Goal: Task Accomplishment & Management: Complete application form

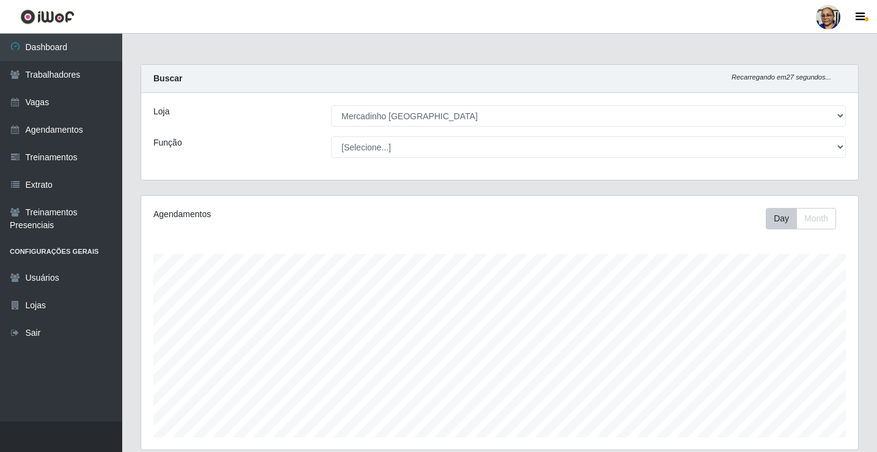
select select "345"
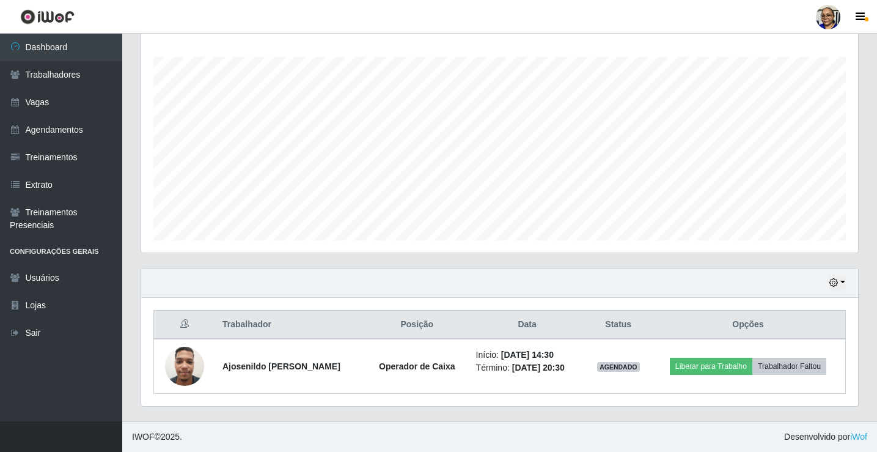
scroll to position [254, 717]
click at [59, 104] on link "Vagas" at bounding box center [61, 102] width 122 height 27
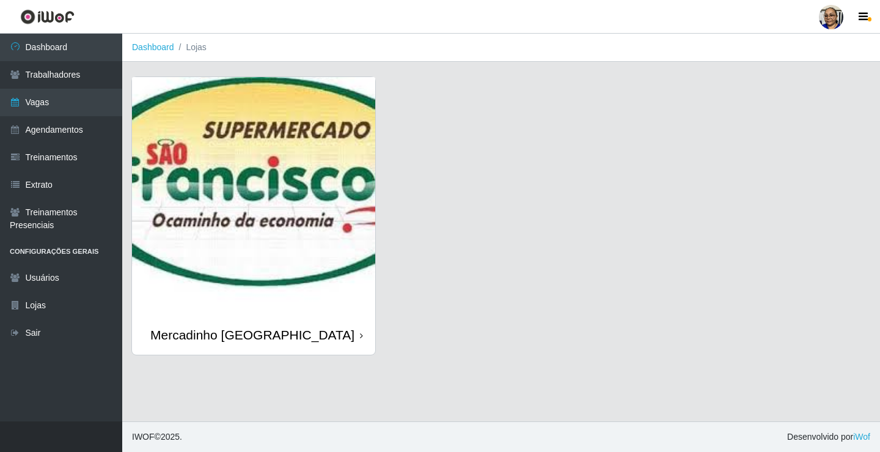
click at [249, 147] on img at bounding box center [253, 196] width 243 height 238
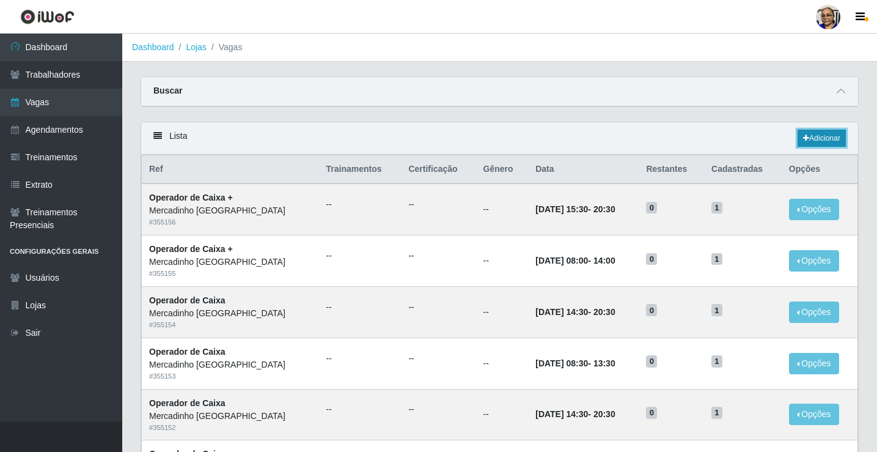
click at [823, 136] on link "Adicionar" at bounding box center [821, 138] width 48 height 17
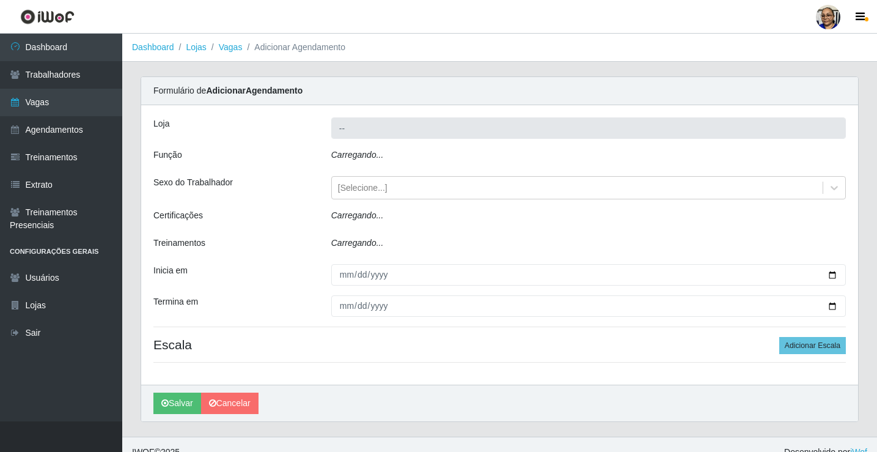
type input "Mercadinho [GEOGRAPHIC_DATA]"
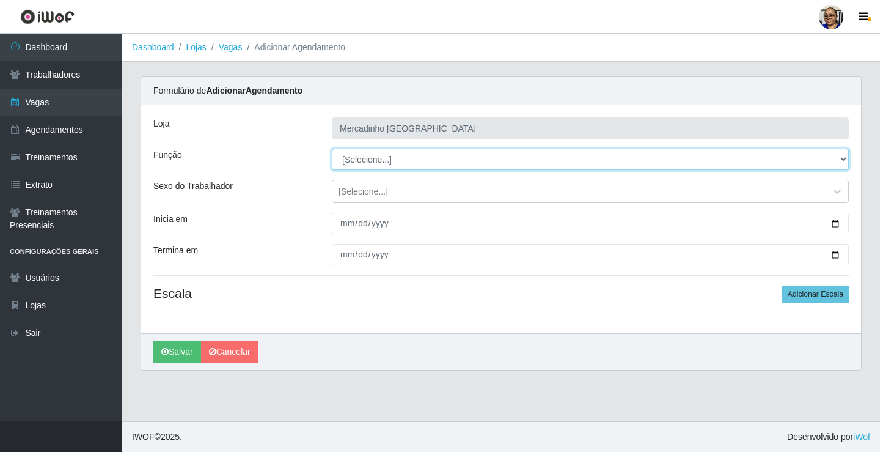
click at [382, 159] on select "[Selecione...] ASG ASG + ASG ++ Balconista de Açougue Balconista de Açougue + O…" at bounding box center [590, 158] width 517 height 21
select select "22"
click at [332, 148] on select "[Selecione...] ASG ASG + ASG ++ Balconista de Açougue Balconista de Açougue + O…" at bounding box center [590, 158] width 517 height 21
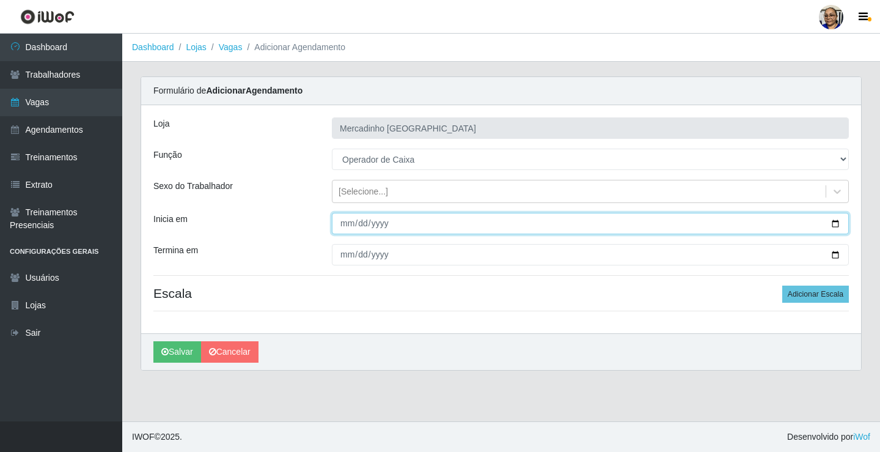
click at [835, 222] on input "Inicia em" at bounding box center [590, 223] width 517 height 21
type input "2025-10-13"
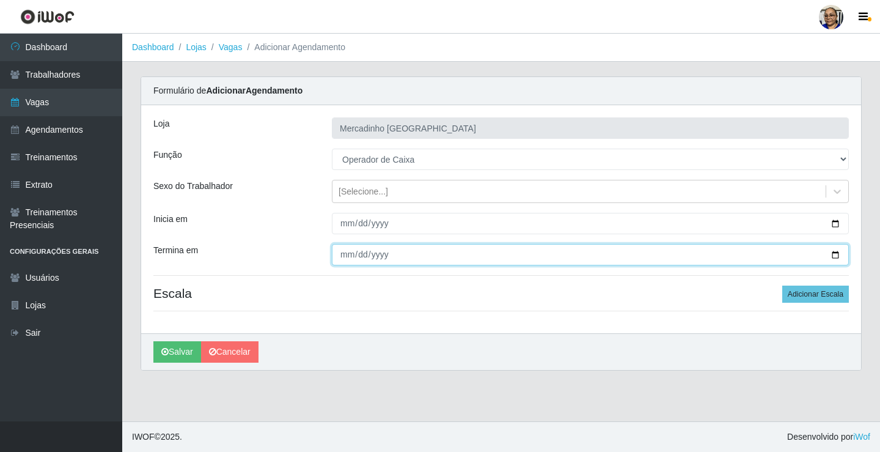
click at [835, 255] on input "Termina em" at bounding box center [590, 254] width 517 height 21
type input "2025-10-13"
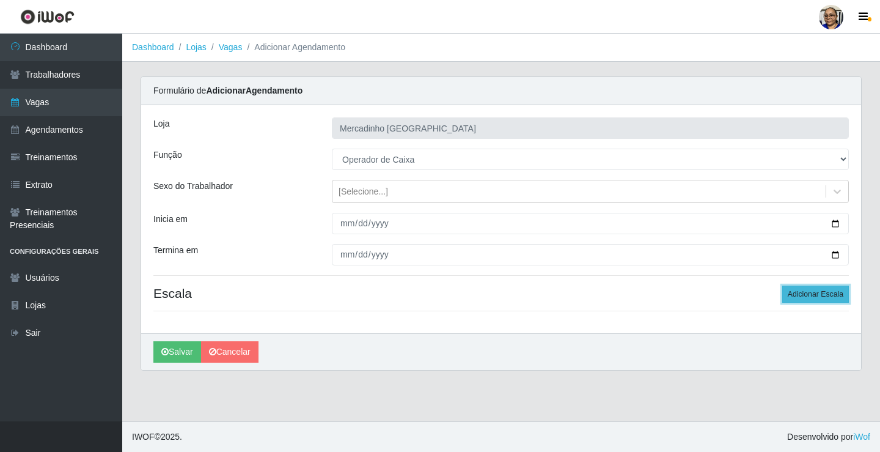
click at [807, 294] on button "Adicionar Escala" at bounding box center [815, 293] width 67 height 17
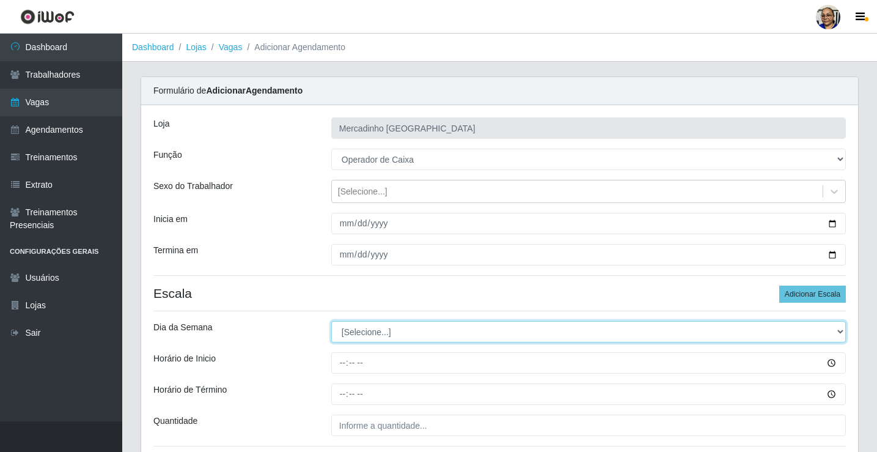
click at [365, 329] on select "[Selecione...] Segunda Terça Quarta Quinta Sexta Sábado Domingo" at bounding box center [588, 331] width 514 height 21
select select "1"
click at [331, 321] on select "[Selecione...] Segunda Terça Quarta Quinta Sexta Sábado Domingo" at bounding box center [588, 331] width 514 height 21
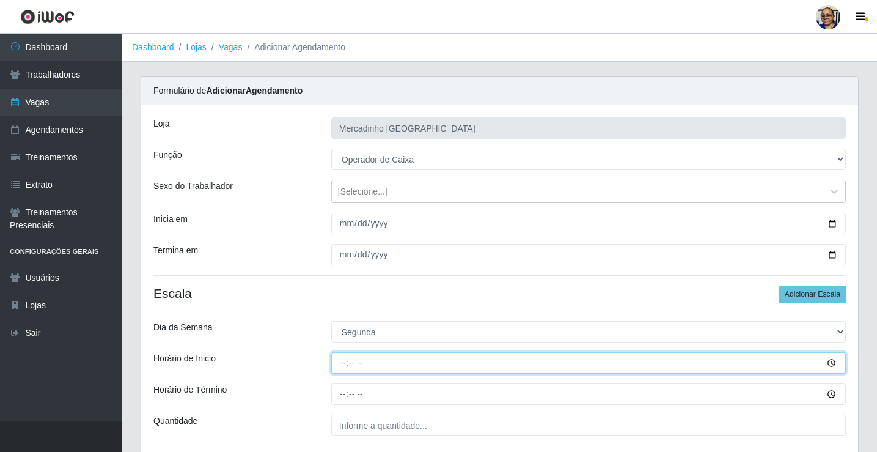
click at [343, 365] on input "Horário de Inicio" at bounding box center [588, 362] width 514 height 21
type input "08:30"
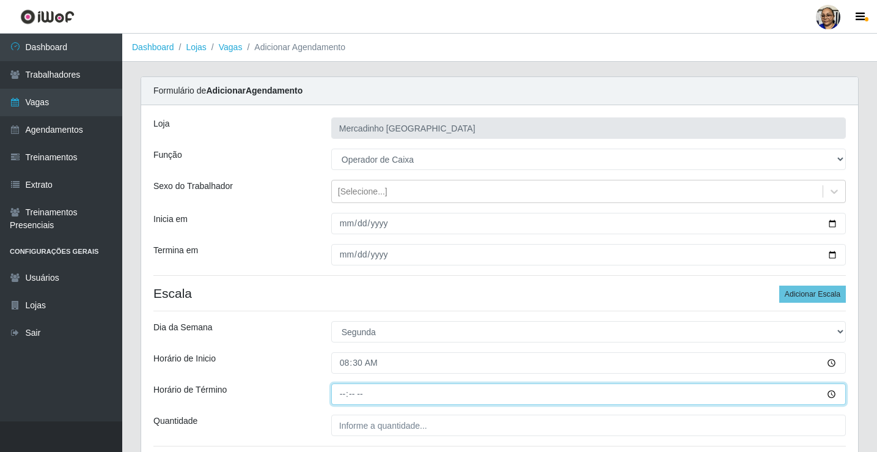
click at [344, 397] on input "Horário de Término" at bounding box center [588, 393] width 514 height 21
type input "13:30"
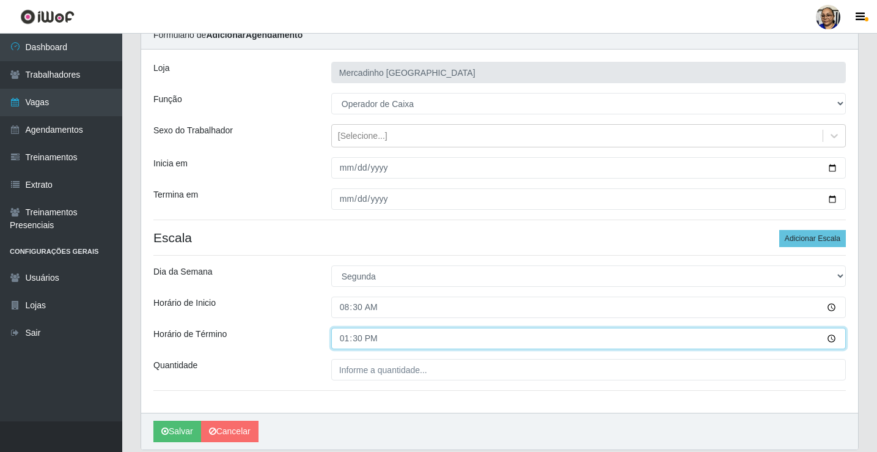
scroll to position [99, 0]
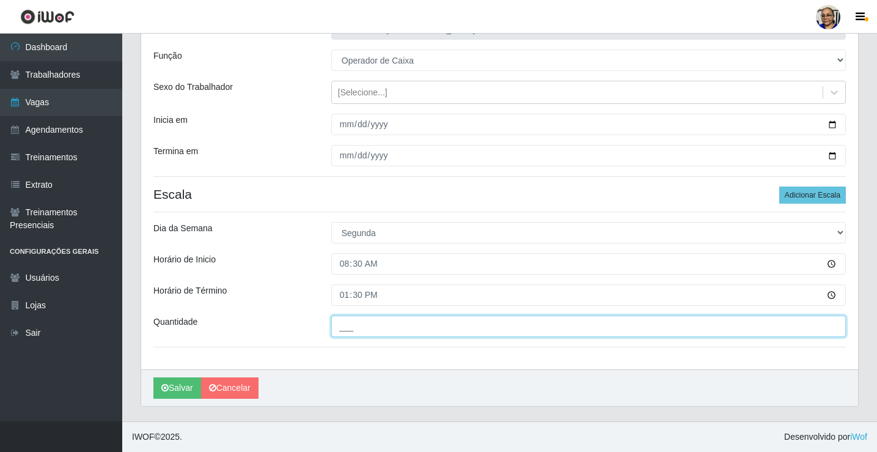
click at [447, 328] on input "___" at bounding box center [588, 325] width 514 height 21
type input "1__"
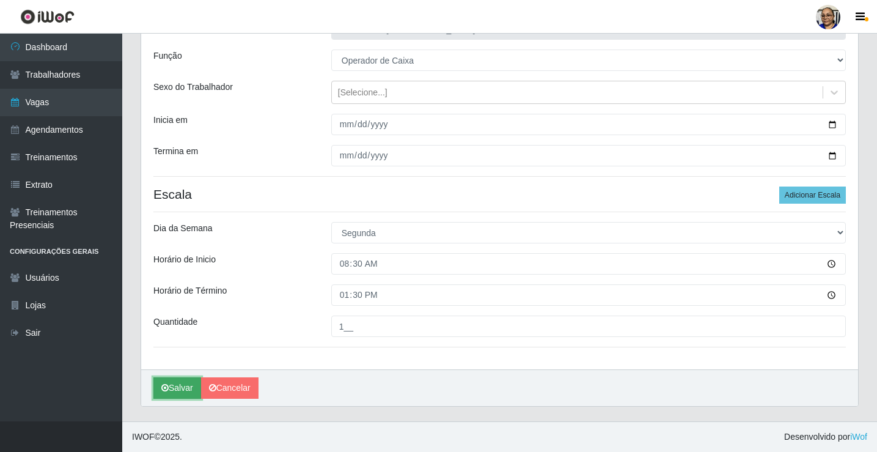
click at [188, 387] on button "Salvar" at bounding box center [177, 387] width 48 height 21
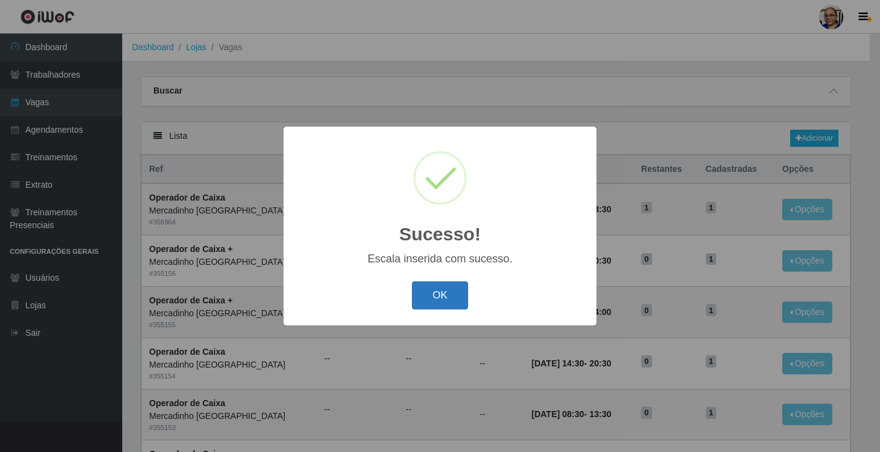
click at [438, 296] on button "OK" at bounding box center [440, 295] width 57 height 29
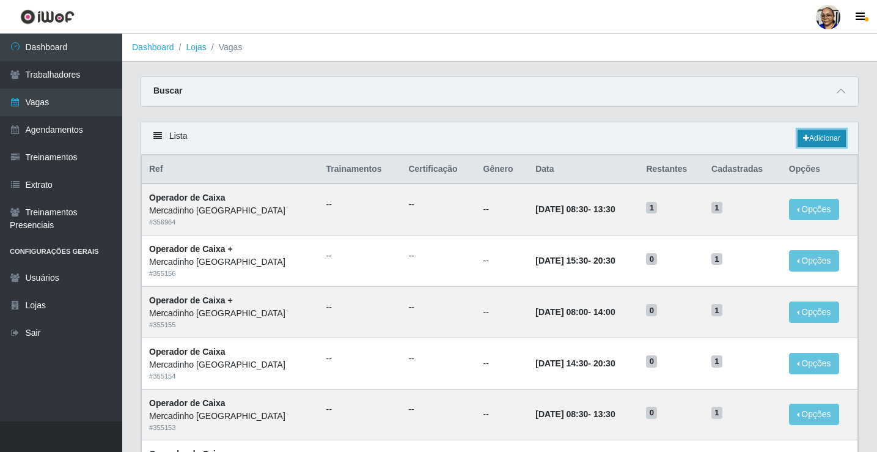
click at [823, 137] on link "Adicionar" at bounding box center [821, 138] width 48 height 17
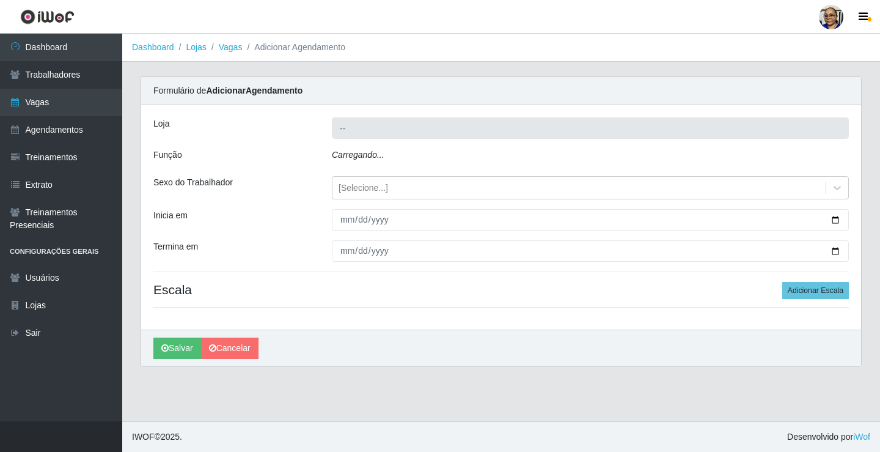
type input "Mercadinho [GEOGRAPHIC_DATA]"
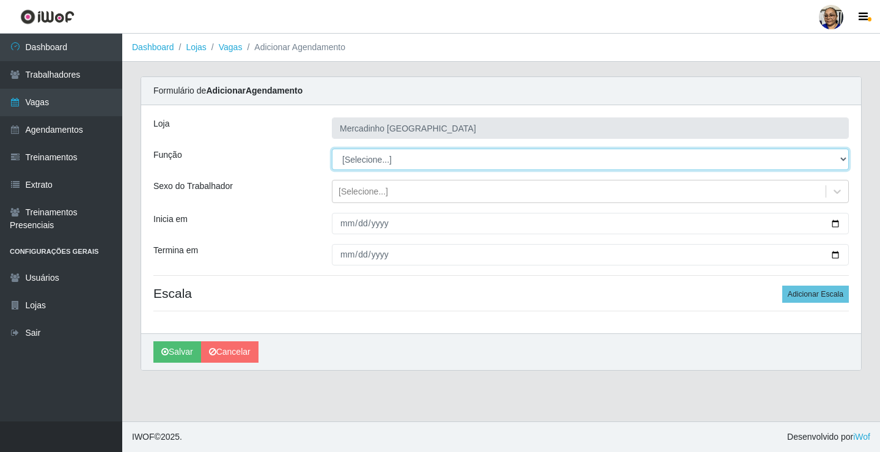
click at [374, 161] on select "[Selecione...] ASG ASG + ASG ++ Balconista de Açougue Balconista de Açougue + O…" at bounding box center [590, 158] width 517 height 21
select select "22"
click at [332, 148] on select "[Selecione...] ASG ASG + ASG ++ Balconista de Açougue Balconista de Açougue + O…" at bounding box center [590, 158] width 517 height 21
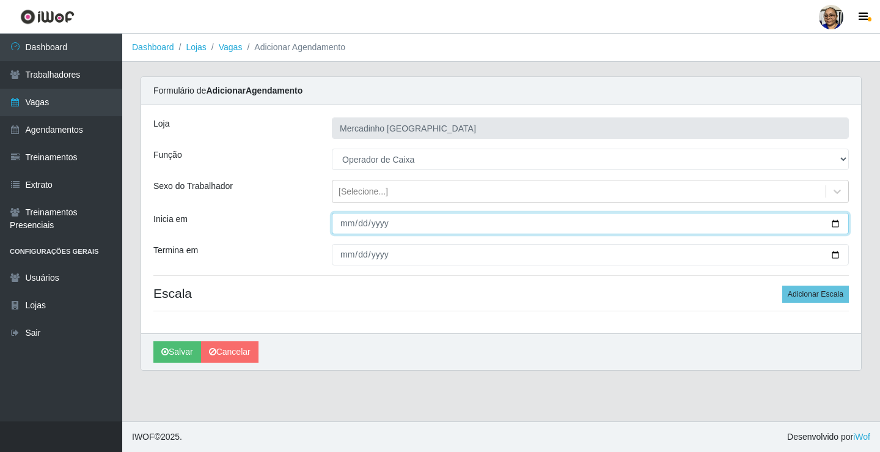
click at [835, 225] on input "Inicia em" at bounding box center [590, 223] width 517 height 21
type input "2025-10-13"
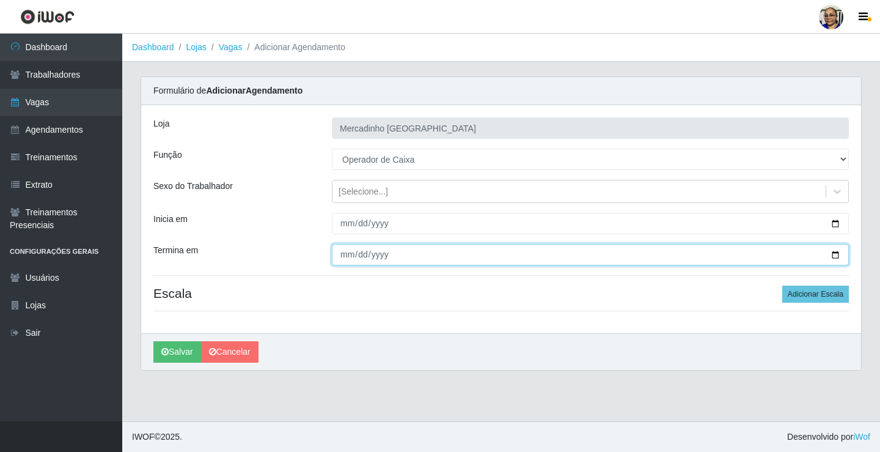
click at [835, 254] on input "Termina em" at bounding box center [590, 254] width 517 height 21
type input "2025-10-13"
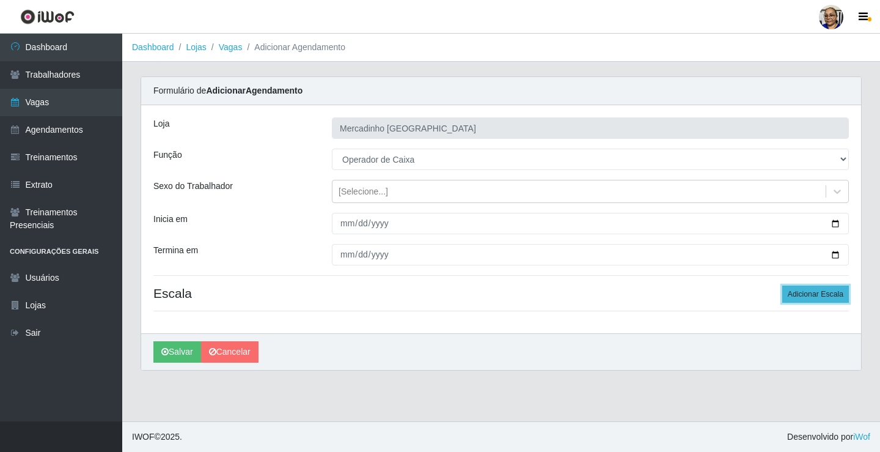
click at [799, 296] on button "Adicionar Escala" at bounding box center [815, 293] width 67 height 17
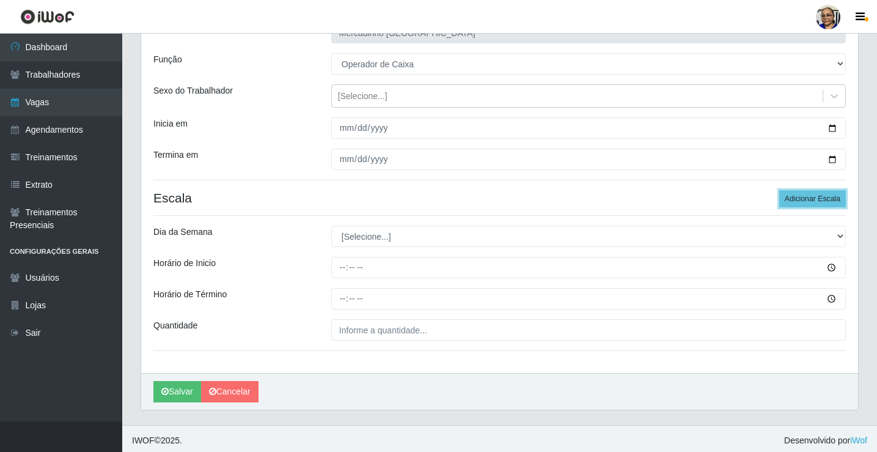
scroll to position [99, 0]
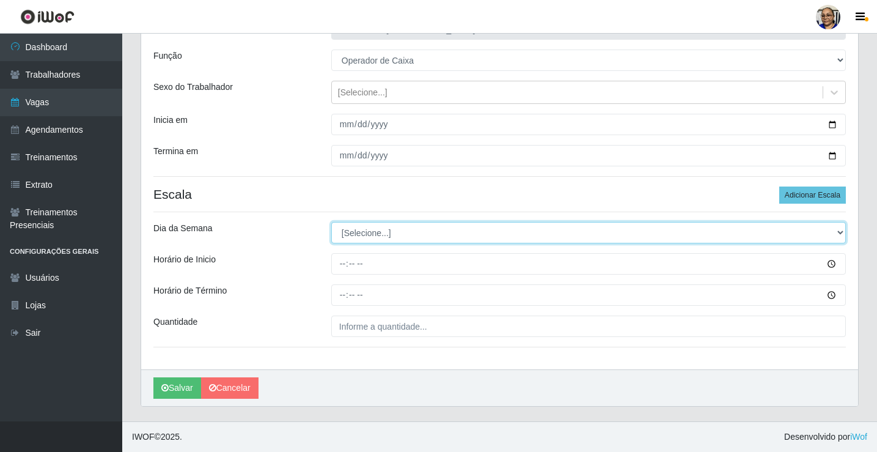
click at [378, 235] on select "[Selecione...] Segunda Terça Quarta Quinta Sexta Sábado Domingo" at bounding box center [588, 232] width 514 height 21
select select "1"
click at [331, 222] on select "[Selecione...] Segunda Terça Quarta Quinta Sexta Sábado Domingo" at bounding box center [588, 232] width 514 height 21
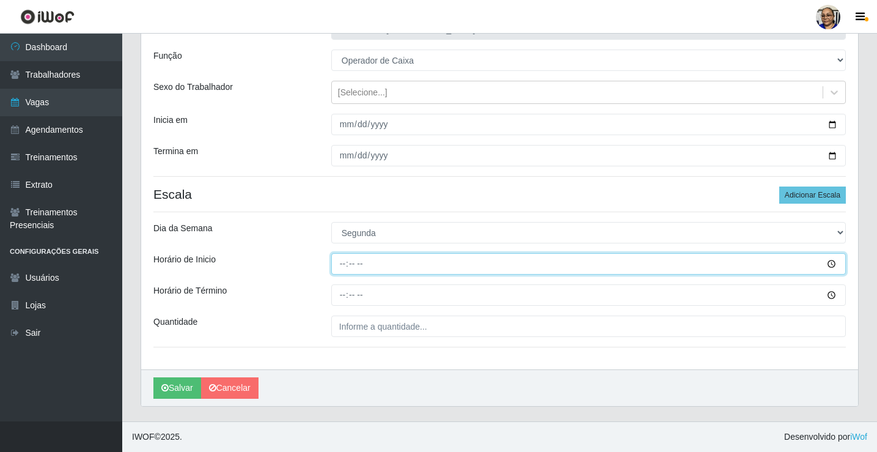
click at [344, 263] on input "Horário de Inicio" at bounding box center [588, 263] width 514 height 21
type input "14:30"
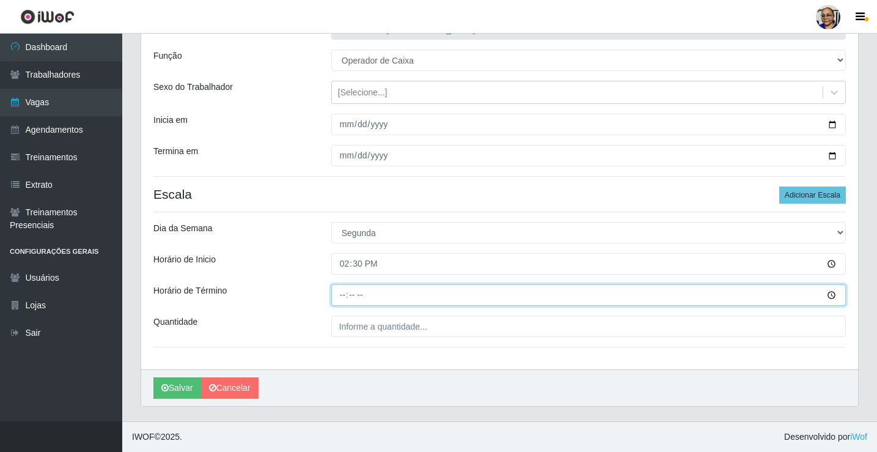
click at [343, 295] on input "Horário de Término" at bounding box center [588, 294] width 514 height 21
type input "20:30"
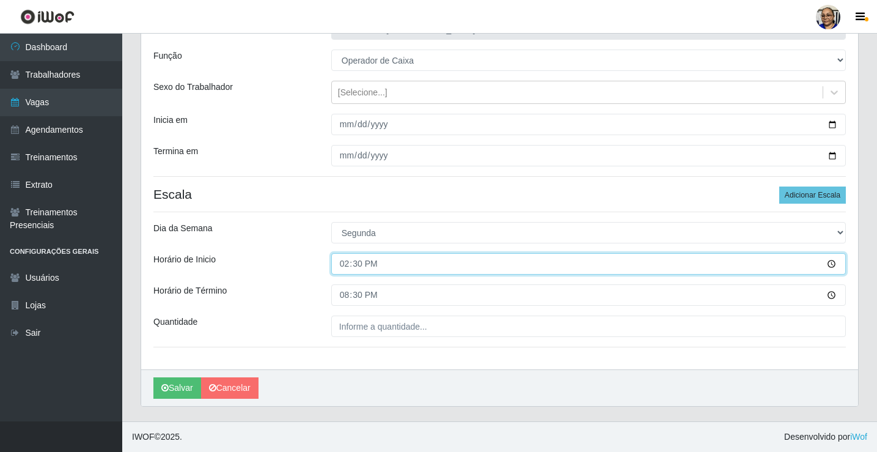
click at [346, 265] on input "14:30" at bounding box center [588, 263] width 514 height 21
type input "15:30"
click at [358, 266] on input "15:30" at bounding box center [588, 263] width 514 height 21
type input "15:00"
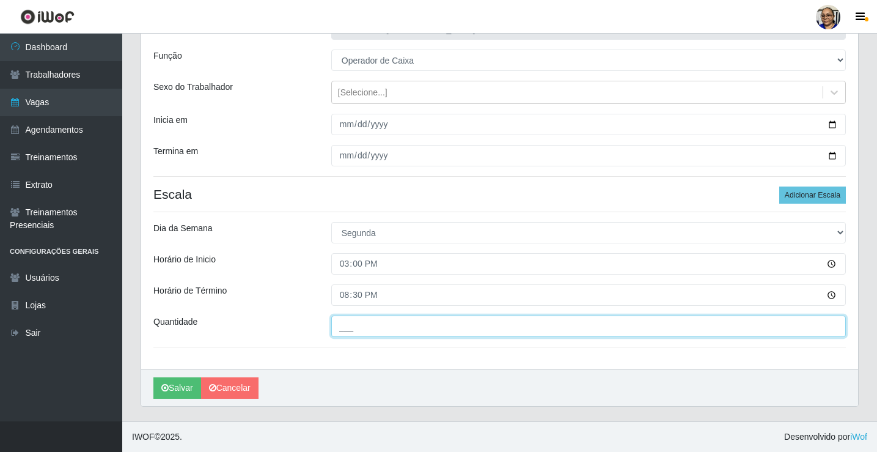
click at [442, 327] on input "___" at bounding box center [588, 325] width 514 height 21
type input "1__"
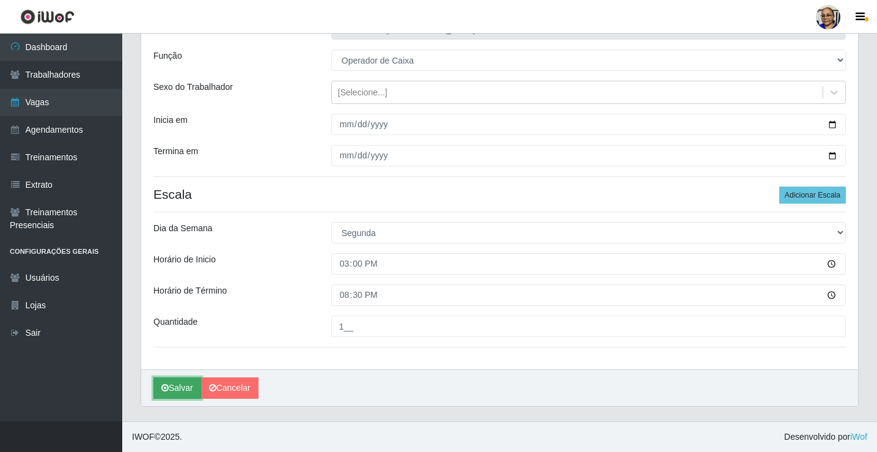
click at [183, 388] on button "Salvar" at bounding box center [177, 387] width 48 height 21
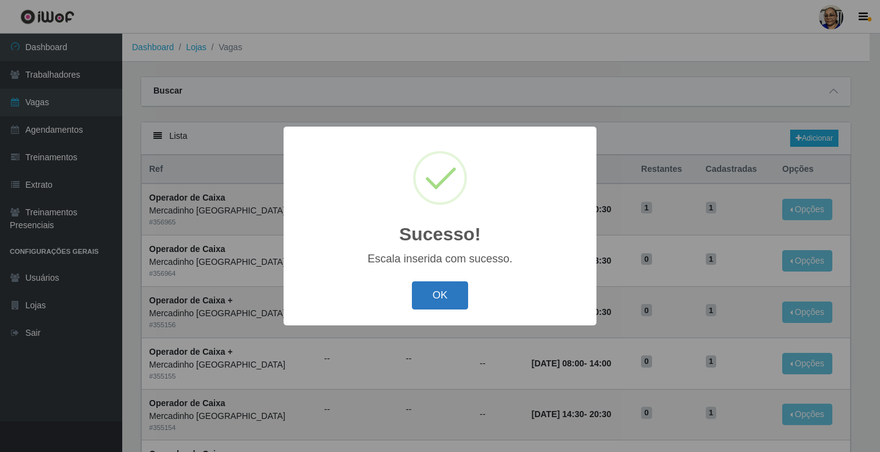
click at [428, 291] on button "OK" at bounding box center [440, 295] width 57 height 29
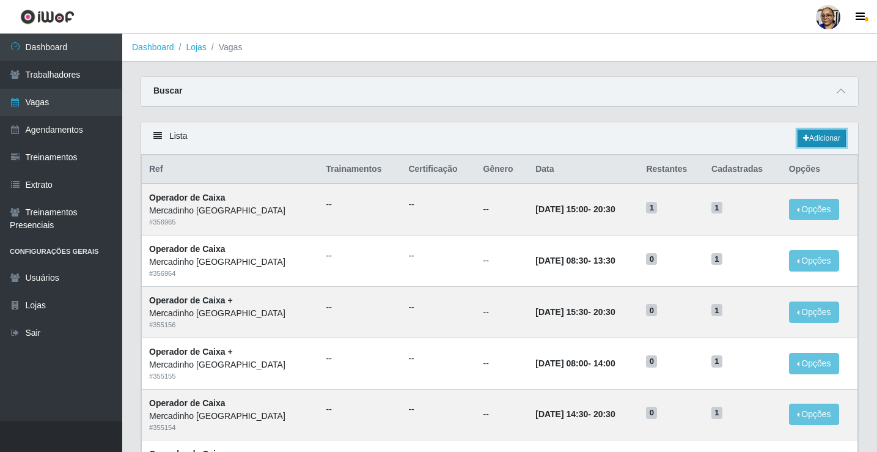
click at [812, 139] on link "Adicionar" at bounding box center [821, 138] width 48 height 17
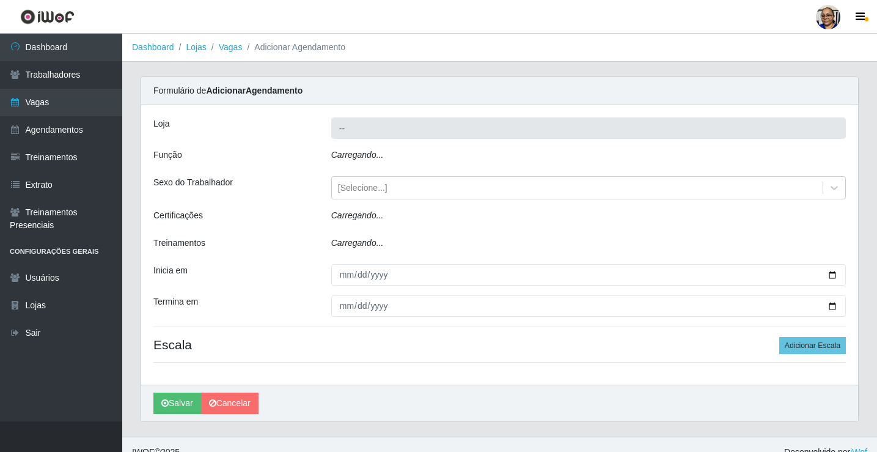
type input "Mercadinho [GEOGRAPHIC_DATA]"
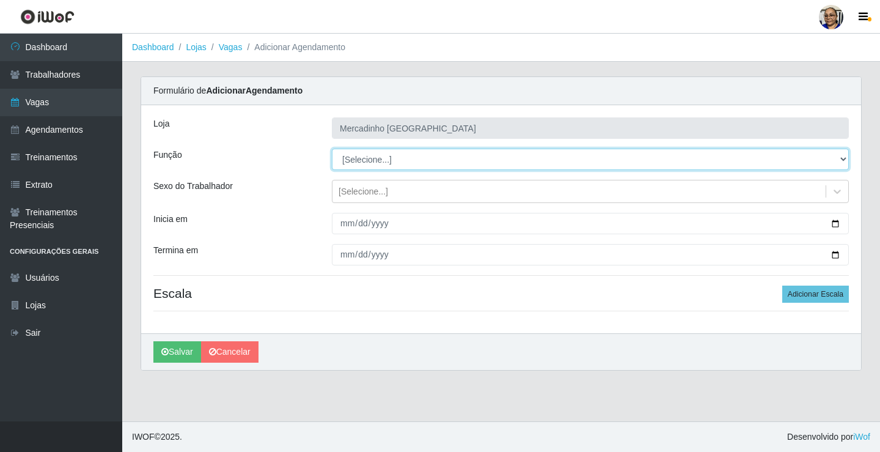
click at [368, 160] on select "[Selecione...] ASG ASG + ASG ++ Balconista de Açougue Balconista de Açougue + O…" at bounding box center [590, 158] width 517 height 21
select select "22"
click at [332, 148] on select "[Selecione...] ASG ASG + ASG ++ Balconista de Açougue Balconista de Açougue + O…" at bounding box center [590, 158] width 517 height 21
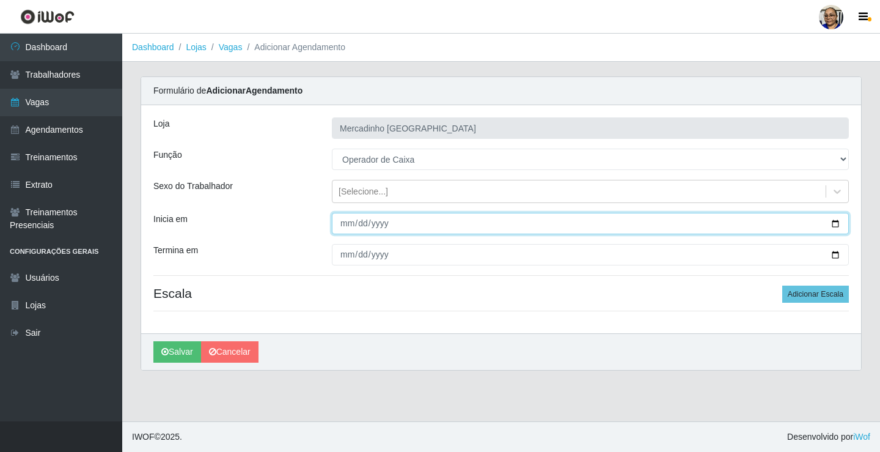
click at [836, 225] on input "Inicia em" at bounding box center [590, 223] width 517 height 21
type input "2025-10-14"
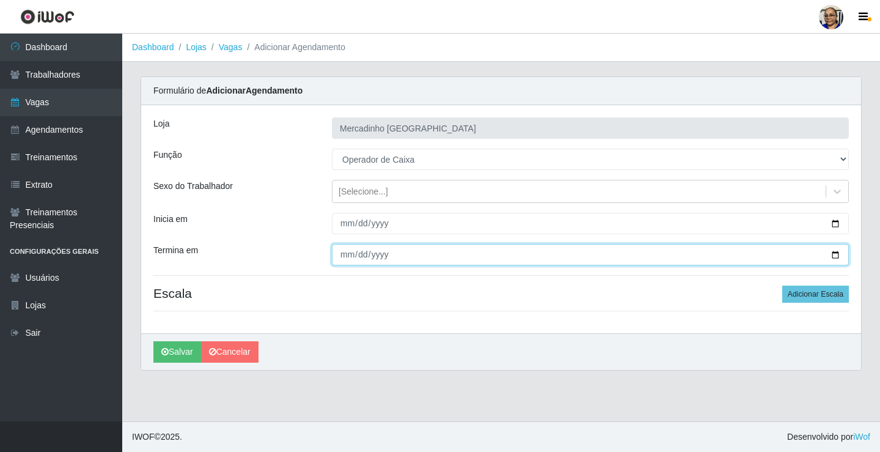
click at [835, 257] on input "Termina em" at bounding box center [590, 254] width 517 height 21
type input "2025-10-14"
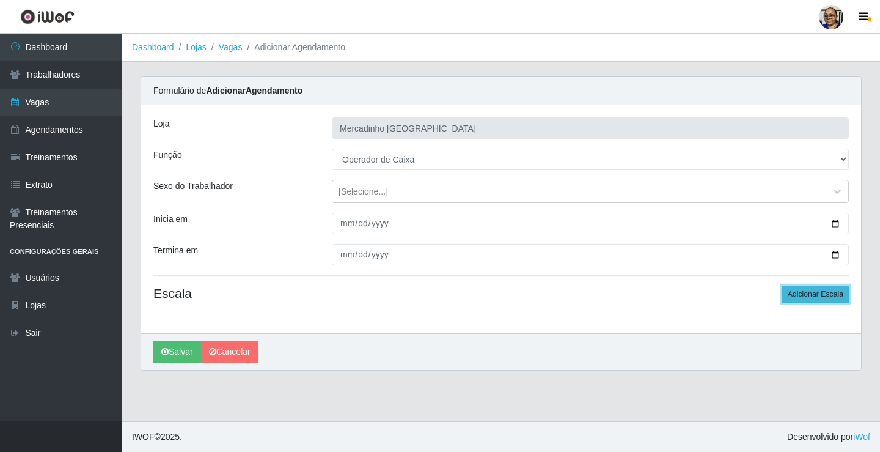
click at [795, 295] on button "Adicionar Escala" at bounding box center [815, 293] width 67 height 17
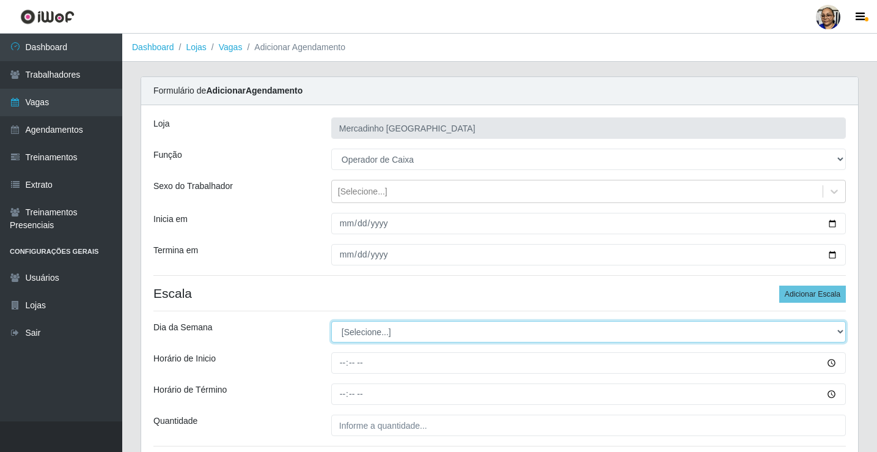
click at [373, 326] on select "[Selecione...] Segunda Terça Quarta Quinta Sexta Sábado Domingo" at bounding box center [588, 331] width 514 height 21
select select "2"
click at [331, 321] on select "[Selecione...] Segunda Terça Quarta Quinta Sexta Sábado Domingo" at bounding box center [588, 331] width 514 height 21
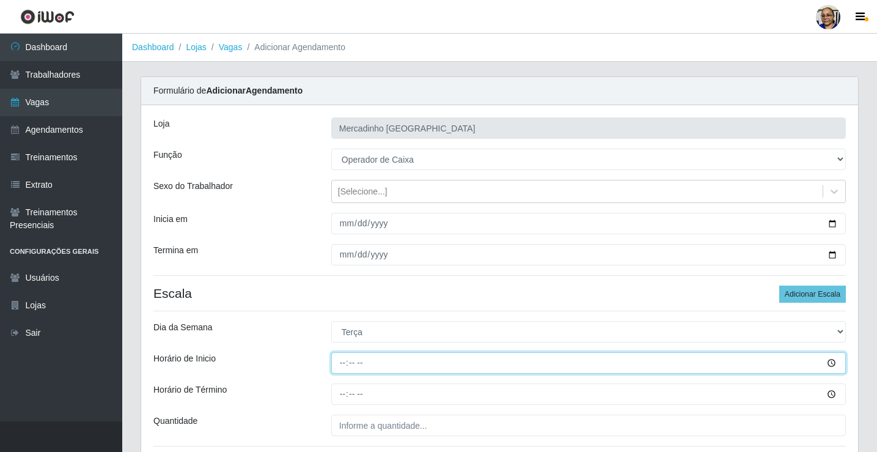
click at [342, 367] on input "Horário de Inicio" at bounding box center [588, 362] width 514 height 21
type input "15:00"
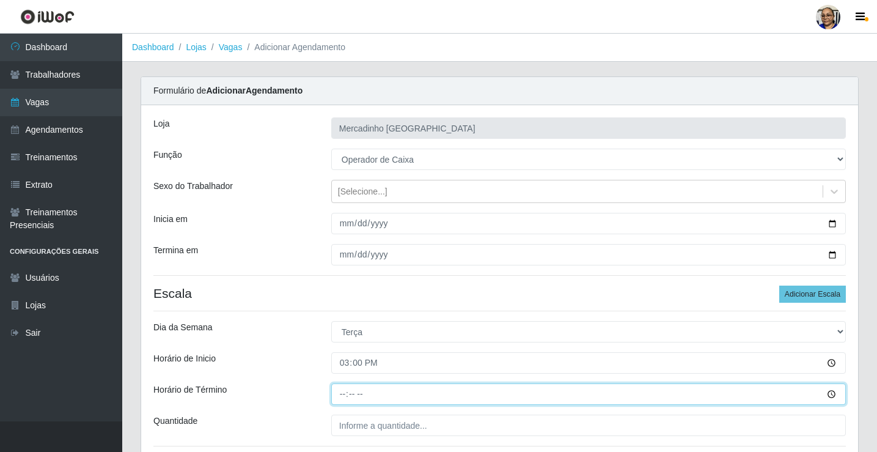
click at [342, 393] on input "Horário de Término" at bounding box center [588, 393] width 514 height 21
type input "20:30"
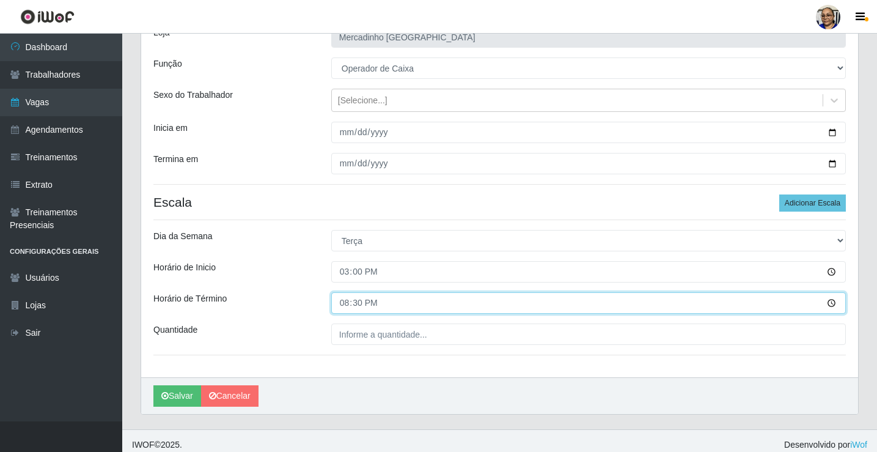
scroll to position [99, 0]
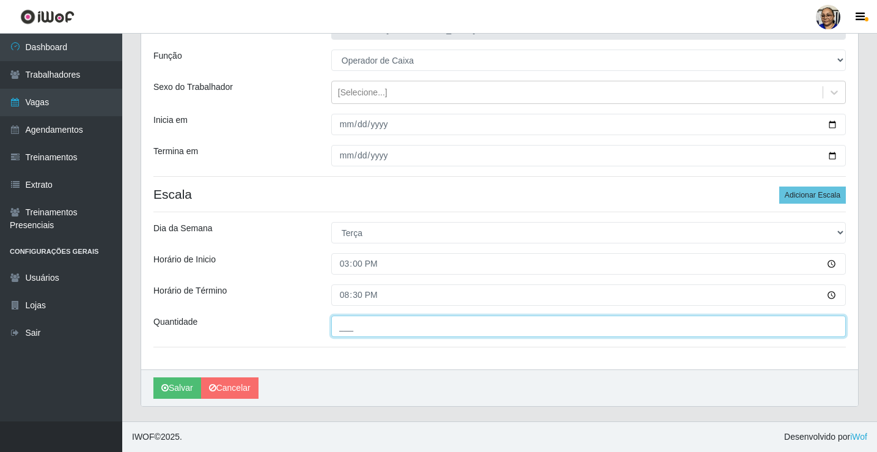
click at [430, 323] on input "___" at bounding box center [588, 325] width 514 height 21
type input "1__"
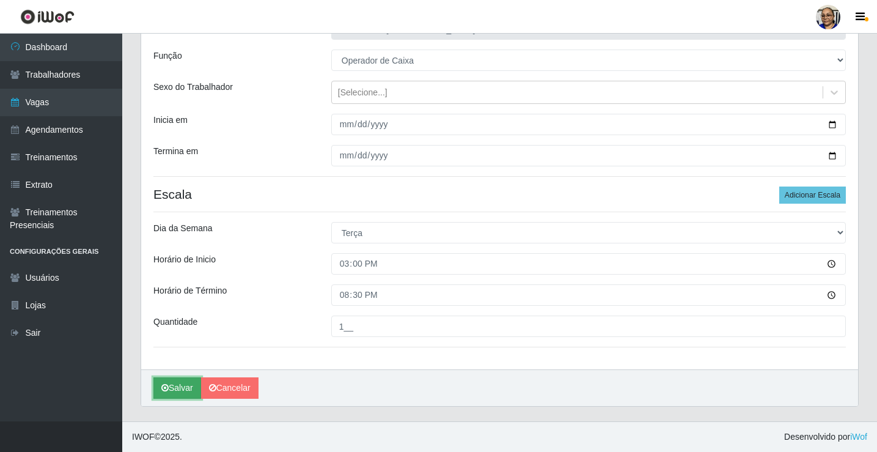
click at [190, 384] on button "Salvar" at bounding box center [177, 387] width 48 height 21
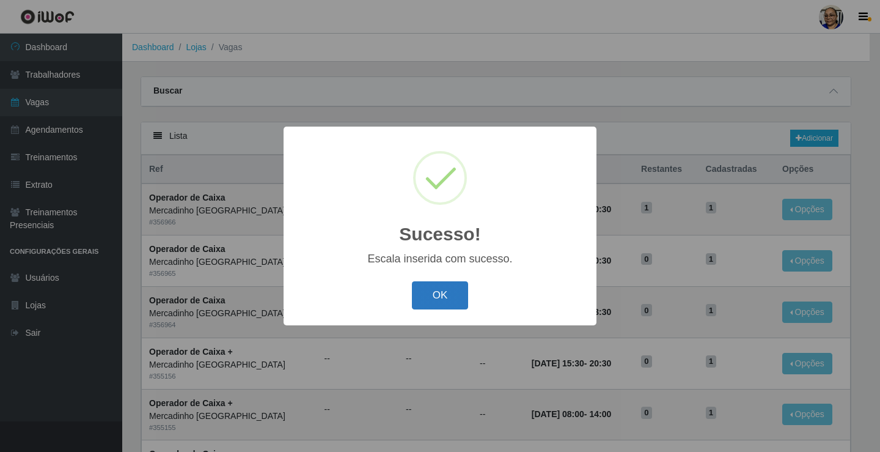
click at [434, 290] on button "OK" at bounding box center [440, 295] width 57 height 29
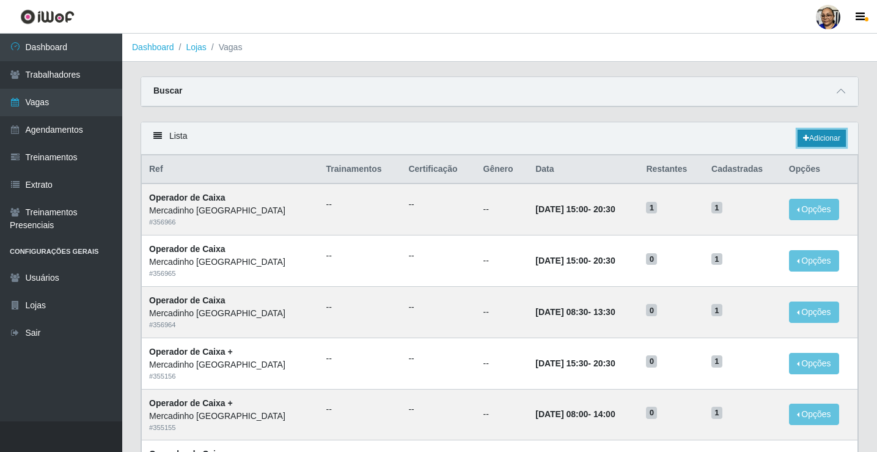
click at [827, 140] on link "Adicionar" at bounding box center [821, 138] width 48 height 17
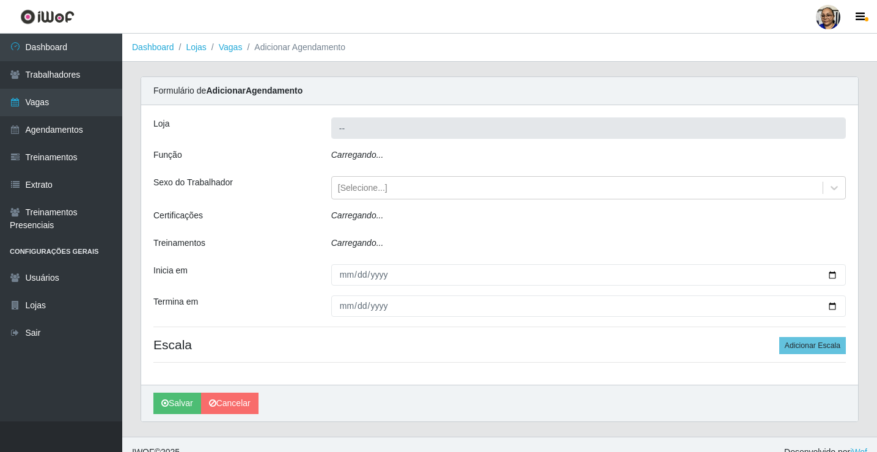
type input "Mercadinho [GEOGRAPHIC_DATA]"
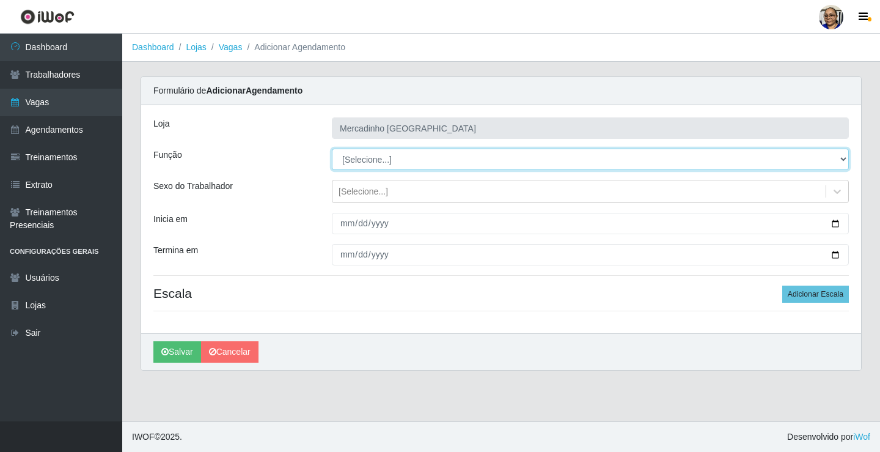
click at [376, 159] on select "[Selecione...] ASG ASG + ASG ++ Balconista de Açougue Balconista de Açougue + O…" at bounding box center [590, 158] width 517 height 21
select select "22"
click at [332, 148] on select "[Selecione...] ASG ASG + ASG ++ Balconista de Açougue Balconista de Açougue + O…" at bounding box center [590, 158] width 517 height 21
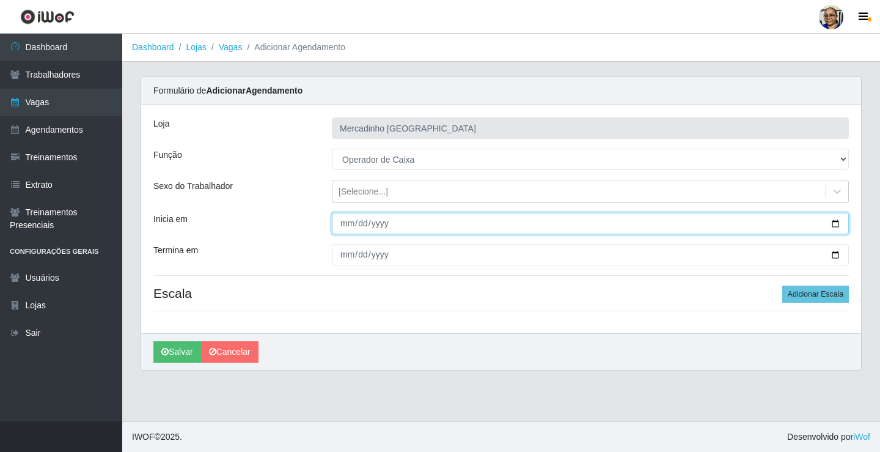
click at [836, 223] on input "Inicia em" at bounding box center [590, 223] width 517 height 21
type input "2025-10-15"
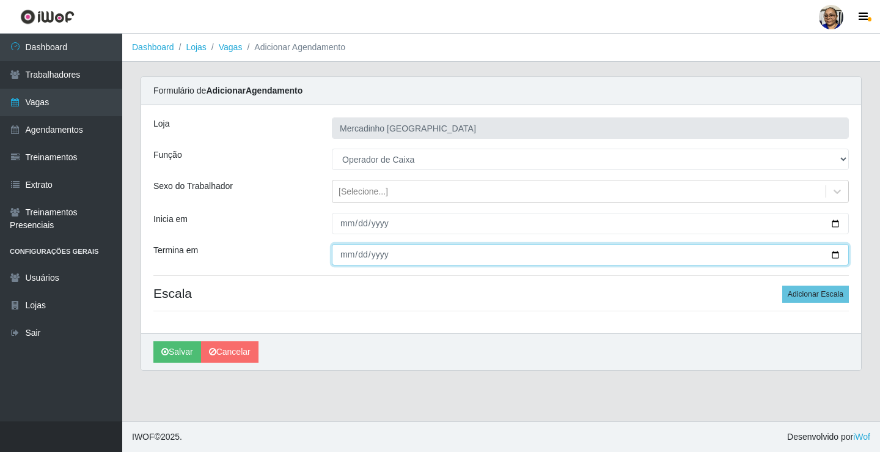
drag, startPoint x: 835, startPoint y: 254, endPoint x: 794, endPoint y: 239, distance: 43.5
click at [830, 255] on input "Termina em" at bounding box center [590, 254] width 517 height 21
type input "2025-10-15"
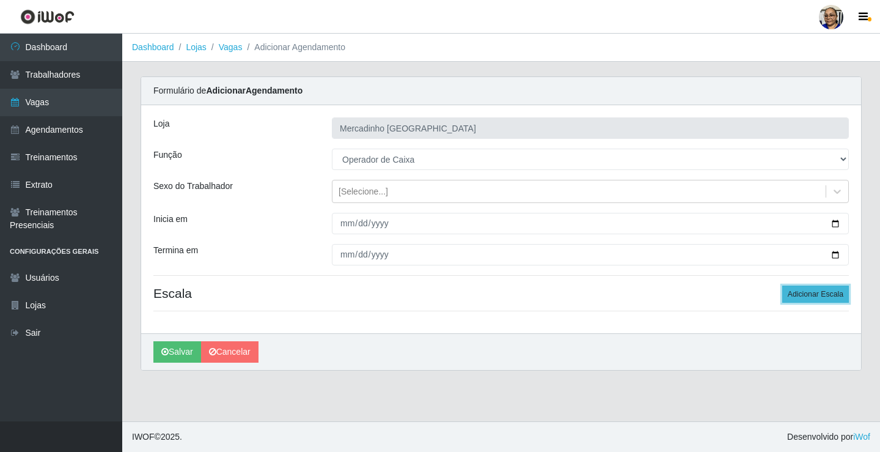
click at [814, 292] on button "Adicionar Escala" at bounding box center [815, 293] width 67 height 17
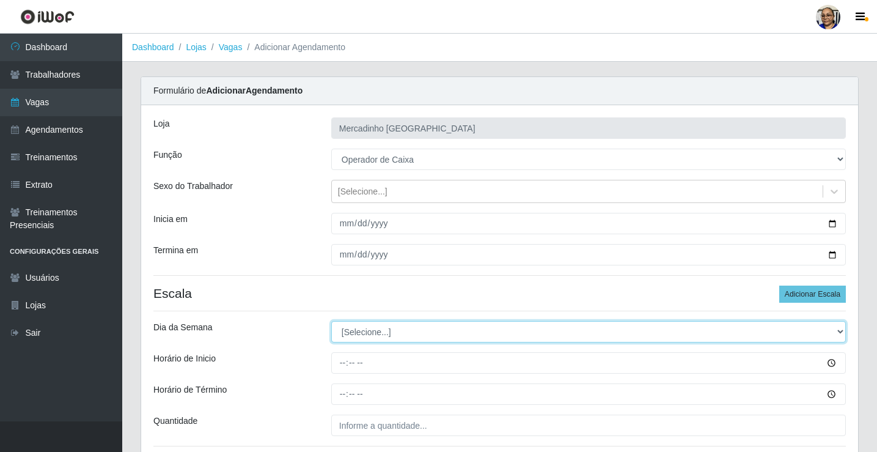
click at [381, 329] on select "[Selecione...] Segunda Terça Quarta Quinta Sexta Sábado Domingo" at bounding box center [588, 331] width 514 height 21
select select "3"
click at [331, 321] on select "[Selecione...] Segunda Terça Quarta Quinta Sexta Sábado Domingo" at bounding box center [588, 331] width 514 height 21
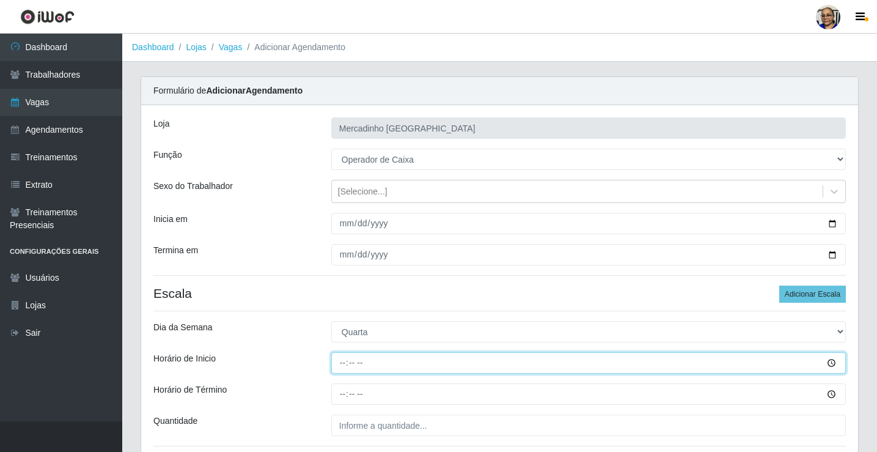
click at [345, 364] on input "Horário de Inicio" at bounding box center [588, 362] width 514 height 21
type input "08:30"
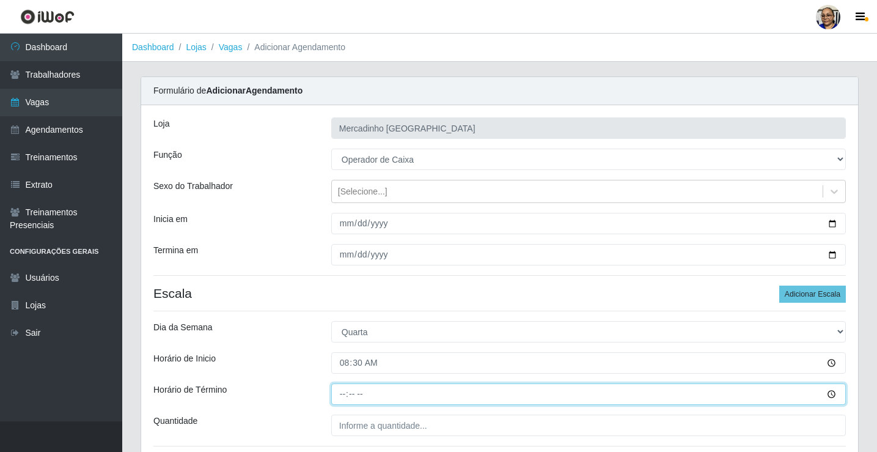
click at [344, 394] on input "Horário de Término" at bounding box center [588, 393] width 514 height 21
type input "13:30"
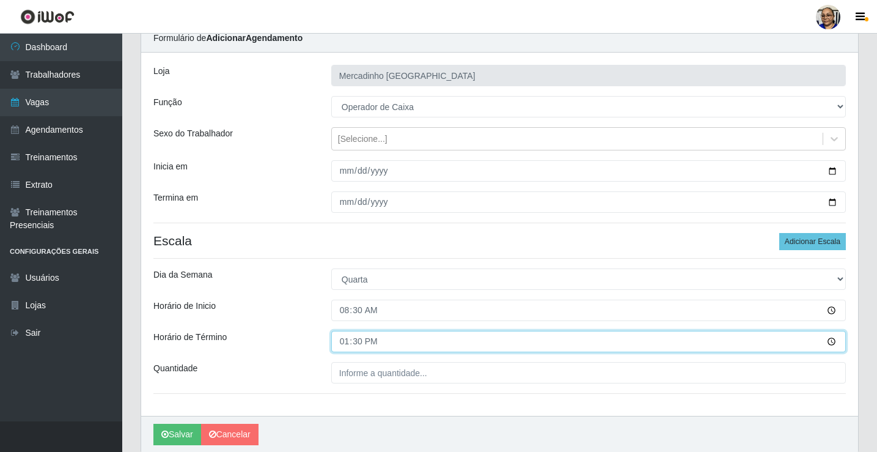
scroll to position [99, 0]
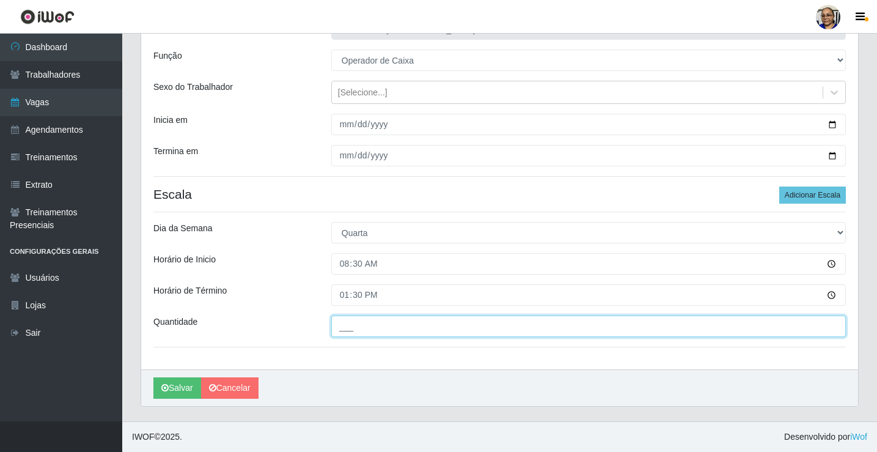
click at [433, 324] on input "___" at bounding box center [588, 325] width 514 height 21
type input "1__"
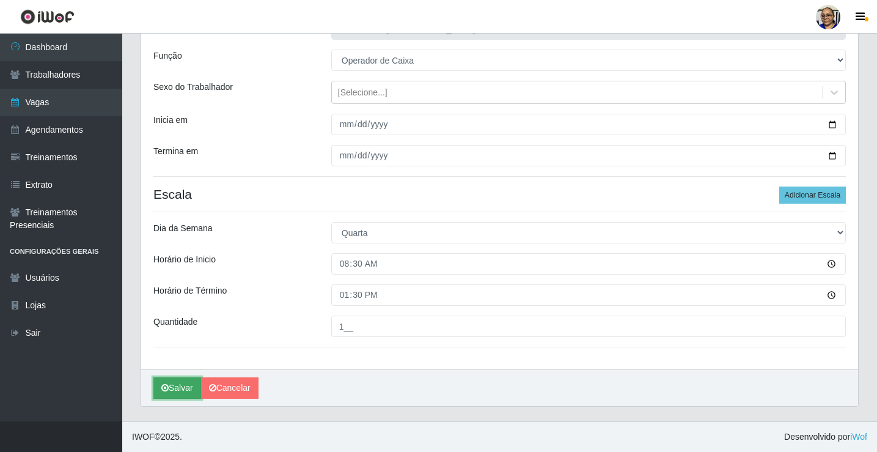
click at [191, 387] on button "Salvar" at bounding box center [177, 387] width 48 height 21
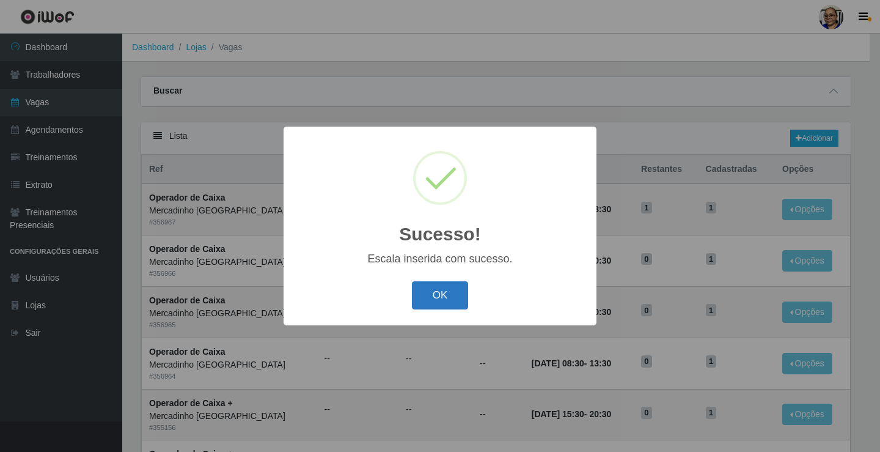
click at [437, 294] on button "OK" at bounding box center [440, 295] width 57 height 29
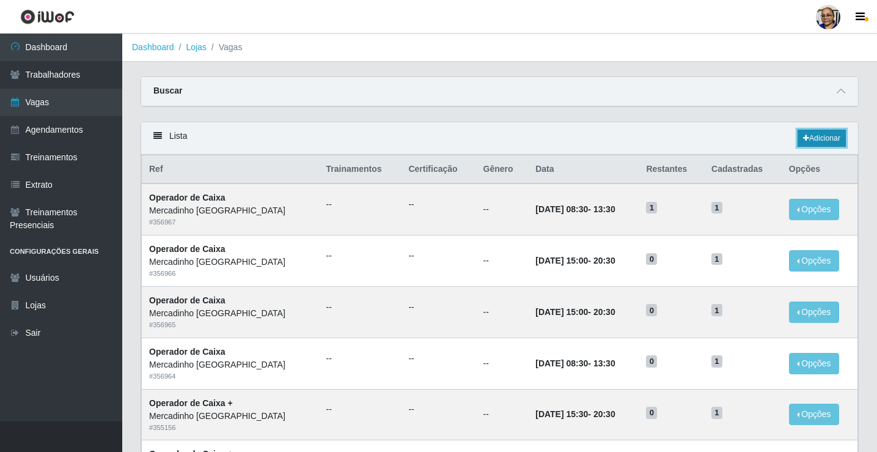
click at [834, 137] on link "Adicionar" at bounding box center [821, 138] width 48 height 17
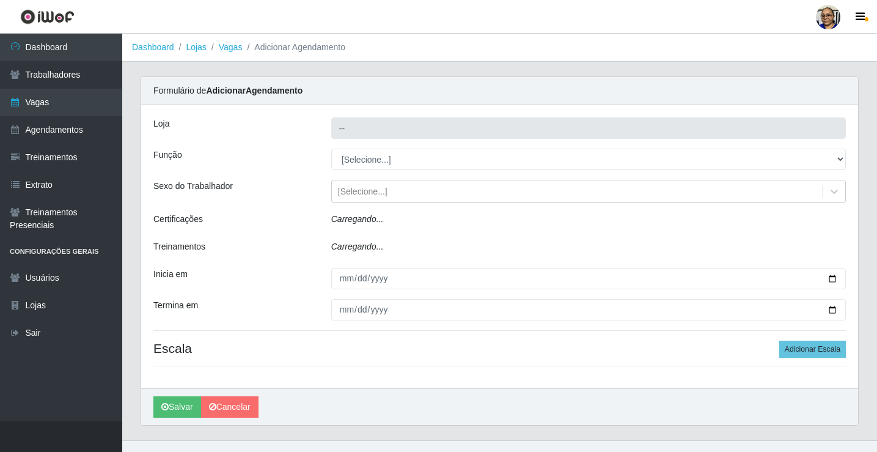
type input "Mercadinho [GEOGRAPHIC_DATA]"
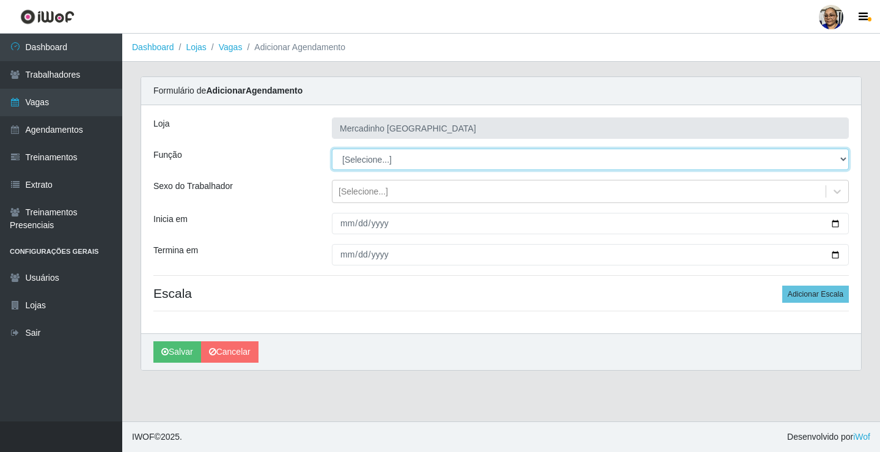
click at [393, 157] on select "[Selecione...] ASG ASG + ASG ++ Balconista de Açougue Balconista de Açougue + O…" at bounding box center [590, 158] width 517 height 21
select select "22"
click at [332, 148] on select "[Selecione...] ASG ASG + ASG ++ Balconista de Açougue Balconista de Açougue + O…" at bounding box center [590, 158] width 517 height 21
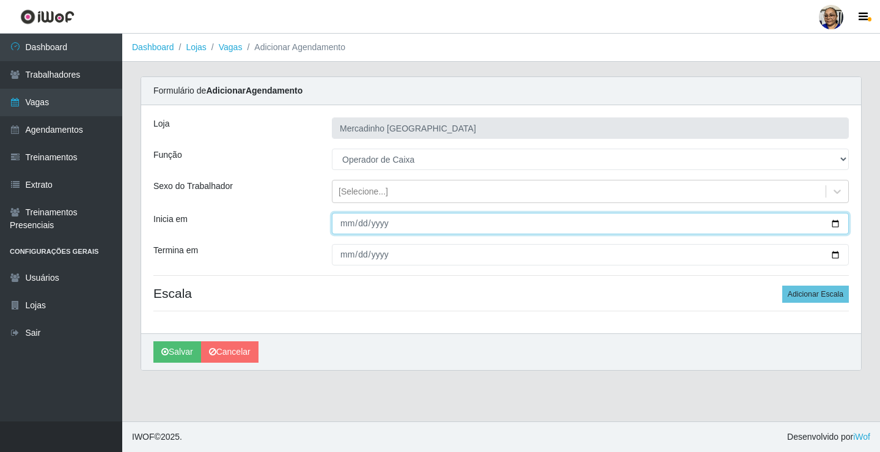
click at [834, 224] on input "Inicia em" at bounding box center [590, 223] width 517 height 21
type input "2025-10-15"
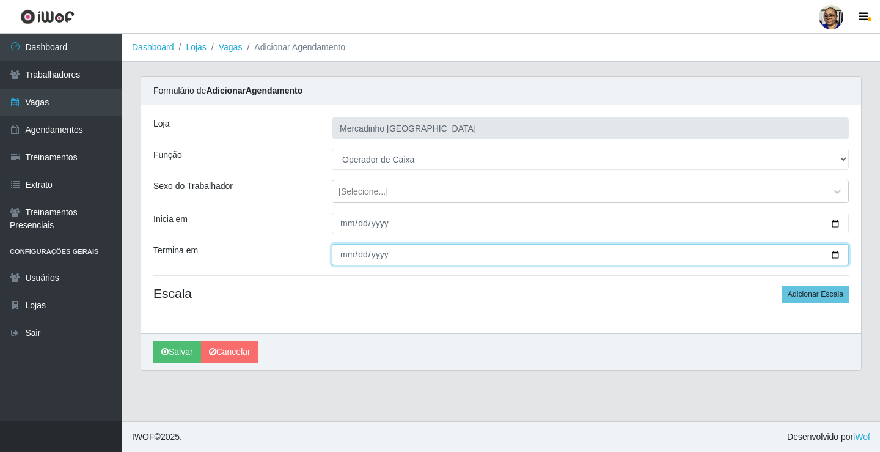
click at [835, 254] on input "Termina em" at bounding box center [590, 254] width 517 height 21
type input "2025-10-15"
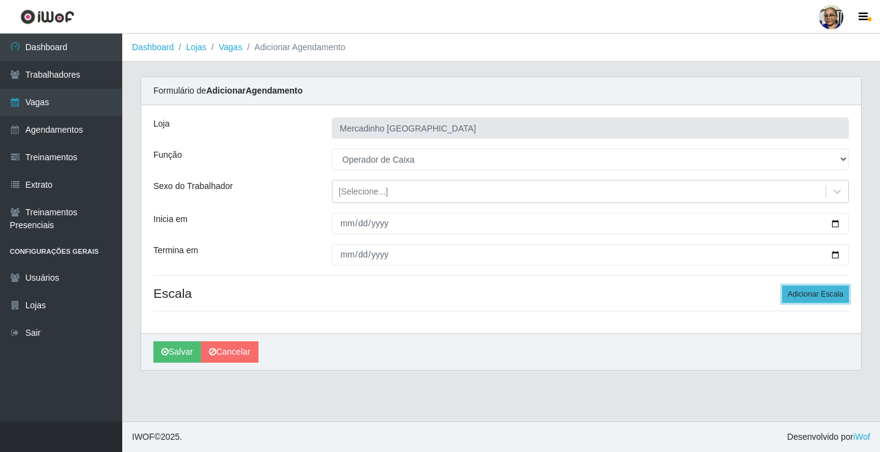
click at [799, 295] on button "Adicionar Escala" at bounding box center [815, 293] width 67 height 17
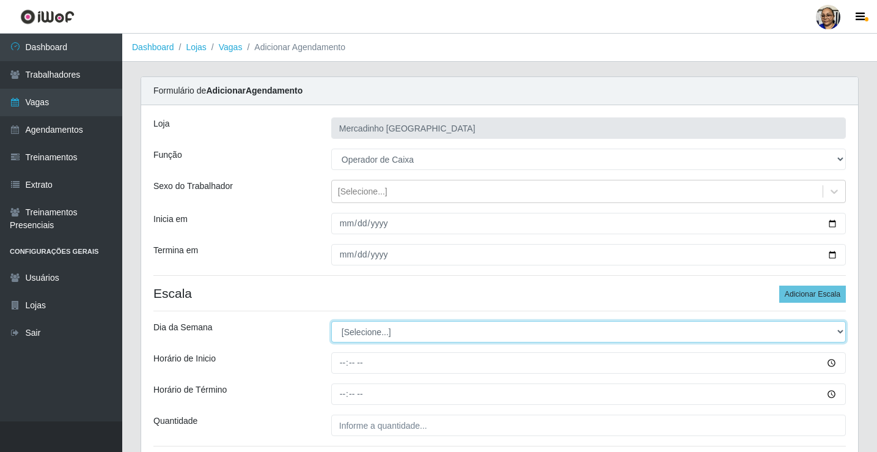
click at [370, 334] on select "[Selecione...] Segunda Terça Quarta Quinta Sexta Sábado Domingo" at bounding box center [588, 331] width 514 height 21
select select "3"
click at [331, 321] on select "[Selecione...] Segunda Terça Quarta Quinta Sexta Sábado Domingo" at bounding box center [588, 331] width 514 height 21
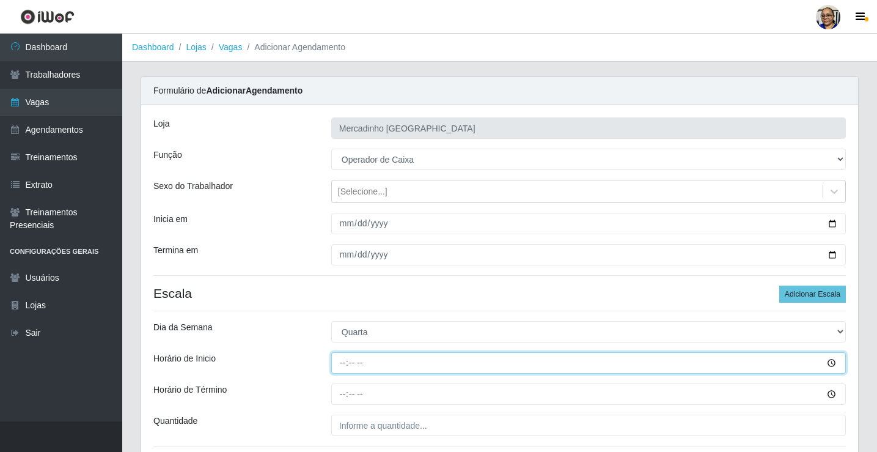
click at [345, 364] on input "Horário de Inicio" at bounding box center [588, 362] width 514 height 21
type input "15:00"
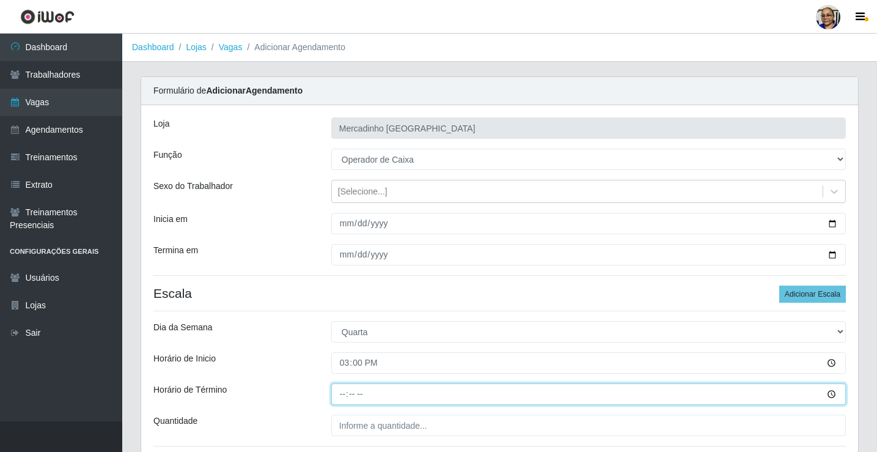
click at [343, 392] on input "Horário de Término" at bounding box center [588, 393] width 514 height 21
type input "20:30"
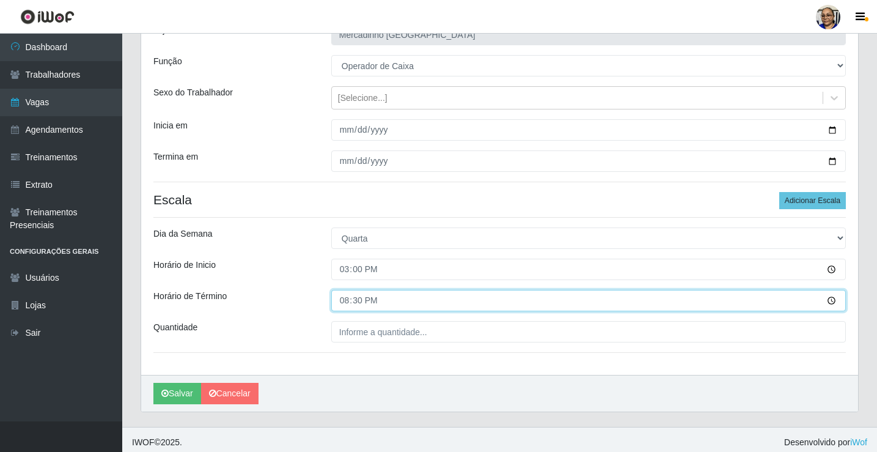
scroll to position [99, 0]
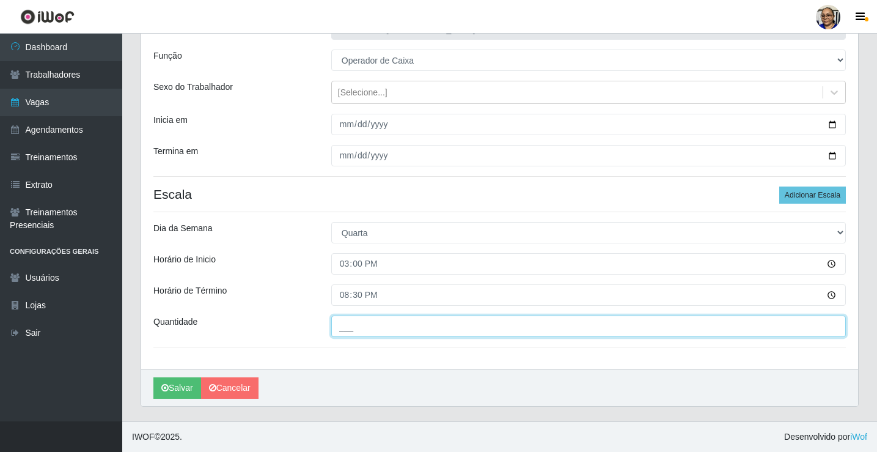
click at [425, 326] on input "___" at bounding box center [588, 325] width 514 height 21
type input "1__"
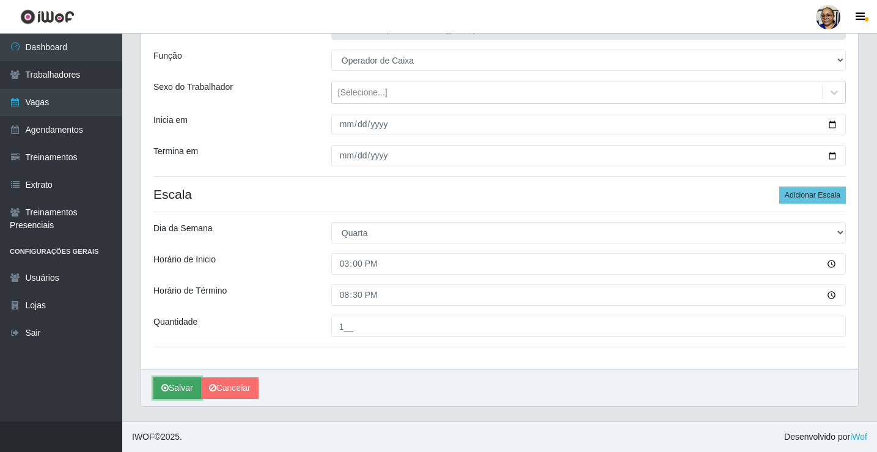
click at [191, 385] on button "Salvar" at bounding box center [177, 387] width 48 height 21
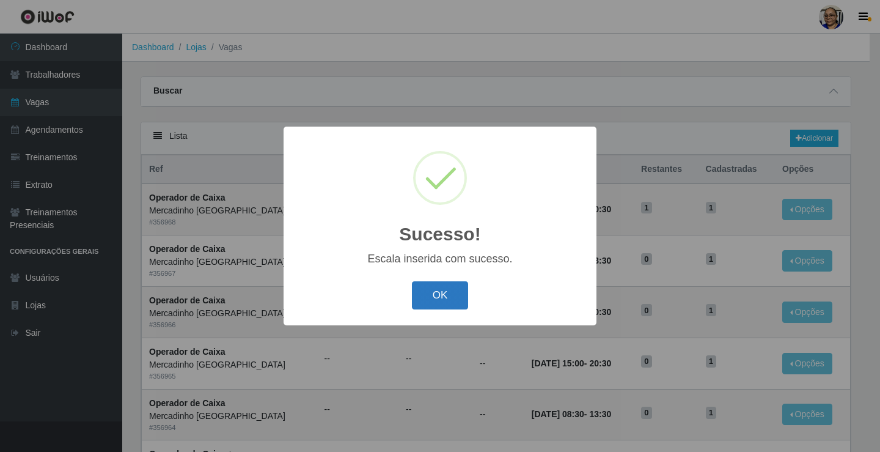
click at [433, 290] on button "OK" at bounding box center [440, 295] width 57 height 29
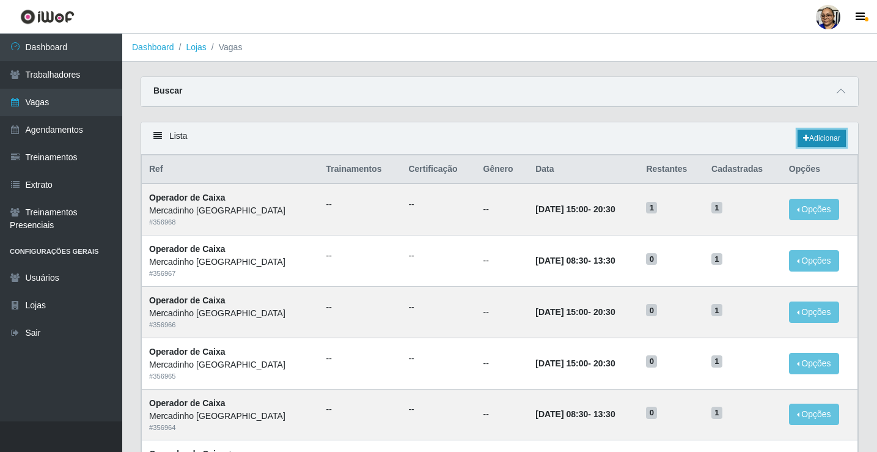
click at [826, 137] on link "Adicionar" at bounding box center [821, 138] width 48 height 17
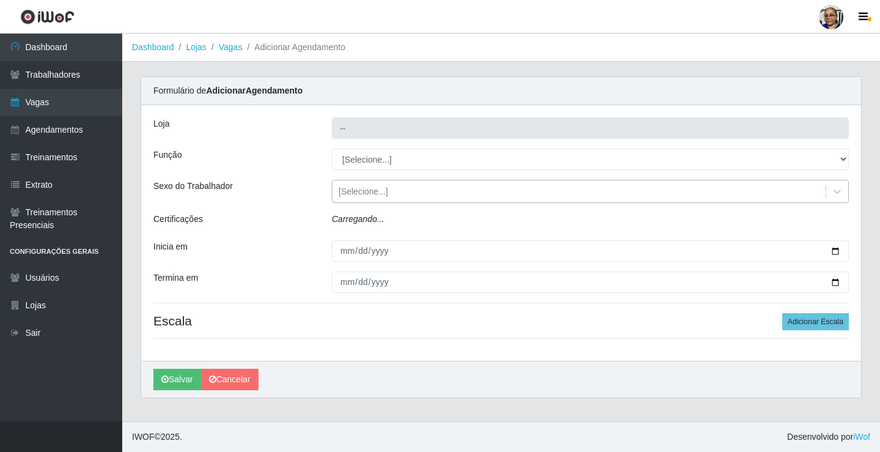
type input "Mercadinho [GEOGRAPHIC_DATA]"
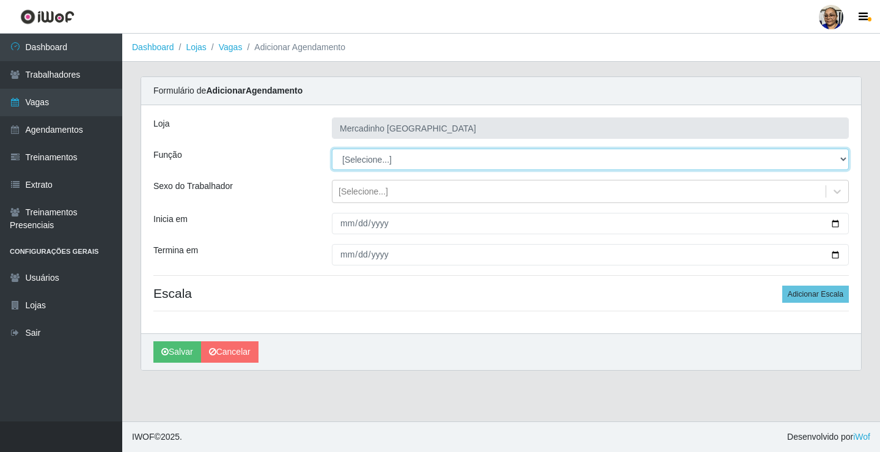
click at [359, 158] on select "[Selecione...] ASG ASG + ASG ++ Balconista de Açougue Balconista de Açougue + O…" at bounding box center [590, 158] width 517 height 21
select select "22"
click at [332, 148] on select "[Selecione...] ASG ASG + ASG ++ Balconista de Açougue Balconista de Açougue + O…" at bounding box center [590, 158] width 517 height 21
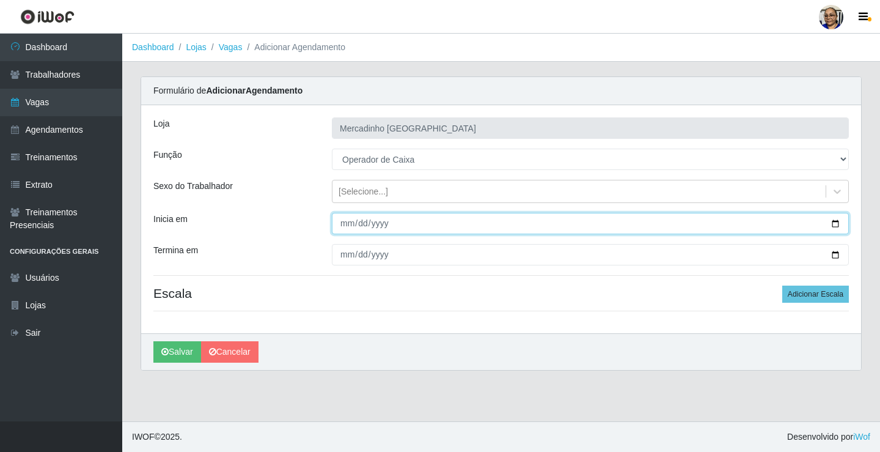
click at [833, 224] on input "Inicia em" at bounding box center [590, 223] width 517 height 21
type input "2025-10-16"
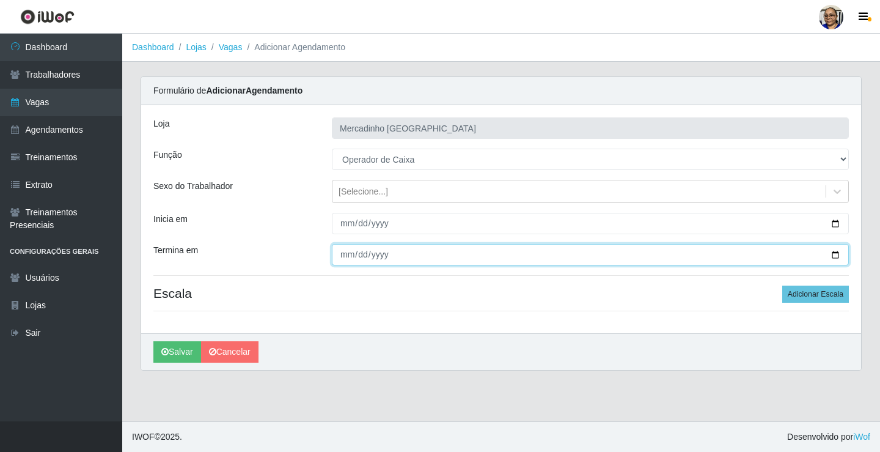
click at [837, 255] on input "Termina em" at bounding box center [590, 254] width 517 height 21
type input "2025-10-16"
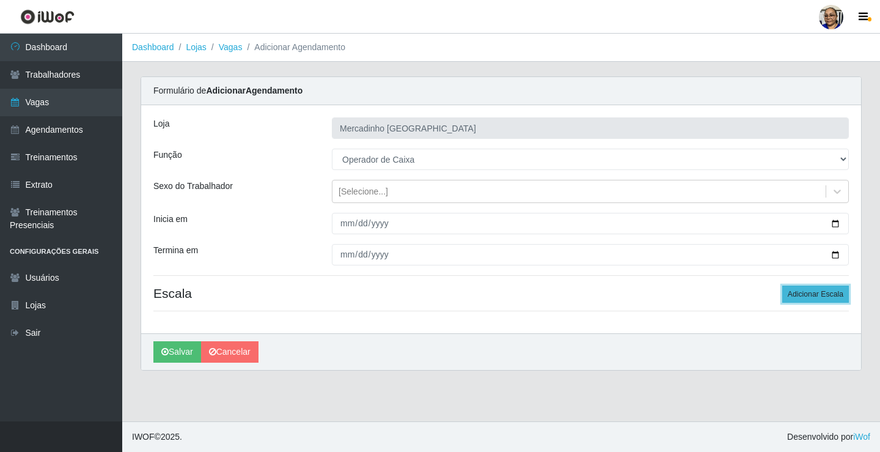
click at [807, 295] on button "Adicionar Escala" at bounding box center [815, 293] width 67 height 17
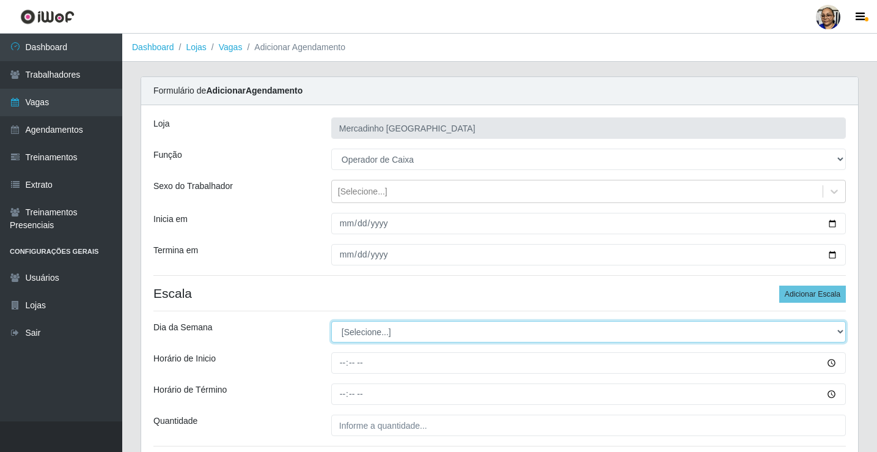
click at [377, 334] on select "[Selecione...] Segunda Terça Quarta Quinta Sexta Sábado Domingo" at bounding box center [588, 331] width 514 height 21
select select "4"
click at [331, 321] on select "[Selecione...] Segunda Terça Quarta Quinta Sexta Sábado Domingo" at bounding box center [588, 331] width 514 height 21
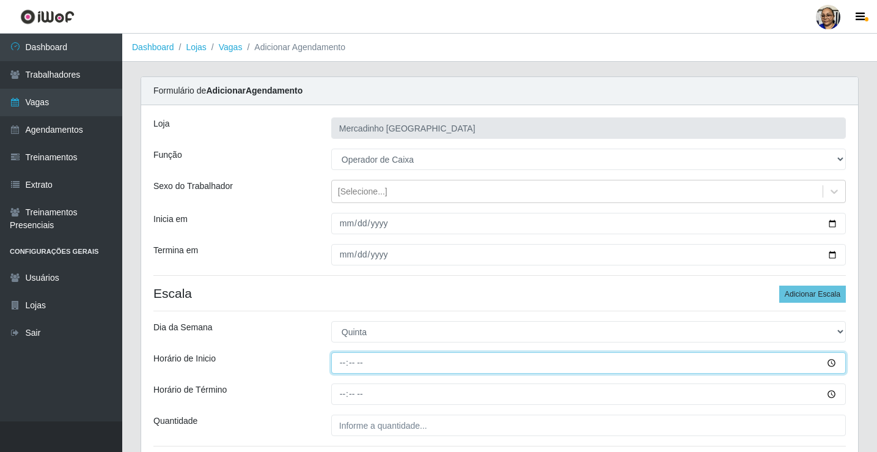
click at [343, 363] on input "Horário de Inicio" at bounding box center [588, 362] width 514 height 21
type input "08:30"
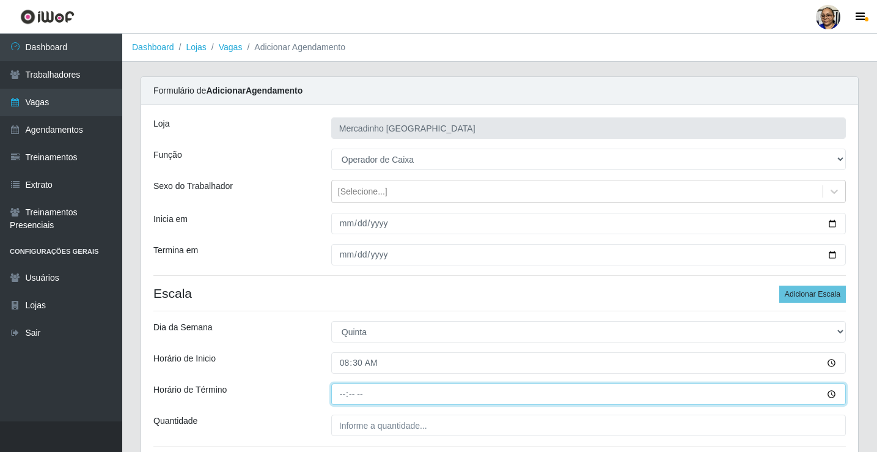
click at [343, 395] on input "Horário de Término" at bounding box center [588, 393] width 514 height 21
type input "13:30"
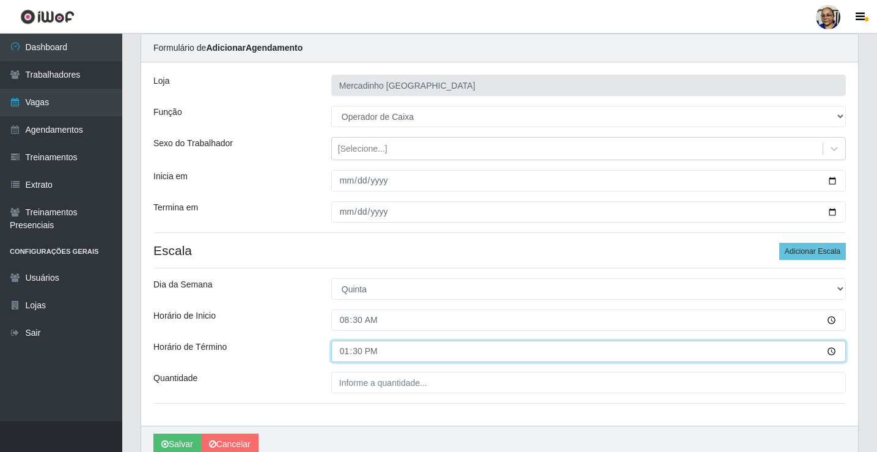
scroll to position [99, 0]
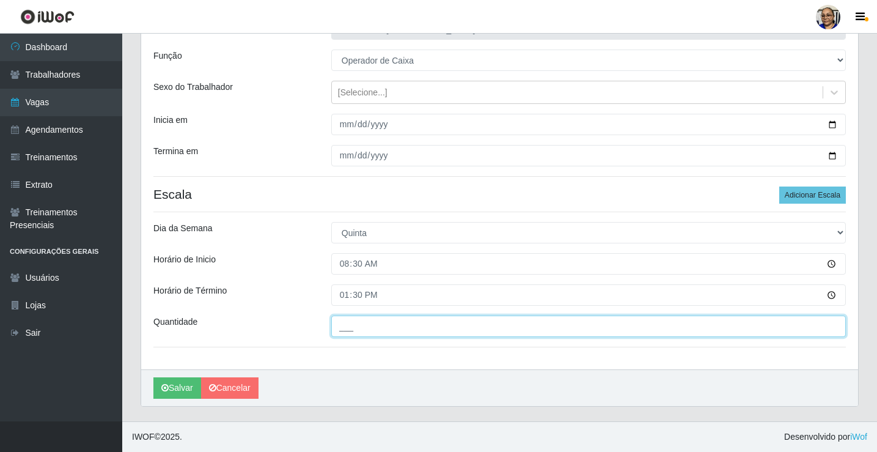
click at [428, 326] on input "___" at bounding box center [588, 325] width 514 height 21
type input "1__"
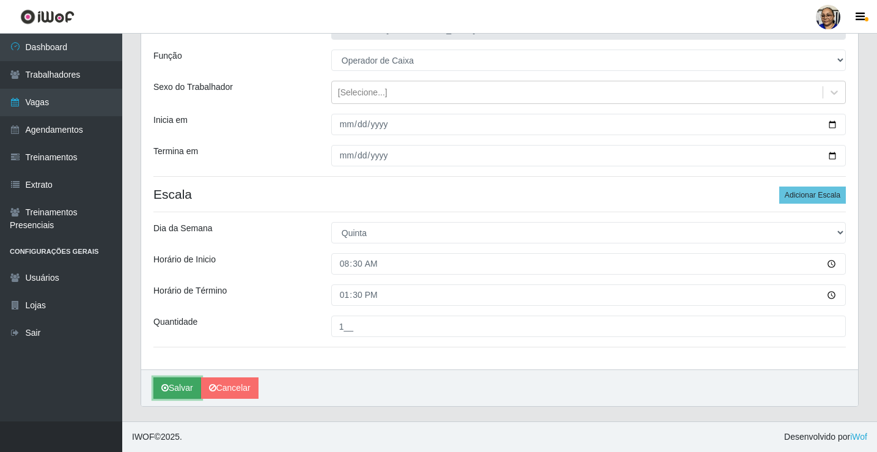
click at [173, 393] on button "Salvar" at bounding box center [177, 387] width 48 height 21
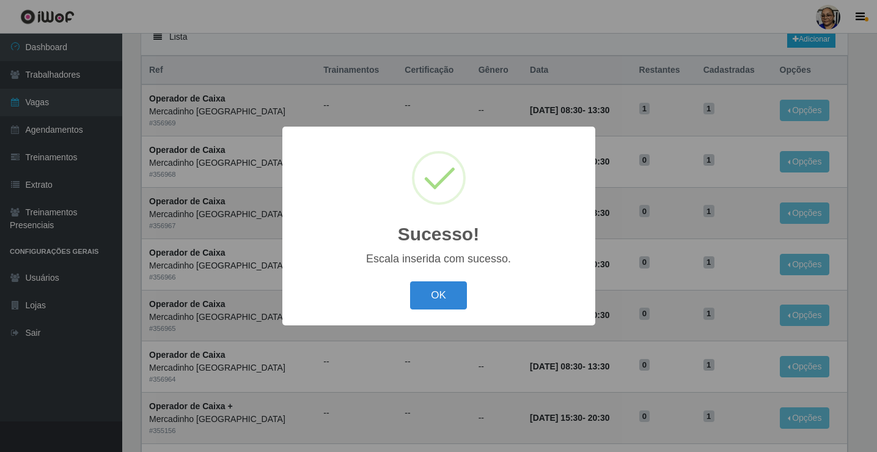
click at [183, 386] on div "Sucesso! × Escala inserida com sucesso. OK Cancel" at bounding box center [438, 226] width 877 height 452
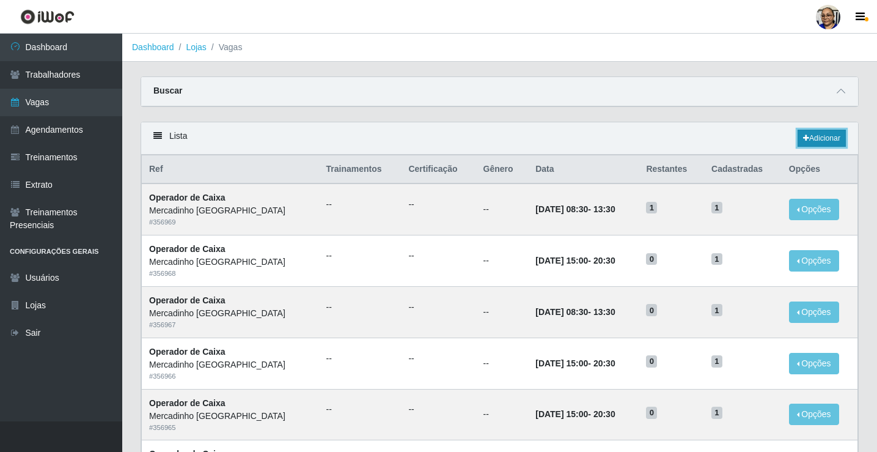
click at [830, 139] on link "Adicionar" at bounding box center [821, 138] width 48 height 17
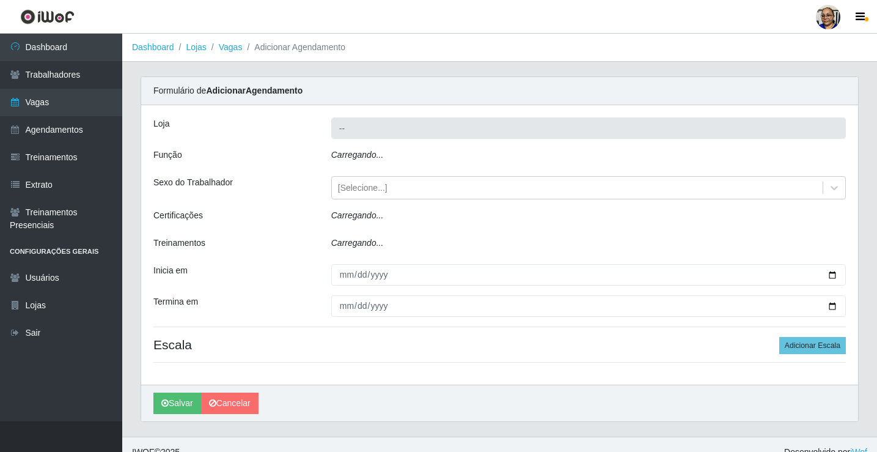
type input "Mercadinho [GEOGRAPHIC_DATA]"
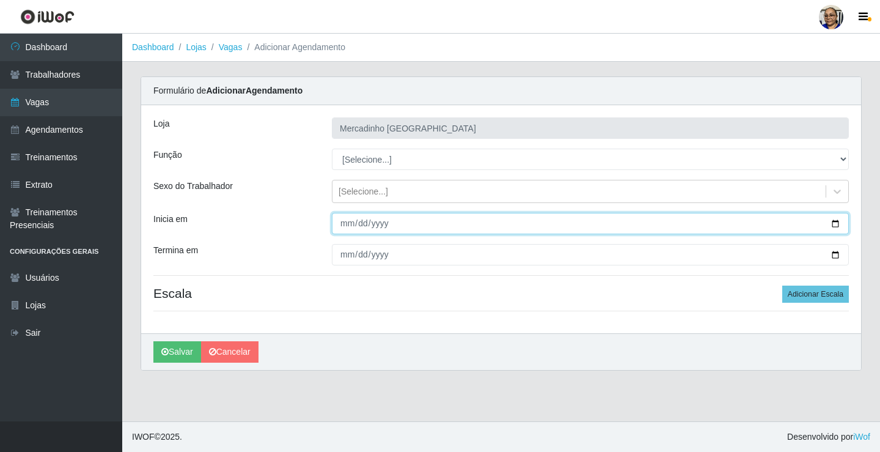
click at [835, 224] on input "Inicia em" at bounding box center [590, 223] width 517 height 21
type input "2025-10-16"
click at [833, 223] on input "2025-10-16" at bounding box center [590, 223] width 517 height 21
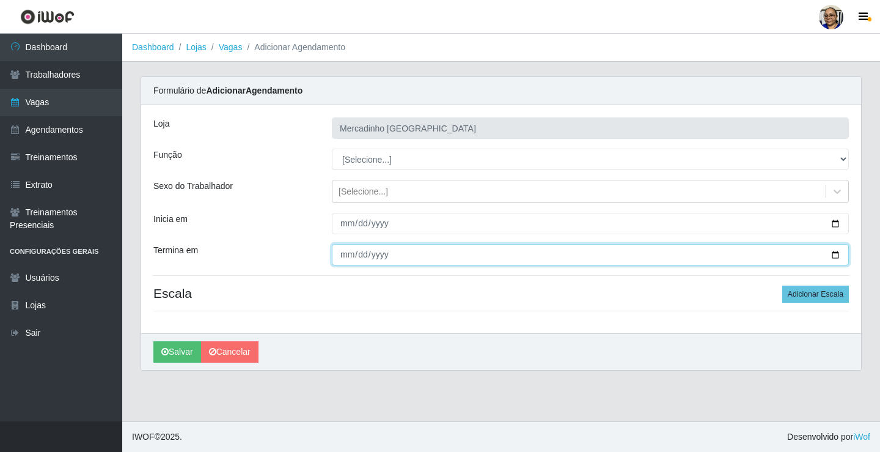
click at [838, 255] on input "Termina em" at bounding box center [590, 254] width 517 height 21
type input "2025-10-16"
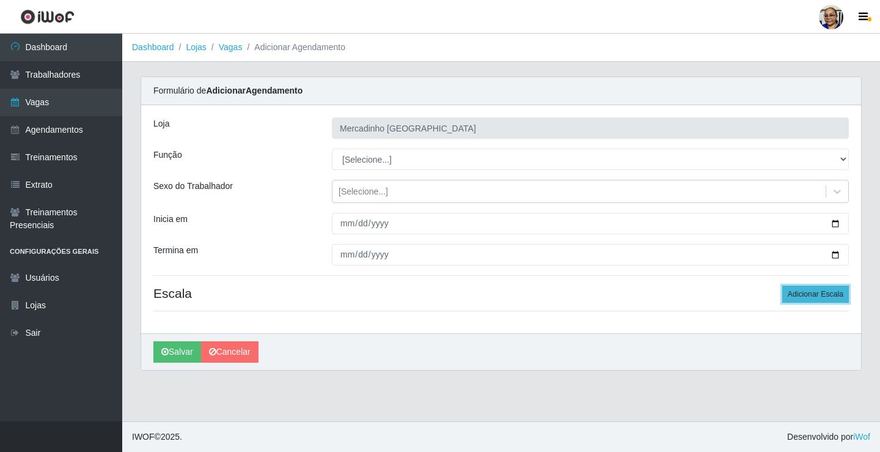
click at [803, 291] on button "Adicionar Escala" at bounding box center [815, 293] width 67 height 17
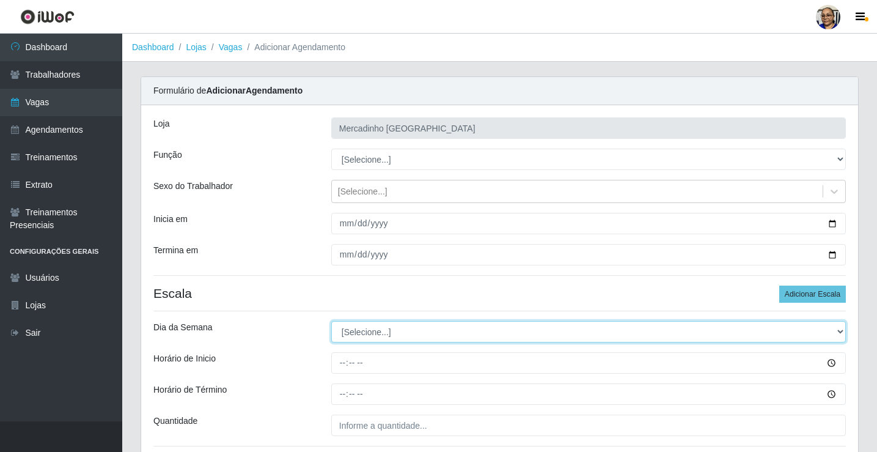
click at [351, 331] on select "[Selecione...] Segunda Terça Quarta Quinta Sexta Sábado Domingo" at bounding box center [588, 331] width 514 height 21
select select "4"
click at [331, 321] on select "[Selecione...] Segunda Terça Quarta Quinta Sexta Sábado Domingo" at bounding box center [588, 331] width 514 height 21
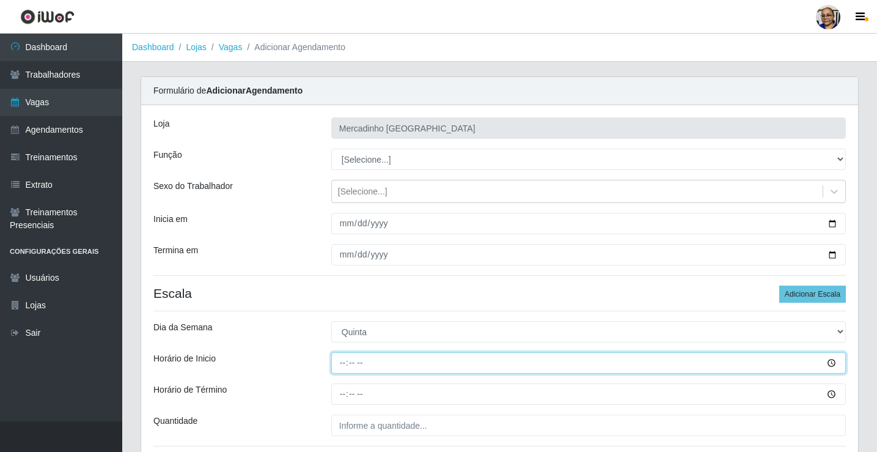
click at [343, 362] on input "Horário de Inicio" at bounding box center [588, 362] width 514 height 21
type input "15:00"
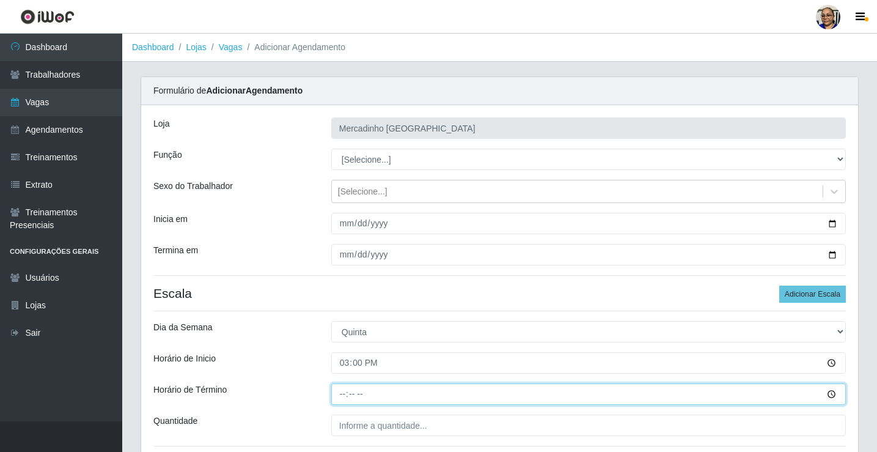
click at [346, 395] on input "Horário de Término" at bounding box center [588, 393] width 514 height 21
type input "20:30"
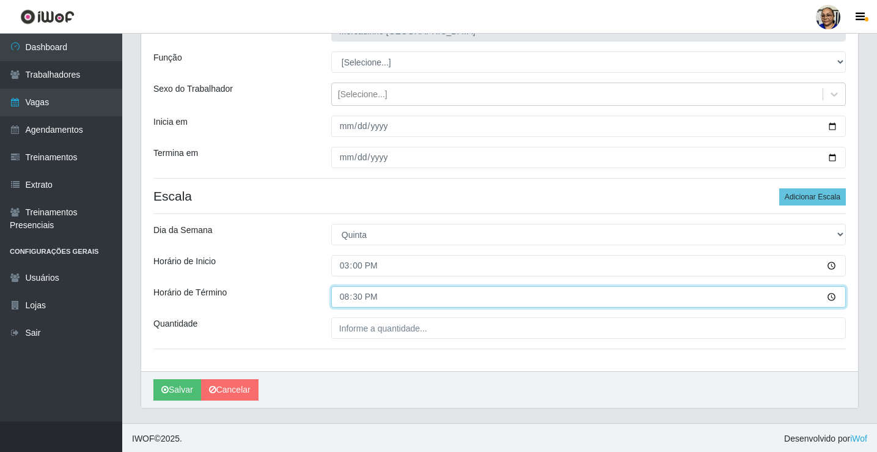
scroll to position [99, 0]
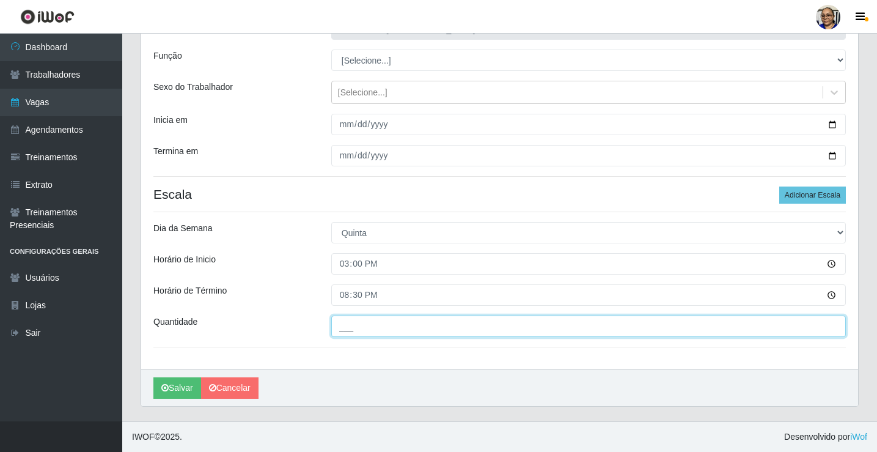
click at [381, 326] on input "___" at bounding box center [588, 325] width 514 height 21
type input "1__"
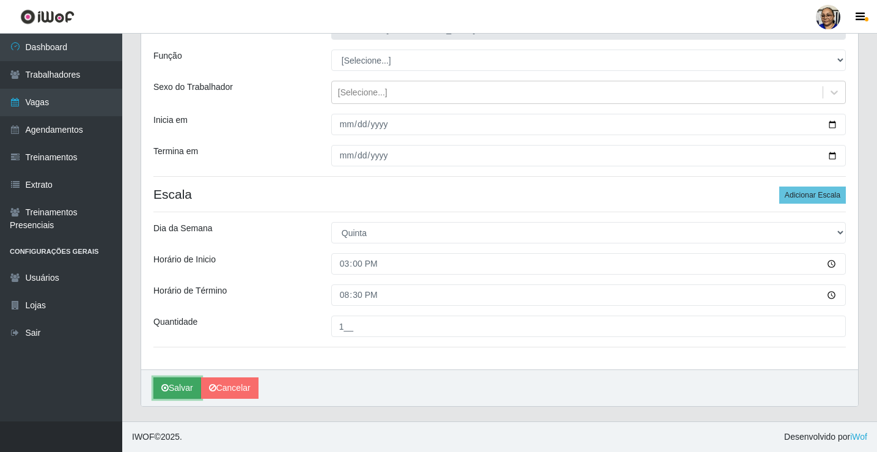
click at [180, 389] on button "Salvar" at bounding box center [177, 387] width 48 height 21
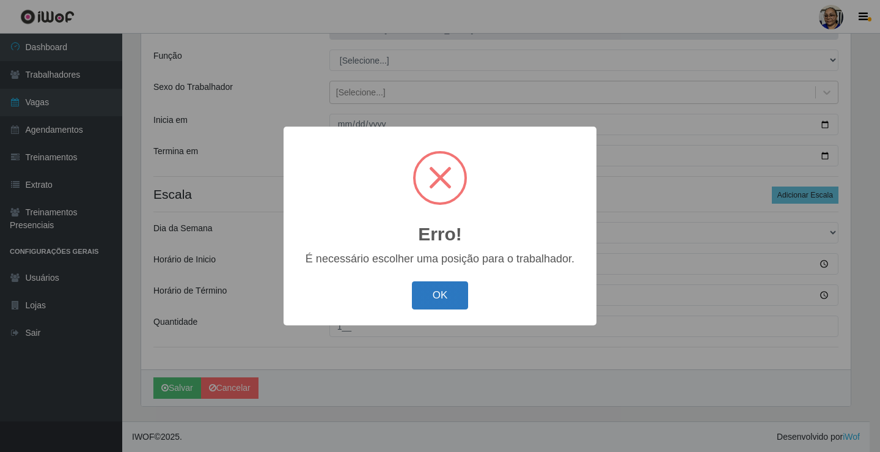
click at [440, 297] on button "OK" at bounding box center [440, 295] width 57 height 29
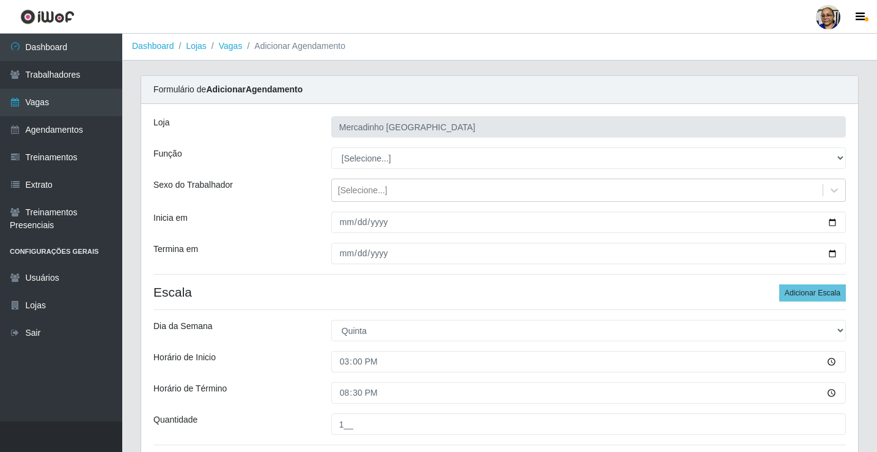
scroll to position [0, 0]
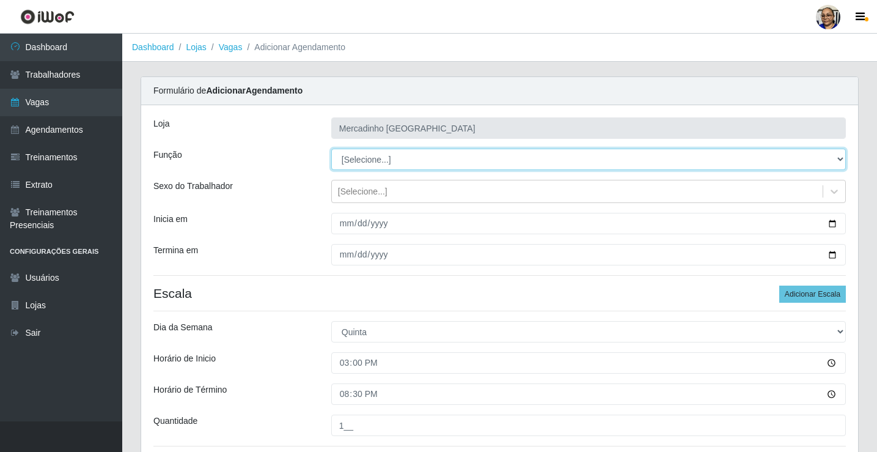
click at [377, 163] on select "[Selecione...] ASG ASG + ASG ++ Balconista de Açougue Balconista de Açougue + O…" at bounding box center [588, 158] width 514 height 21
select select "22"
click at [331, 148] on select "[Selecione...] ASG ASG + ASG ++ Balconista de Açougue Balconista de Açougue + O…" at bounding box center [588, 158] width 514 height 21
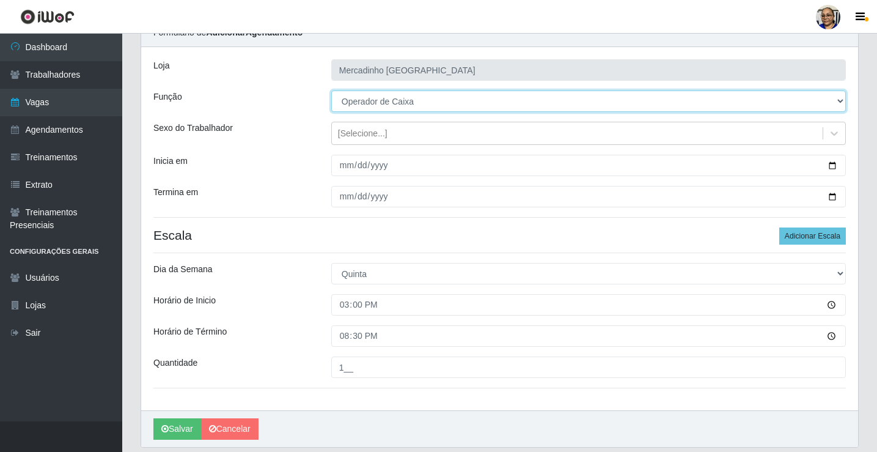
scroll to position [99, 0]
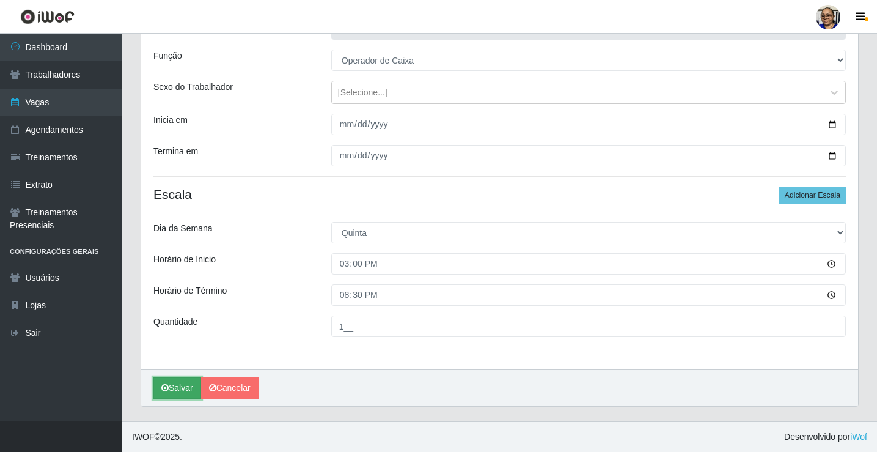
click at [178, 392] on button "Salvar" at bounding box center [177, 387] width 48 height 21
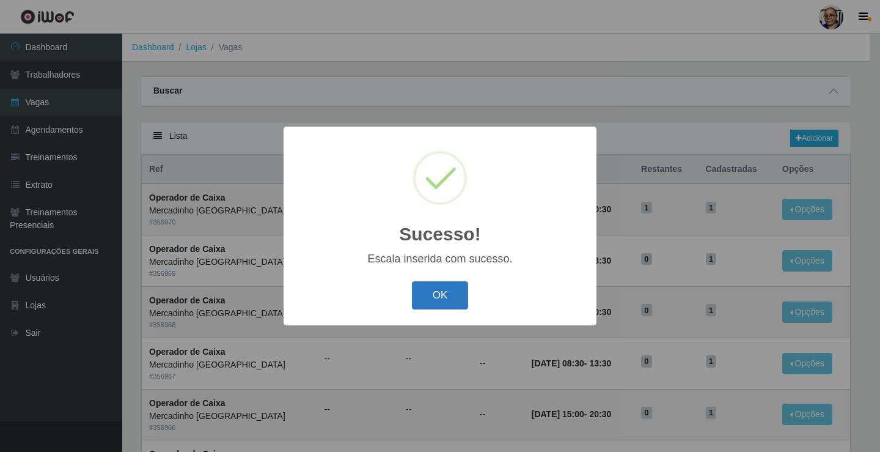
click at [439, 299] on button "OK" at bounding box center [440, 295] width 57 height 29
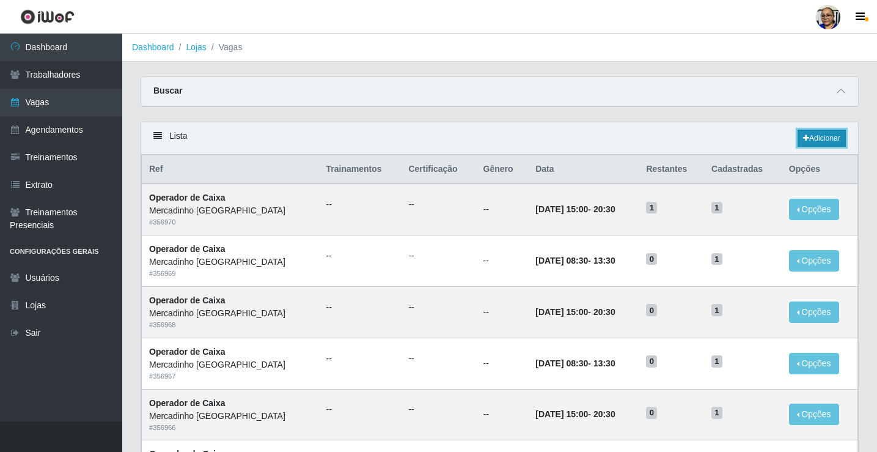
click at [814, 137] on link "Adicionar" at bounding box center [821, 138] width 48 height 17
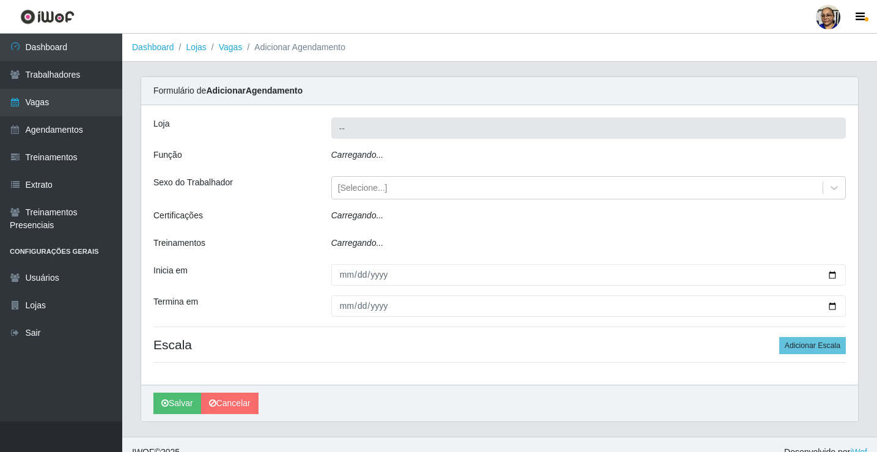
type input "Mercadinho [GEOGRAPHIC_DATA]"
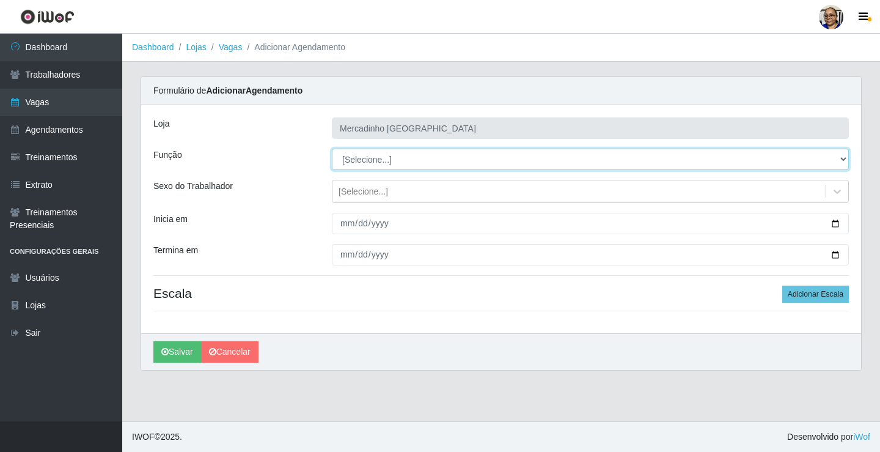
click at [368, 161] on select "[Selecione...] ASG ASG + ASG ++ Balconista de Açougue Balconista de Açougue + O…" at bounding box center [590, 158] width 517 height 21
select select "22"
click at [332, 148] on select "[Selecione...] ASG ASG + ASG ++ Balconista de Açougue Balconista de Açougue + O…" at bounding box center [590, 158] width 517 height 21
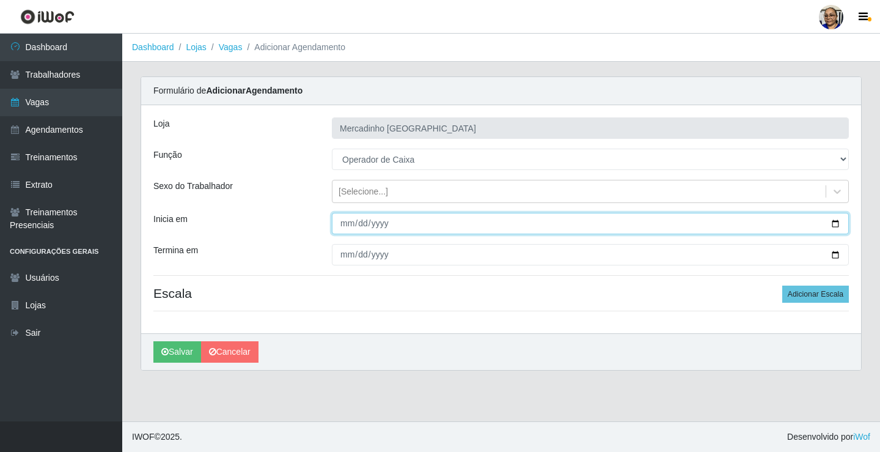
click at [835, 225] on input "Inicia em" at bounding box center [590, 223] width 517 height 21
type input "2025-10-17"
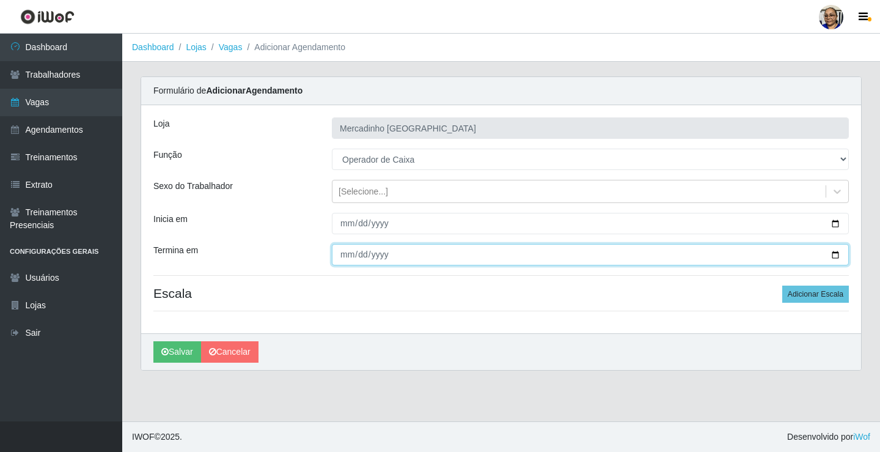
click at [833, 254] on input "Termina em" at bounding box center [590, 254] width 517 height 21
type input "2025-10-17"
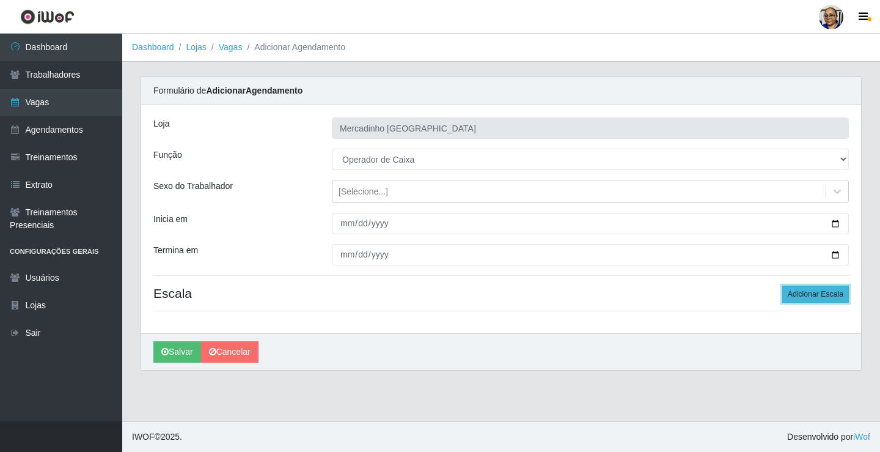
click at [803, 292] on button "Adicionar Escala" at bounding box center [815, 293] width 67 height 17
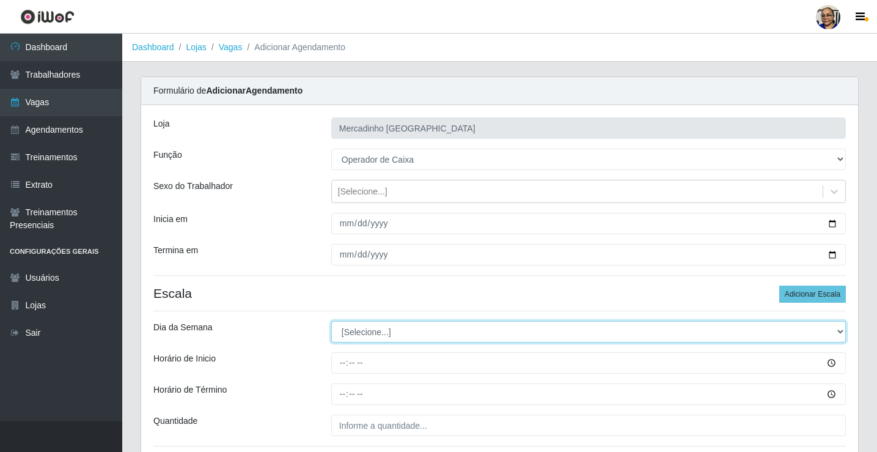
click at [375, 331] on select "[Selecione...] Segunda Terça Quarta Quinta Sexta Sábado Domingo" at bounding box center [588, 331] width 514 height 21
select select "5"
click at [331, 321] on select "[Selecione...] Segunda Terça Quarta Quinta Sexta Sábado Domingo" at bounding box center [588, 331] width 514 height 21
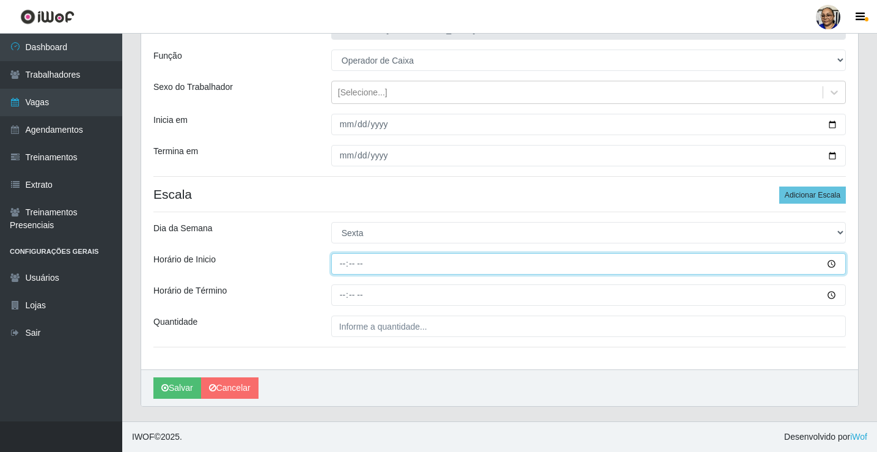
click at [344, 267] on input "Horário de Inicio" at bounding box center [588, 263] width 514 height 21
type input "08:30"
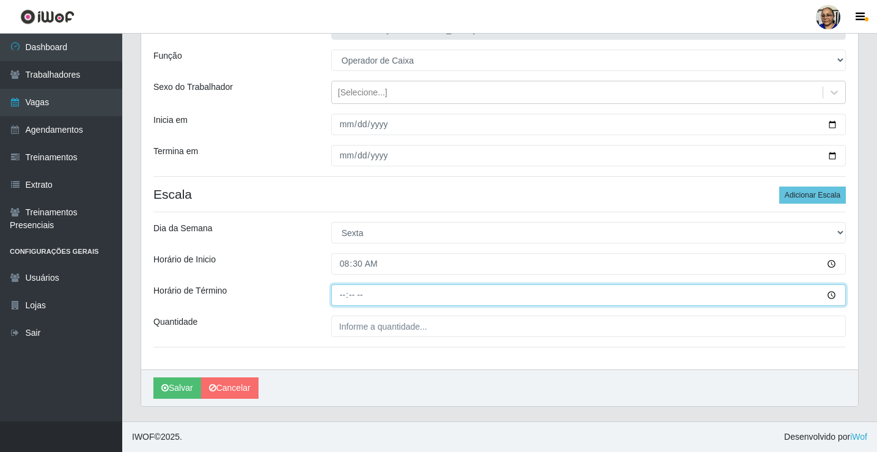
click at [345, 296] on input "Horário de Término" at bounding box center [588, 294] width 514 height 21
type input "13:30"
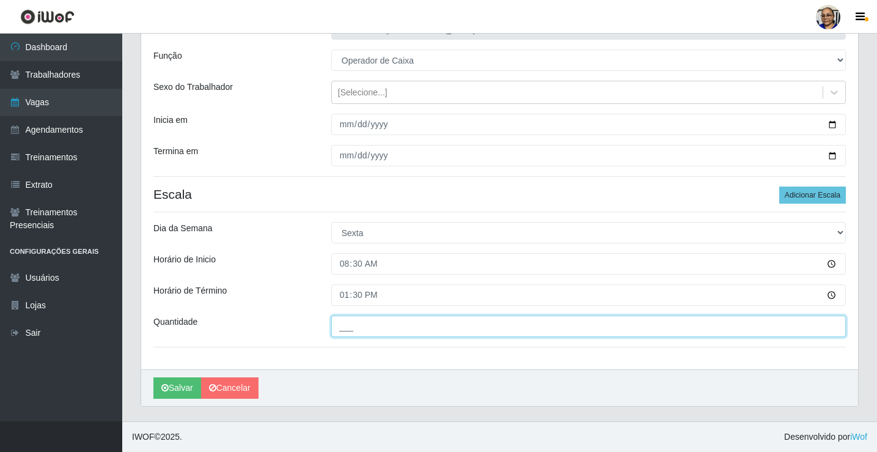
click at [427, 326] on input "___" at bounding box center [588, 325] width 514 height 21
type input "1__"
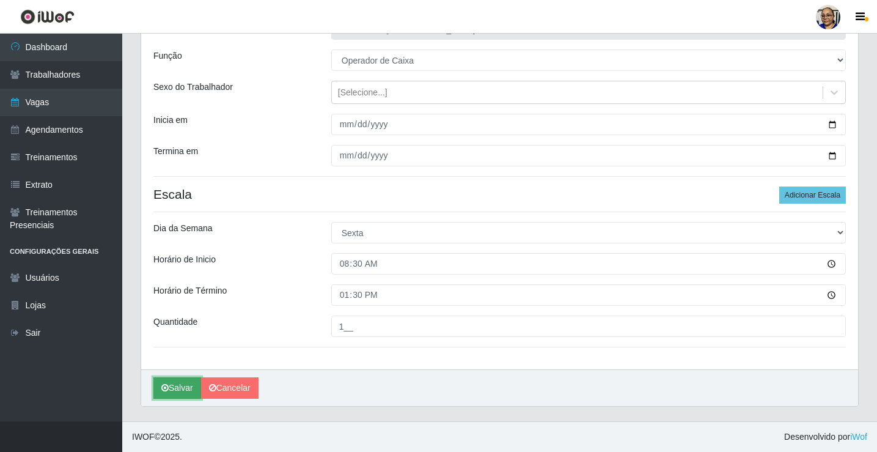
click at [180, 386] on button "Salvar" at bounding box center [177, 387] width 48 height 21
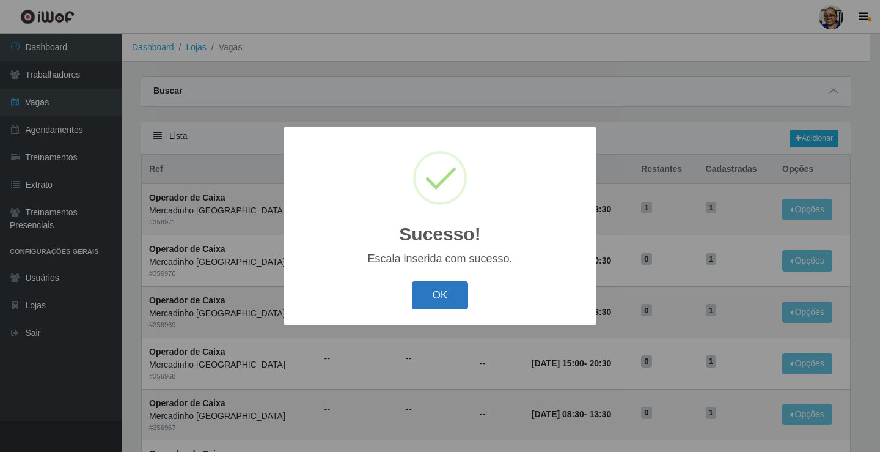
click at [451, 293] on button "OK" at bounding box center [440, 295] width 57 height 29
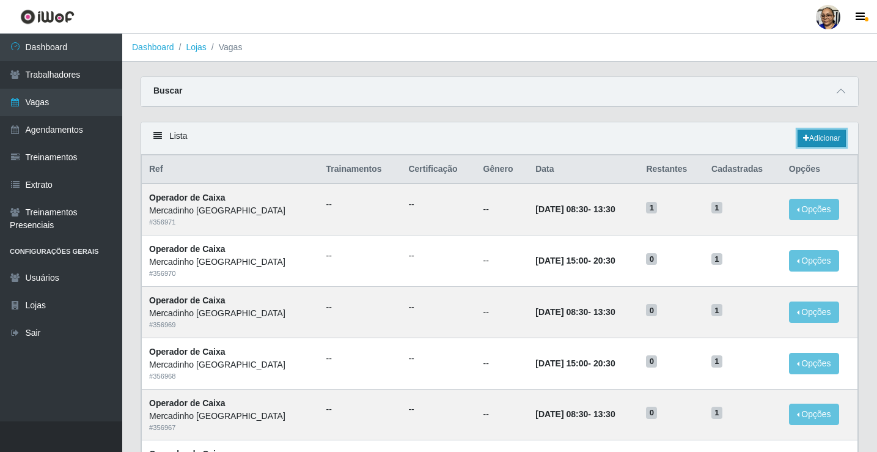
click at [816, 135] on link "Adicionar" at bounding box center [821, 138] width 48 height 17
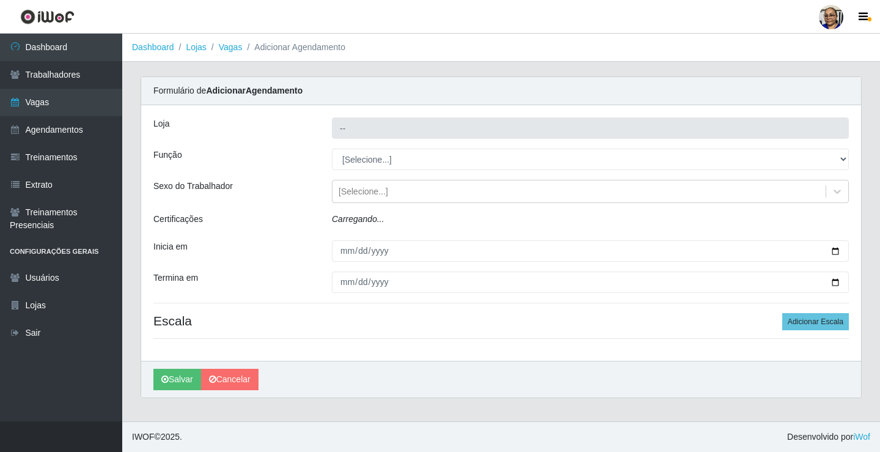
type input "Mercadinho [GEOGRAPHIC_DATA]"
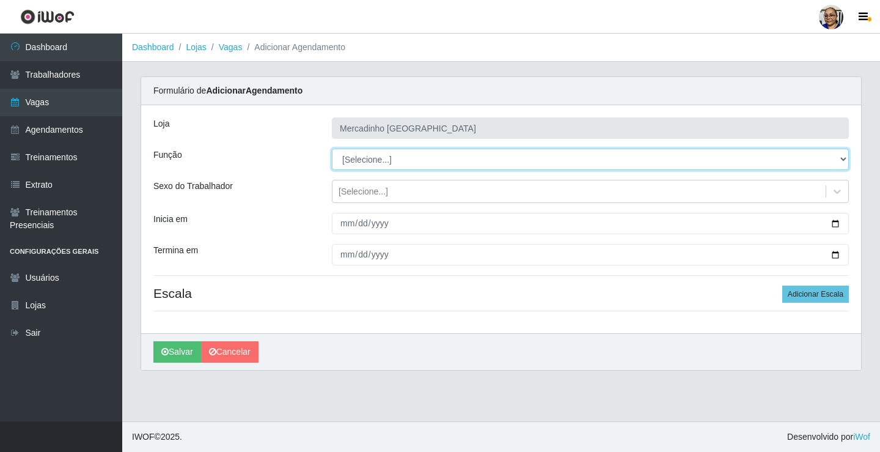
click at [377, 158] on select "[Selecione...] ASG ASG + ASG ++ Balconista de Açougue Balconista de Açougue + O…" at bounding box center [590, 158] width 517 height 21
select select "22"
click at [332, 148] on select "[Selecione...] ASG ASG + ASG ++ Balconista de Açougue Balconista de Açougue + O…" at bounding box center [590, 158] width 517 height 21
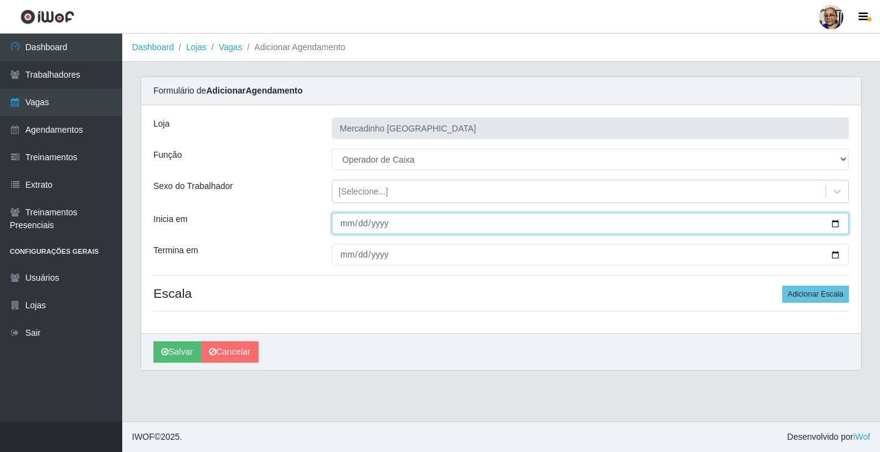
click at [833, 222] on input "Inicia em" at bounding box center [590, 223] width 517 height 21
type input "2025-10-17"
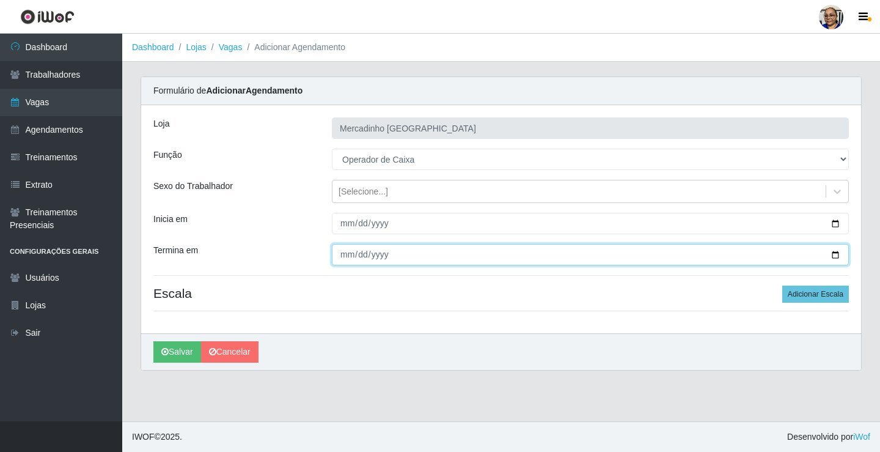
drag, startPoint x: 834, startPoint y: 252, endPoint x: 791, endPoint y: 265, distance: 45.4
click at [831, 254] on input "Termina em" at bounding box center [590, 254] width 517 height 21
type input "2025-10-17"
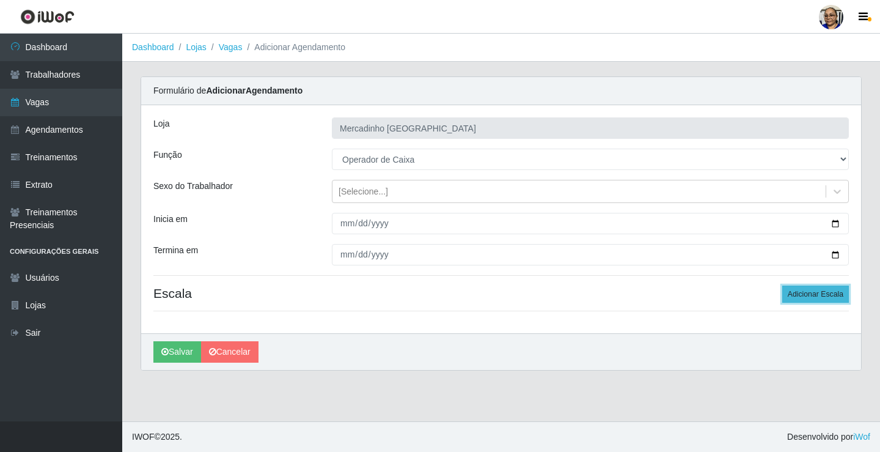
click at [820, 292] on button "Adicionar Escala" at bounding box center [815, 293] width 67 height 17
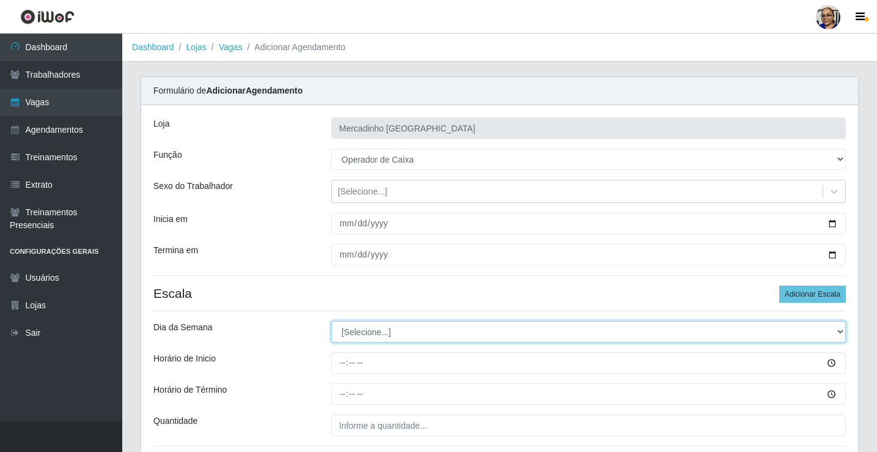
click at [354, 332] on select "[Selecione...] Segunda Terça Quarta Quinta Sexta Sábado Domingo" at bounding box center [588, 331] width 514 height 21
select select "5"
click at [331, 321] on select "[Selecione...] Segunda Terça Quarta Quinta Sexta Sábado Domingo" at bounding box center [588, 331] width 514 height 21
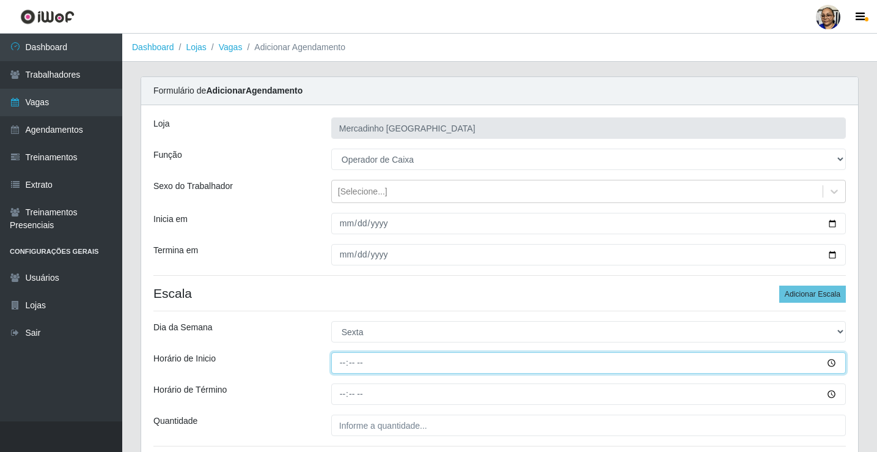
click at [345, 362] on input "Horário de Inicio" at bounding box center [588, 362] width 514 height 21
type input "15:00"
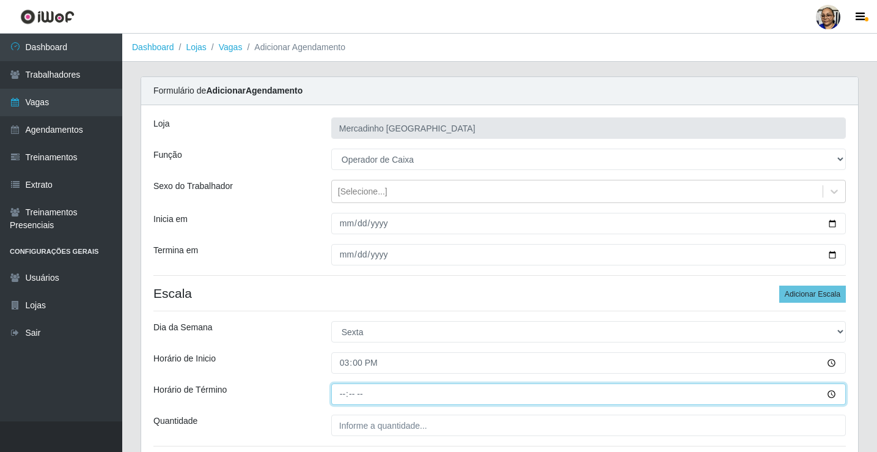
click at [342, 395] on input "Horário de Término" at bounding box center [588, 393] width 514 height 21
type input "20:30"
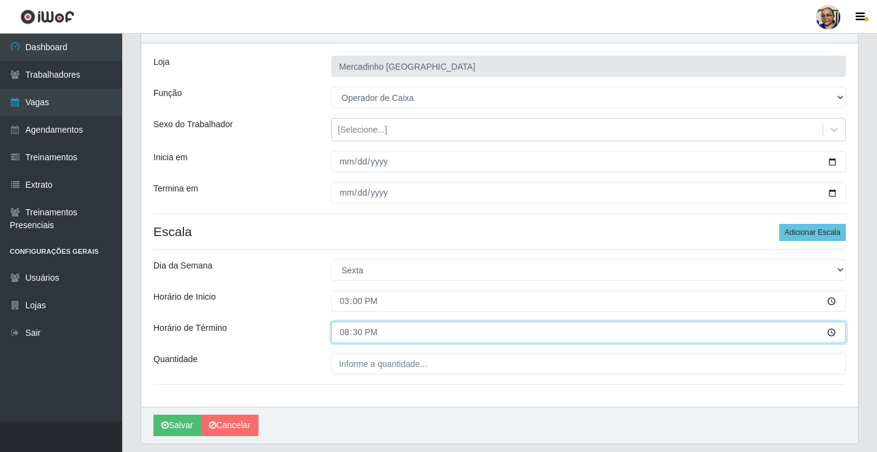
scroll to position [99, 0]
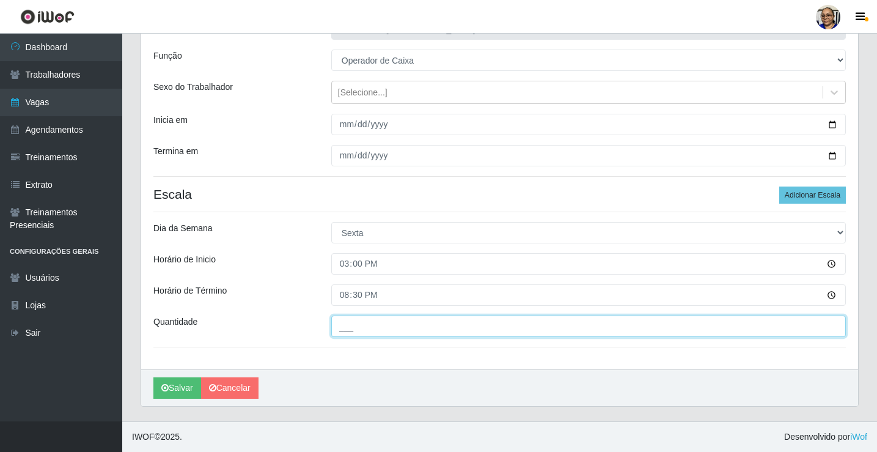
click at [439, 328] on input "___" at bounding box center [588, 325] width 514 height 21
type input "1__"
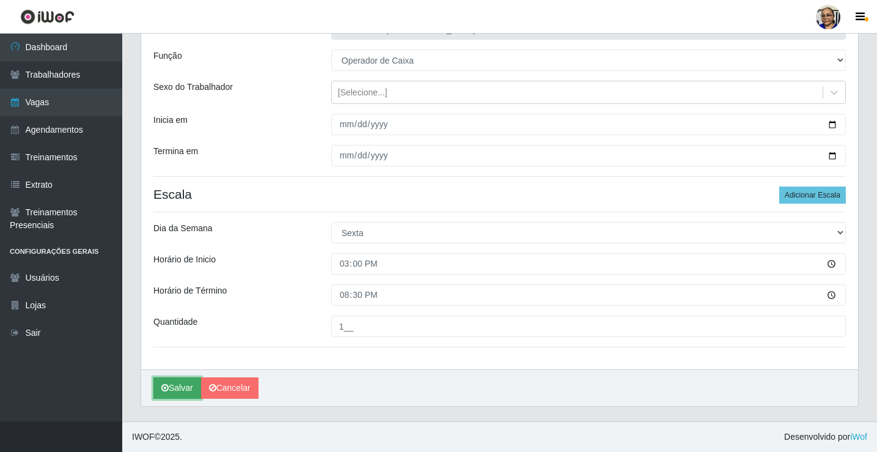
click at [177, 388] on button "Salvar" at bounding box center [177, 387] width 48 height 21
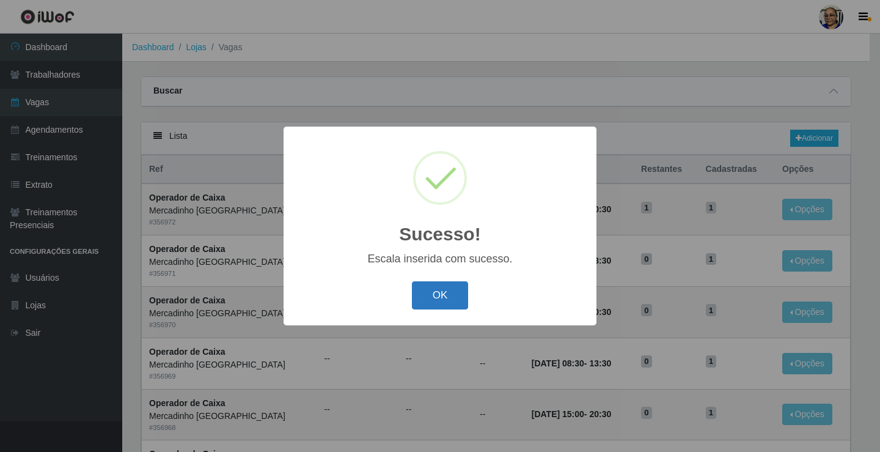
click at [439, 295] on button "OK" at bounding box center [440, 295] width 57 height 29
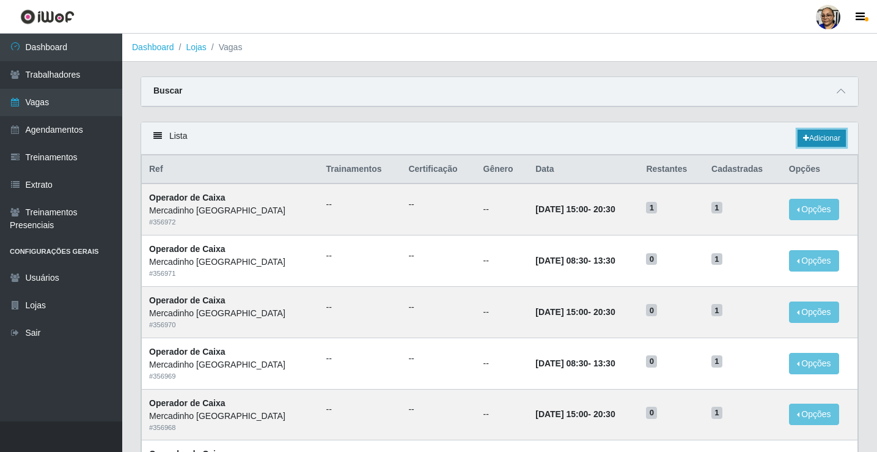
click at [824, 138] on link "Adicionar" at bounding box center [821, 138] width 48 height 17
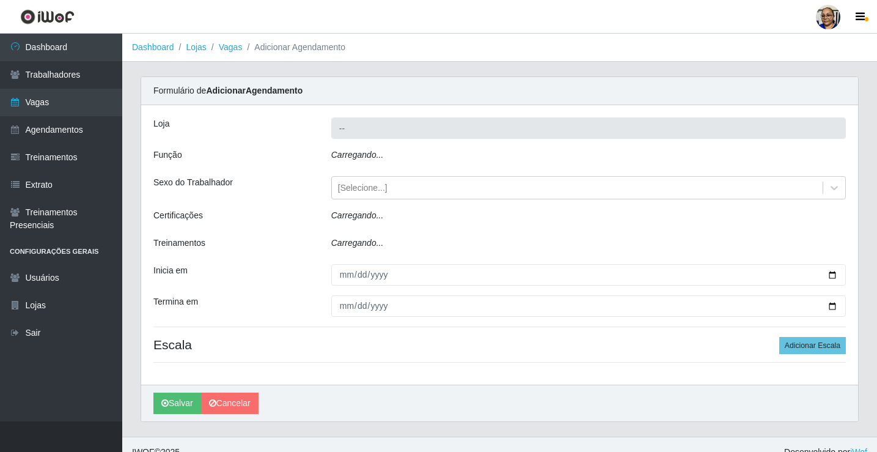
type input "Mercadinho [GEOGRAPHIC_DATA]"
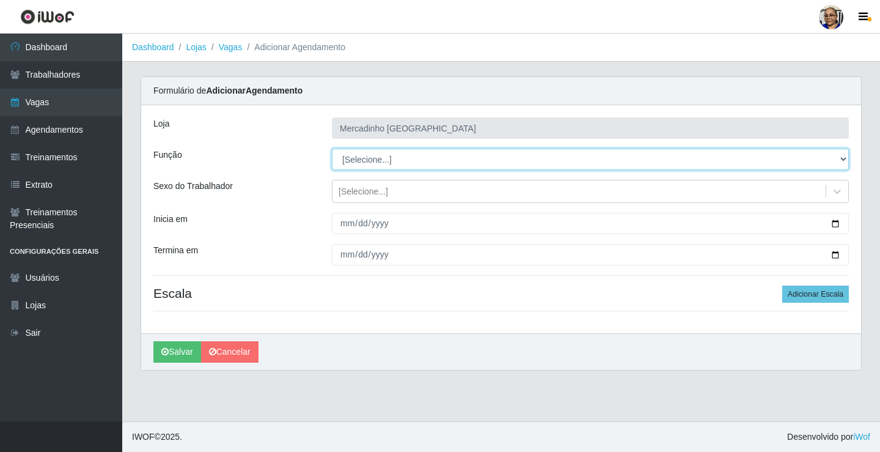
click at [366, 163] on select "[Selecione...] ASG ASG + ASG ++ Balconista de Açougue Balconista de Açougue + O…" at bounding box center [590, 158] width 517 height 21
select select "22"
click at [332, 148] on select "[Selecione...] ASG ASG + ASG ++ Balconista de Açougue Balconista de Açougue + O…" at bounding box center [590, 158] width 517 height 21
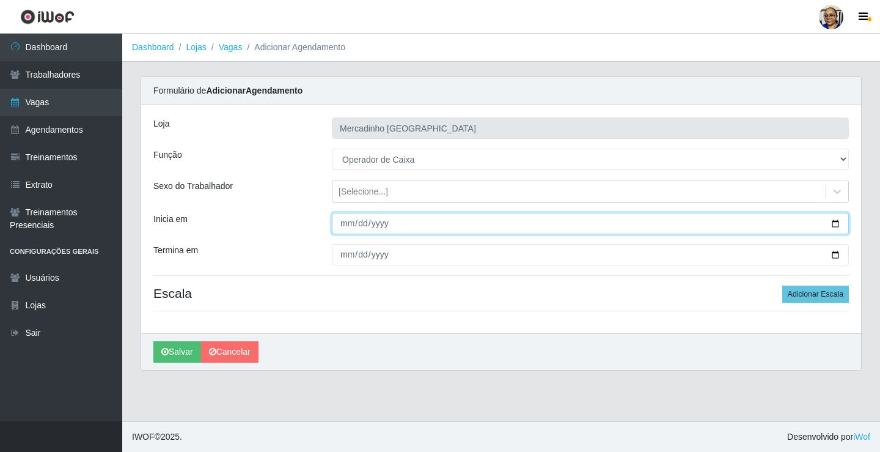
click at [835, 222] on input "Inicia em" at bounding box center [590, 223] width 517 height 21
type input "2025-10-18"
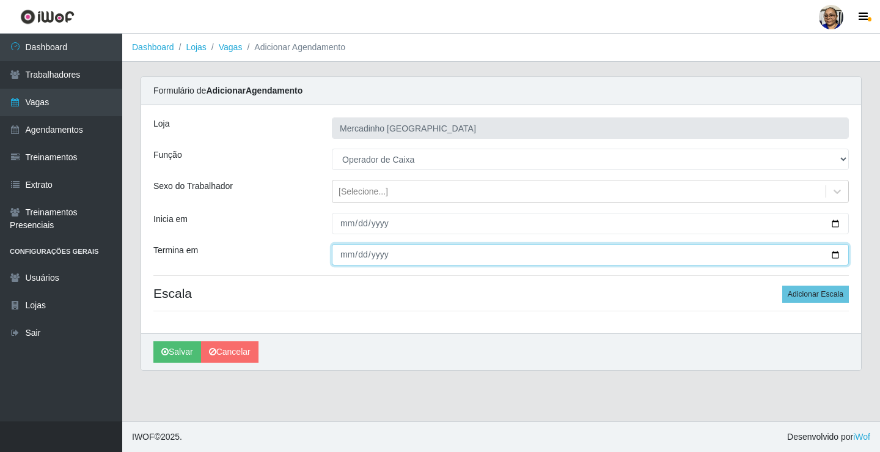
click at [835, 255] on input "Termina em" at bounding box center [590, 254] width 517 height 21
type input "2025-10-18"
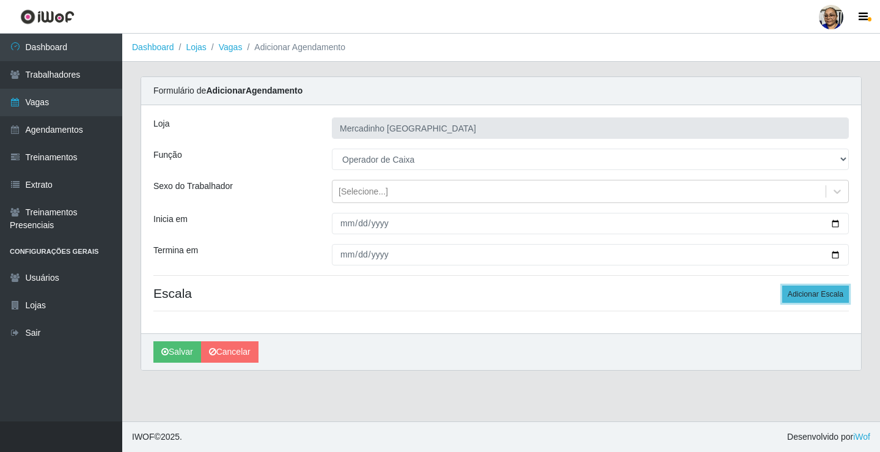
click at [796, 291] on button "Adicionar Escala" at bounding box center [815, 293] width 67 height 17
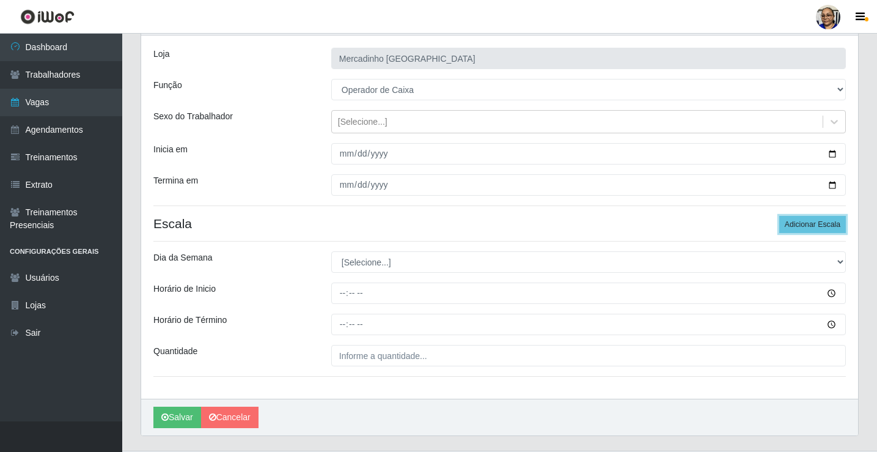
scroll to position [99, 0]
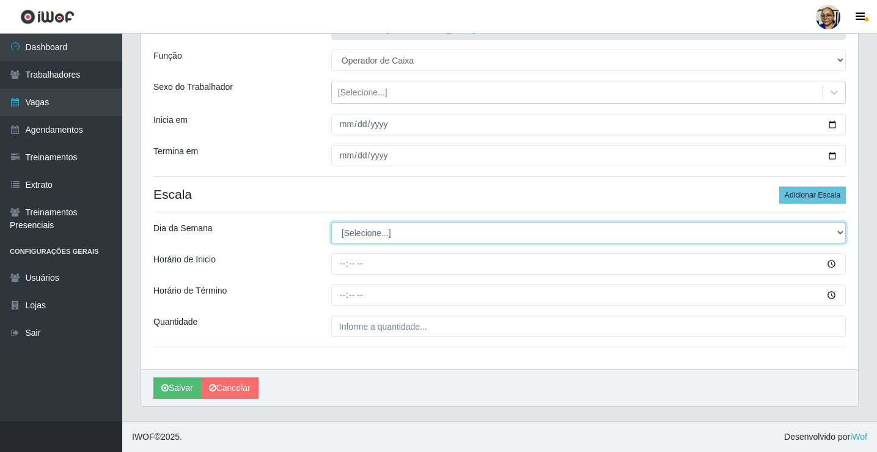
click at [369, 233] on select "[Selecione...] Segunda Terça Quarta Quinta Sexta Sábado Domingo" at bounding box center [588, 232] width 514 height 21
select select "6"
click at [331, 222] on select "[Selecione...] Segunda Terça Quarta Quinta Sexta Sábado Domingo" at bounding box center [588, 232] width 514 height 21
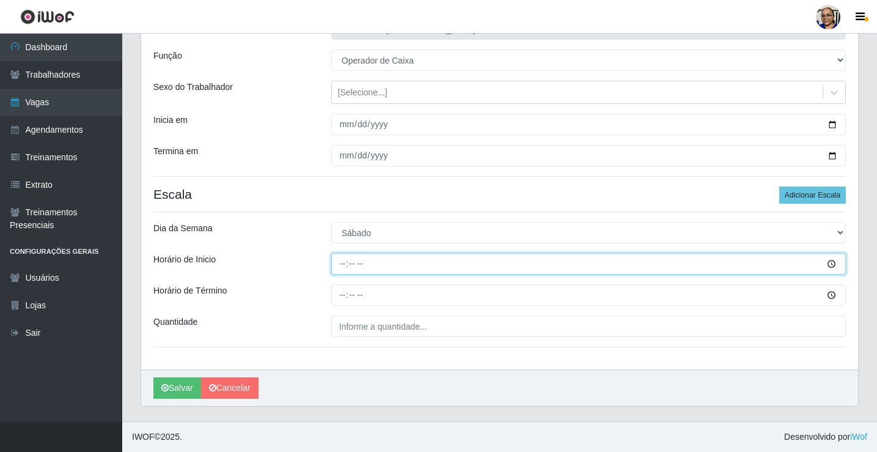
click at [343, 265] on input "Horário de Inicio" at bounding box center [588, 263] width 514 height 21
type input "08:00"
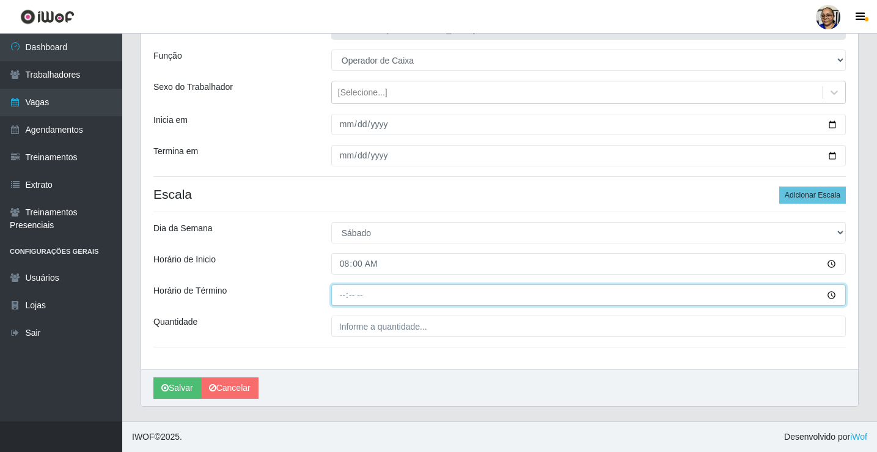
click at [343, 295] on input "Horário de Término" at bounding box center [588, 294] width 514 height 21
type input "14:00"
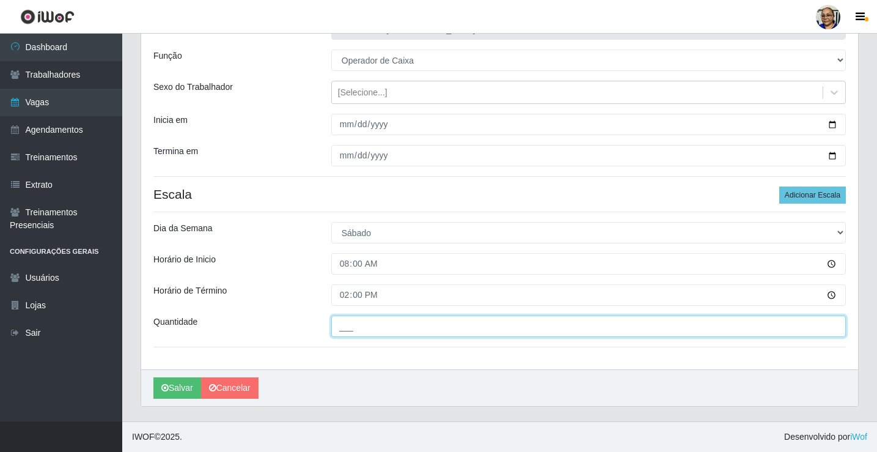
click at [441, 327] on input "___" at bounding box center [588, 325] width 514 height 21
type input "1__"
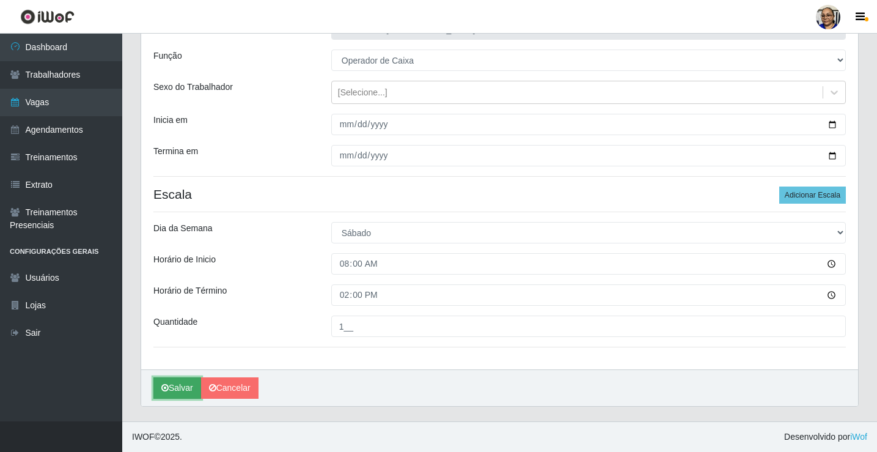
click at [183, 387] on button "Salvar" at bounding box center [177, 387] width 48 height 21
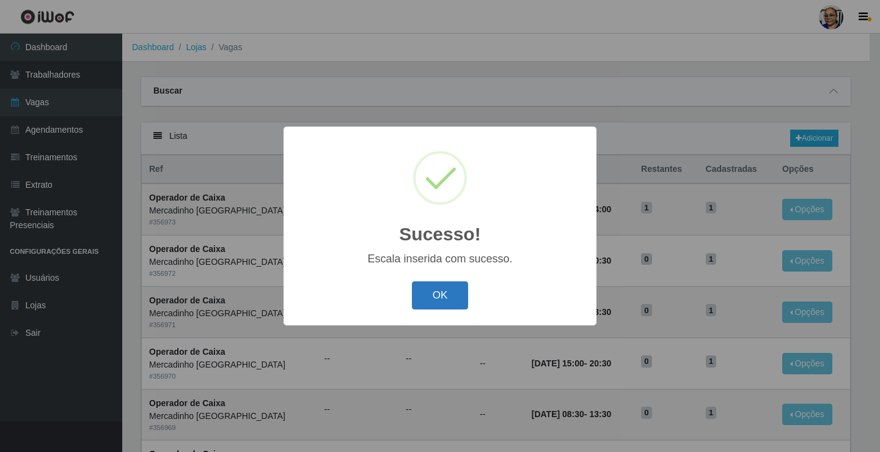
click at [453, 297] on button "OK" at bounding box center [440, 295] width 57 height 29
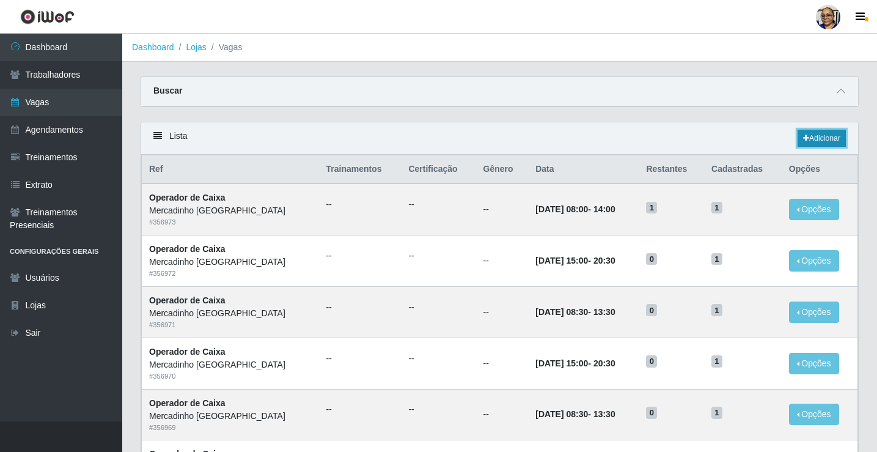
click at [810, 139] on link "Adicionar" at bounding box center [821, 138] width 48 height 17
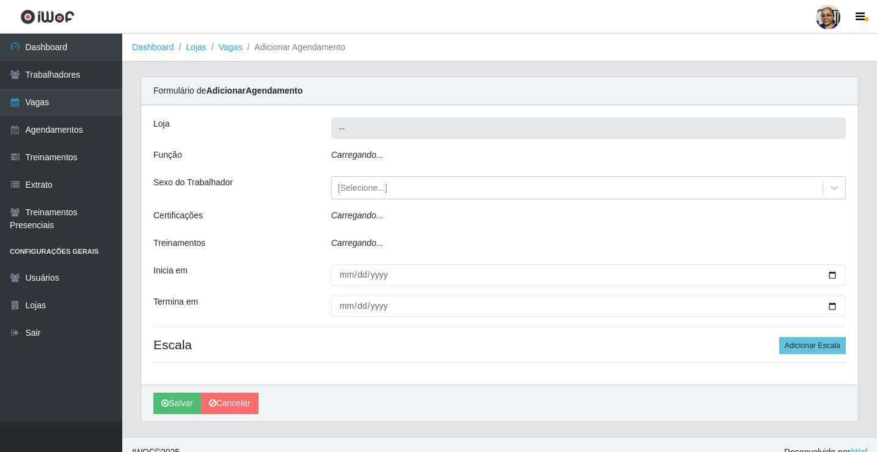
type input "Mercadinho [GEOGRAPHIC_DATA]"
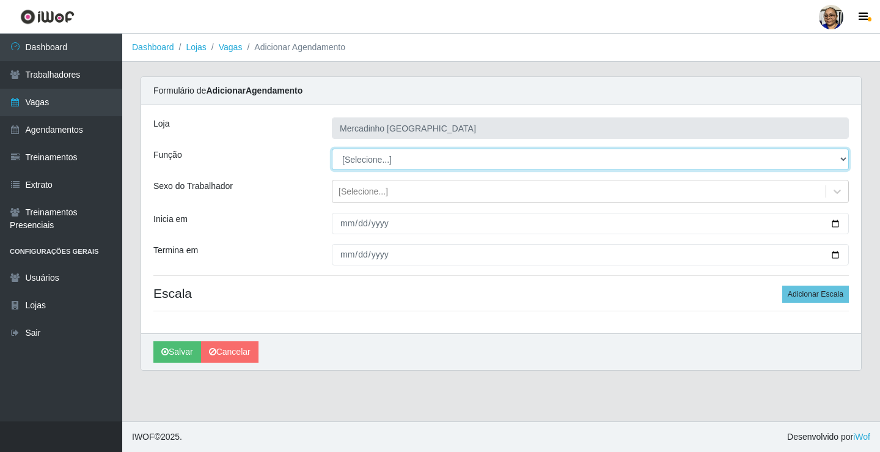
click at [358, 158] on select "[Selecione...] ASG ASG + ASG ++ Balconista de Açougue Balconista de Açougue + O…" at bounding box center [590, 158] width 517 height 21
select select "22"
click at [332, 148] on select "[Selecione...] ASG ASG + ASG ++ Balconista de Açougue Balconista de Açougue + O…" at bounding box center [590, 158] width 517 height 21
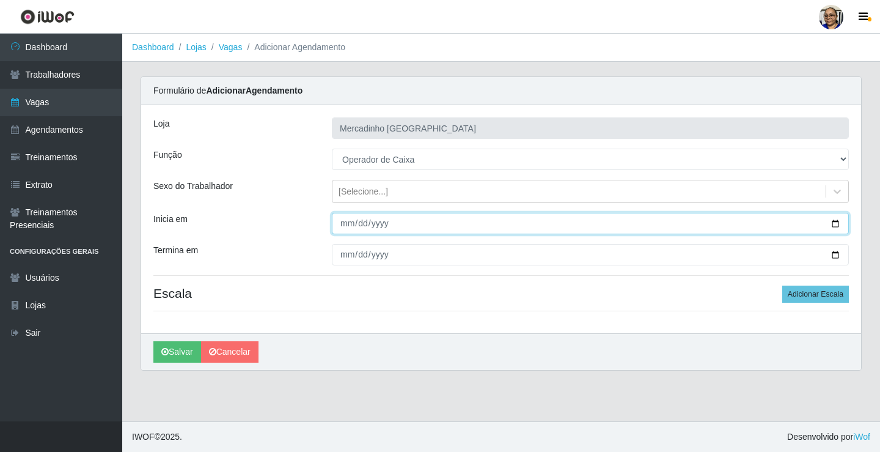
click at [834, 226] on input "Inicia em" at bounding box center [590, 223] width 517 height 21
type input "2025-10-18"
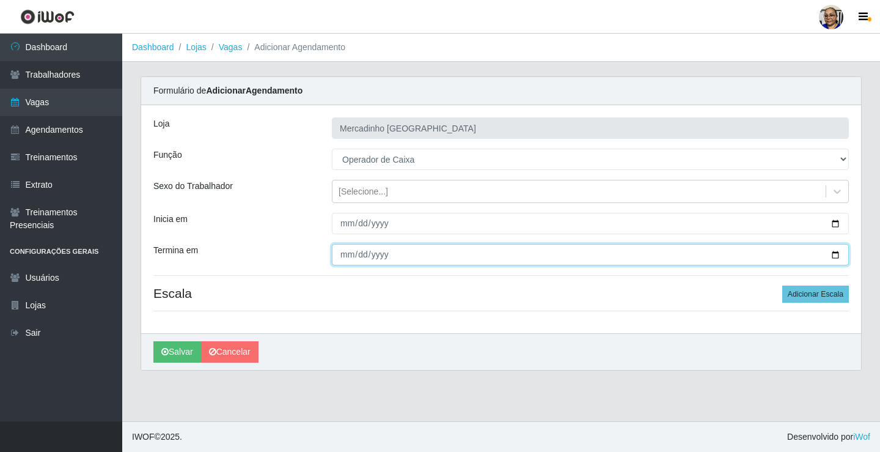
click at [835, 254] on input "Termina em" at bounding box center [590, 254] width 517 height 21
type input "2025-10-18"
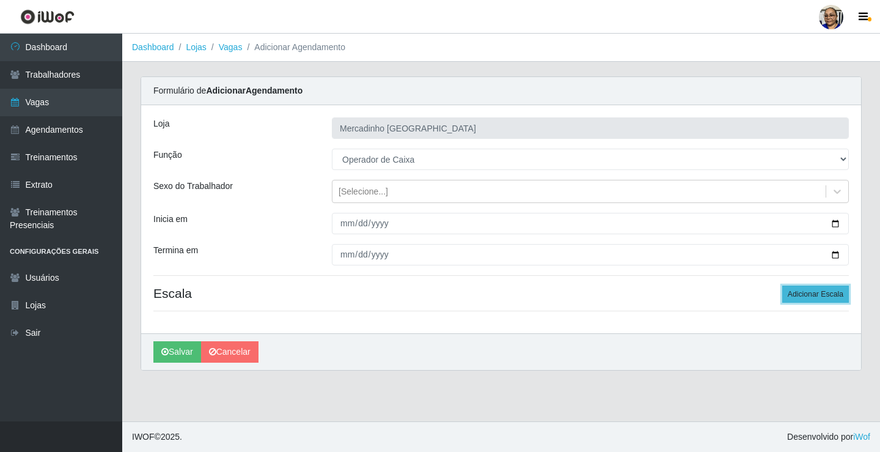
click at [799, 293] on button "Adicionar Escala" at bounding box center [815, 293] width 67 height 17
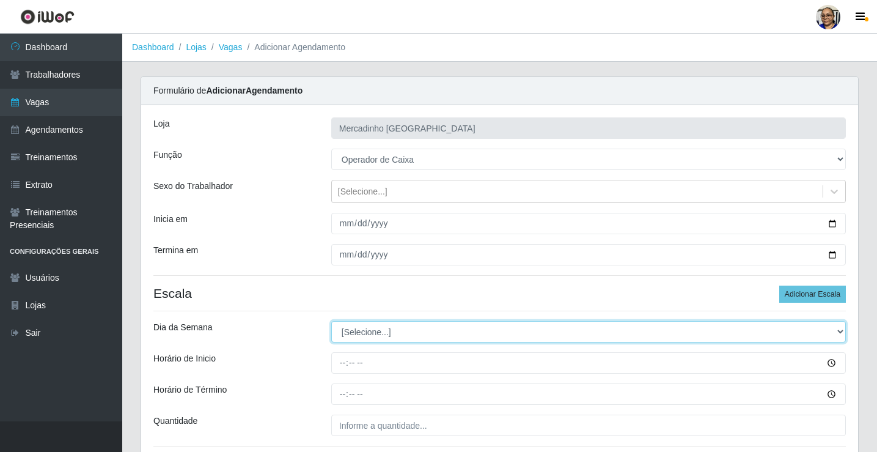
click at [363, 331] on select "[Selecione...] Segunda Terça Quarta Quinta Sexta Sábado Domingo" at bounding box center [588, 331] width 514 height 21
select select "6"
click at [331, 321] on select "[Selecione...] Segunda Terça Quarta Quinta Sexta Sábado Domingo" at bounding box center [588, 331] width 514 height 21
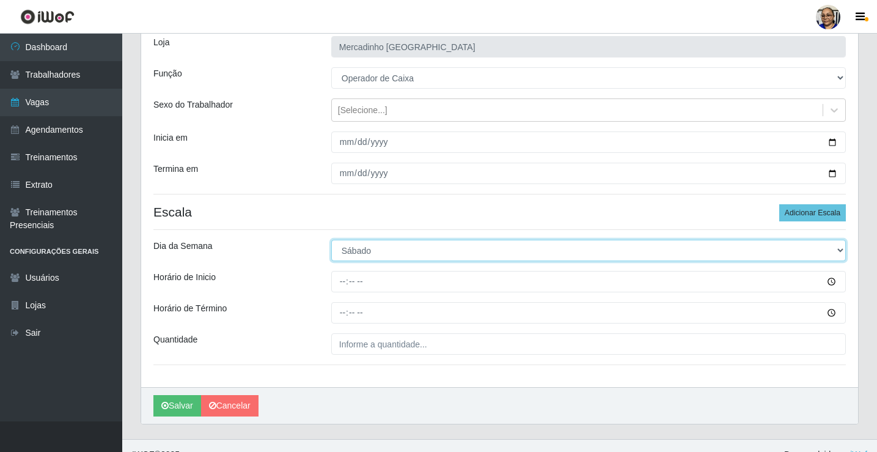
scroll to position [99, 0]
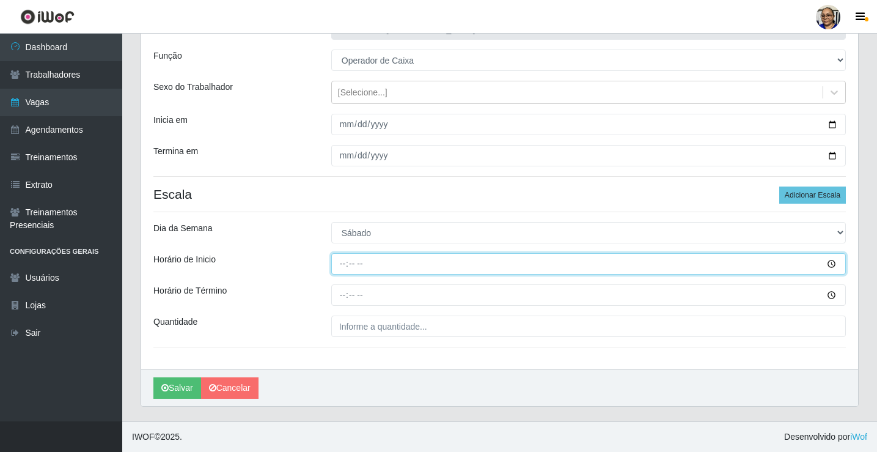
click at [342, 264] on input "Horário de Inicio" at bounding box center [588, 263] width 514 height 21
type input "14:30"
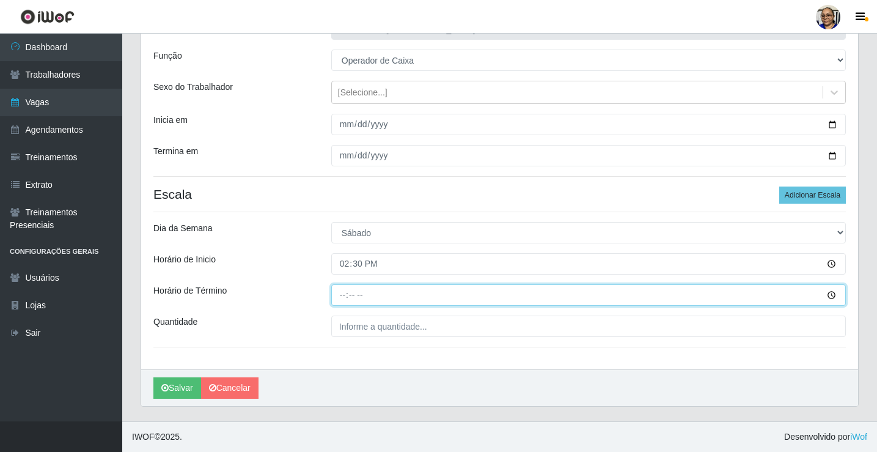
click at [342, 294] on input "Horário de Término" at bounding box center [588, 294] width 514 height 21
type input "20:30"
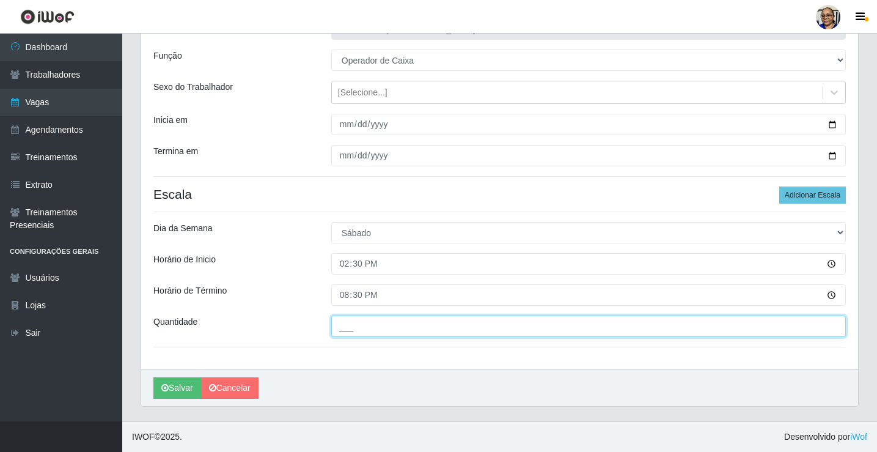
click at [432, 324] on input "___" at bounding box center [588, 325] width 514 height 21
type input "1__"
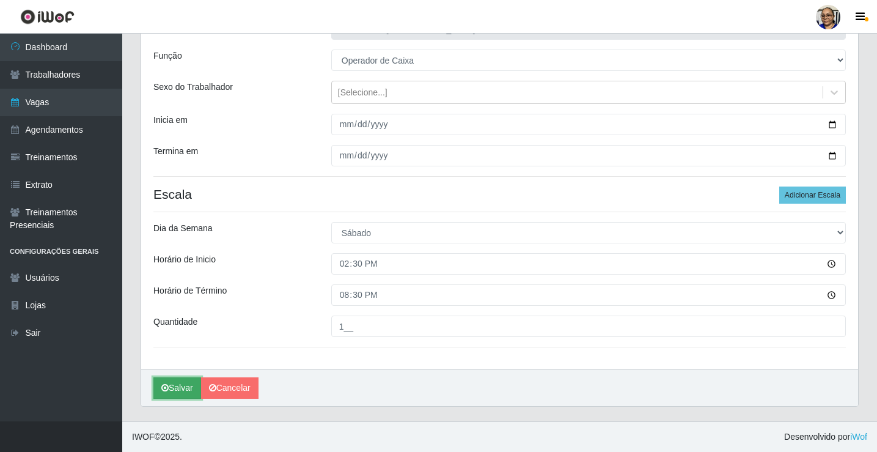
click at [180, 391] on button "Salvar" at bounding box center [177, 387] width 48 height 21
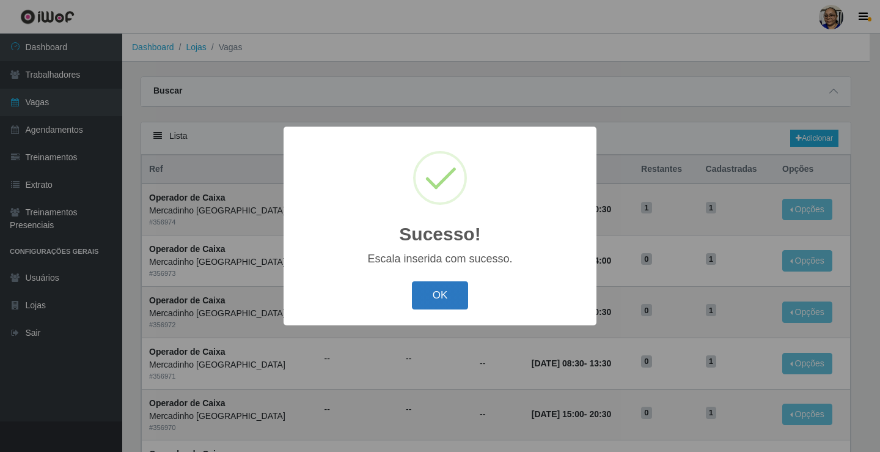
click at [431, 293] on button "OK" at bounding box center [440, 295] width 57 height 29
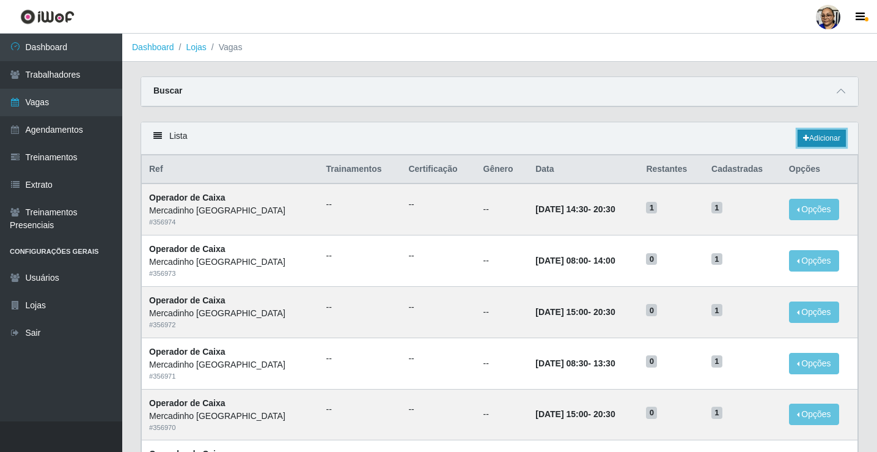
click at [832, 139] on link "Adicionar" at bounding box center [821, 138] width 48 height 17
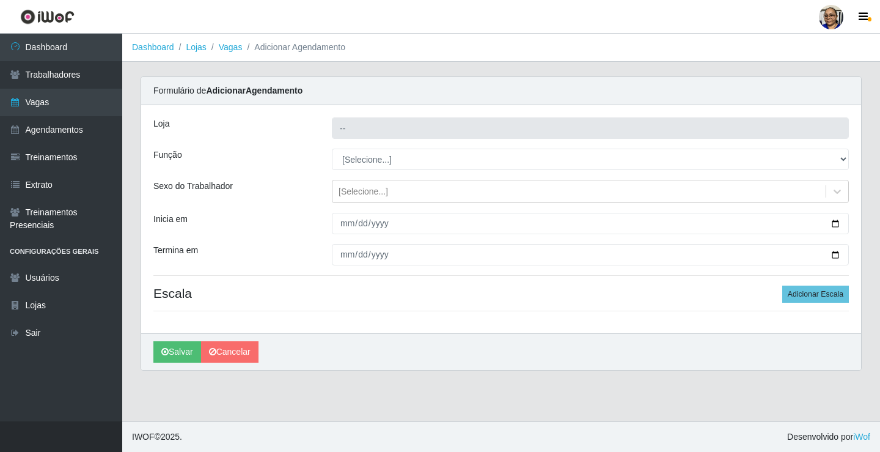
type input "Mercadinho [GEOGRAPHIC_DATA]"
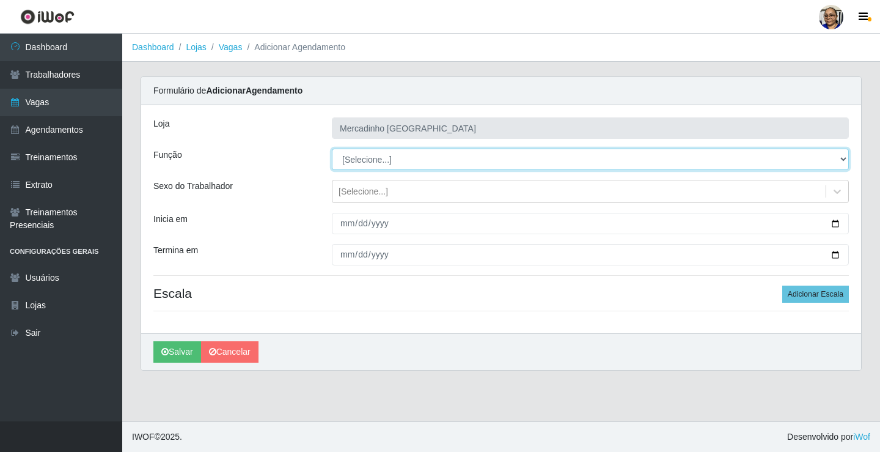
click at [376, 159] on select "[Selecione...] ASG ASG + ASG ++ Balconista de Açougue Balconista de Açougue + O…" at bounding box center [590, 158] width 517 height 21
select select "22"
click at [332, 148] on select "[Selecione...] ASG ASG + ASG ++ Balconista de Açougue Balconista de Açougue + O…" at bounding box center [590, 158] width 517 height 21
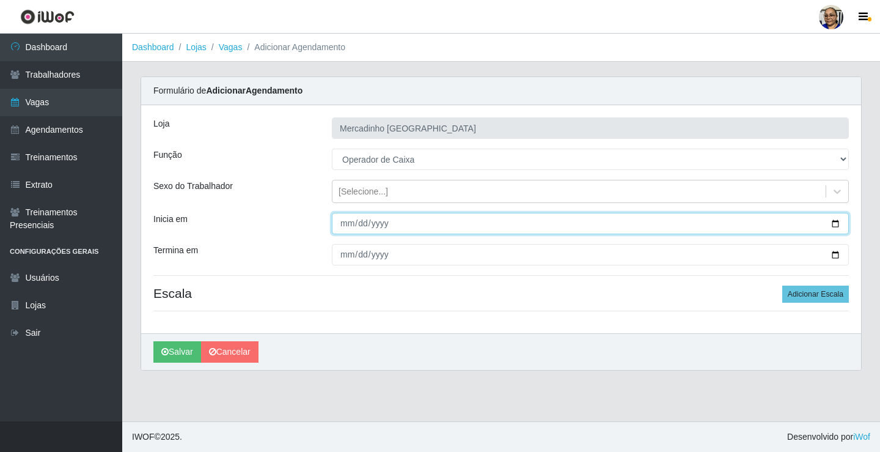
click at [836, 223] on input "Inicia em" at bounding box center [590, 223] width 517 height 21
type input "2025-10-20"
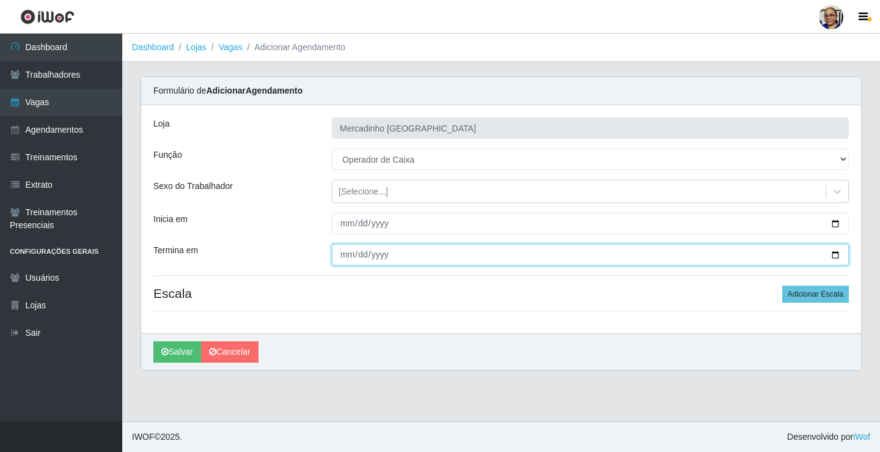
click at [835, 254] on input "Termina em" at bounding box center [590, 254] width 517 height 21
type input "2025-10-20"
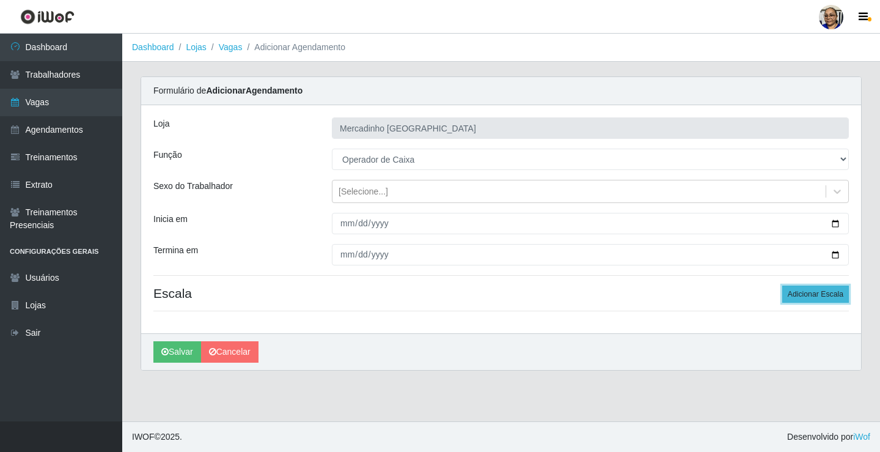
click at [796, 291] on button "Adicionar Escala" at bounding box center [815, 293] width 67 height 17
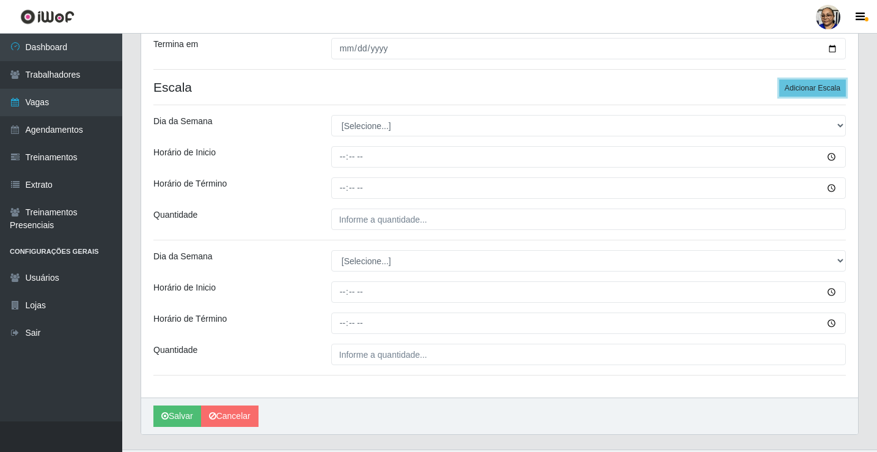
scroll to position [234, 0]
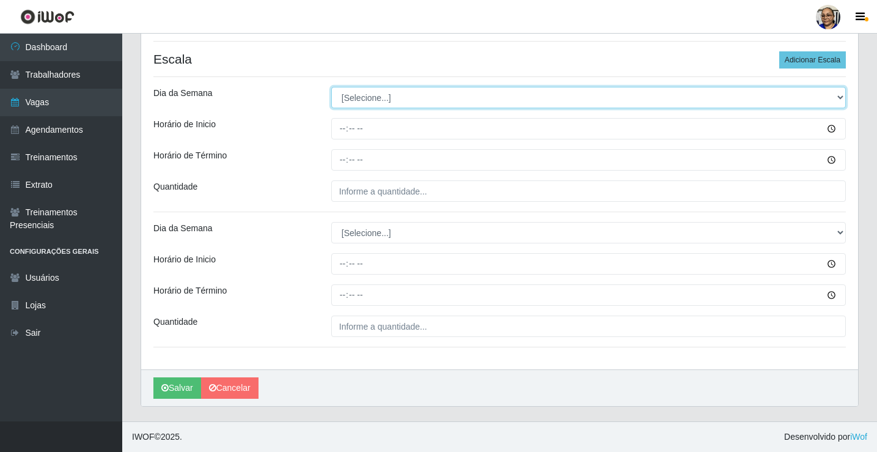
click at [390, 96] on select "[Selecione...] Segunda Terça Quarta Quinta Sexta Sábado Domingo" at bounding box center [588, 97] width 514 height 21
select select "1"
click at [331, 87] on select "[Selecione...] Segunda Terça Quarta Quinta Sexta Sábado Domingo" at bounding box center [588, 97] width 514 height 21
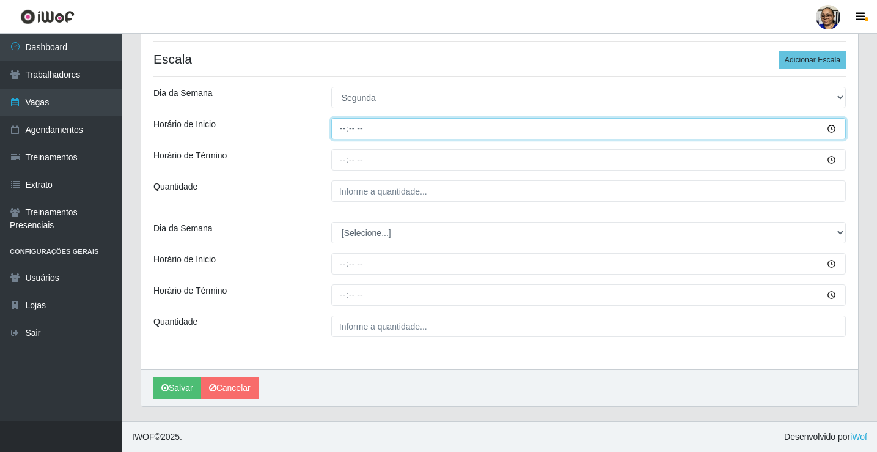
click at [343, 130] on input "Horário de Inicio" at bounding box center [588, 128] width 514 height 21
type input "08:30"
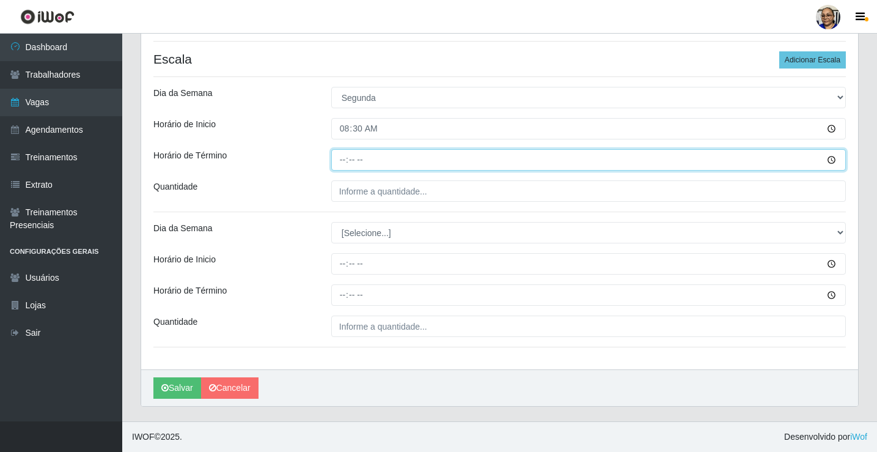
click at [342, 161] on input "Horário de Término" at bounding box center [588, 159] width 514 height 21
type input "13:30"
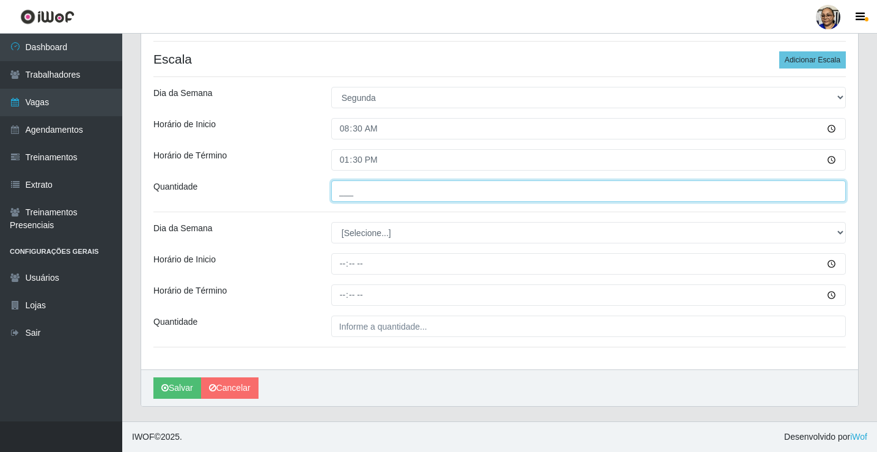
click at [430, 190] on input "___" at bounding box center [588, 190] width 514 height 21
type input "1__"
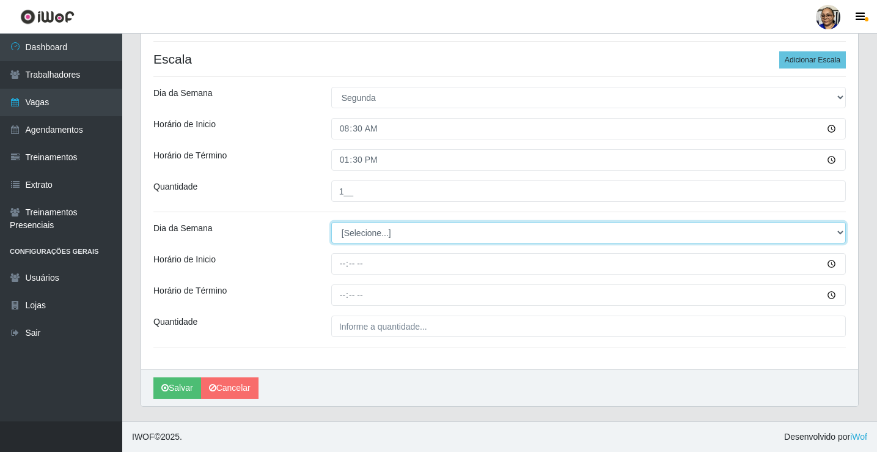
click at [373, 232] on select "[Selecione...] Segunda Terça Quarta Quinta Sexta Sábado Domingo" at bounding box center [588, 232] width 514 height 21
select select "1"
click at [331, 222] on select "[Selecione...] Segunda Terça Quarta Quinta Sexta Sábado Domingo" at bounding box center [588, 232] width 514 height 21
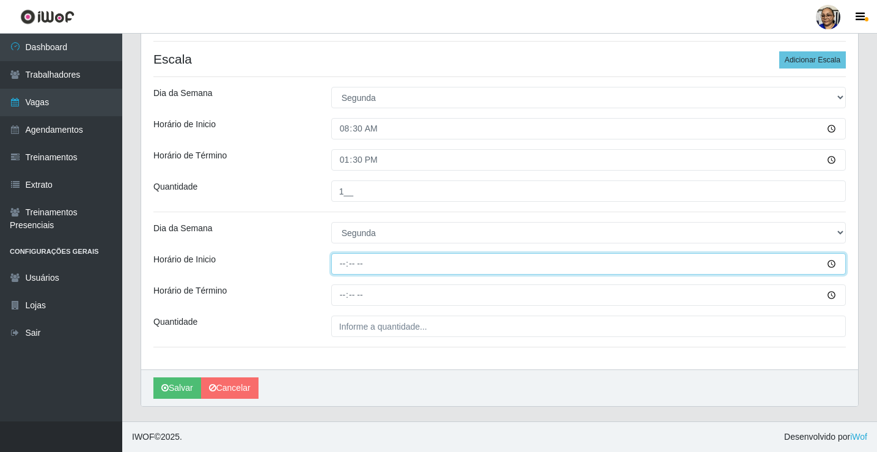
click at [344, 264] on input "Horário de Inicio" at bounding box center [588, 263] width 514 height 21
type input "15:00"
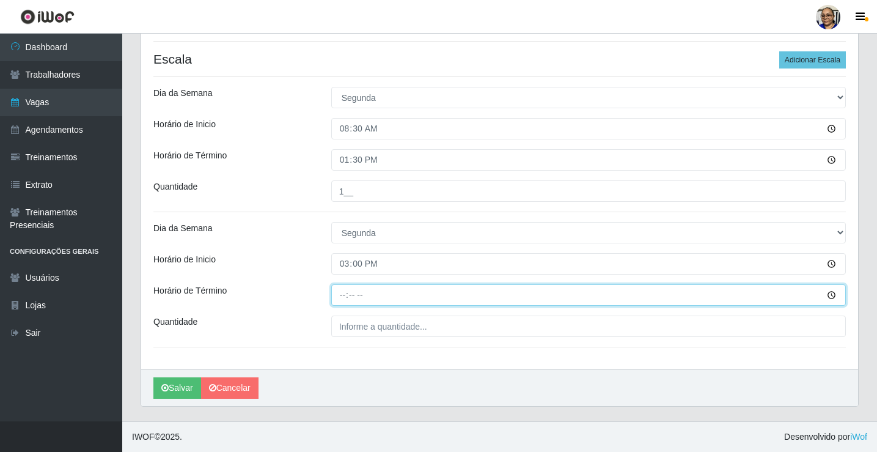
click at [342, 296] on input "Horário de Término" at bounding box center [588, 294] width 514 height 21
type input "20:30"
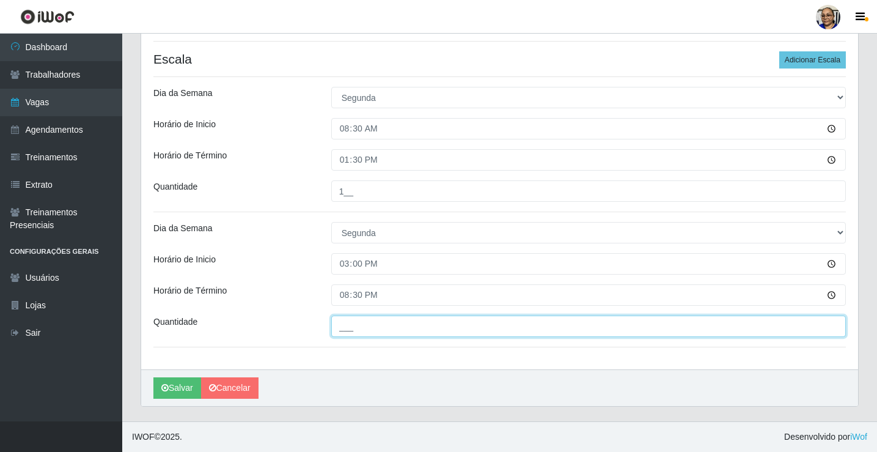
click at [433, 327] on input "___" at bounding box center [588, 325] width 514 height 21
type input "1__"
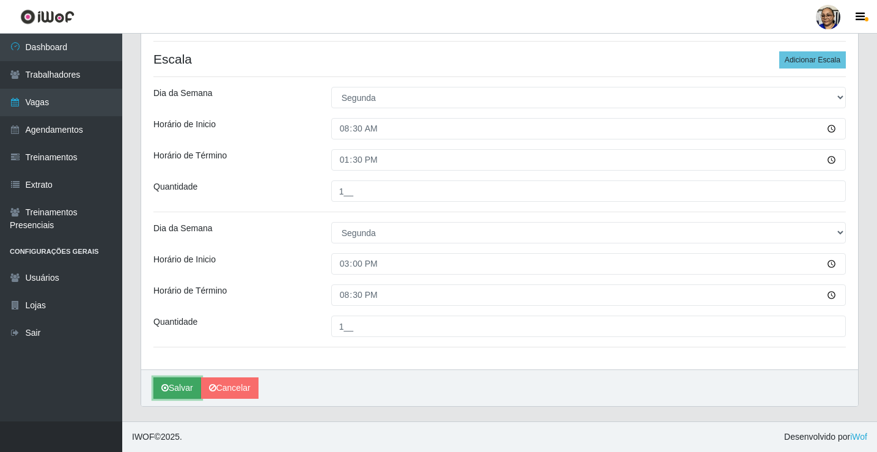
click at [181, 388] on button "Salvar" at bounding box center [177, 387] width 48 height 21
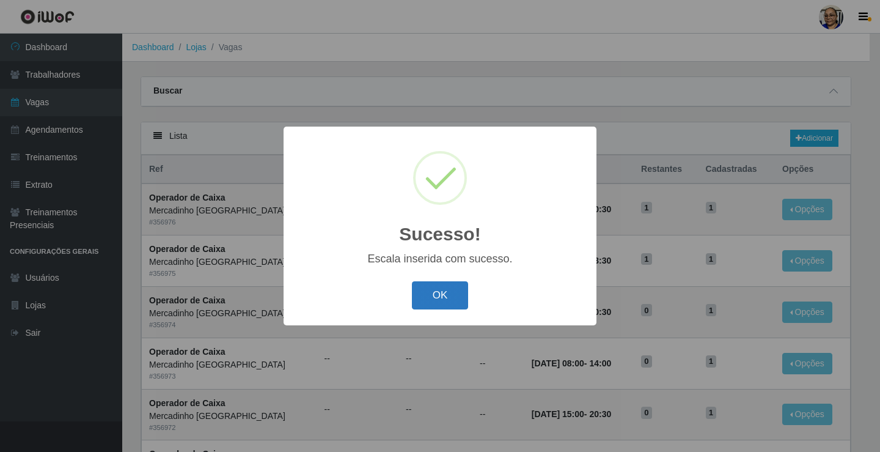
click at [444, 294] on button "OK" at bounding box center [440, 295] width 57 height 29
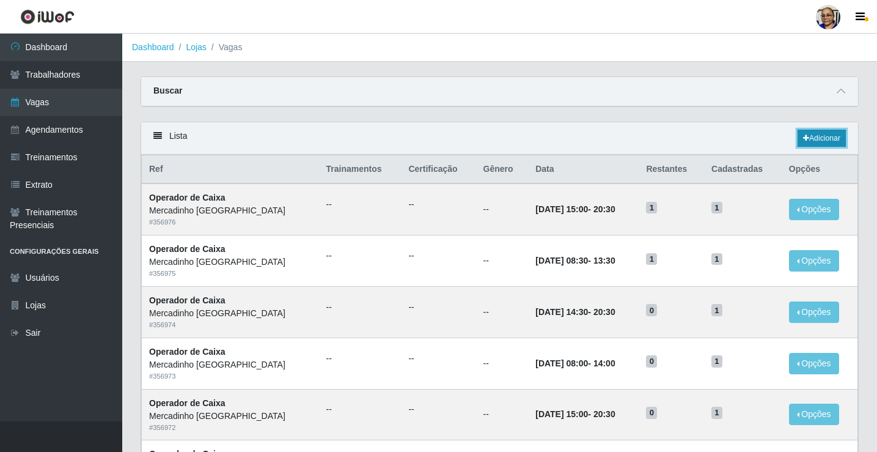
click at [830, 136] on link "Adicionar" at bounding box center [821, 138] width 48 height 17
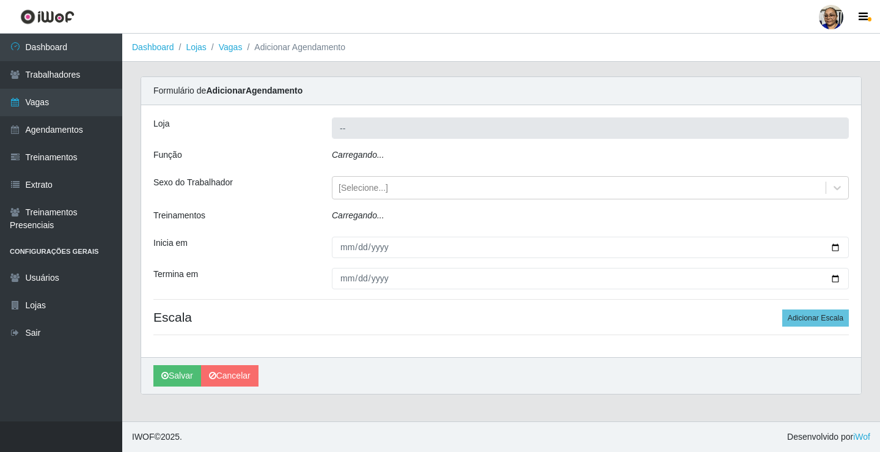
type input "Mercadinho [GEOGRAPHIC_DATA]"
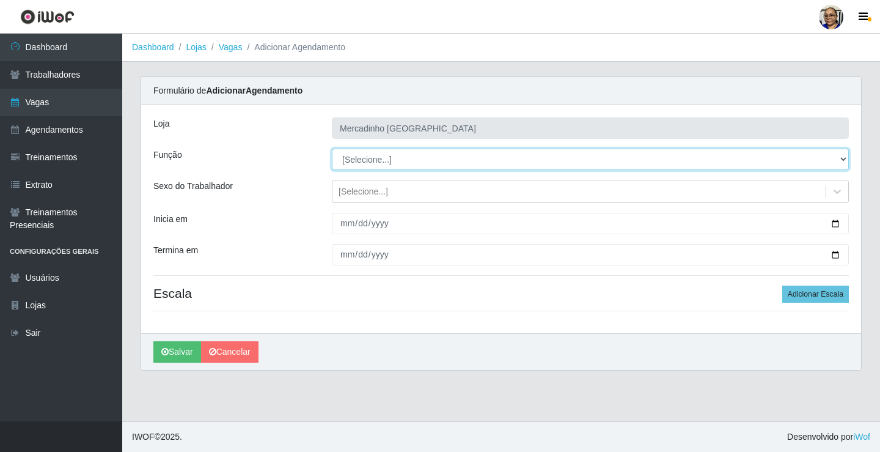
click at [378, 155] on select "[Selecione...] ASG ASG + ASG ++ Balconista de Açougue Balconista de Açougue + O…" at bounding box center [590, 158] width 517 height 21
select select "22"
click at [332, 148] on select "[Selecione...] ASG ASG + ASG ++ Balconista de Açougue Balconista de Açougue + O…" at bounding box center [590, 158] width 517 height 21
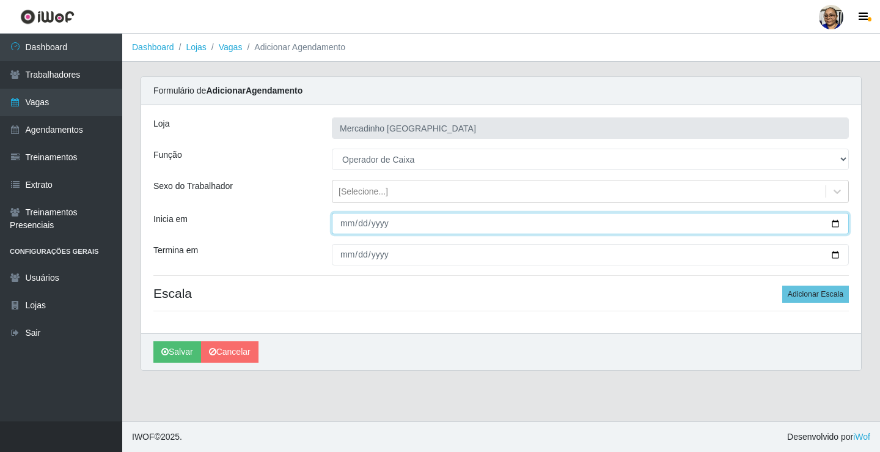
click at [834, 222] on input "Inicia em" at bounding box center [590, 223] width 517 height 21
click at [836, 224] on input "2025-10-20" at bounding box center [590, 223] width 517 height 21
type input "2025-10-21"
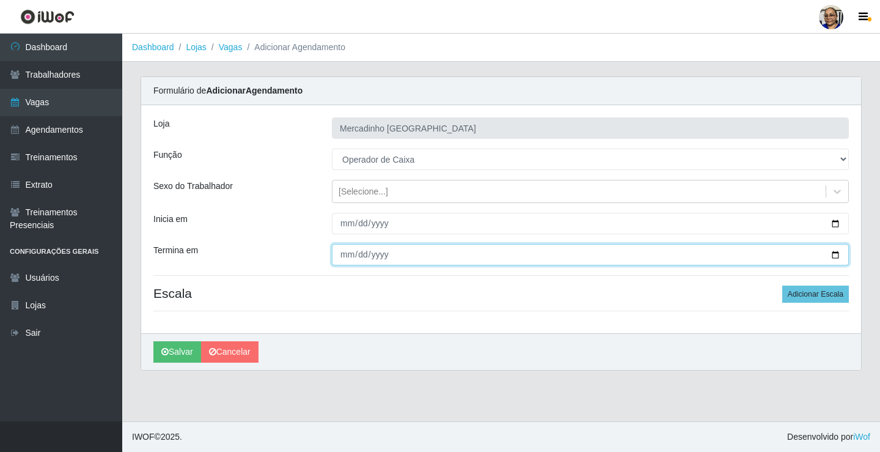
click at [833, 254] on input "Termina em" at bounding box center [590, 254] width 517 height 21
type input "2025-10-21"
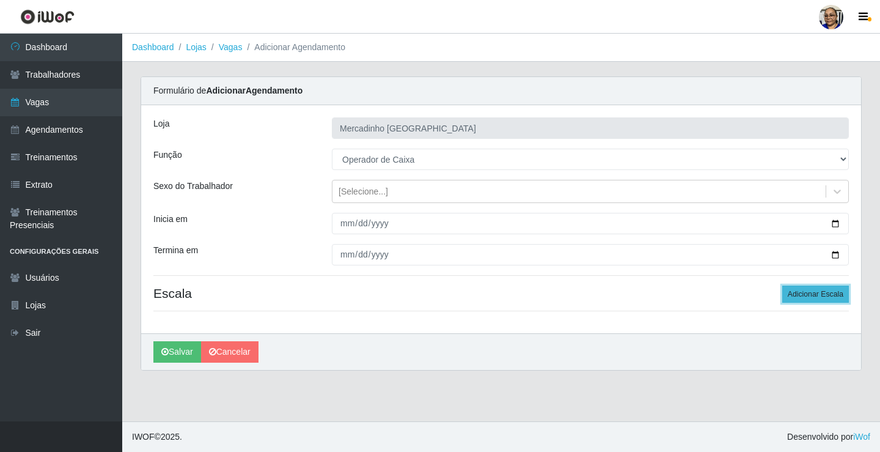
click at [824, 295] on button "Adicionar Escala" at bounding box center [815, 293] width 67 height 17
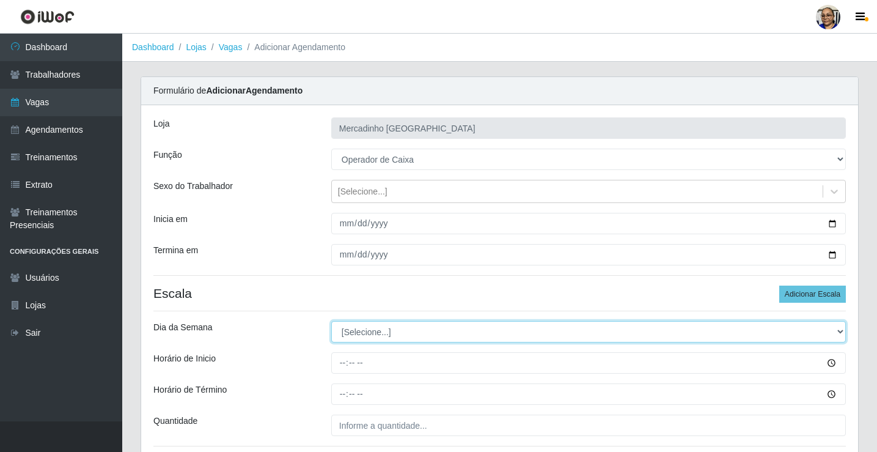
click at [378, 333] on select "[Selecione...] Segunda Terça Quarta Quinta Sexta Sábado Domingo" at bounding box center [588, 331] width 514 height 21
select select "2"
click at [331, 321] on select "[Selecione...] Segunda Terça Quarta Quinta Sexta Sábado Domingo" at bounding box center [588, 331] width 514 height 21
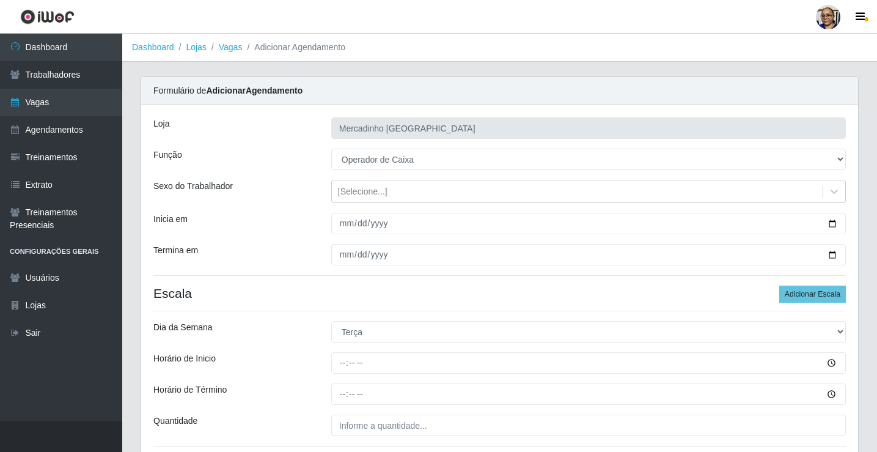
click at [384, 310] on div "Loja Mercadinho São Francisco Função [Selecione...] ASG ASG + ASG ++ Balconista…" at bounding box center [499, 286] width 717 height 363
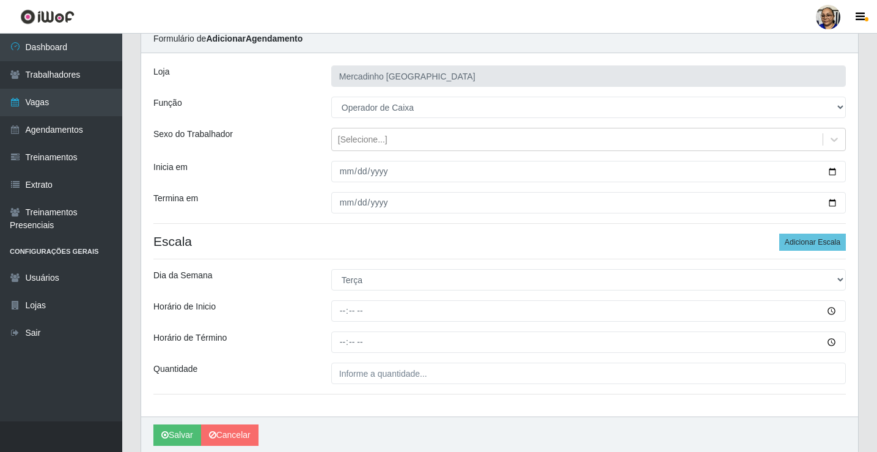
scroll to position [99, 0]
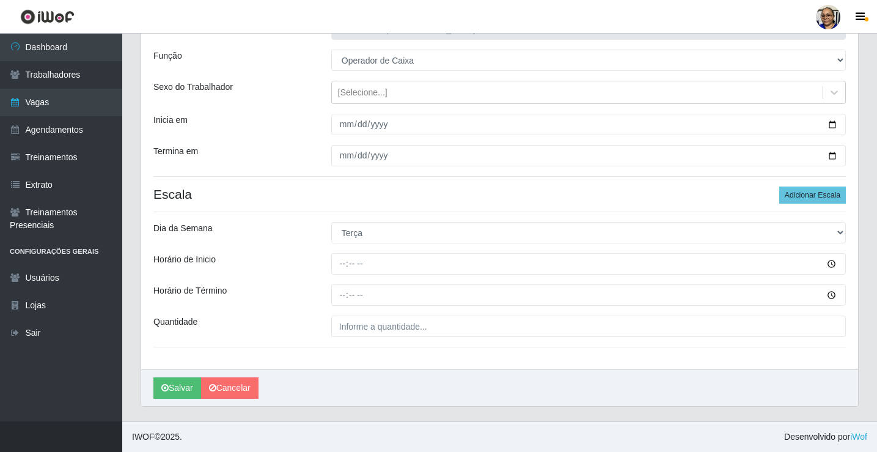
click at [289, 282] on div "Loja Mercadinho São Francisco Função [Selecione...] ASG ASG + ASG ++ Balconista…" at bounding box center [499, 187] width 717 height 363
click at [287, 285] on div "Loja Mercadinho São Francisco Função [Selecione...] ASG ASG + ASG ++ Balconista…" at bounding box center [499, 187] width 717 height 363
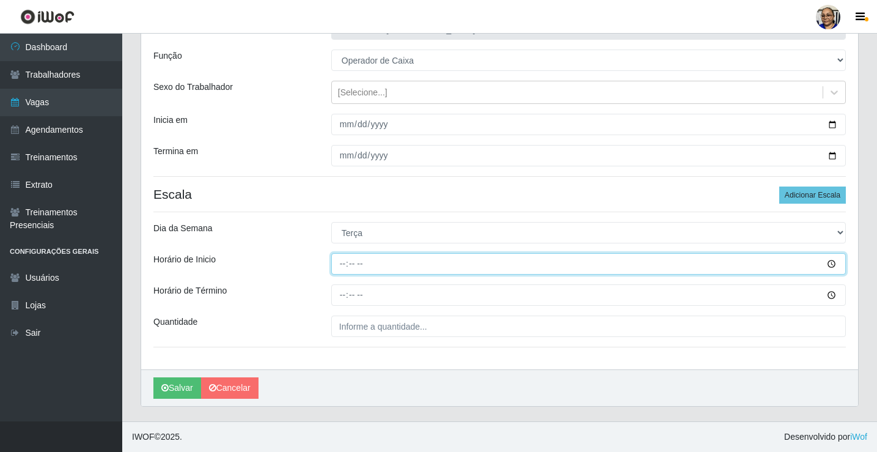
click at [343, 265] on input "Horário de Inicio" at bounding box center [588, 263] width 514 height 21
type input "08:30"
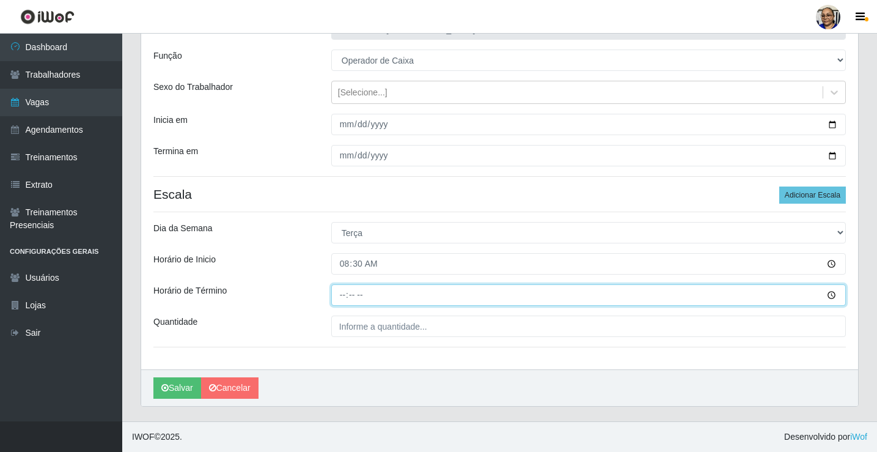
click at [345, 296] on input "Horário de Término" at bounding box center [588, 294] width 514 height 21
type input "13:30"
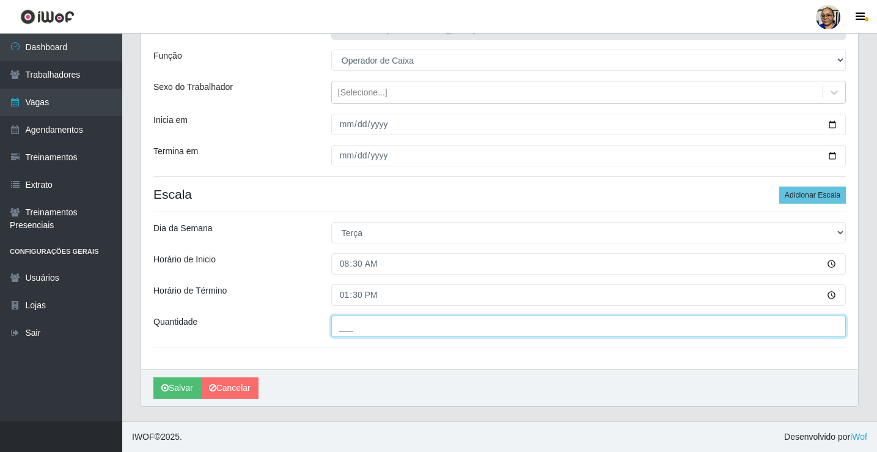
click at [433, 327] on input "___" at bounding box center [588, 325] width 514 height 21
type input "1__"
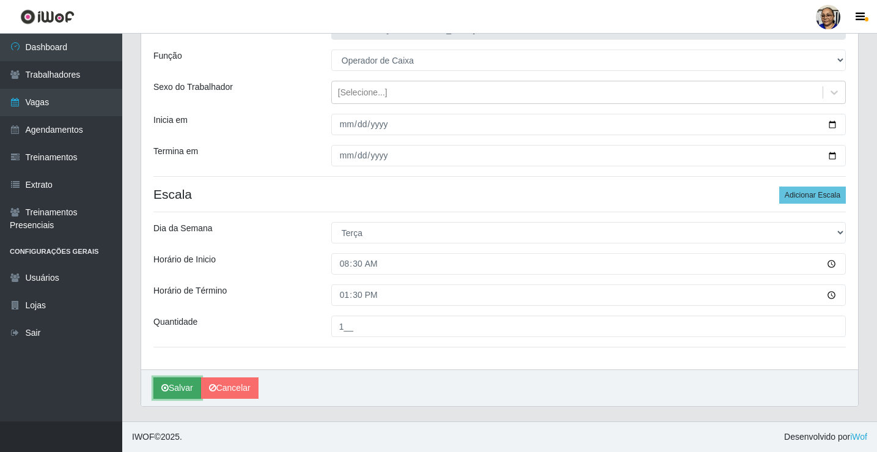
click at [175, 392] on button "Salvar" at bounding box center [177, 387] width 48 height 21
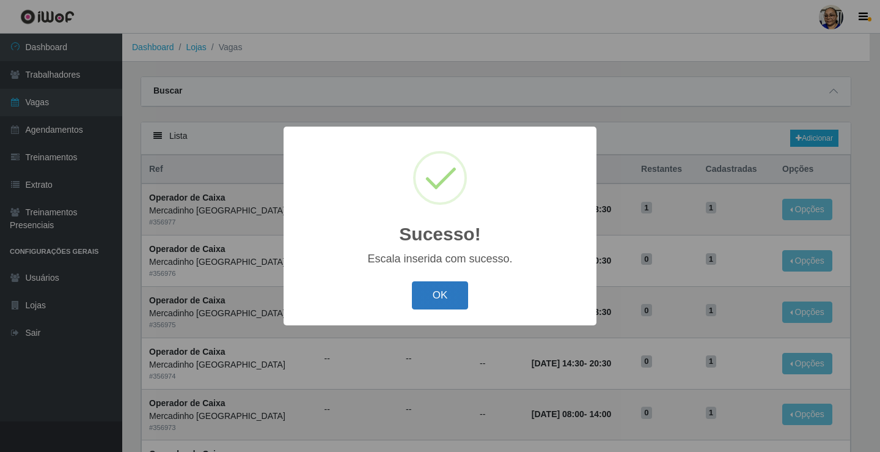
click at [437, 291] on button "OK" at bounding box center [440, 295] width 57 height 29
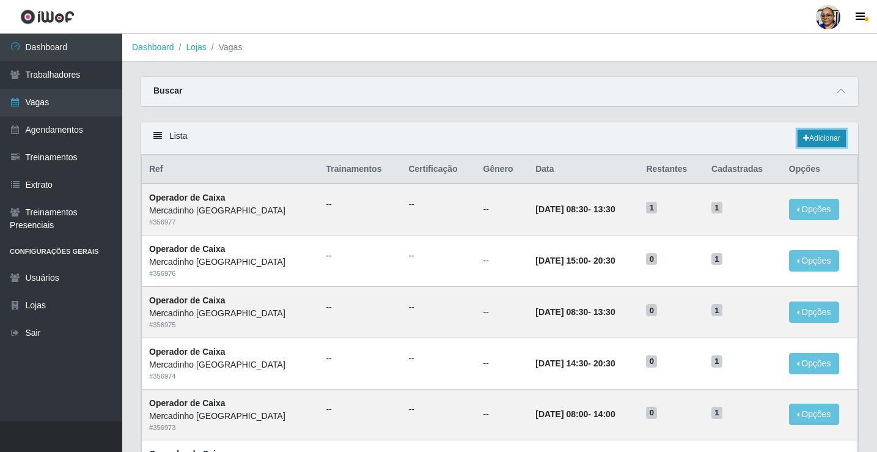
click at [821, 134] on link "Adicionar" at bounding box center [821, 138] width 48 height 17
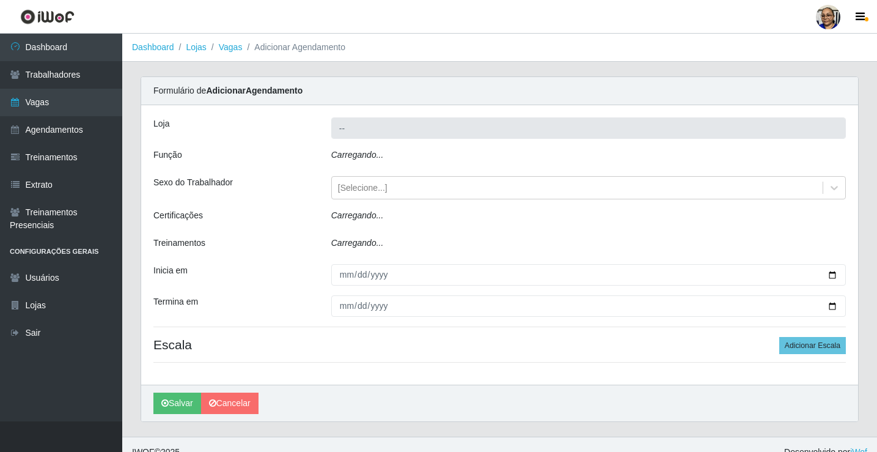
type input "Mercadinho [GEOGRAPHIC_DATA]"
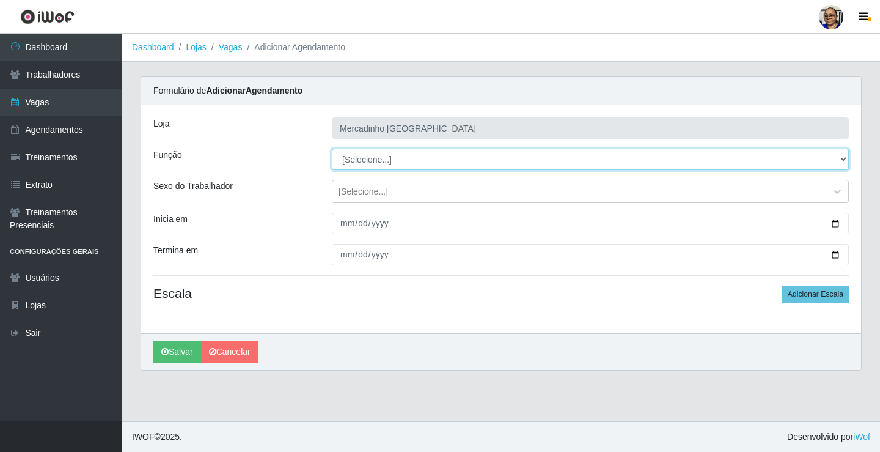
click at [376, 161] on select "[Selecione...] ASG ASG + ASG ++ Balconista de Açougue Balconista de Açougue + O…" at bounding box center [590, 158] width 517 height 21
select select "22"
click at [332, 148] on select "[Selecione...] ASG ASG + ASG ++ Balconista de Açougue Balconista de Açougue + O…" at bounding box center [590, 158] width 517 height 21
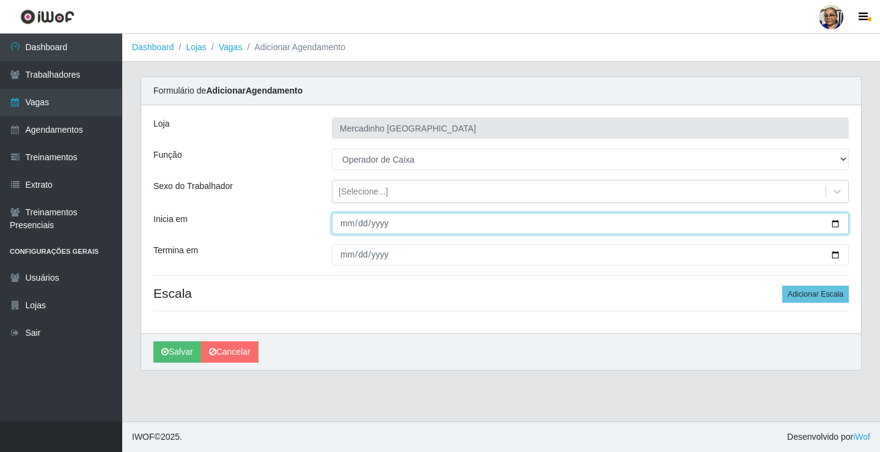
click at [833, 223] on input "Inicia em" at bounding box center [590, 223] width 517 height 21
type input "2025-10-21"
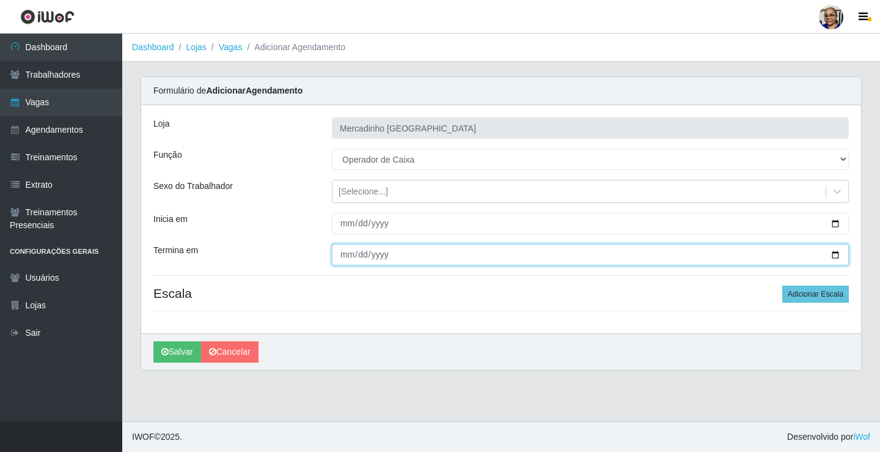
click at [834, 255] on input "Termina em" at bounding box center [590, 254] width 517 height 21
type input "2025-10-21"
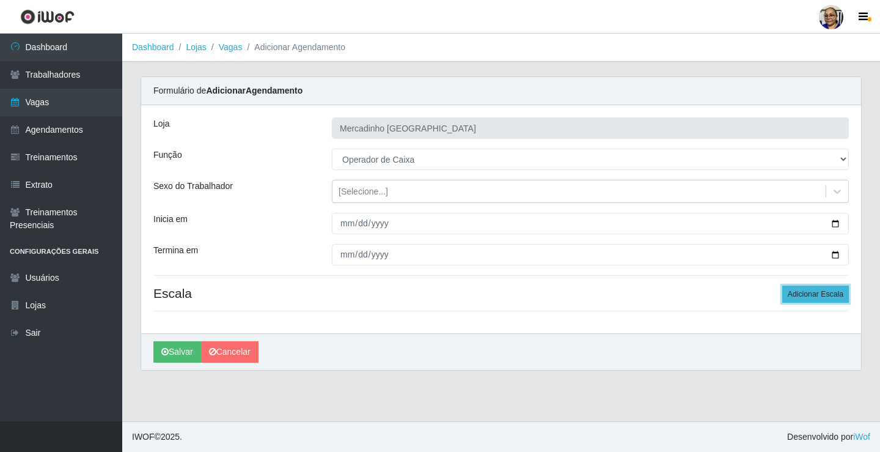
click at [821, 293] on button "Adicionar Escala" at bounding box center [815, 293] width 67 height 17
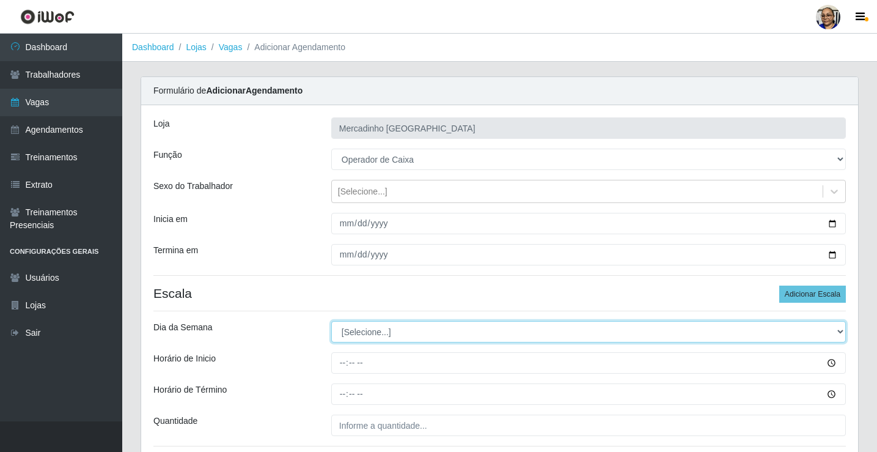
click at [366, 332] on select "[Selecione...] Segunda Terça Quarta Quinta Sexta Sábado Domingo" at bounding box center [588, 331] width 514 height 21
select select "2"
click at [331, 321] on select "[Selecione...] Segunda Terça Quarta Quinta Sexta Sábado Domingo" at bounding box center [588, 331] width 514 height 21
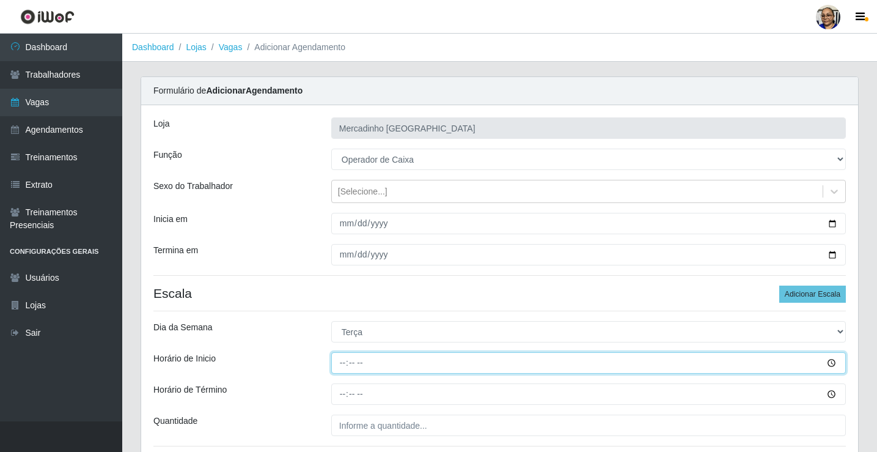
click at [345, 364] on input "Horário de Inicio" at bounding box center [588, 362] width 514 height 21
type input "08:30"
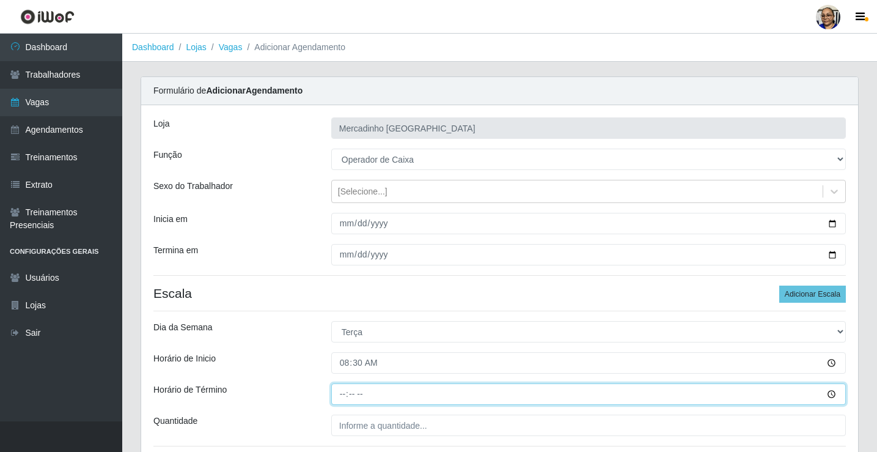
click at [343, 395] on input "Horário de Término" at bounding box center [588, 393] width 514 height 21
type input "13:30"
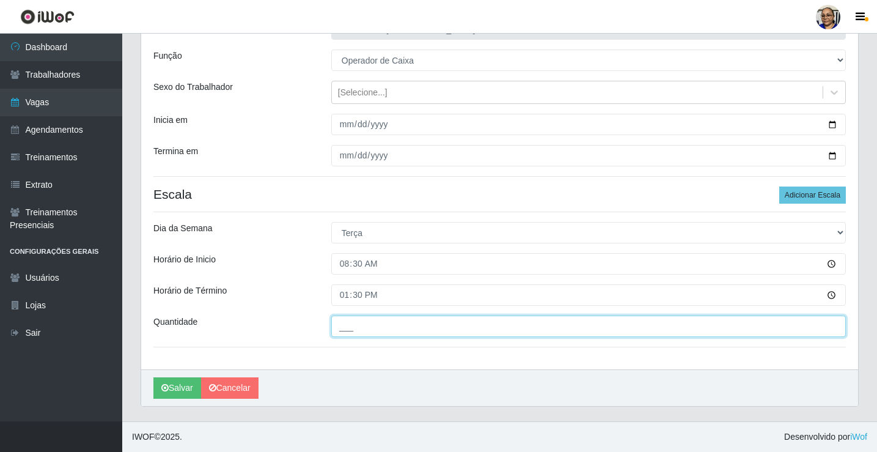
click at [445, 324] on input "___" at bounding box center [588, 325] width 514 height 21
type input "1__"
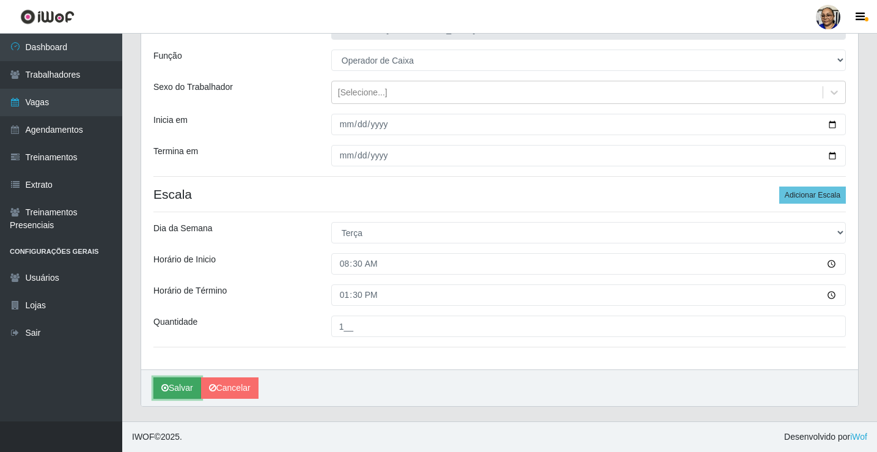
click at [174, 387] on button "Salvar" at bounding box center [177, 387] width 48 height 21
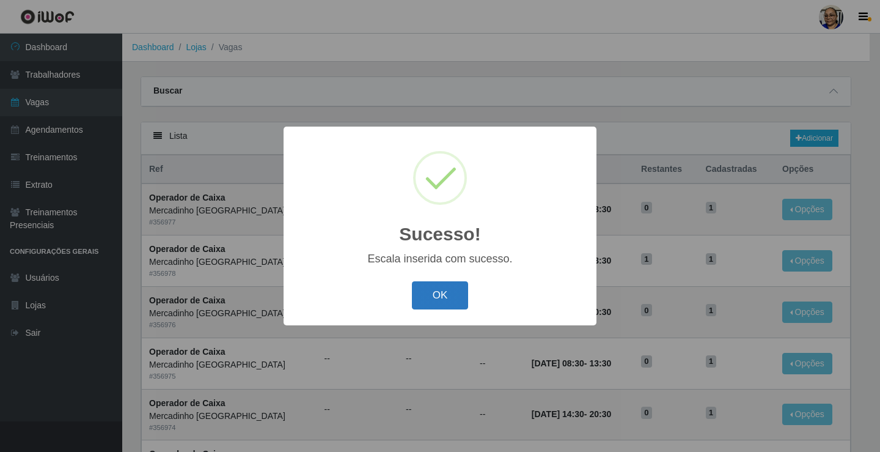
click at [436, 291] on button "OK" at bounding box center [440, 295] width 57 height 29
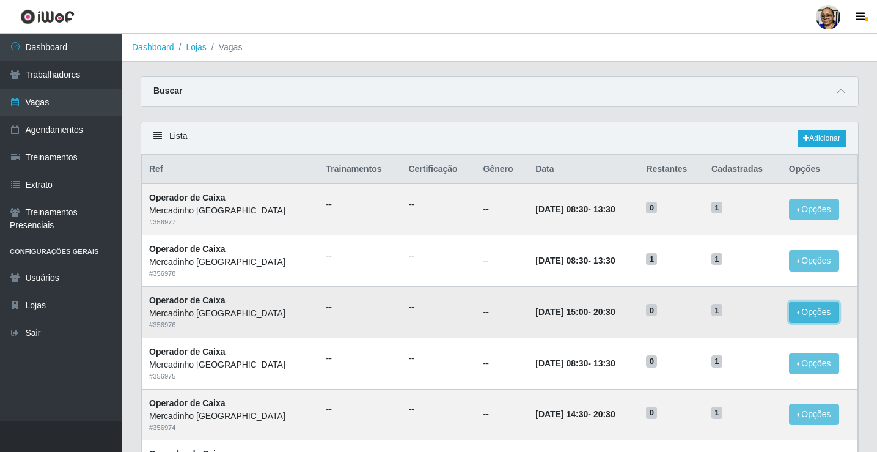
click at [825, 312] on button "Opções" at bounding box center [814, 311] width 50 height 21
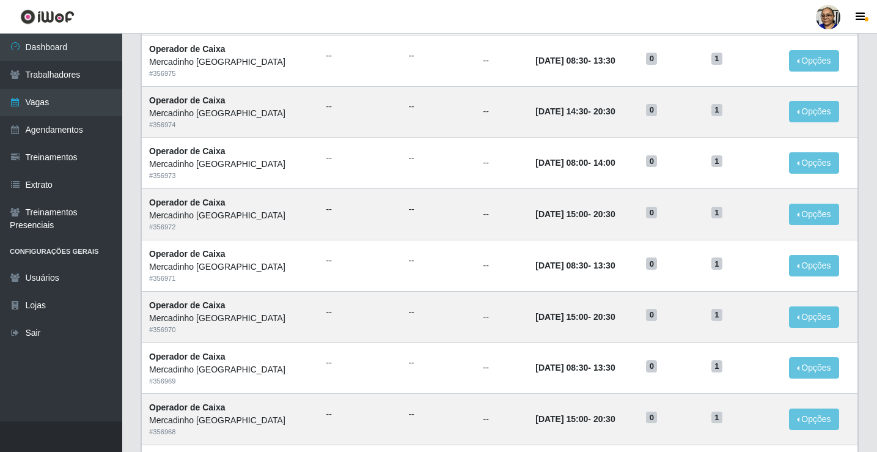
scroll to position [306, 0]
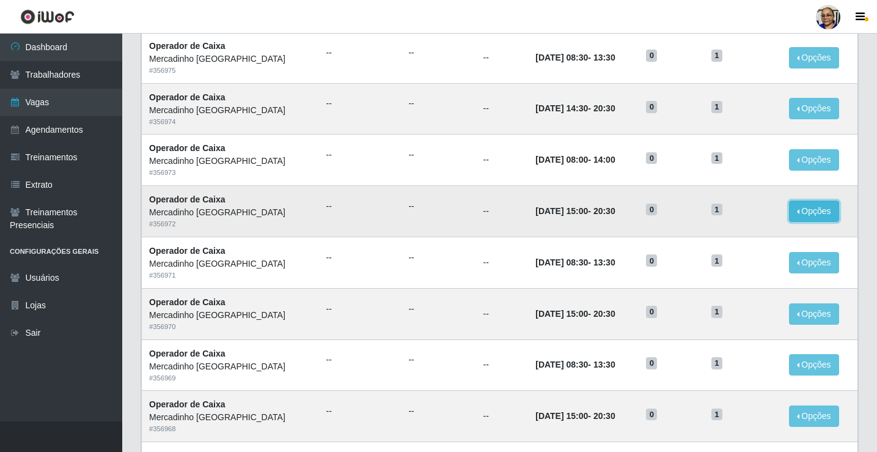
click at [803, 211] on button "Opções" at bounding box center [814, 210] width 50 height 21
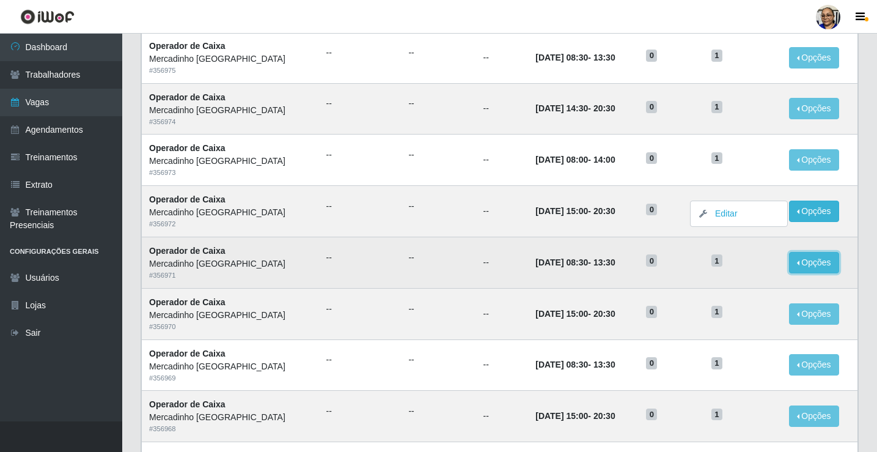
click at [814, 267] on button "Opções" at bounding box center [814, 262] width 50 height 21
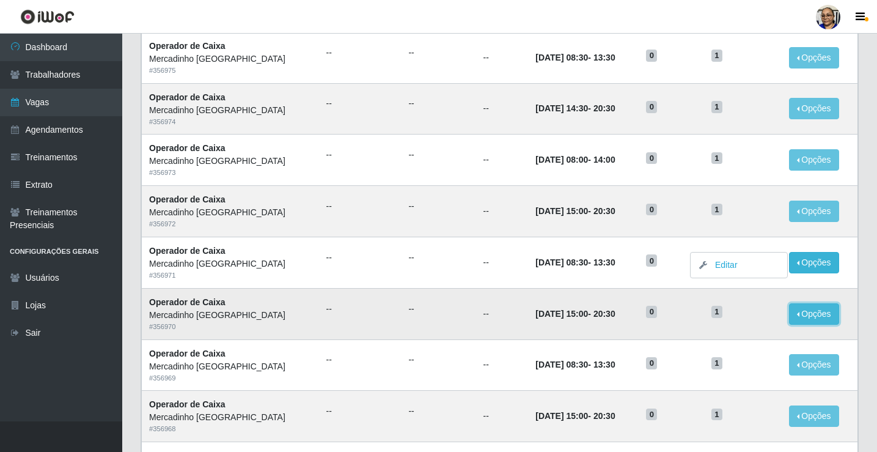
click at [799, 321] on button "Opções" at bounding box center [814, 313] width 50 height 21
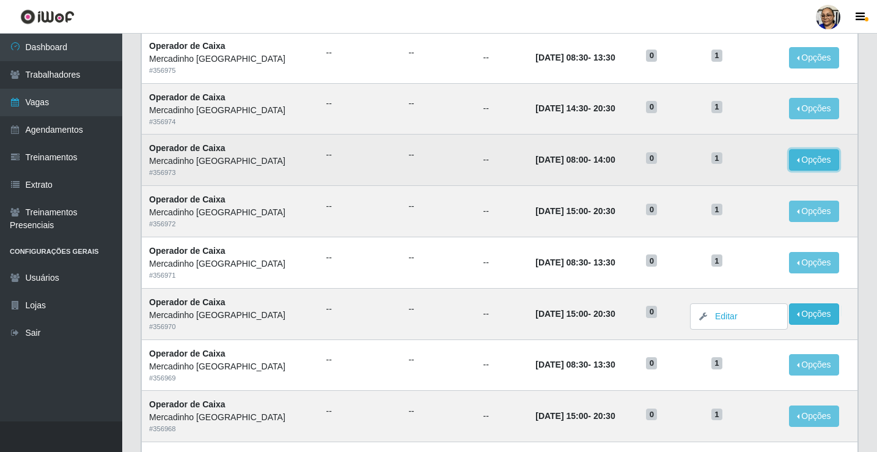
click at [804, 159] on button "Opções" at bounding box center [814, 159] width 50 height 21
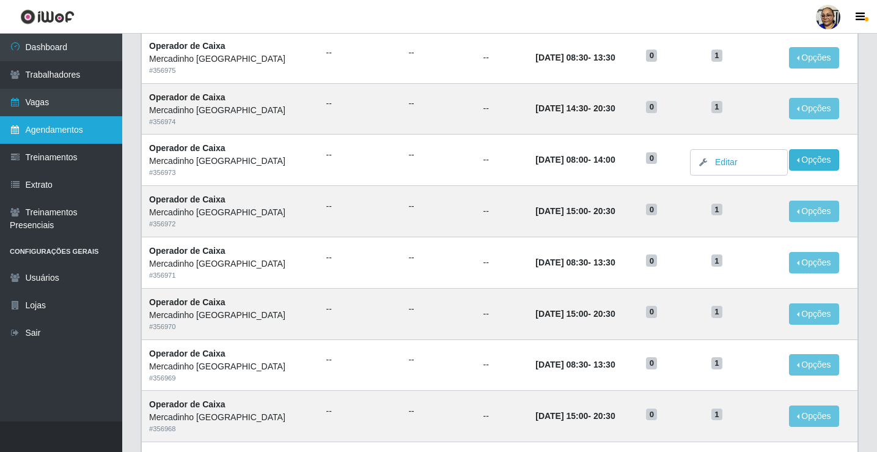
click at [64, 128] on link "Agendamentos" at bounding box center [61, 129] width 122 height 27
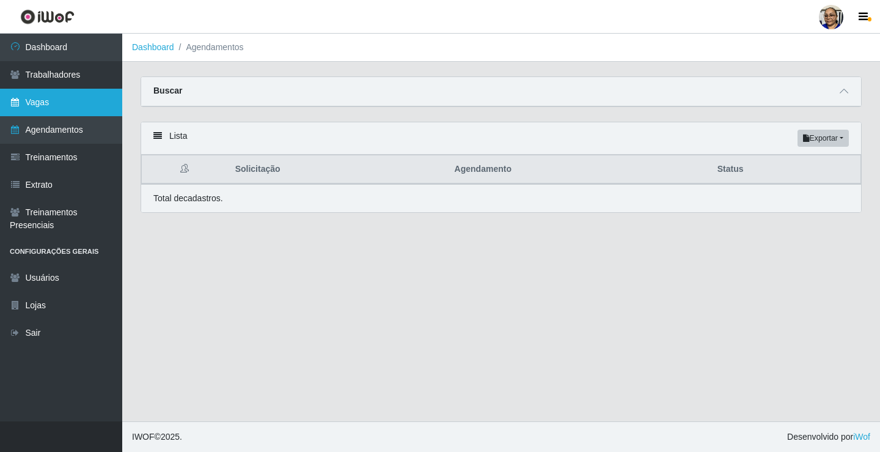
click at [53, 103] on link "Vagas" at bounding box center [61, 102] width 122 height 27
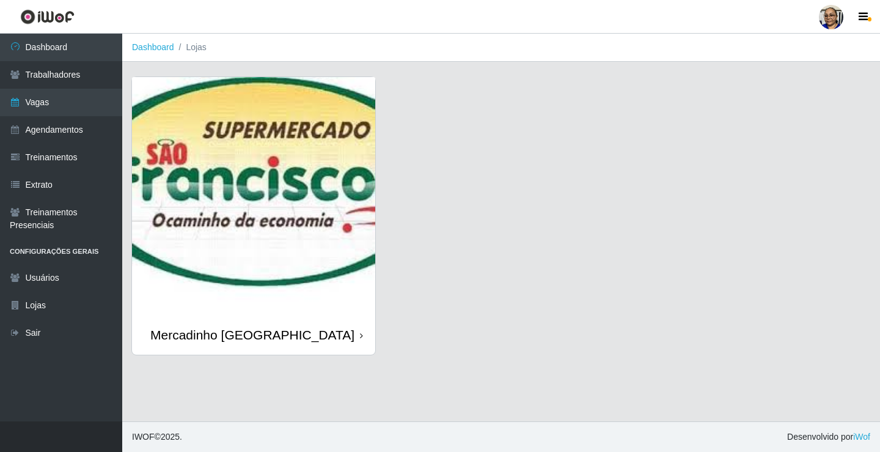
click at [287, 210] on img at bounding box center [253, 196] width 243 height 238
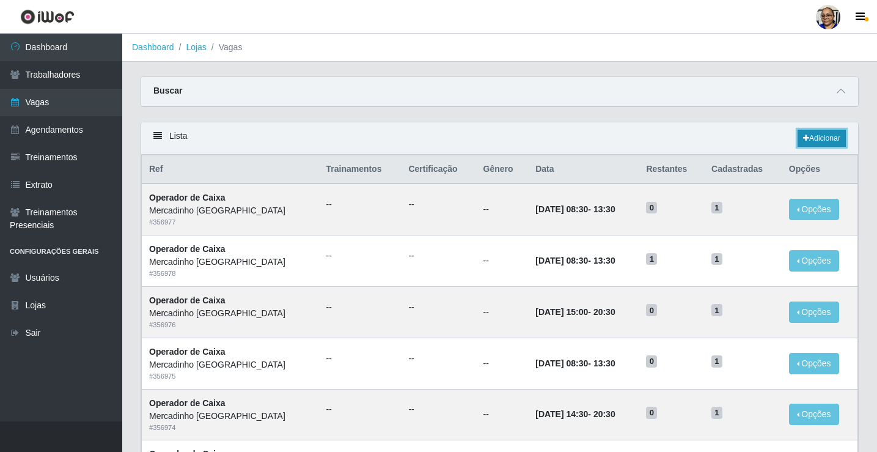
click at [830, 136] on link "Adicionar" at bounding box center [821, 138] width 48 height 17
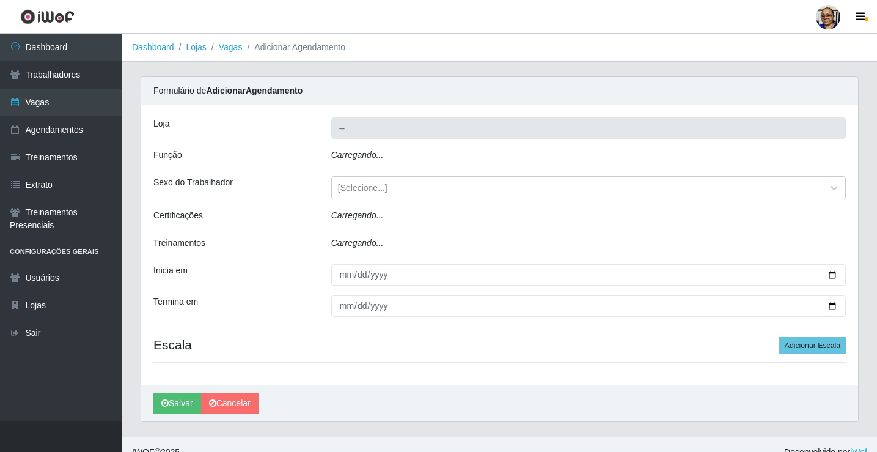
type input "Mercadinho [GEOGRAPHIC_DATA]"
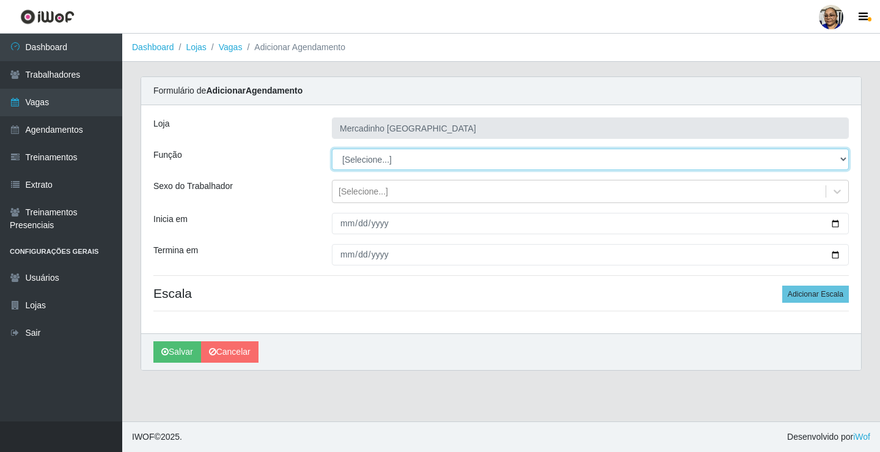
click at [364, 158] on select "[Selecione...] ASG ASG + ASG ++ Balconista de Açougue Balconista de Açougue + O…" at bounding box center [590, 158] width 517 height 21
select select "22"
click at [332, 148] on select "[Selecione...] ASG ASG + ASG ++ Balconista de Açougue Balconista de Açougue + O…" at bounding box center [590, 158] width 517 height 21
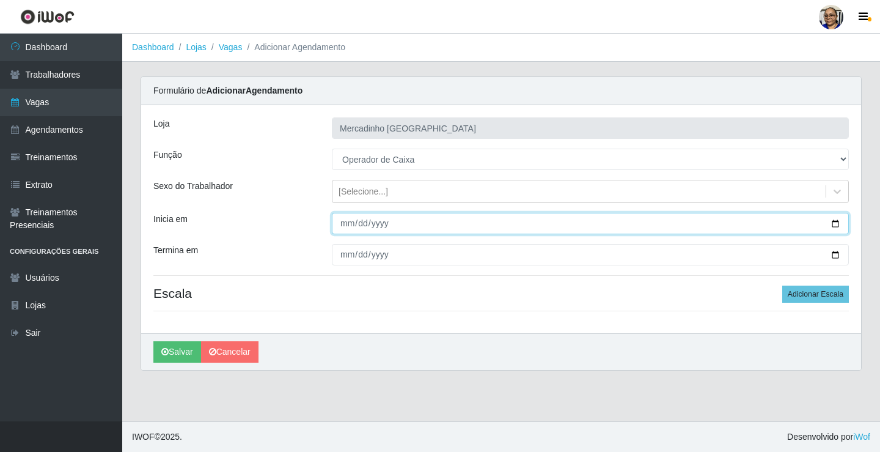
click at [835, 224] on input "Inicia em" at bounding box center [590, 223] width 517 height 21
type input "2025-10-22"
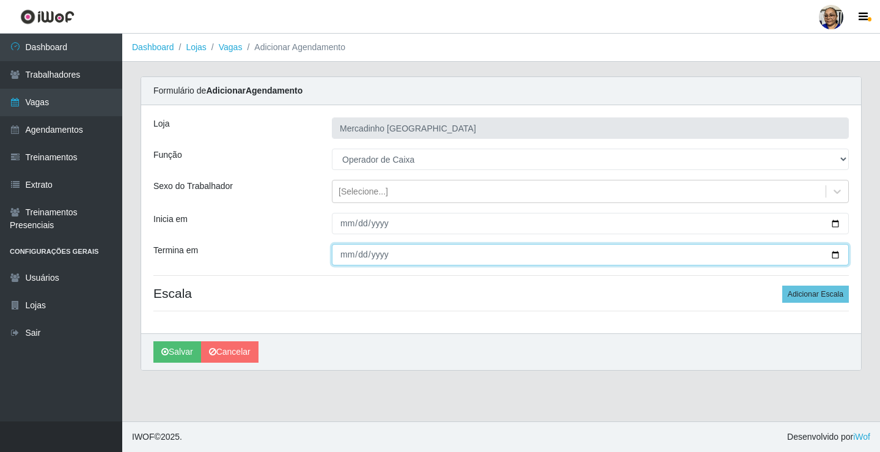
drag, startPoint x: 836, startPoint y: 251, endPoint x: 819, endPoint y: 253, distance: 16.6
click at [832, 252] on input "Termina em" at bounding box center [590, 254] width 517 height 21
type input "2025-10-22"
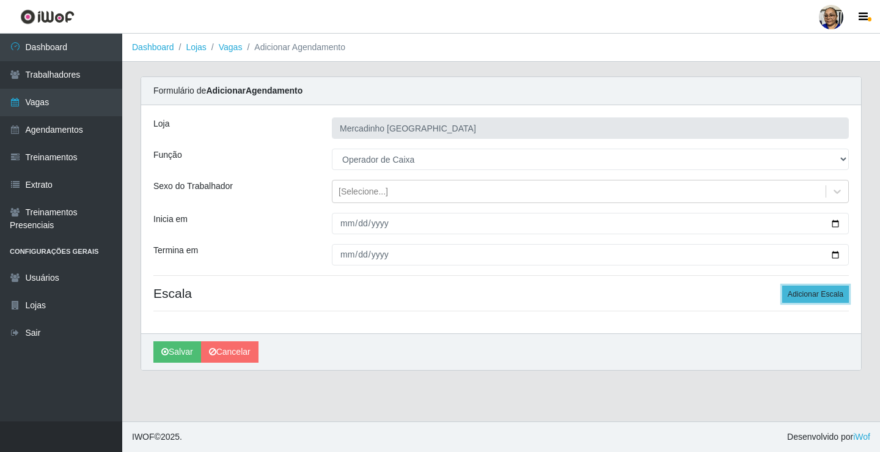
click at [796, 291] on button "Adicionar Escala" at bounding box center [815, 293] width 67 height 17
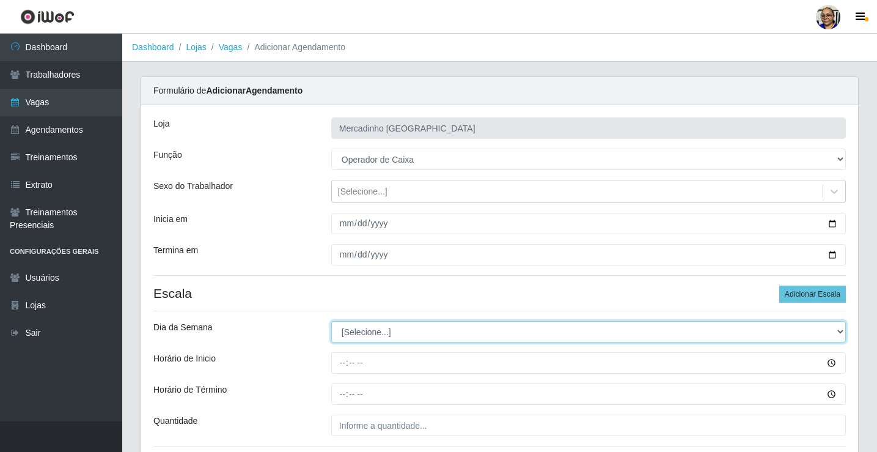
click at [388, 332] on select "[Selecione...] Segunda Terça Quarta Quinta Sexta Sábado Domingo" at bounding box center [588, 331] width 514 height 21
select select "3"
click at [331, 321] on select "[Selecione...] Segunda Terça Quarta Quinta Sexta Sábado Domingo" at bounding box center [588, 331] width 514 height 21
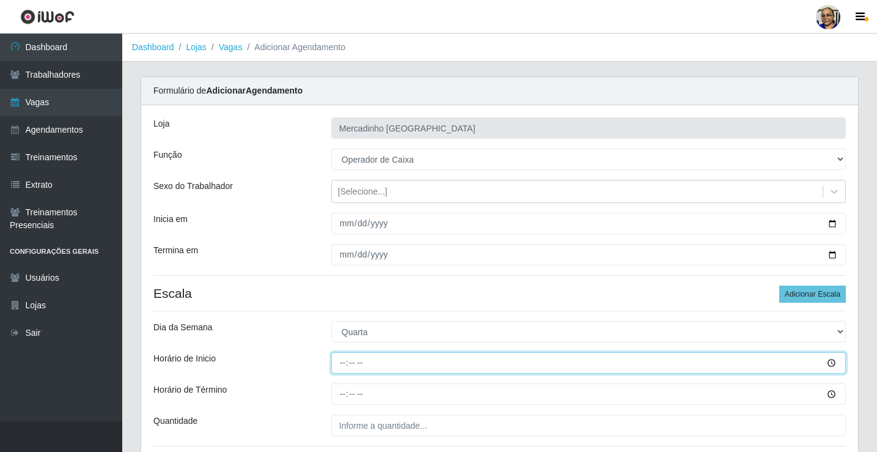
click at [343, 363] on input "Horário de Inicio" at bounding box center [588, 362] width 514 height 21
type input "08:30"
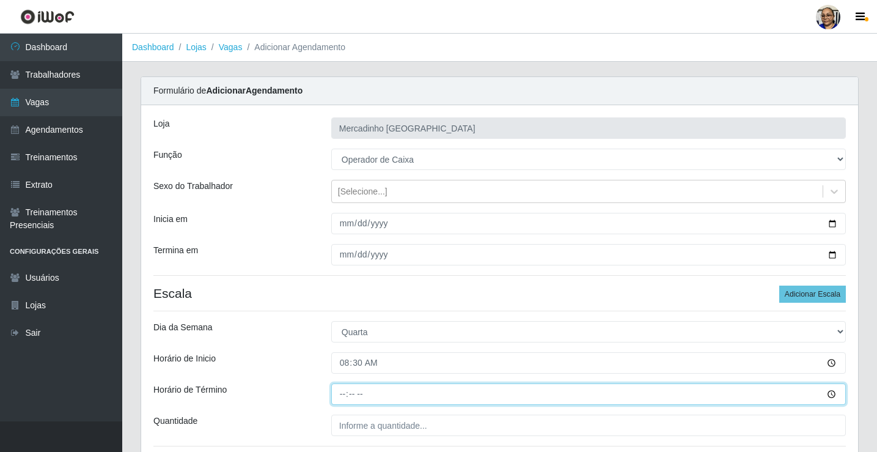
click at [344, 394] on input "Horário de Término" at bounding box center [588, 393] width 514 height 21
type input "13:30"
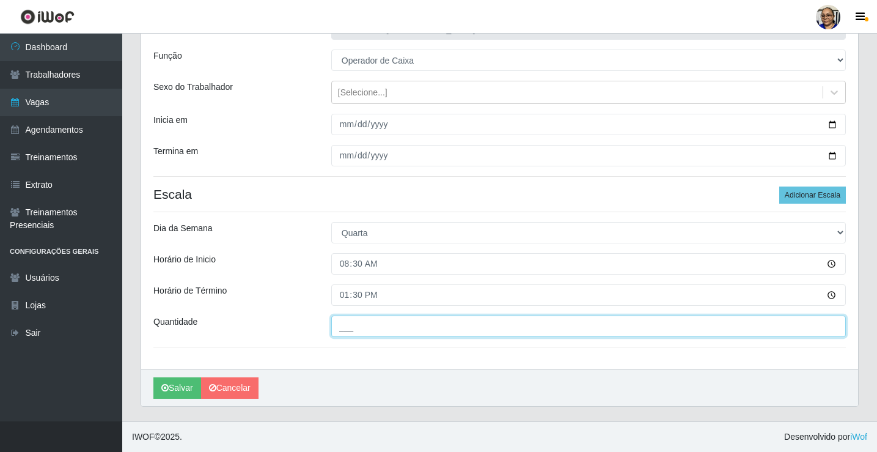
click at [435, 325] on input "___" at bounding box center [588, 325] width 514 height 21
type input "1__"
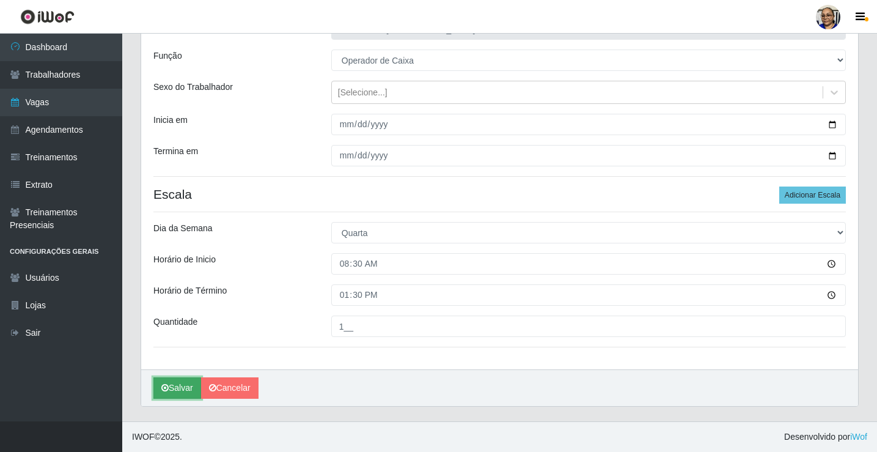
click at [178, 382] on button "Salvar" at bounding box center [177, 387] width 48 height 21
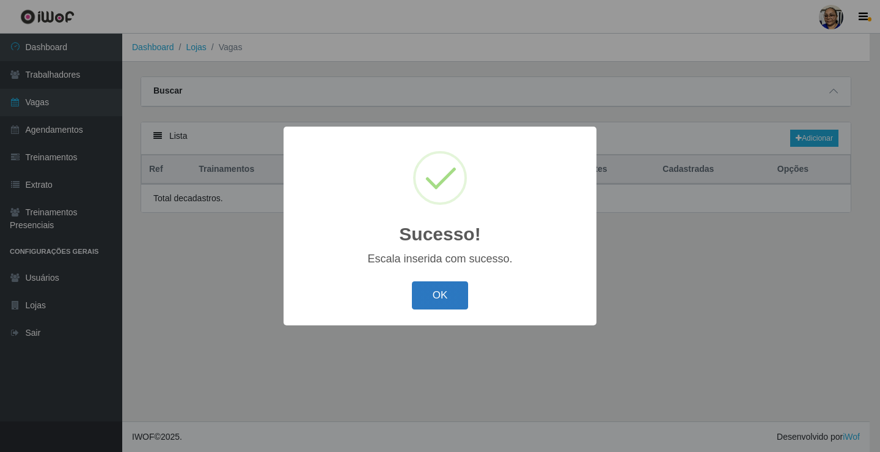
click at [444, 288] on button "OK" at bounding box center [440, 295] width 57 height 29
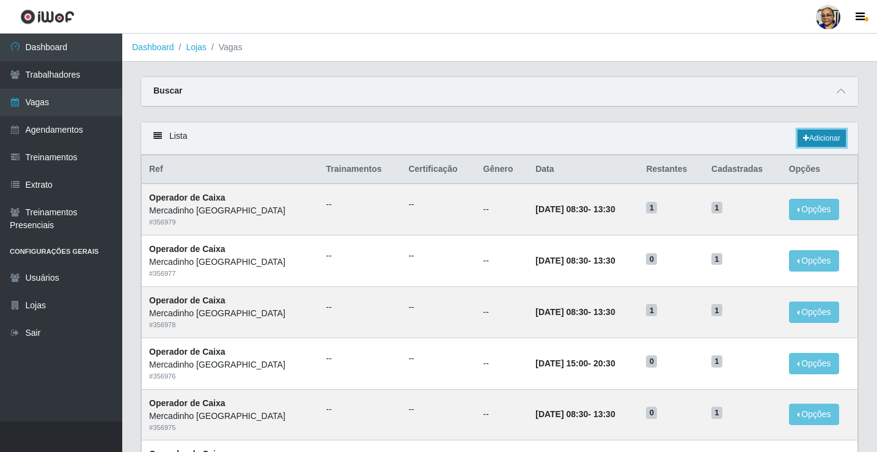
click at [835, 137] on link "Adicionar" at bounding box center [821, 138] width 48 height 17
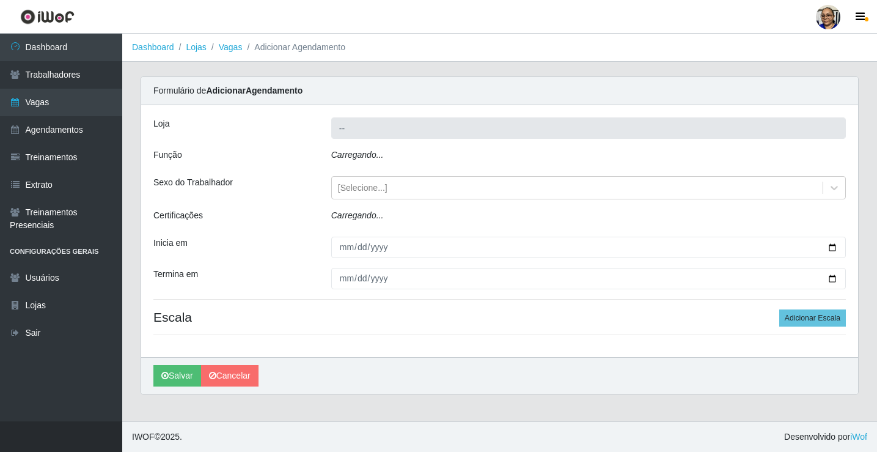
type input "Mercadinho [GEOGRAPHIC_DATA]"
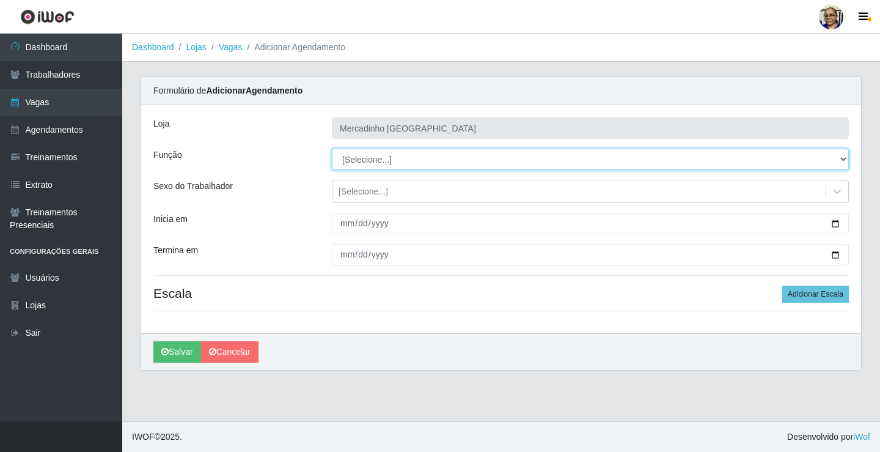
click at [364, 160] on select "[Selecione...] ASG ASG + ASG ++ Balconista de Açougue Balconista de Açougue + O…" at bounding box center [590, 158] width 517 height 21
select select "22"
click at [332, 148] on select "[Selecione...] ASG ASG + ASG ++ Balconista de Açougue Balconista de Açougue + O…" at bounding box center [590, 158] width 517 height 21
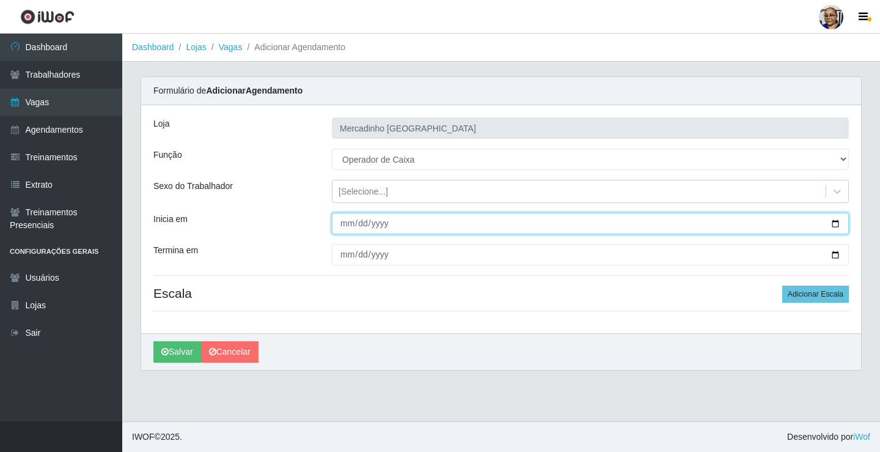
click at [834, 225] on input "Inicia em" at bounding box center [590, 223] width 517 height 21
type input "2025-10-22"
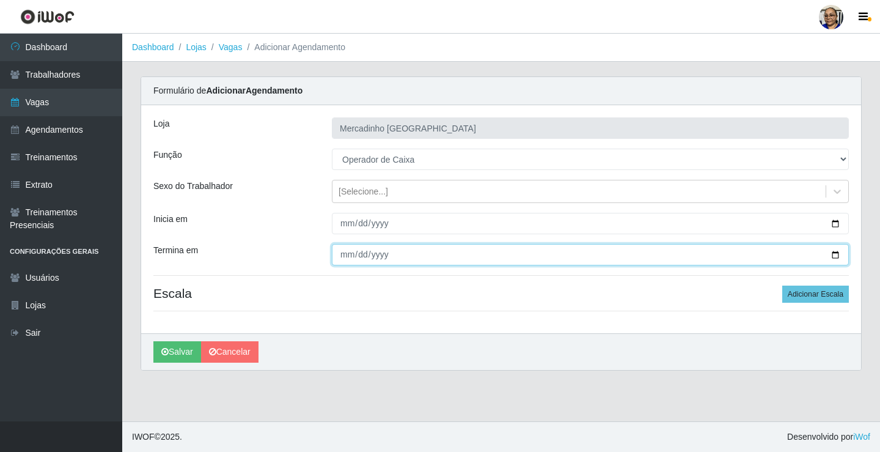
click at [835, 255] on input "Termina em" at bounding box center [590, 254] width 517 height 21
type input "2025-10-22"
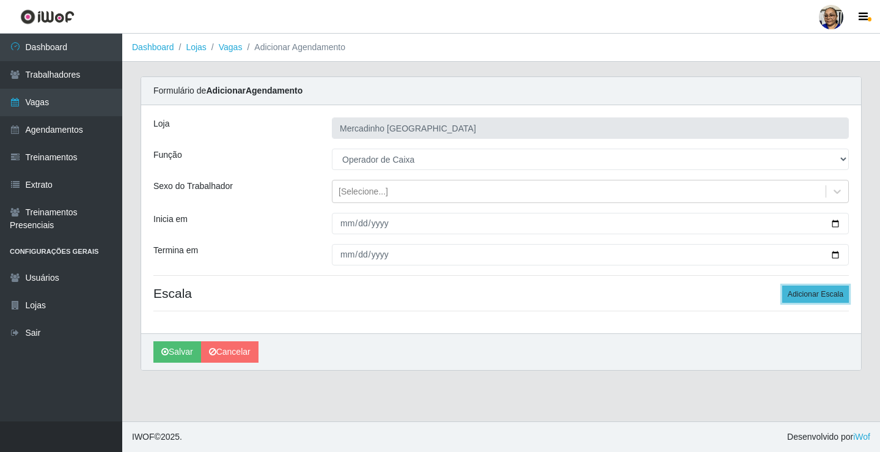
click at [804, 297] on button "Adicionar Escala" at bounding box center [815, 293] width 67 height 17
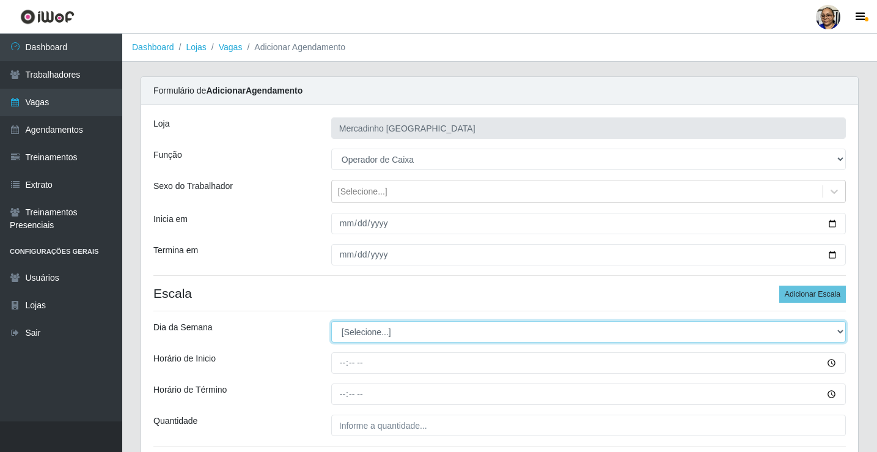
click at [385, 331] on select "[Selecione...] Segunda Terça Quarta Quinta Sexta Sábado Domingo" at bounding box center [588, 331] width 514 height 21
select select "3"
click at [331, 321] on select "[Selecione...] Segunda Terça Quarta Quinta Sexta Sábado Domingo" at bounding box center [588, 331] width 514 height 21
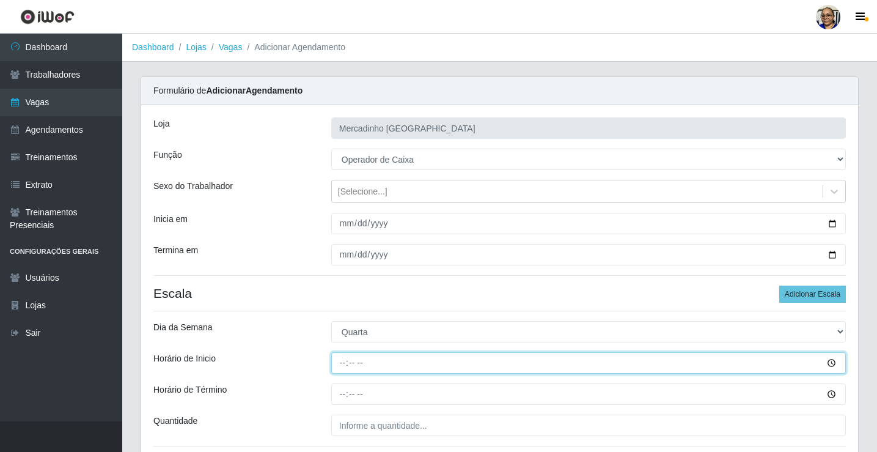
click at [342, 366] on input "Horário de Inicio" at bounding box center [588, 362] width 514 height 21
type input "15:00"
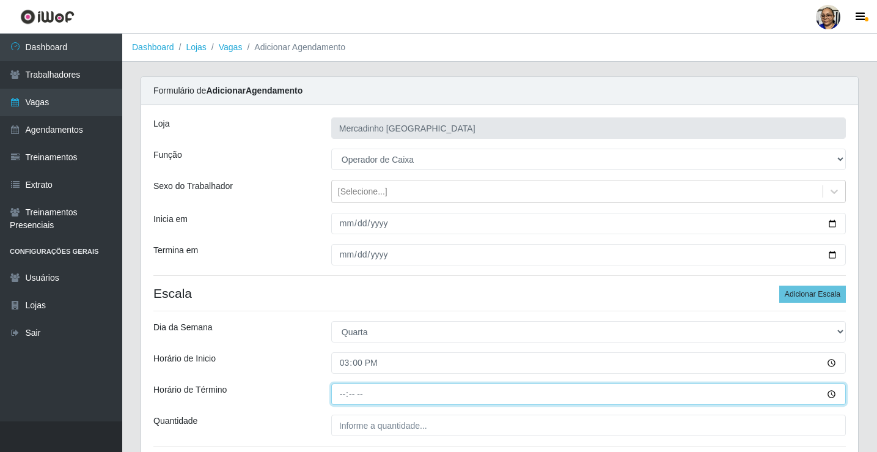
click at [342, 395] on input "Horário de Término" at bounding box center [588, 393] width 514 height 21
type input "20:30"
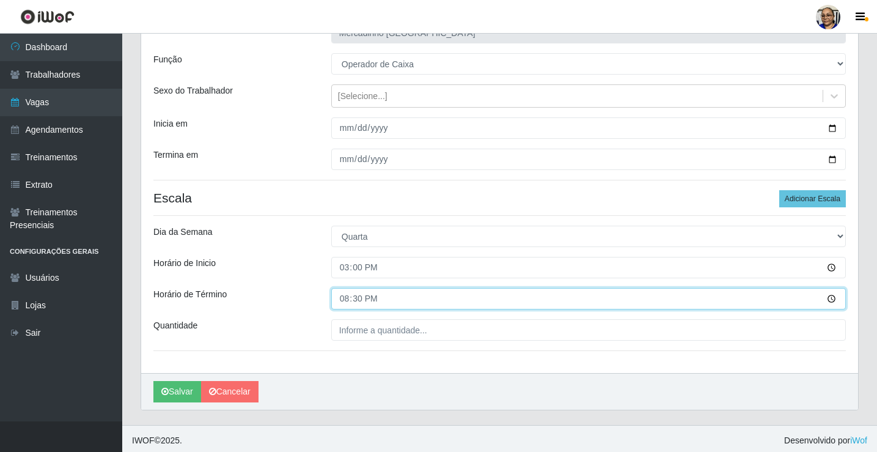
scroll to position [99, 0]
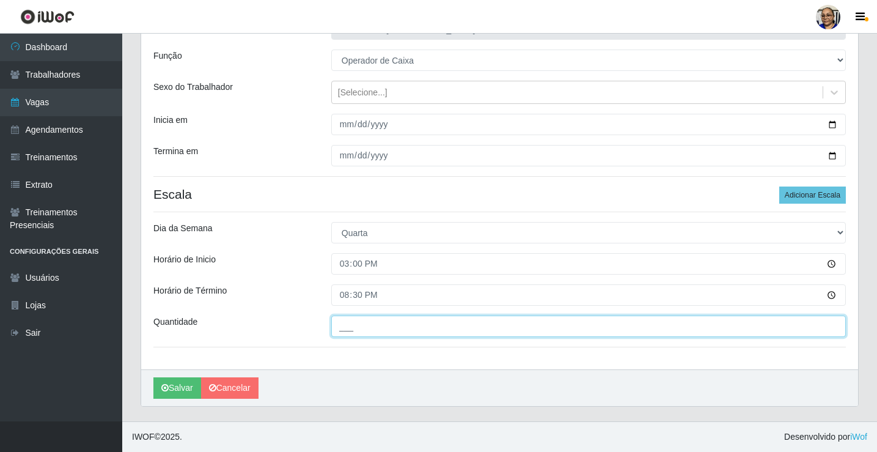
click at [433, 327] on input "___" at bounding box center [588, 325] width 514 height 21
type input "1__"
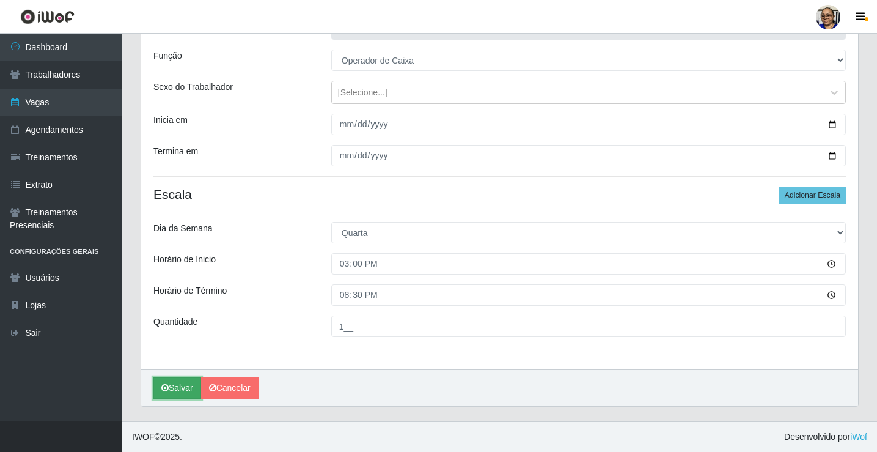
click at [185, 389] on button "Salvar" at bounding box center [177, 387] width 48 height 21
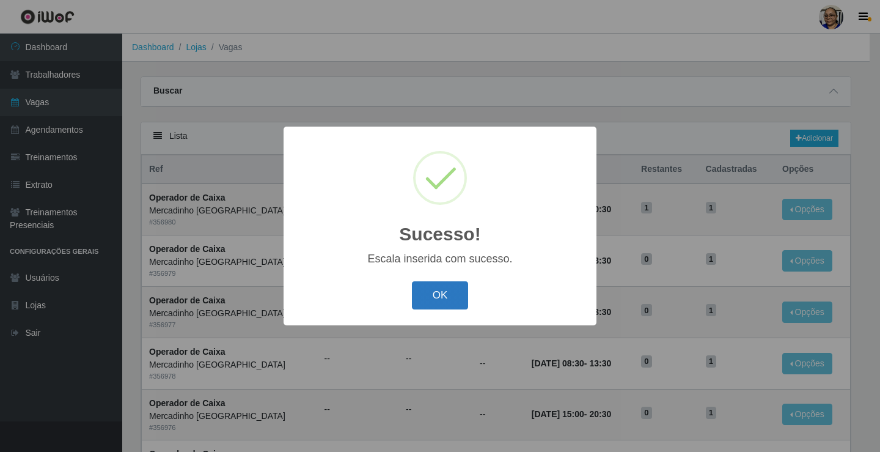
click at [449, 296] on button "OK" at bounding box center [440, 295] width 57 height 29
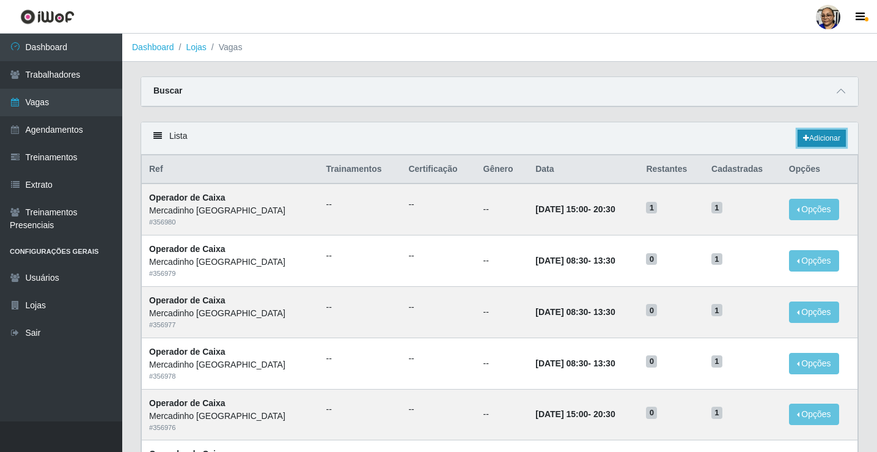
click at [822, 137] on link "Adicionar" at bounding box center [821, 138] width 48 height 17
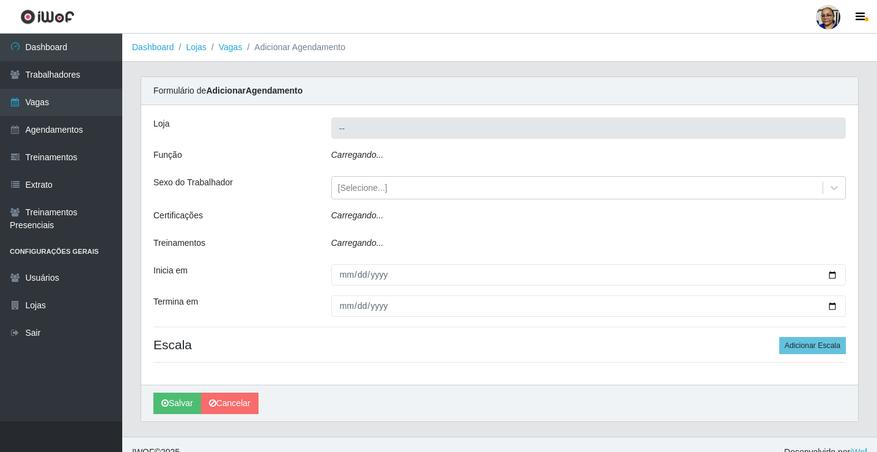
type input "Mercadinho [GEOGRAPHIC_DATA]"
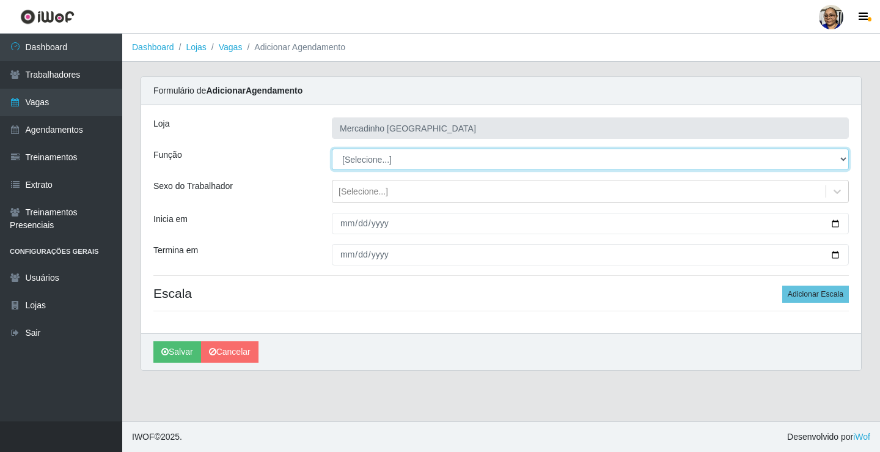
click at [375, 156] on select "[Selecione...] ASG ASG + ASG ++ Balconista de Açougue Balconista de Açougue + O…" at bounding box center [590, 158] width 517 height 21
select select "22"
click at [332, 148] on select "[Selecione...] ASG ASG + ASG ++ Balconista de Açougue Balconista de Açougue + O…" at bounding box center [590, 158] width 517 height 21
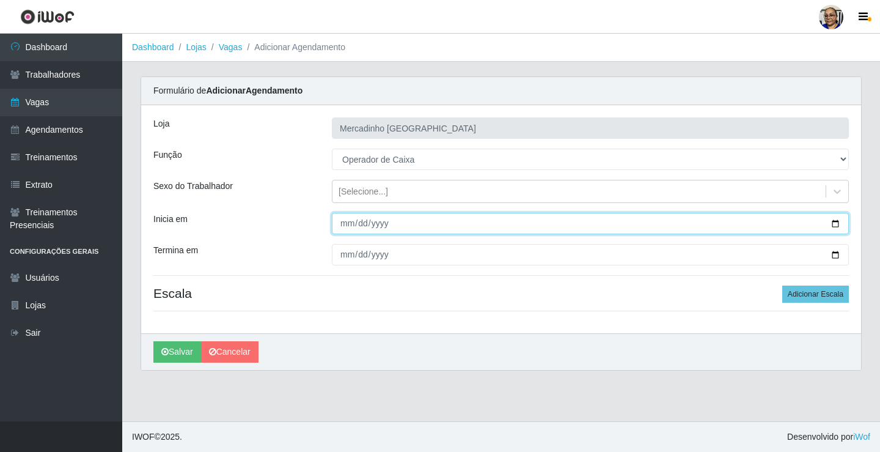
click at [834, 225] on input "Inicia em" at bounding box center [590, 223] width 517 height 21
type input "2025-10-23"
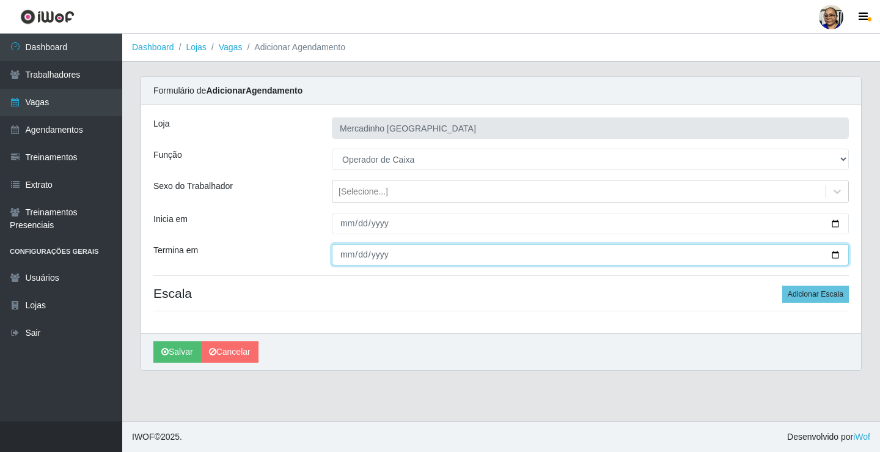
click at [833, 252] on input "Termina em" at bounding box center [590, 254] width 517 height 21
type input "2025-10-23"
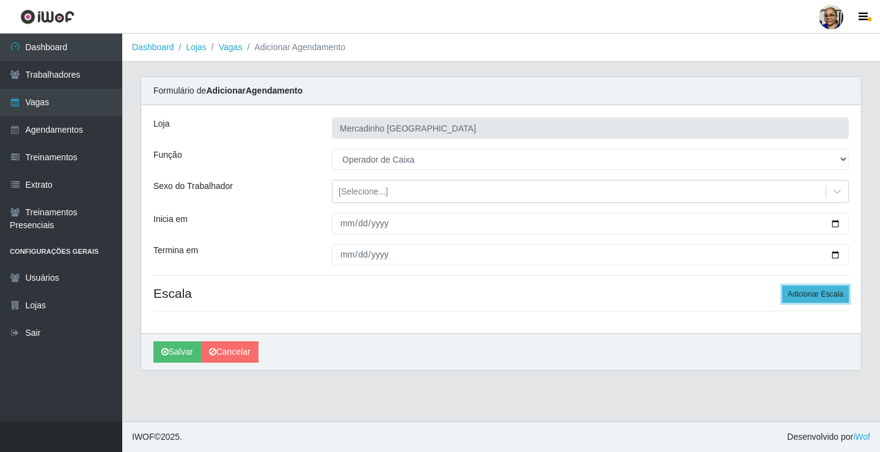
click at [825, 291] on button "Adicionar Escala" at bounding box center [815, 293] width 67 height 17
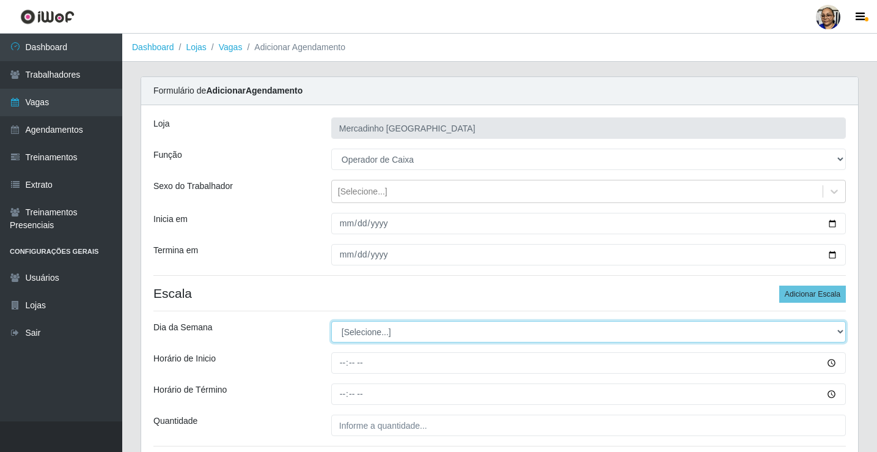
click at [376, 331] on select "[Selecione...] Segunda Terça Quarta Quinta Sexta Sábado Domingo" at bounding box center [588, 331] width 514 height 21
select select "4"
click at [331, 321] on select "[Selecione...] Segunda Terça Quarta Quinta Sexta Sábado Domingo" at bounding box center [588, 331] width 514 height 21
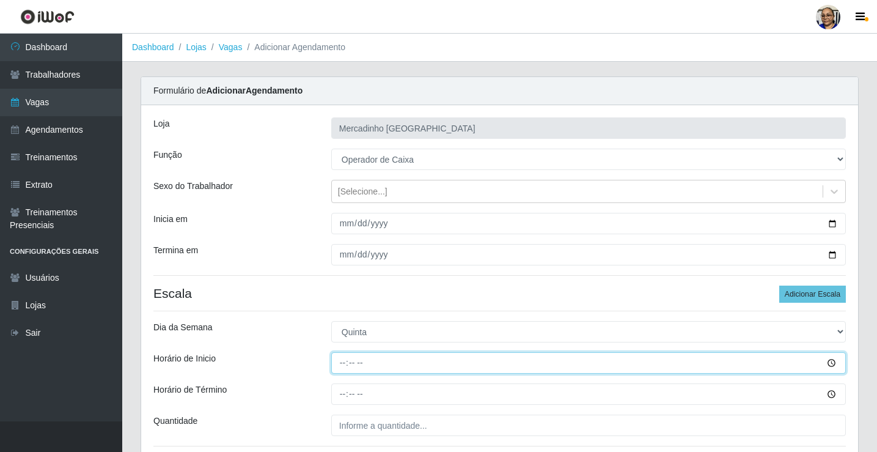
click at [345, 364] on input "Horário de Inicio" at bounding box center [588, 362] width 514 height 21
type input "08:30"
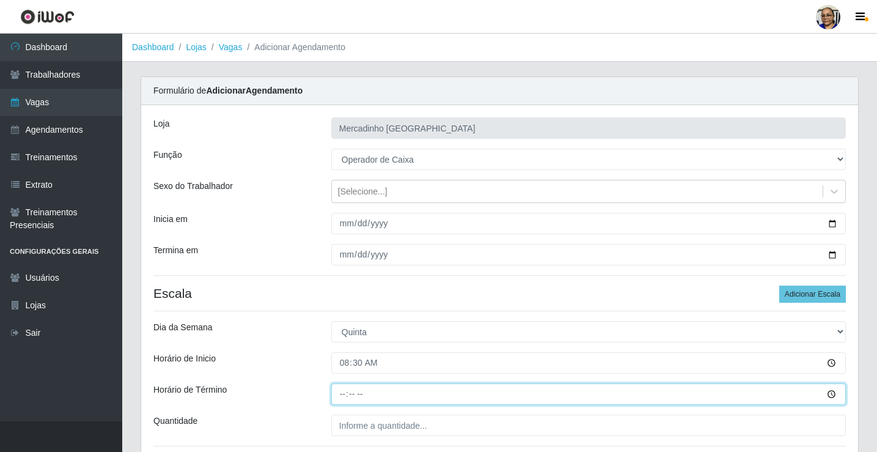
click at [343, 398] on input "Horário de Término" at bounding box center [588, 393] width 514 height 21
type input "13:30"
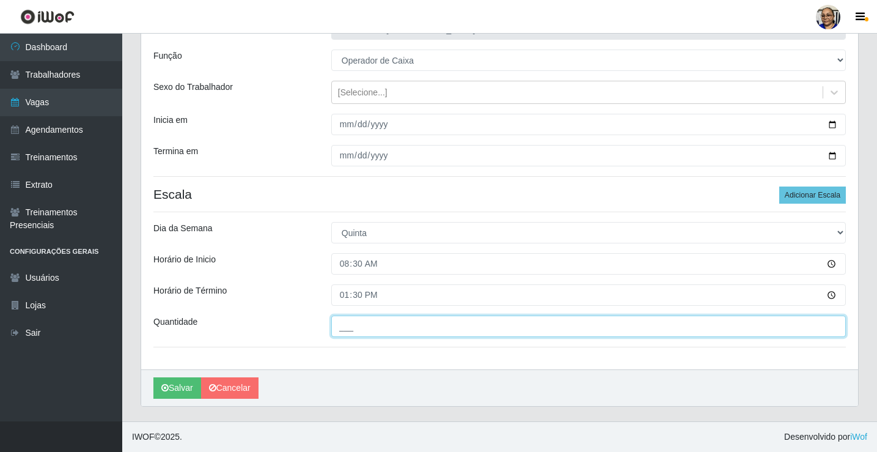
click at [447, 327] on input "___" at bounding box center [588, 325] width 514 height 21
type input "1__"
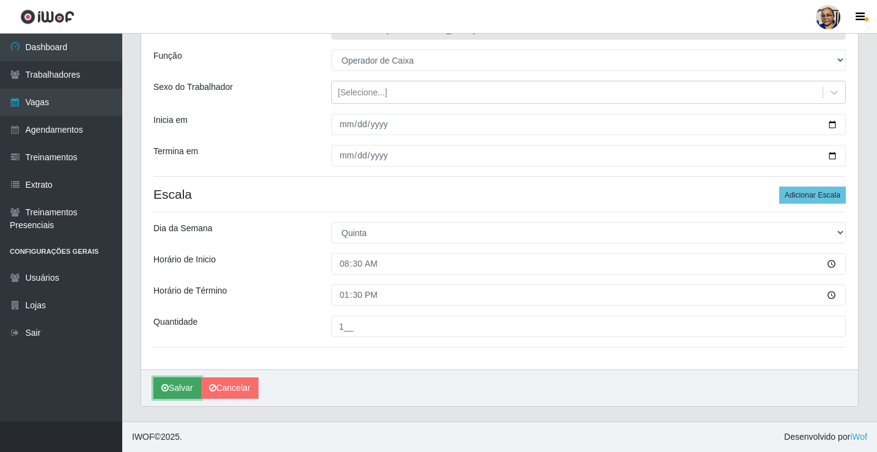
click at [173, 390] on button "Salvar" at bounding box center [177, 387] width 48 height 21
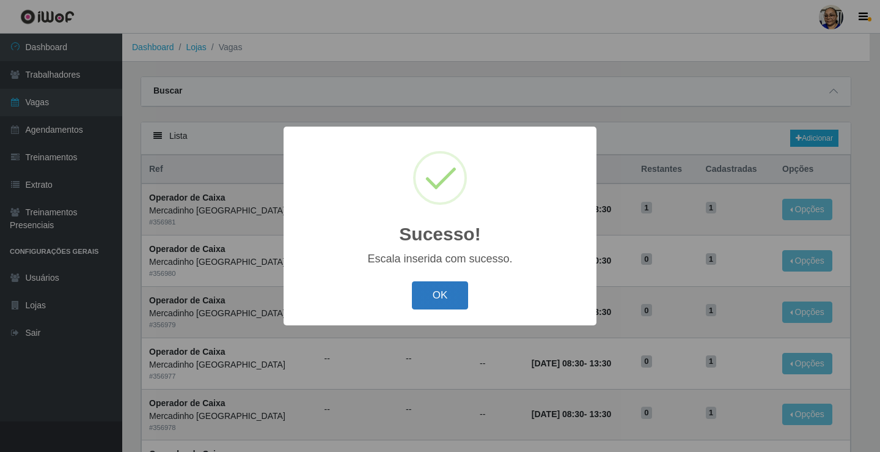
click at [450, 291] on button "OK" at bounding box center [440, 295] width 57 height 29
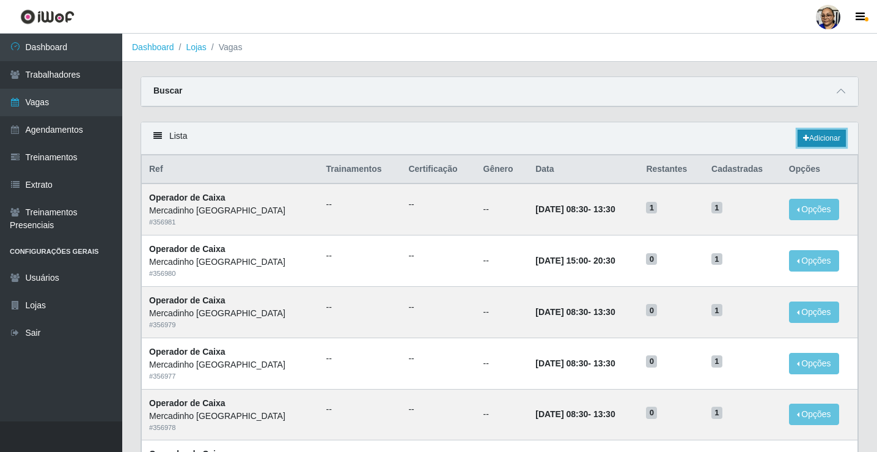
click at [824, 137] on link "Adicionar" at bounding box center [821, 138] width 48 height 17
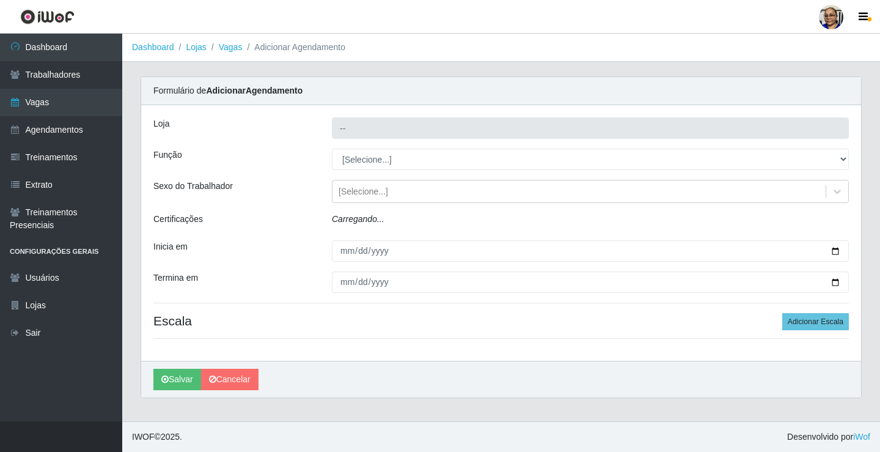
type input "Mercadinho [GEOGRAPHIC_DATA]"
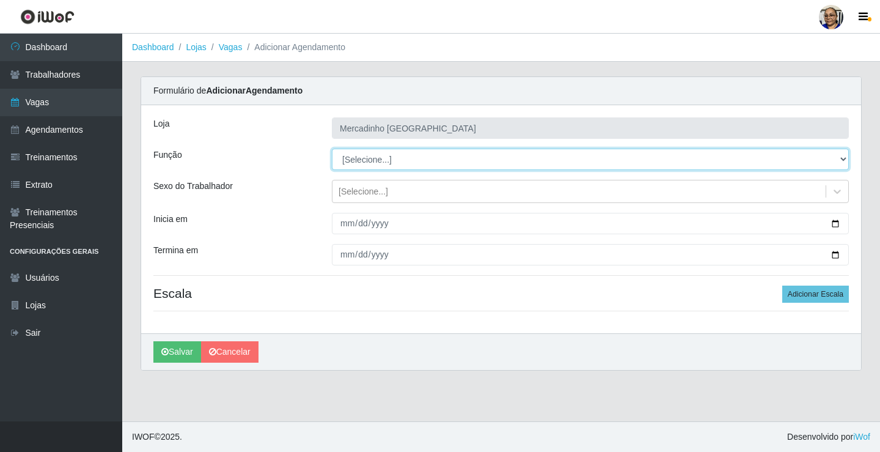
click at [363, 158] on select "[Selecione...] ASG ASG + ASG ++ Balconista de Açougue Balconista de Açougue + O…" at bounding box center [590, 158] width 517 height 21
select select "22"
click at [332, 148] on select "[Selecione...] ASG ASG + ASG ++ Balconista de Açougue Balconista de Açougue + O…" at bounding box center [590, 158] width 517 height 21
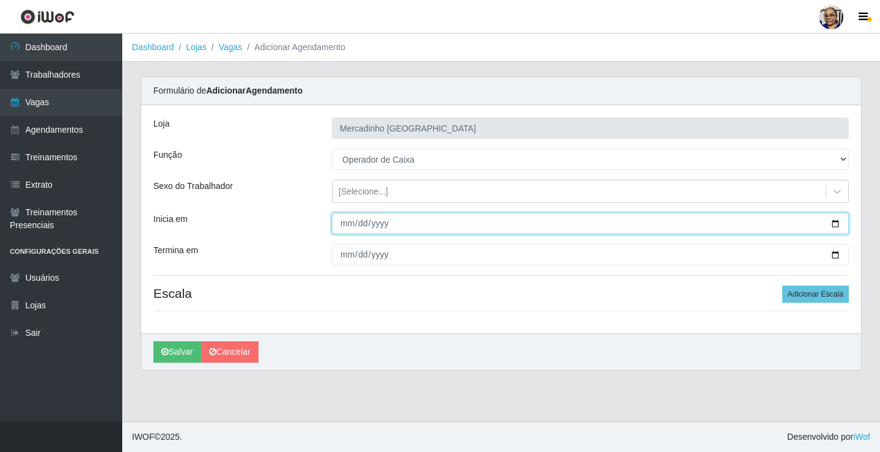
click at [837, 223] on input "Inicia em" at bounding box center [590, 223] width 517 height 21
type input "2025-10-23"
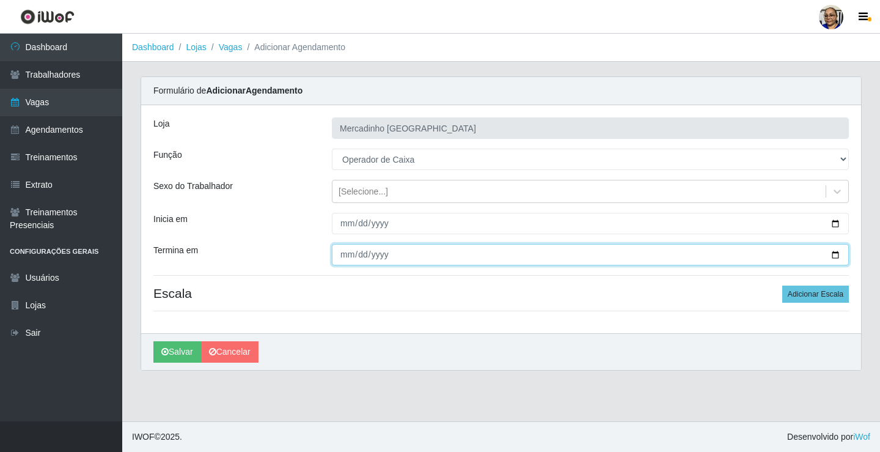
click at [837, 254] on input "Termina em" at bounding box center [590, 254] width 517 height 21
type input "2025-10-23"
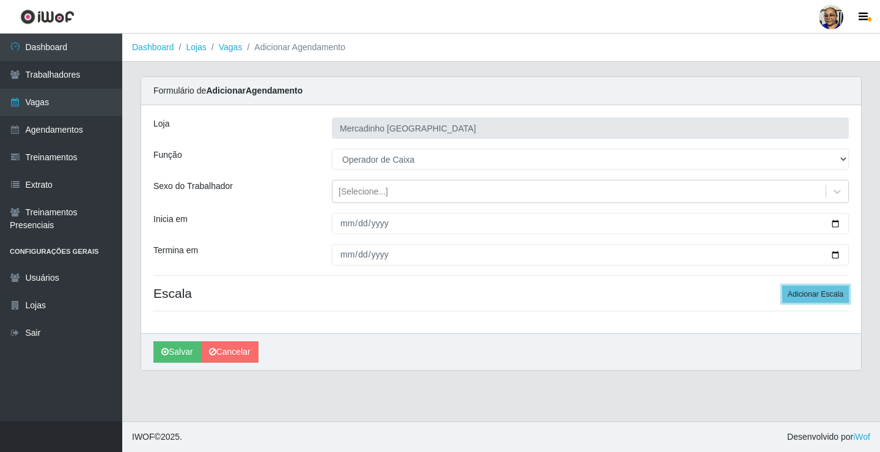
drag, startPoint x: 797, startPoint y: 294, endPoint x: 696, endPoint y: 279, distance: 102.0
click at [787, 293] on button "Adicionar Escala" at bounding box center [815, 293] width 67 height 17
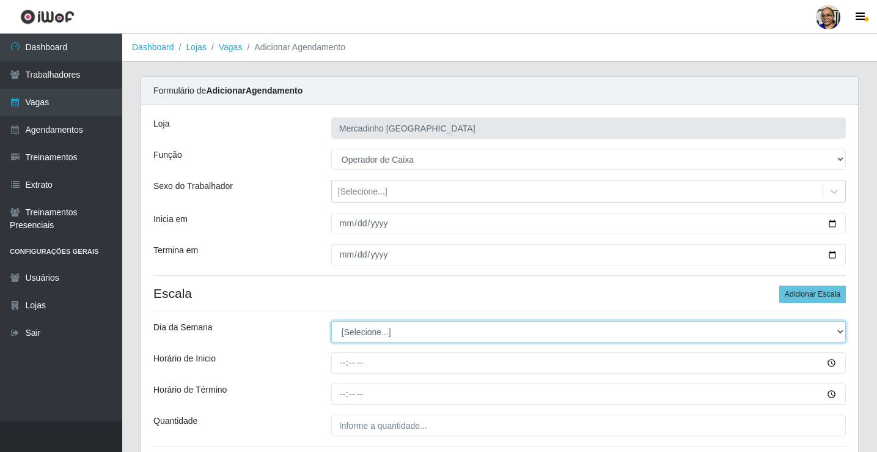
click at [356, 332] on select "[Selecione...] Segunda Terça Quarta Quinta Sexta Sábado Domingo" at bounding box center [588, 331] width 514 height 21
select select "4"
click at [331, 321] on select "[Selecione...] Segunda Terça Quarta Quinta Sexta Sábado Domingo" at bounding box center [588, 331] width 514 height 21
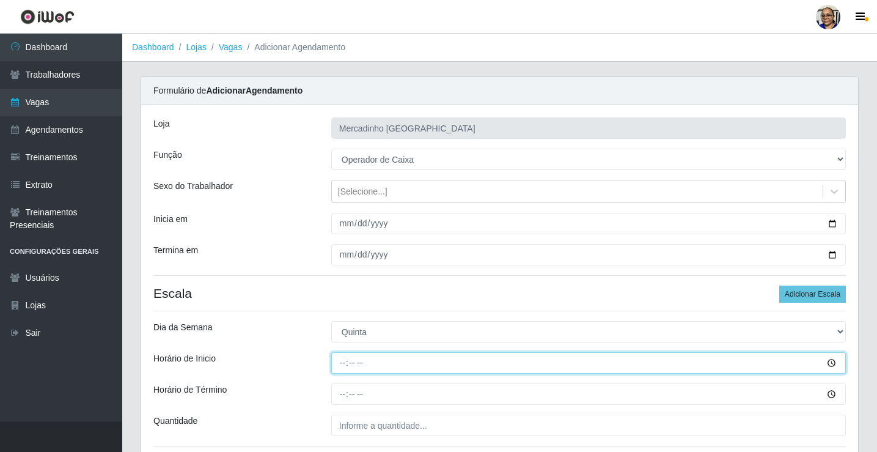
click at [342, 365] on input "Horário de Inicio" at bounding box center [588, 362] width 514 height 21
type input "15:00"
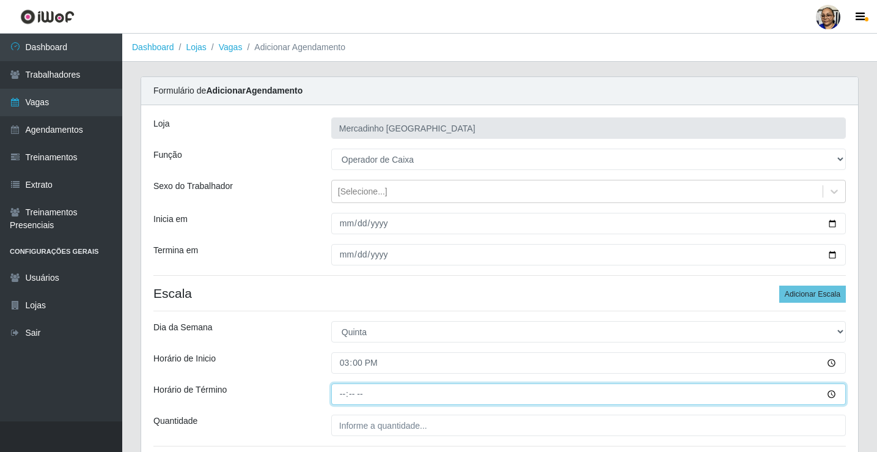
click at [343, 392] on input "Horário de Término" at bounding box center [588, 393] width 514 height 21
type input "20:30"
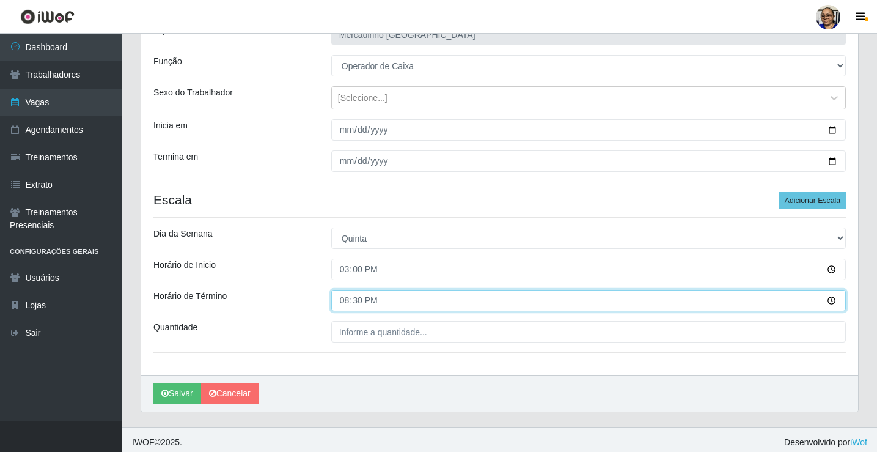
scroll to position [99, 0]
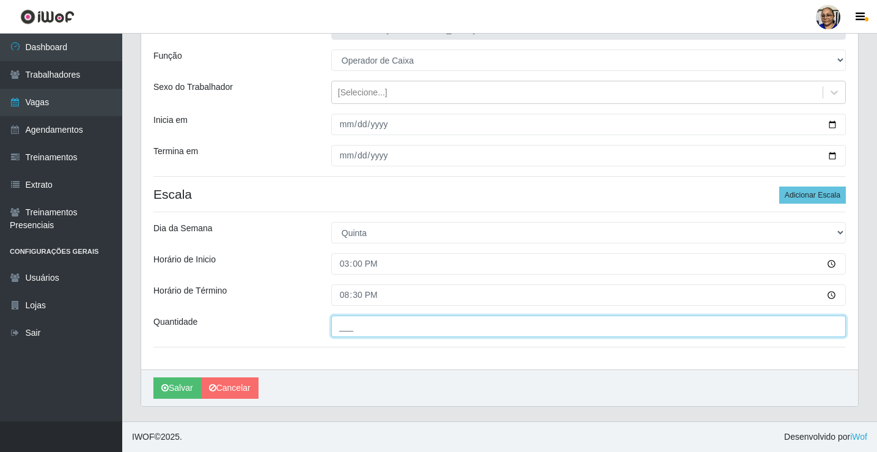
click at [431, 326] on input "___" at bounding box center [588, 325] width 514 height 21
type input "1__"
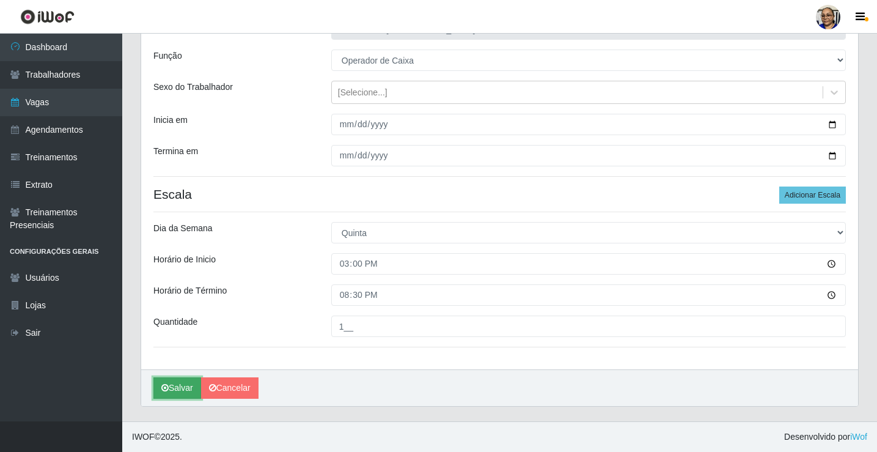
click at [181, 385] on button "Salvar" at bounding box center [177, 387] width 48 height 21
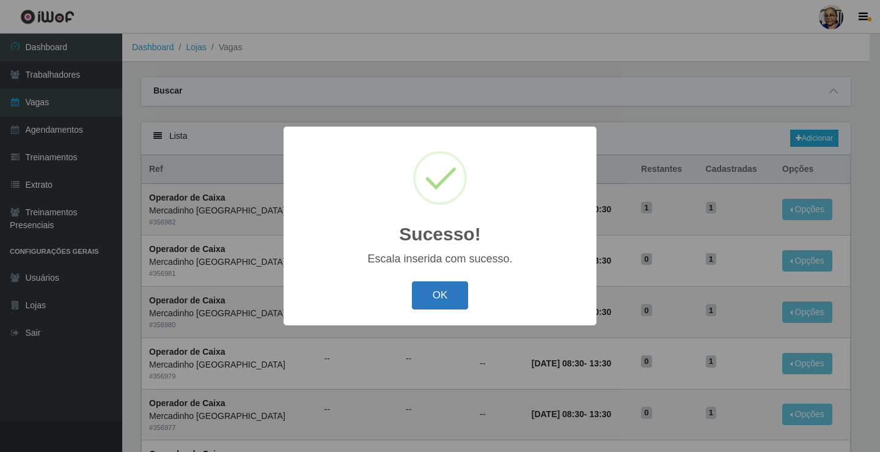
click at [424, 296] on button "OK" at bounding box center [440, 295] width 57 height 29
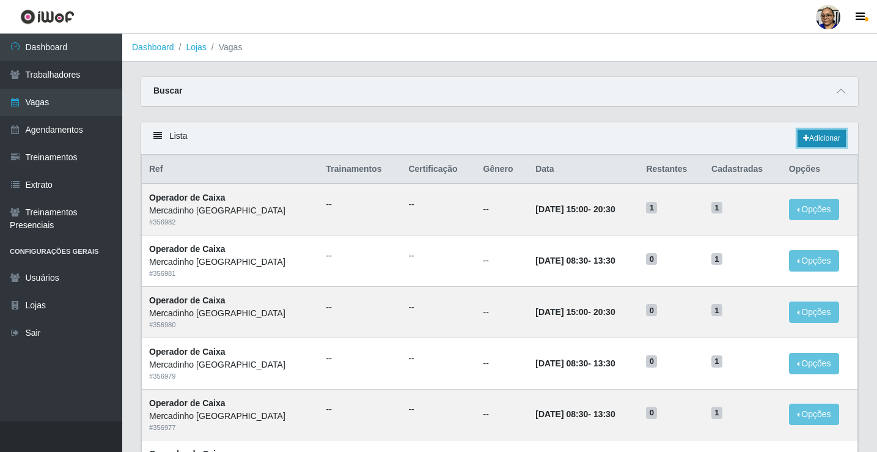
click at [828, 140] on link "Adicionar" at bounding box center [821, 138] width 48 height 17
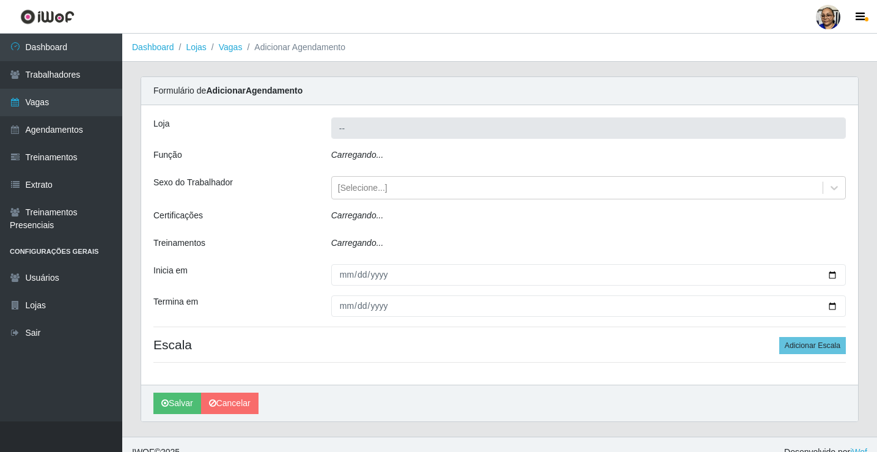
type input "Mercadinho [GEOGRAPHIC_DATA]"
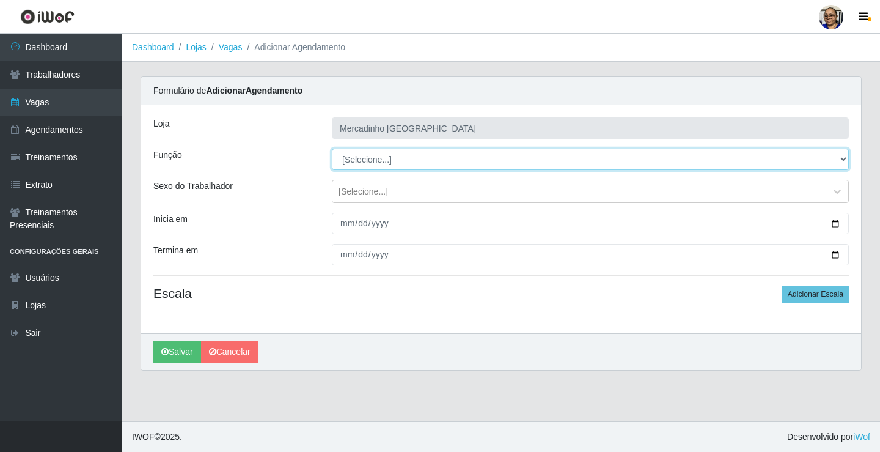
click at [387, 156] on select "[Selecione...] ASG ASG + ASG ++ Balconista de Açougue Balconista de Açougue + O…" at bounding box center [590, 158] width 517 height 21
select select "22"
click at [332, 148] on select "[Selecione...] ASG ASG + ASG ++ Balconista de Açougue Balconista de Açougue + O…" at bounding box center [590, 158] width 517 height 21
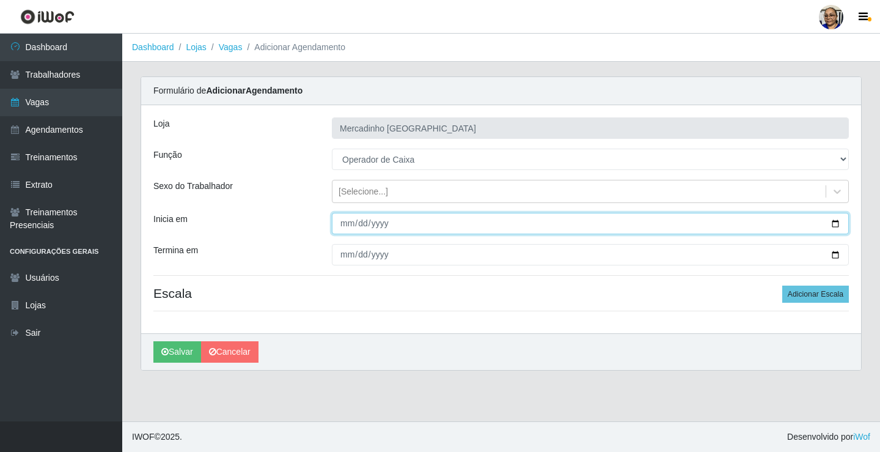
click at [835, 223] on input "Inicia em" at bounding box center [590, 223] width 517 height 21
type input "2025-10-24"
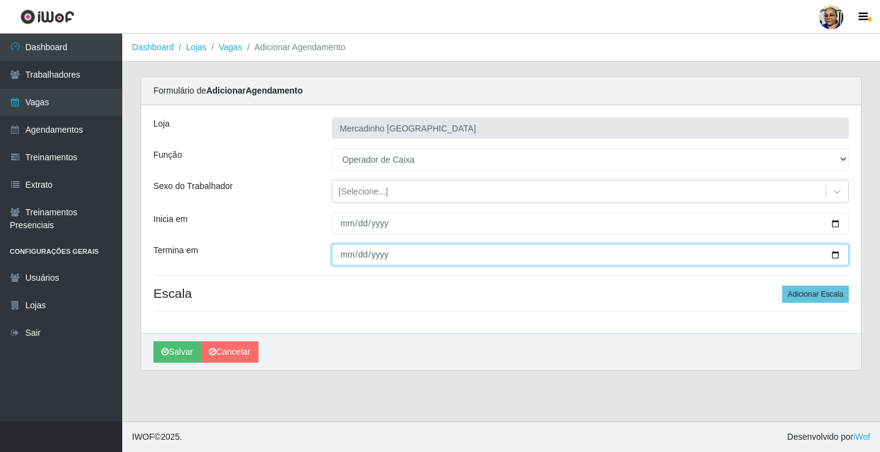
click at [833, 252] on input "Termina em" at bounding box center [590, 254] width 517 height 21
type input "2025-10-24"
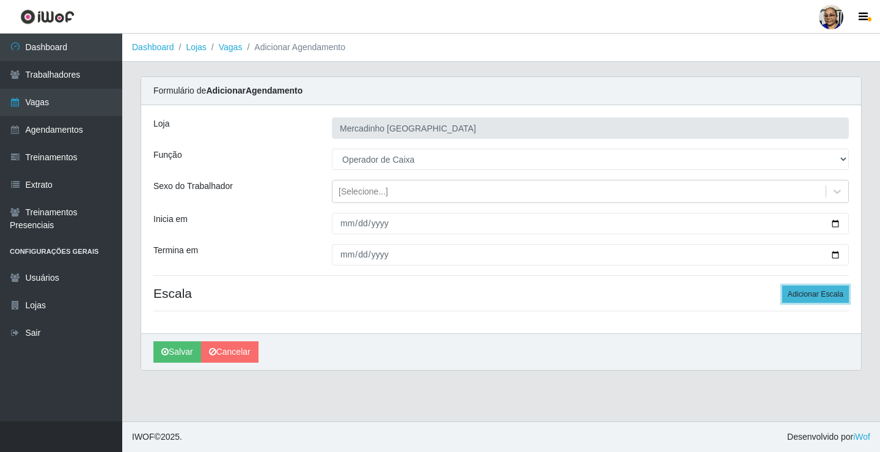
click at [800, 291] on button "Adicionar Escala" at bounding box center [815, 293] width 67 height 17
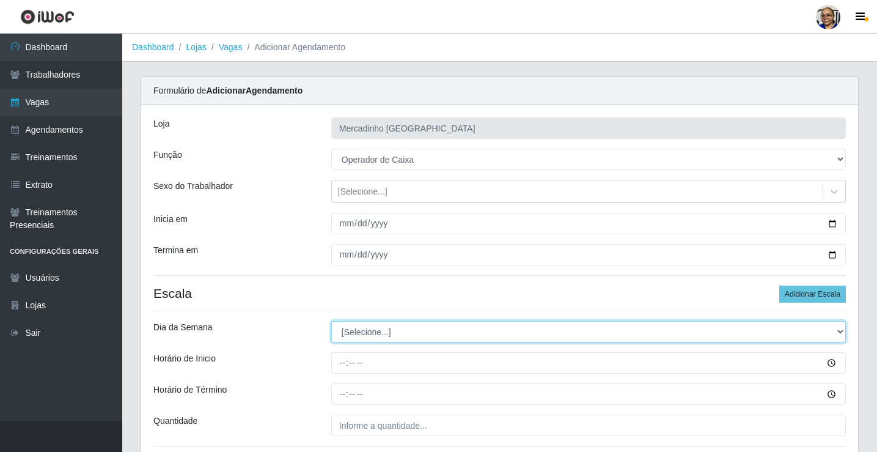
click at [391, 334] on select "[Selecione...] Segunda Terça Quarta Quinta Sexta Sábado Domingo" at bounding box center [588, 331] width 514 height 21
select select "5"
click at [331, 321] on select "[Selecione...] Segunda Terça Quarta Quinta Sexta Sábado Domingo" at bounding box center [588, 331] width 514 height 21
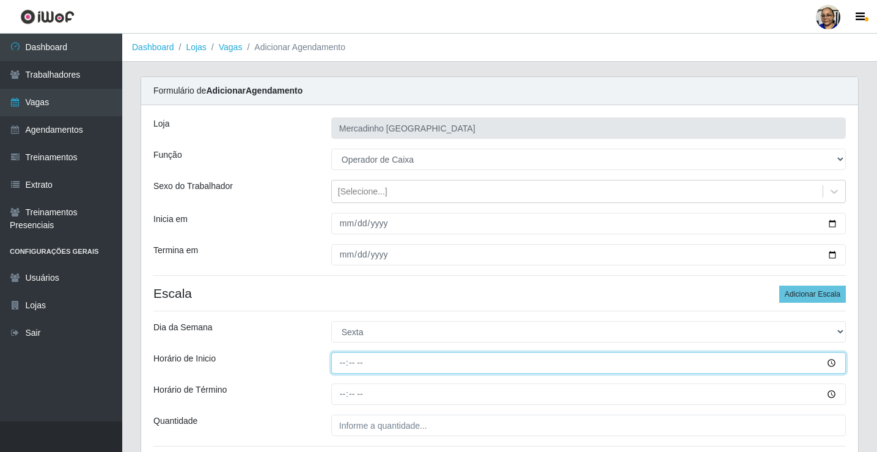
click at [343, 364] on input "Horário de Inicio" at bounding box center [588, 362] width 514 height 21
type input "08:30"
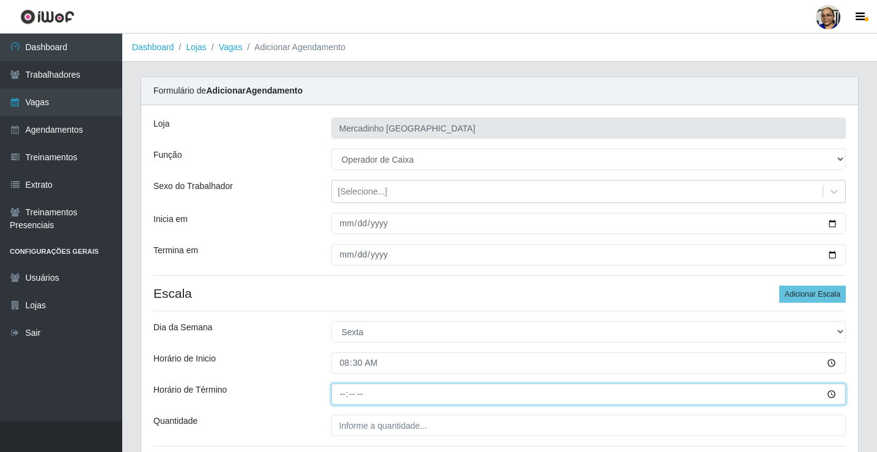
click at [343, 394] on input "Horário de Término" at bounding box center [588, 393] width 514 height 21
type input "13:30"
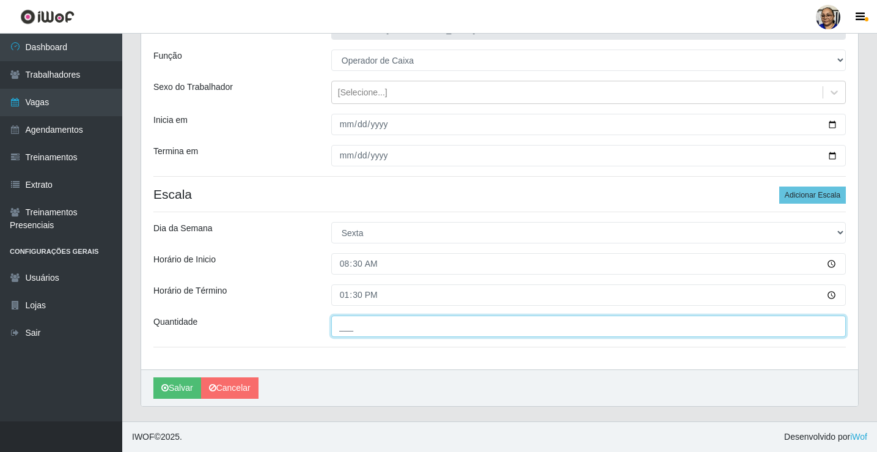
click at [434, 326] on input "___" at bounding box center [588, 325] width 514 height 21
type input "1__"
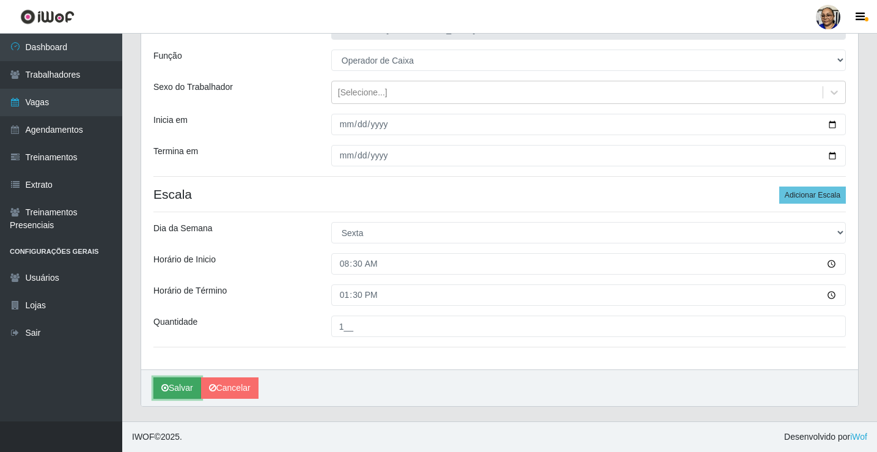
click at [189, 386] on button "Salvar" at bounding box center [177, 387] width 48 height 21
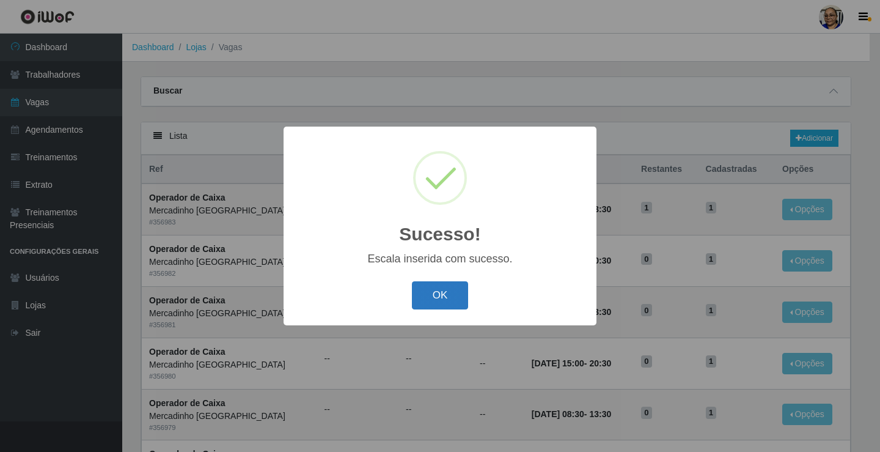
click at [441, 291] on button "OK" at bounding box center [440, 295] width 57 height 29
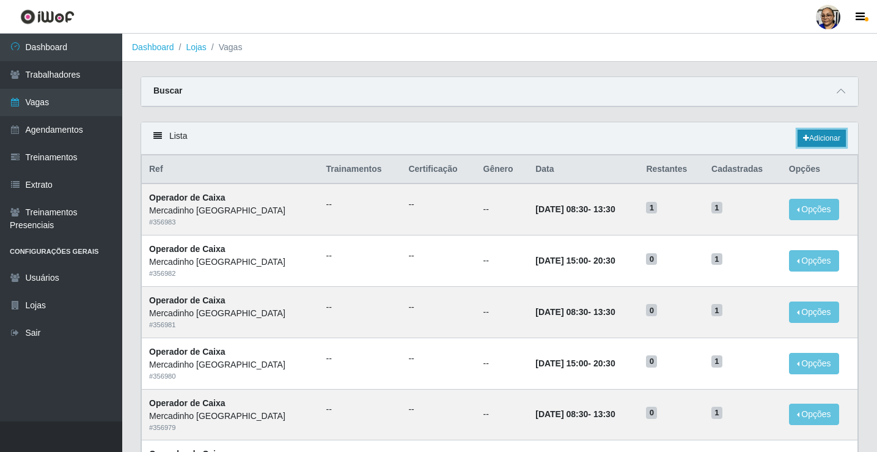
click at [819, 139] on link "Adicionar" at bounding box center [821, 138] width 48 height 17
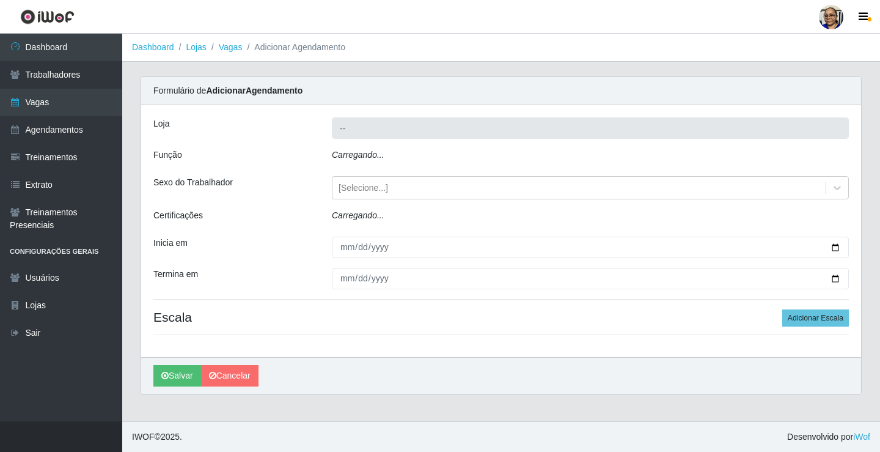
type input "Mercadinho [GEOGRAPHIC_DATA]"
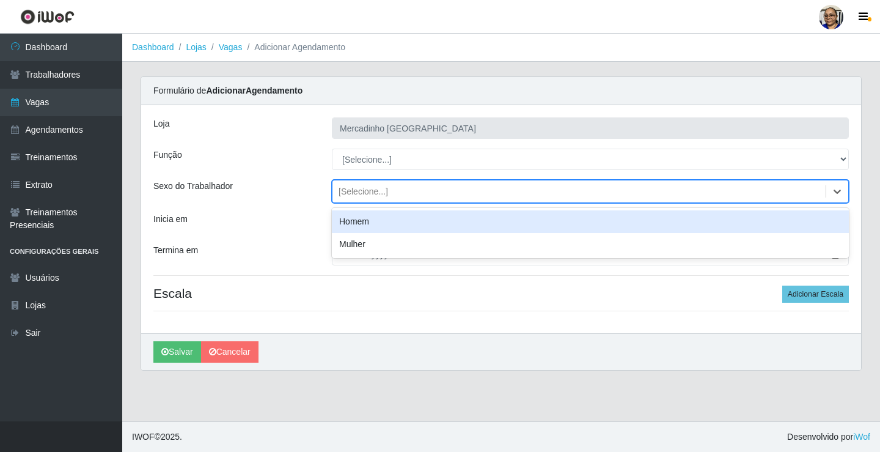
click at [379, 189] on div "[Selecione...]" at bounding box center [362, 191] width 49 height 13
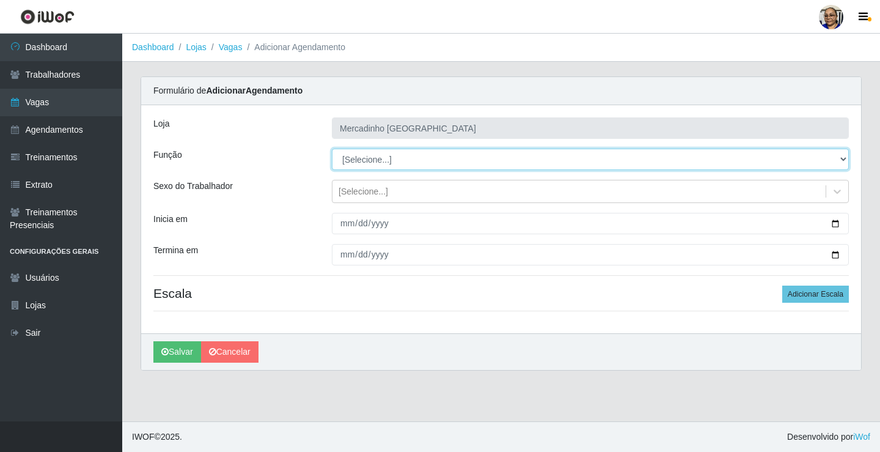
click at [389, 156] on select "[Selecione...] ASG ASG + ASG ++ Balconista de Açougue Balconista de Açougue + O…" at bounding box center [590, 158] width 517 height 21
select select "22"
click at [332, 148] on select "[Selecione...] ASG ASG + ASG ++ Balconista de Açougue Balconista de Açougue + O…" at bounding box center [590, 158] width 517 height 21
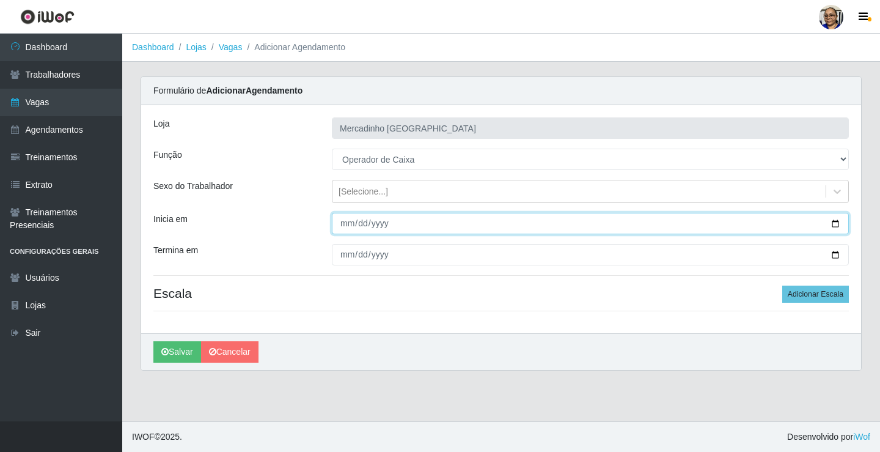
click at [835, 224] on input "Inicia em" at bounding box center [590, 223] width 517 height 21
type input "2025-10-24"
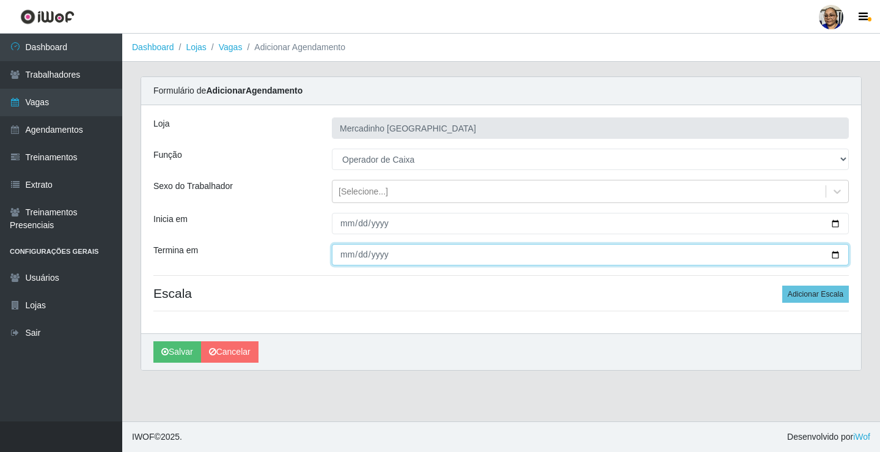
drag, startPoint x: 836, startPoint y: 249, endPoint x: 819, endPoint y: 263, distance: 21.8
click at [830, 256] on input "Termina em" at bounding box center [590, 254] width 517 height 21
type input "2025-10-24"
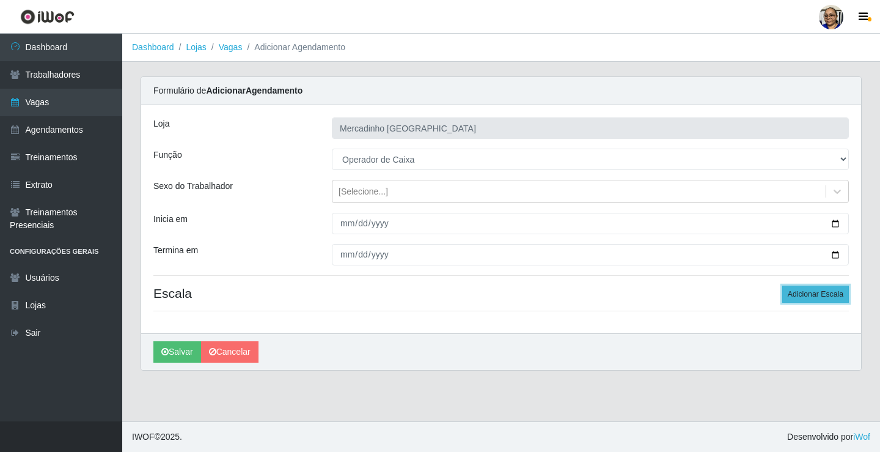
click at [816, 295] on button "Adicionar Escala" at bounding box center [815, 293] width 67 height 17
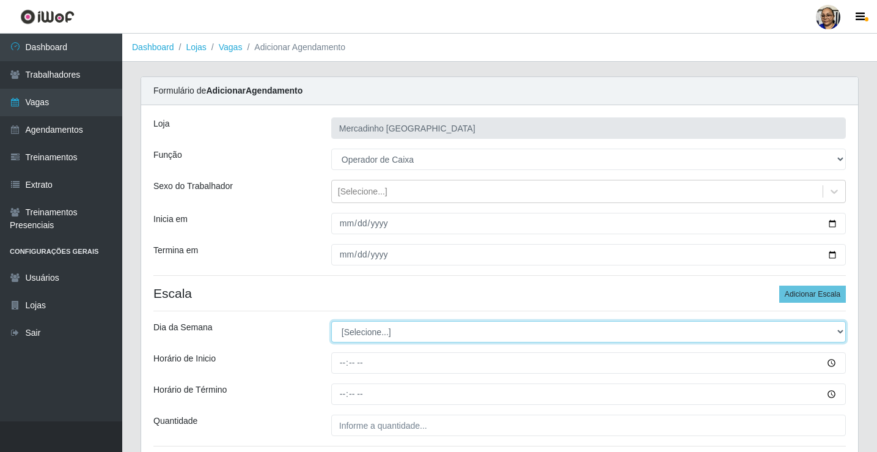
click at [375, 329] on select "[Selecione...] Segunda Terça Quarta Quinta Sexta Sábado Domingo" at bounding box center [588, 331] width 514 height 21
select select "5"
click at [331, 321] on select "[Selecione...] Segunda Terça Quarta Quinta Sexta Sábado Domingo" at bounding box center [588, 331] width 514 height 21
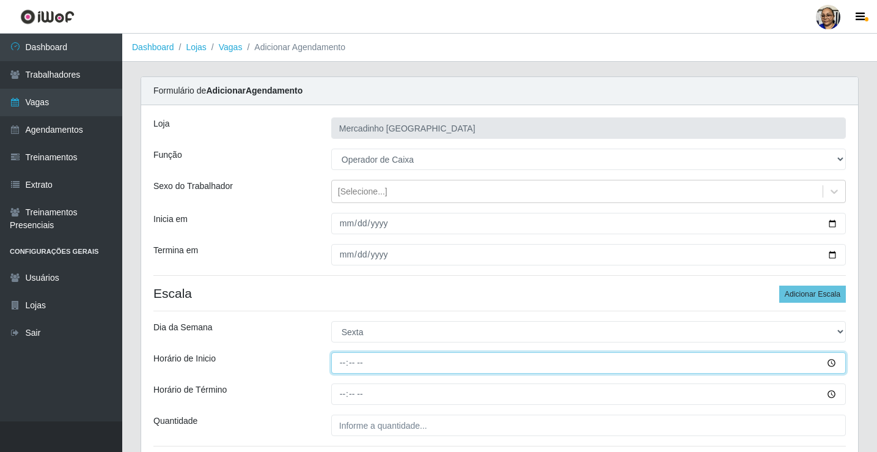
click at [343, 361] on input "Horário de Inicio" at bounding box center [588, 362] width 514 height 21
type input "15:00"
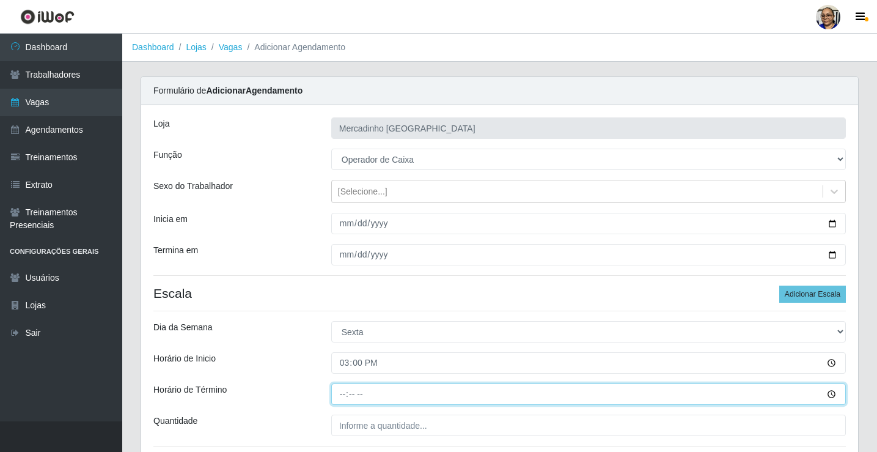
click at [343, 391] on input "Horário de Término" at bounding box center [588, 393] width 514 height 21
type input "20:30"
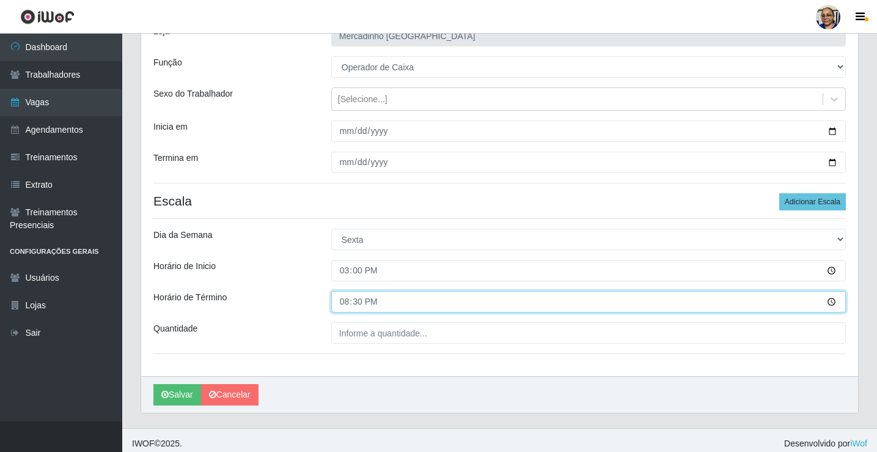
scroll to position [99, 0]
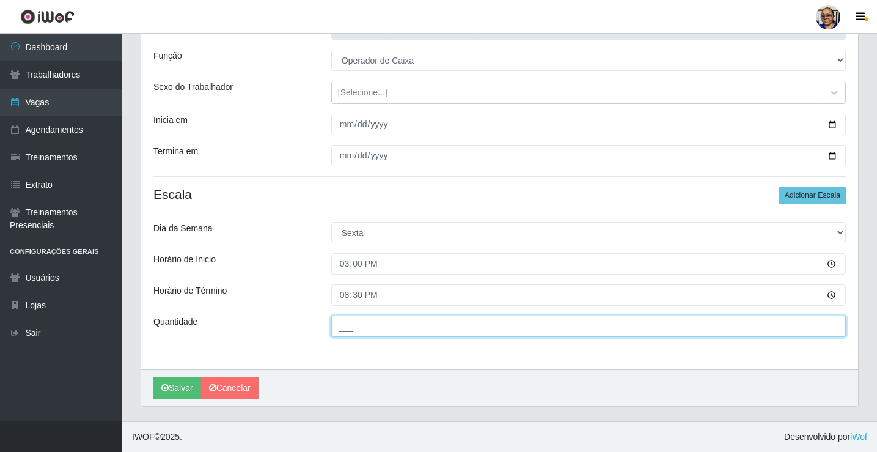
click at [450, 325] on input "___" at bounding box center [588, 325] width 514 height 21
type input "1__"
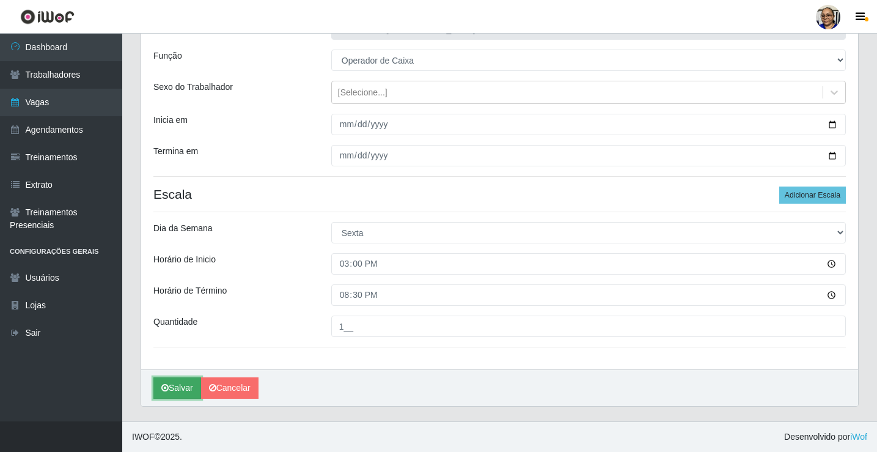
click at [194, 387] on button "Salvar" at bounding box center [177, 387] width 48 height 21
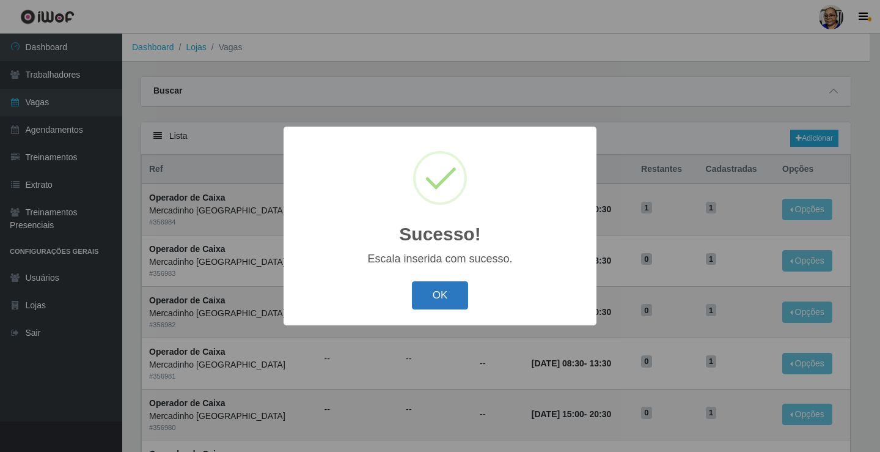
click at [423, 293] on button "OK" at bounding box center [440, 295] width 57 height 29
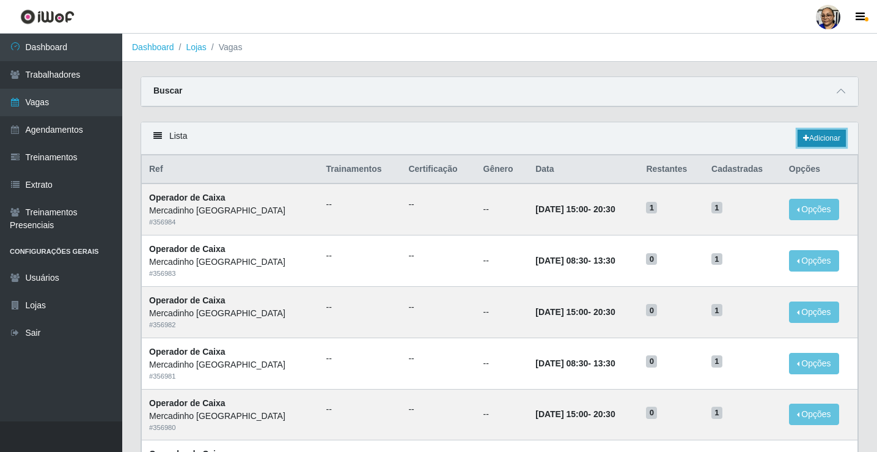
click at [816, 134] on link "Adicionar" at bounding box center [821, 138] width 48 height 17
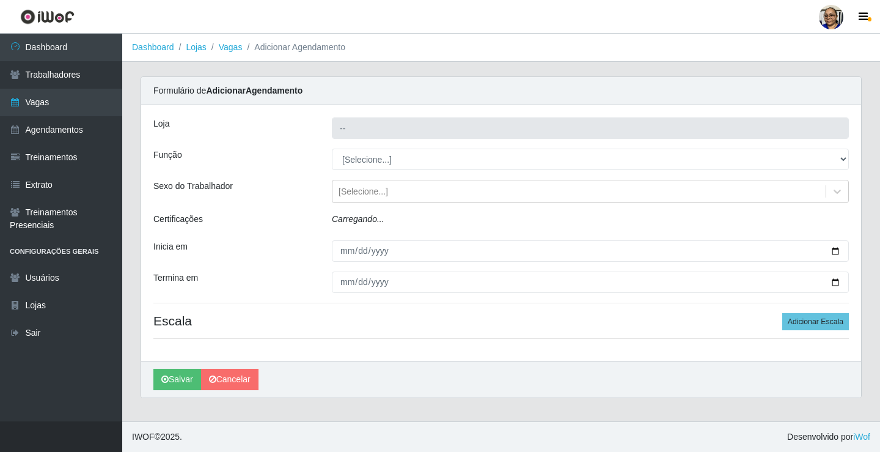
type input "Mercadinho [GEOGRAPHIC_DATA]"
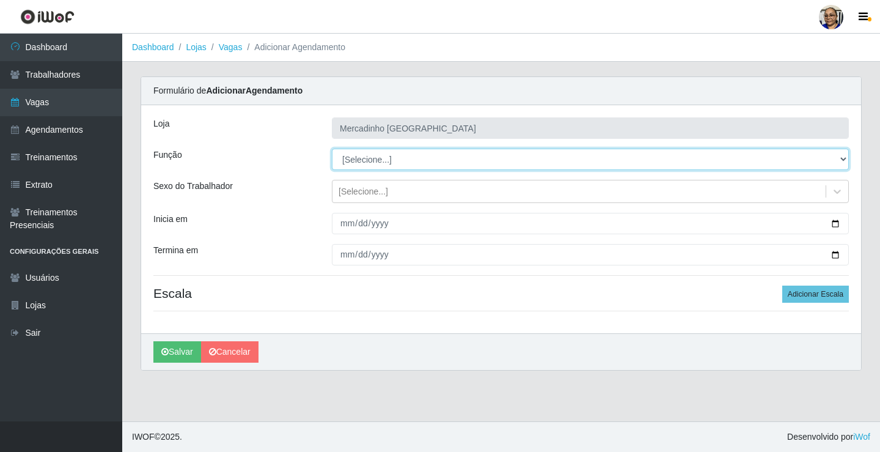
click at [362, 160] on select "[Selecione...] ASG ASG + ASG ++ Balconista de Açougue Balconista de Açougue + O…" at bounding box center [590, 158] width 517 height 21
select select "72"
click at [332, 148] on select "[Selecione...] ASG ASG + ASG ++ Balconista de Açougue Balconista de Açougue + O…" at bounding box center [590, 158] width 517 height 21
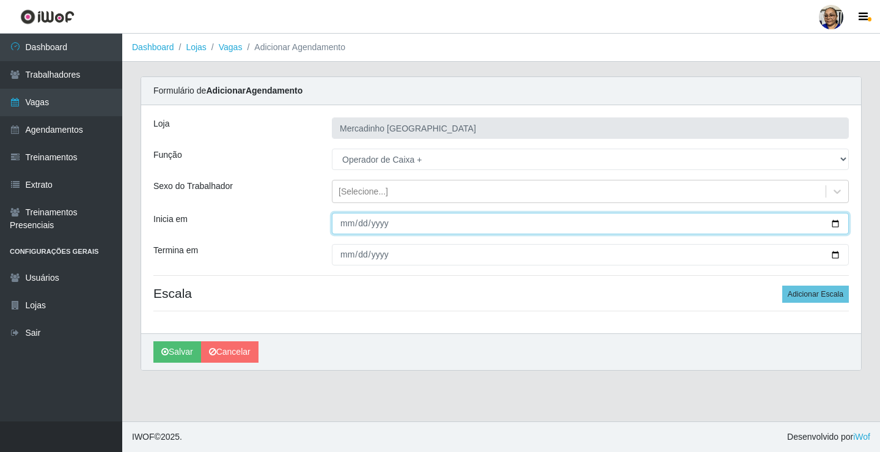
click at [834, 223] on input "Inicia em" at bounding box center [590, 223] width 517 height 21
type input "2025-10-25"
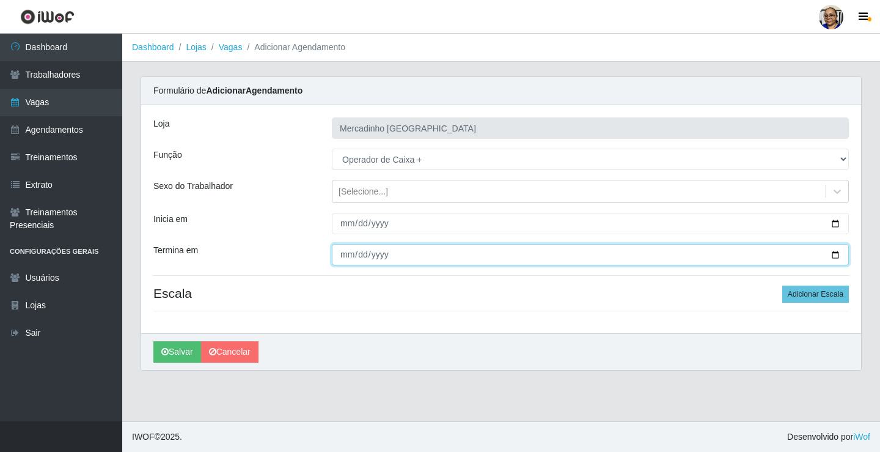
click at [837, 255] on input "Termina em" at bounding box center [590, 254] width 517 height 21
type input "2025-10-25"
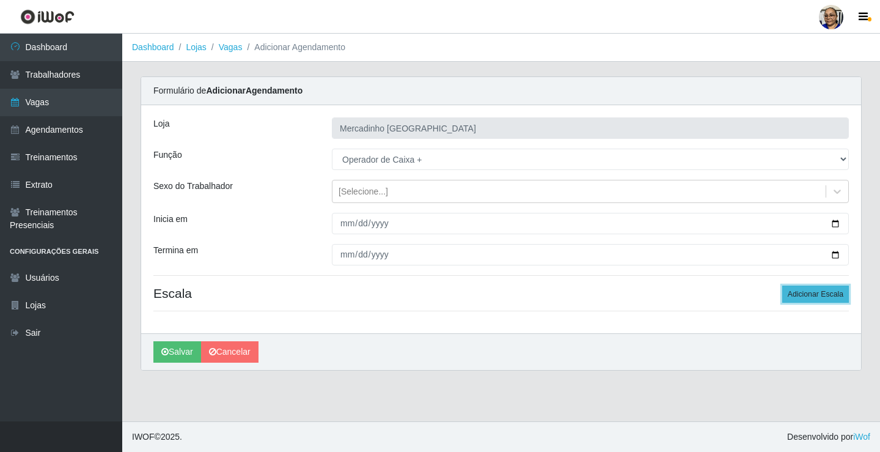
click at [796, 296] on button "Adicionar Escala" at bounding box center [815, 293] width 67 height 17
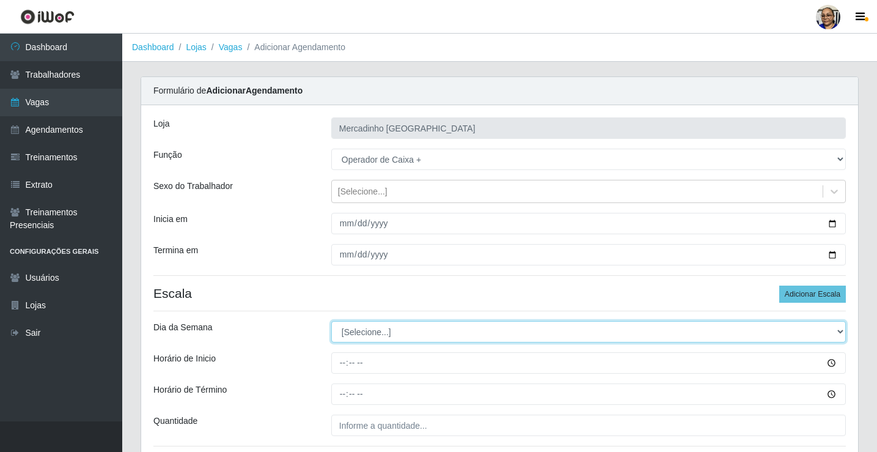
click at [371, 331] on select "[Selecione...] Segunda Terça Quarta Quinta Sexta Sábado Domingo" at bounding box center [588, 331] width 514 height 21
select select "6"
click at [331, 321] on select "[Selecione...] Segunda Terça Quarta Quinta Sexta Sábado Domingo" at bounding box center [588, 331] width 514 height 21
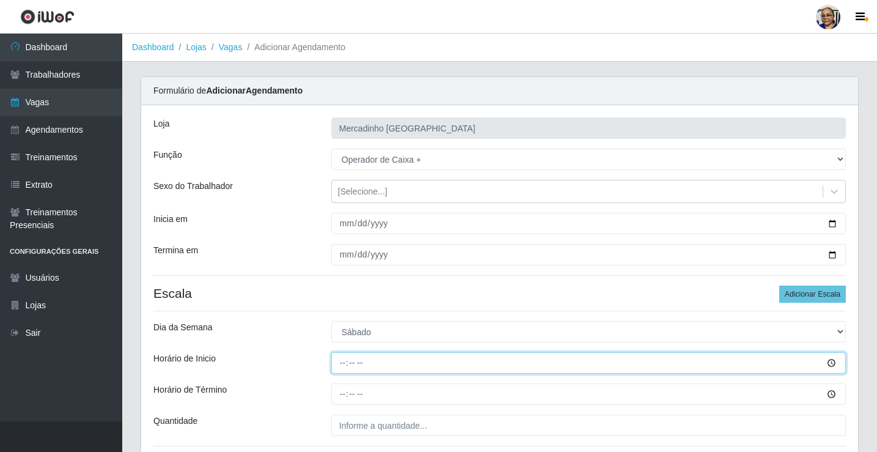
click at [341, 365] on input "Horário de Inicio" at bounding box center [588, 362] width 514 height 21
type input "08:00"
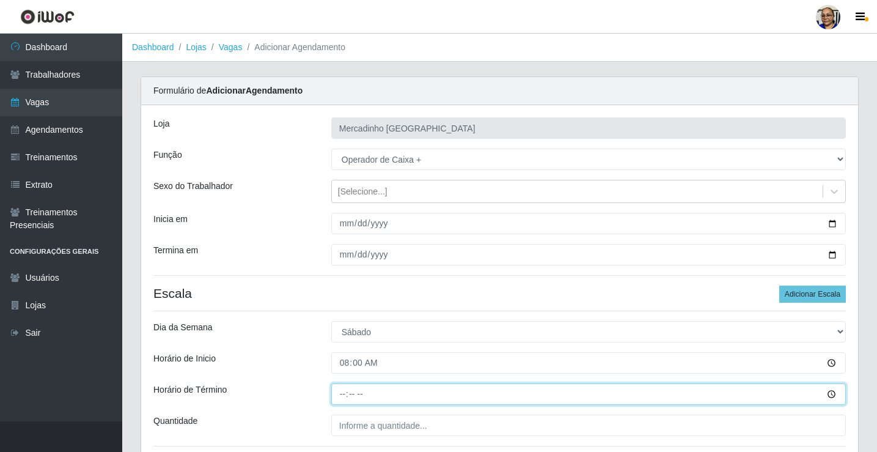
click at [344, 393] on input "Horário de Término" at bounding box center [588, 393] width 514 height 21
type input "14:00"
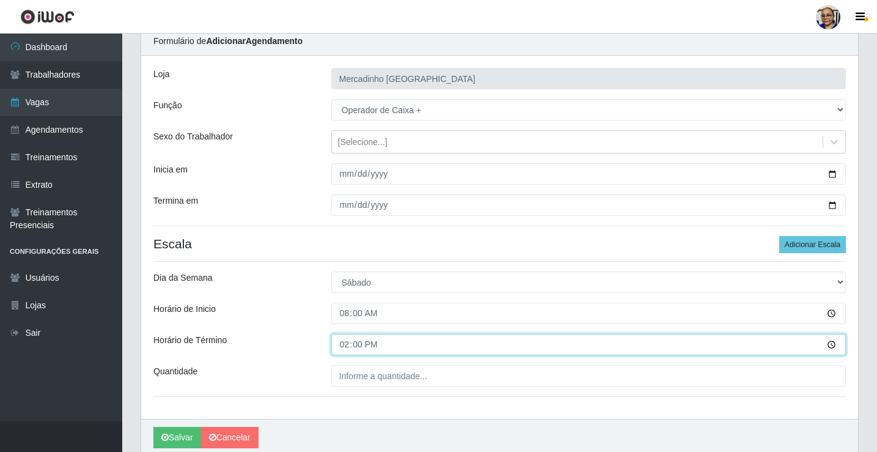
scroll to position [99, 0]
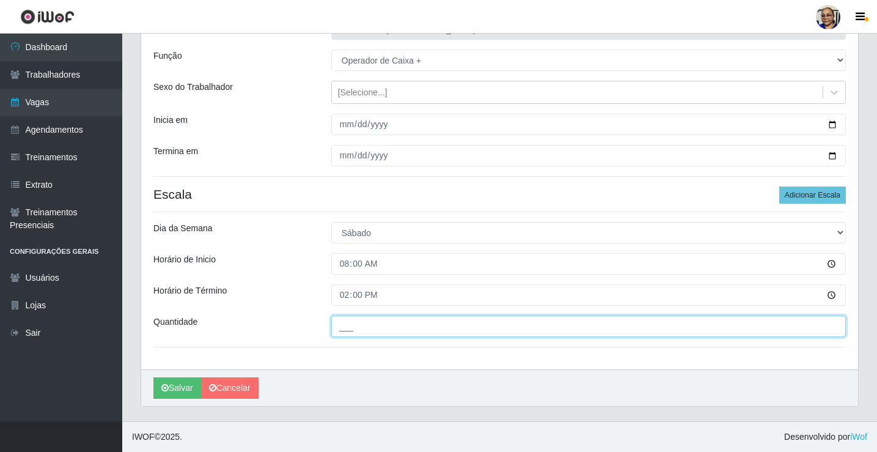
click at [435, 329] on input "___" at bounding box center [588, 325] width 514 height 21
type input "1__"
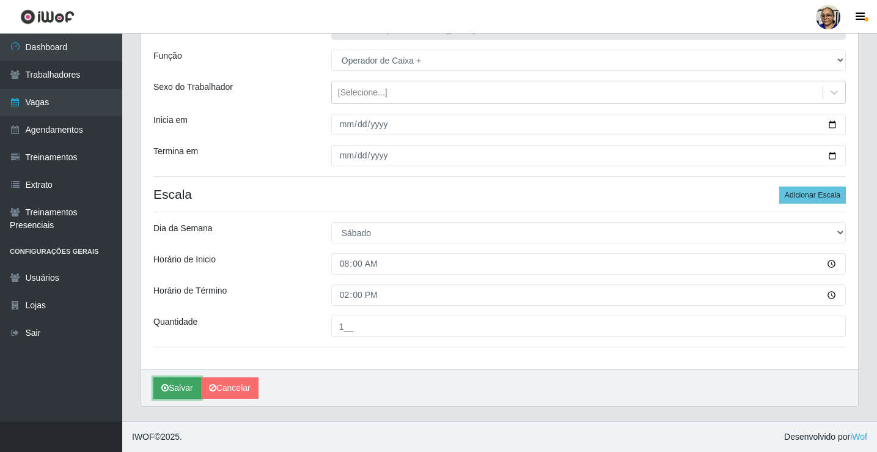
click at [181, 386] on button "Salvar" at bounding box center [177, 387] width 48 height 21
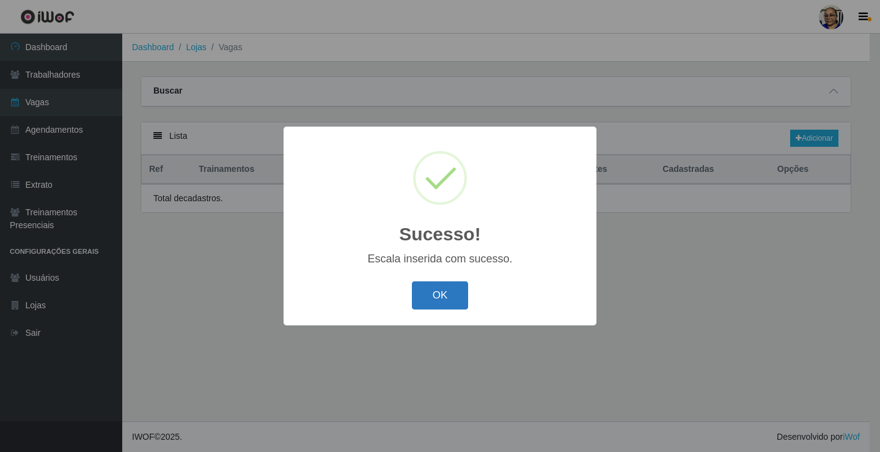
click at [444, 293] on button "OK" at bounding box center [440, 295] width 57 height 29
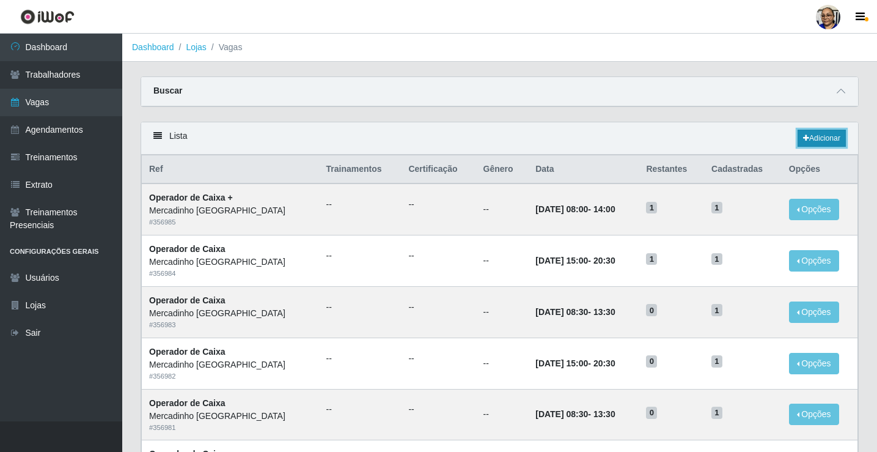
click at [827, 136] on link "Adicionar" at bounding box center [821, 138] width 48 height 17
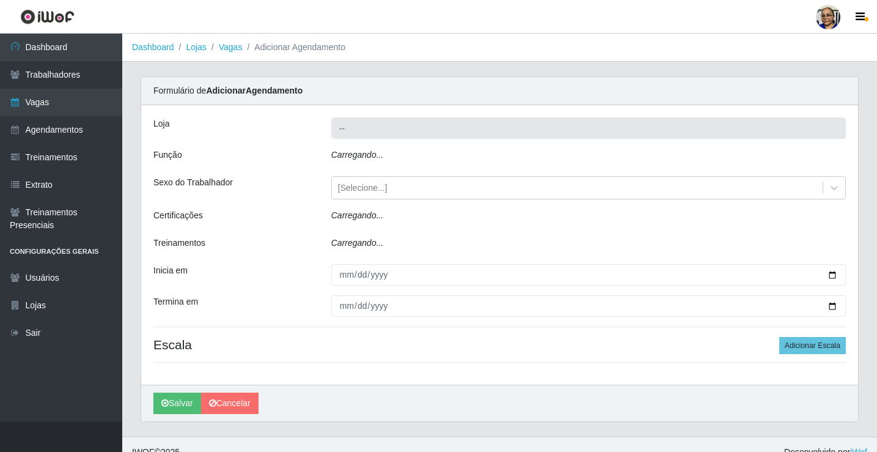
type input "Mercadinho [GEOGRAPHIC_DATA]"
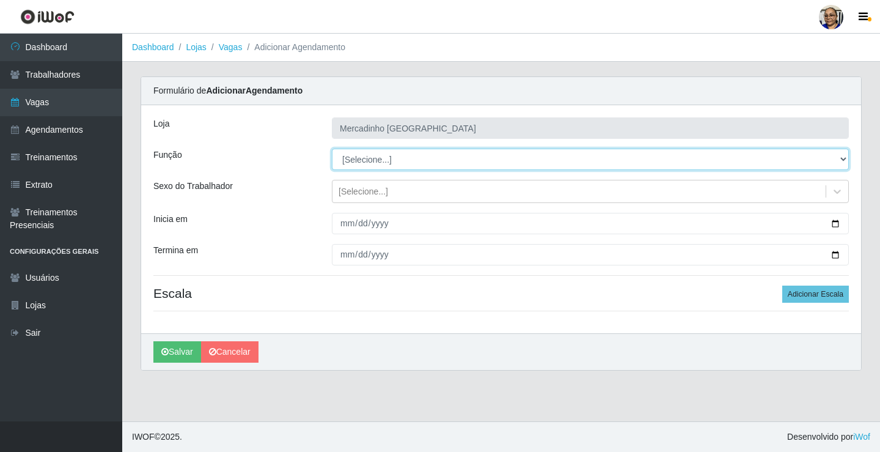
click at [371, 158] on select "[Selecione...] ASG ASG + ASG ++ Balconista de Açougue Balconista de Açougue + O…" at bounding box center [590, 158] width 517 height 21
select select "72"
click at [332, 148] on select "[Selecione...] ASG ASG + ASG ++ Balconista de Açougue Balconista de Açougue + O…" at bounding box center [590, 158] width 517 height 21
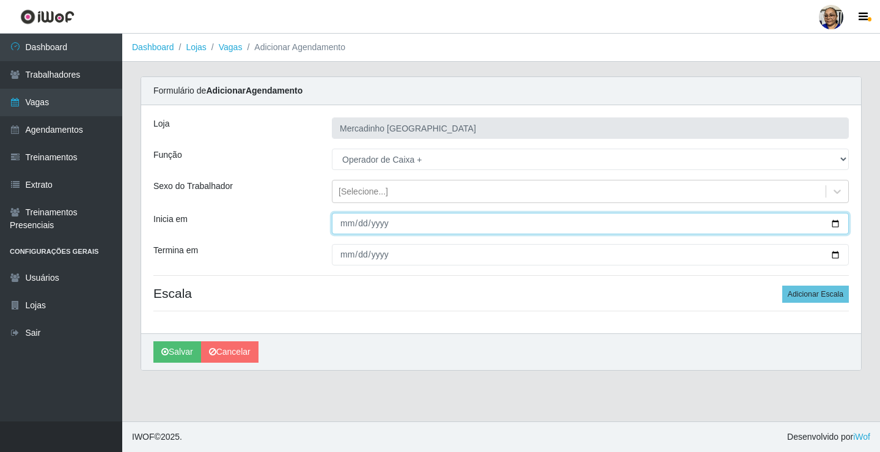
click at [833, 224] on input "Inicia em" at bounding box center [590, 223] width 517 height 21
type input "2025-10-25"
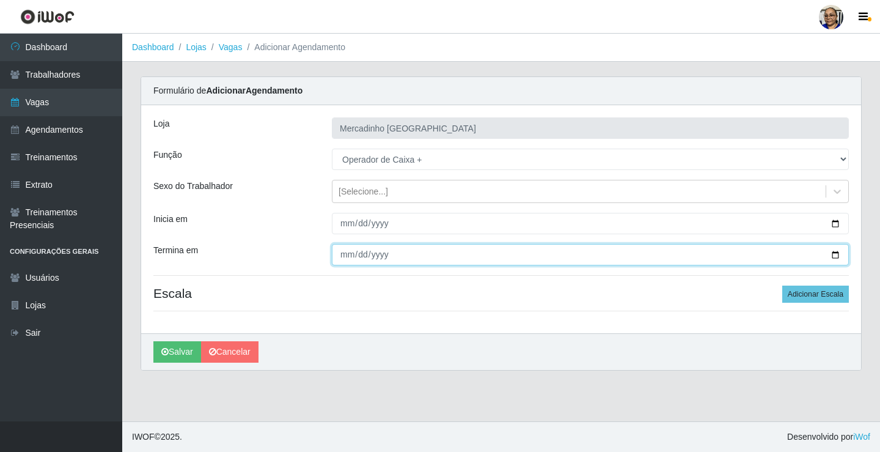
click at [836, 254] on input "Termina em" at bounding box center [590, 254] width 517 height 21
type input "2025-10-25"
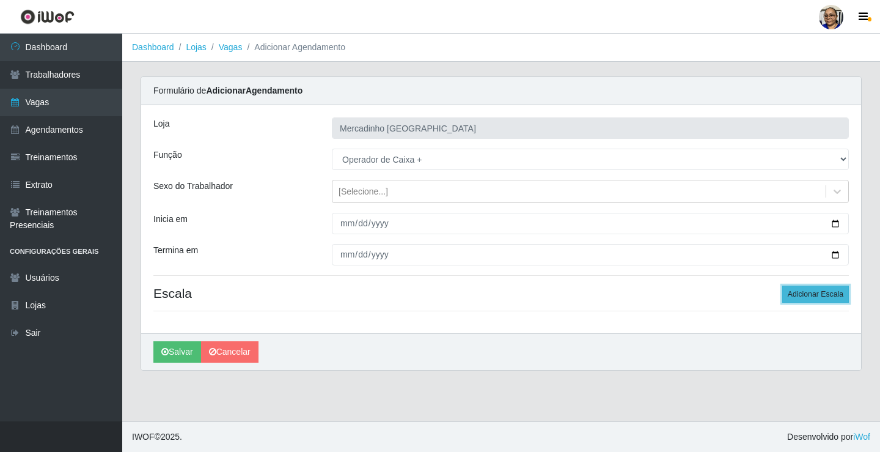
click at [799, 294] on button "Adicionar Escala" at bounding box center [815, 293] width 67 height 17
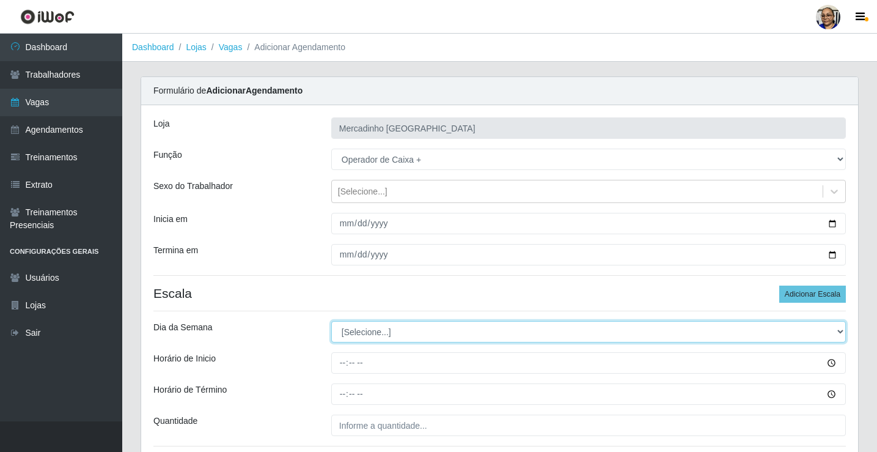
click at [377, 331] on select "[Selecione...] Segunda Terça Quarta Quinta Sexta Sábado Domingo" at bounding box center [588, 331] width 514 height 21
select select "6"
click at [331, 321] on select "[Selecione...] Segunda Terça Quarta Quinta Sexta Sábado Domingo" at bounding box center [588, 331] width 514 height 21
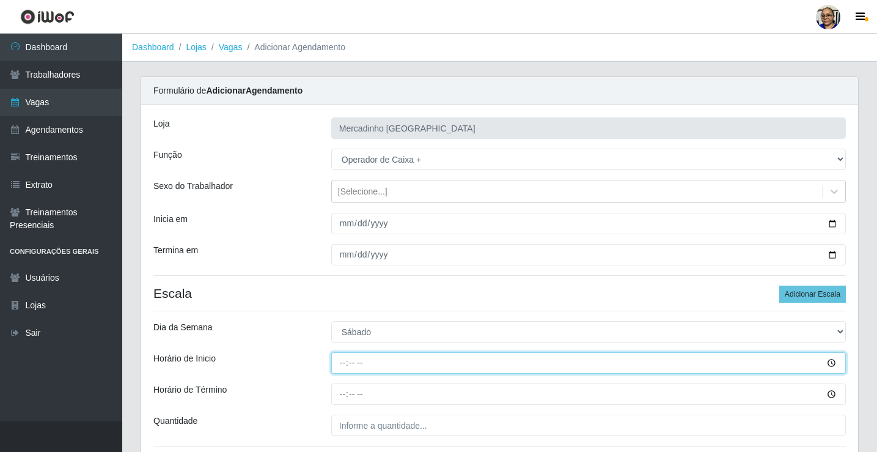
click at [344, 367] on input "Horário de Inicio" at bounding box center [588, 362] width 514 height 21
type input "14:30"
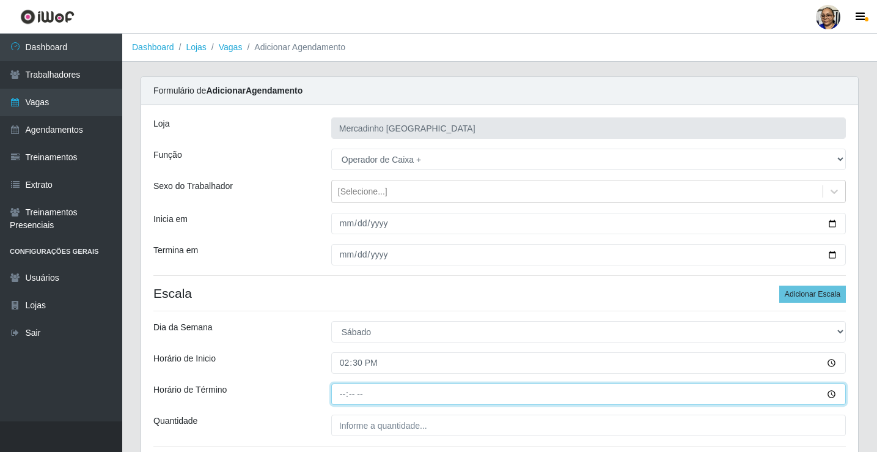
click at [346, 393] on input "Horário de Término" at bounding box center [588, 393] width 514 height 21
type input "20:30"
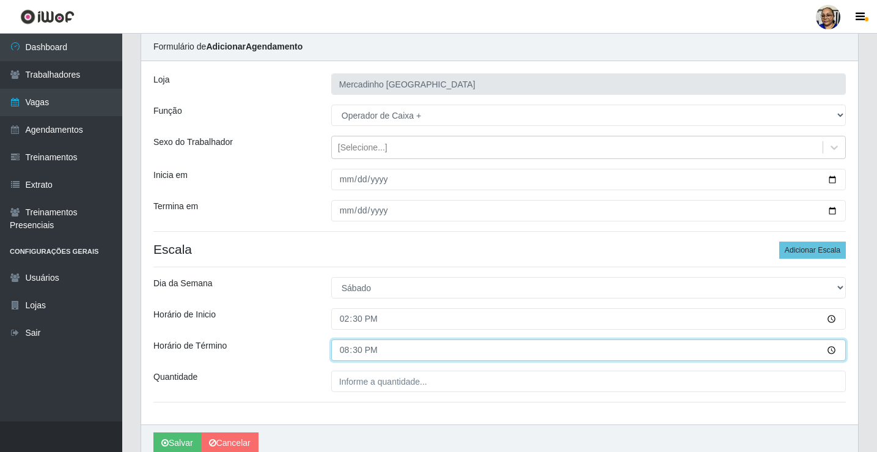
scroll to position [99, 0]
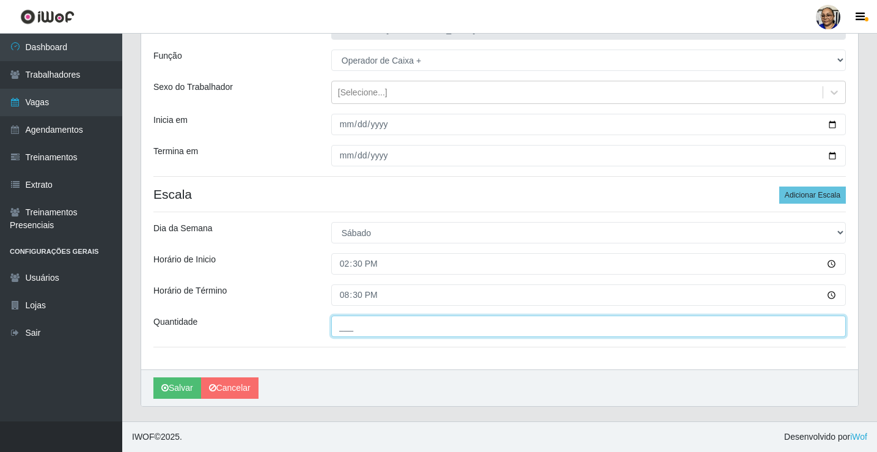
click at [433, 329] on input "___" at bounding box center [588, 325] width 514 height 21
type input "1__"
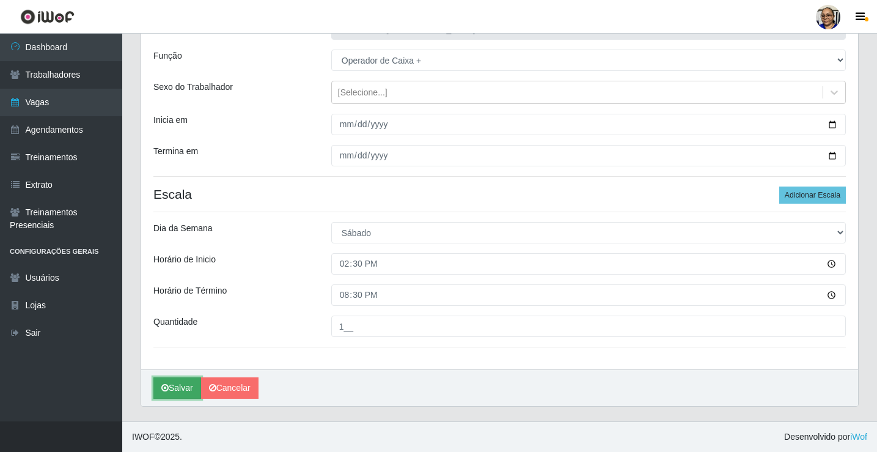
click at [185, 392] on button "Salvar" at bounding box center [177, 387] width 48 height 21
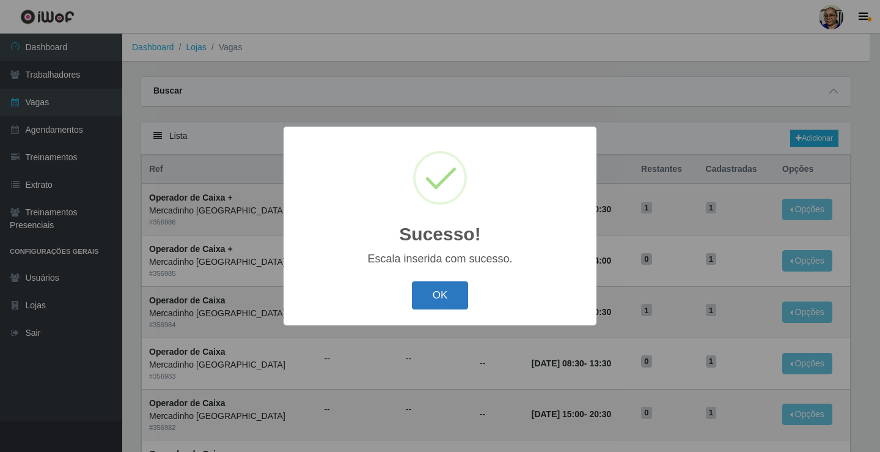
click at [450, 295] on button "OK" at bounding box center [440, 295] width 57 height 29
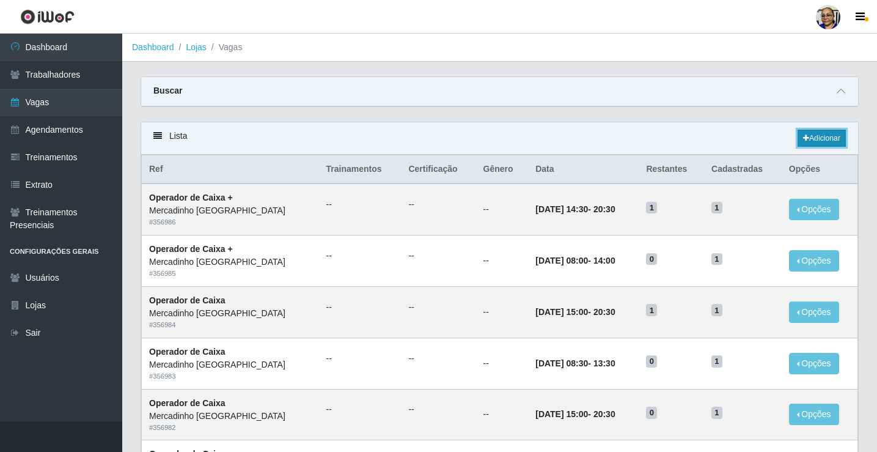
click at [824, 141] on link "Adicionar" at bounding box center [821, 138] width 48 height 17
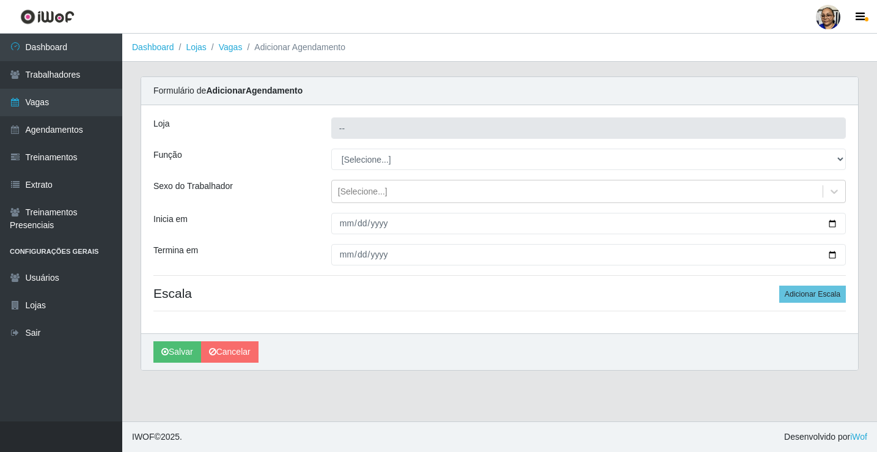
type input "Mercadinho [GEOGRAPHIC_DATA]"
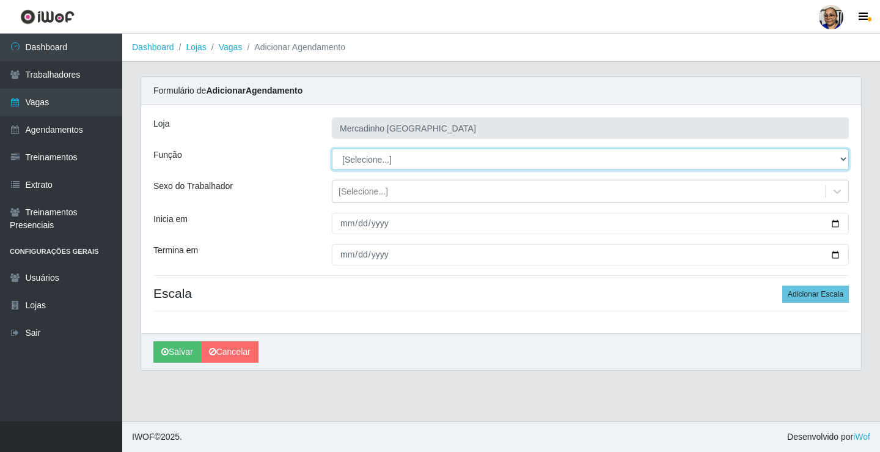
click at [357, 165] on select "[Selecione...] ASG ASG + ASG ++ Balconista de Açougue Balconista de Açougue + O…" at bounding box center [590, 158] width 517 height 21
select select "22"
click at [332, 148] on select "[Selecione...] ASG ASG + ASG ++ Balconista de Açougue Balconista de Açougue + O…" at bounding box center [590, 158] width 517 height 21
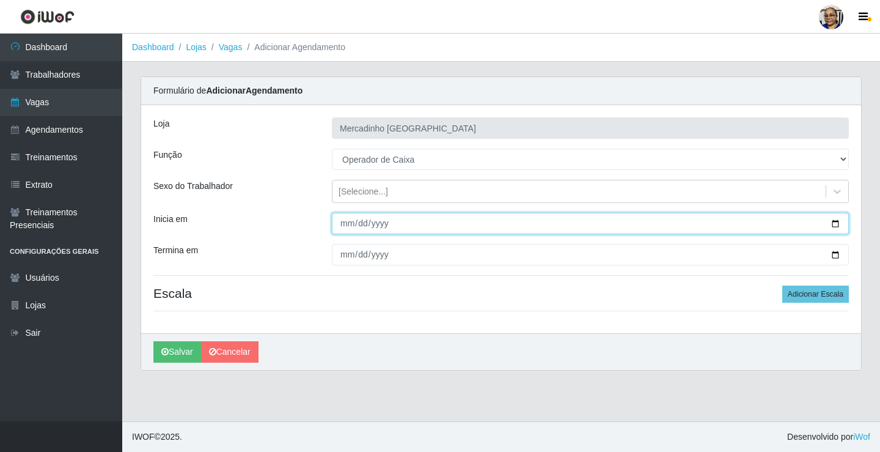
click at [834, 222] on input "Inicia em" at bounding box center [590, 223] width 517 height 21
type input "2025-10-27"
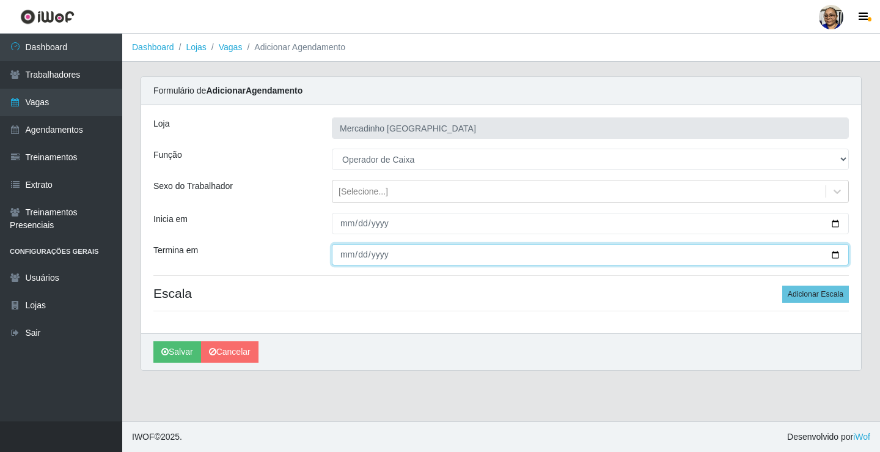
click at [836, 254] on input "Termina em" at bounding box center [590, 254] width 517 height 21
type input "2025-10-27"
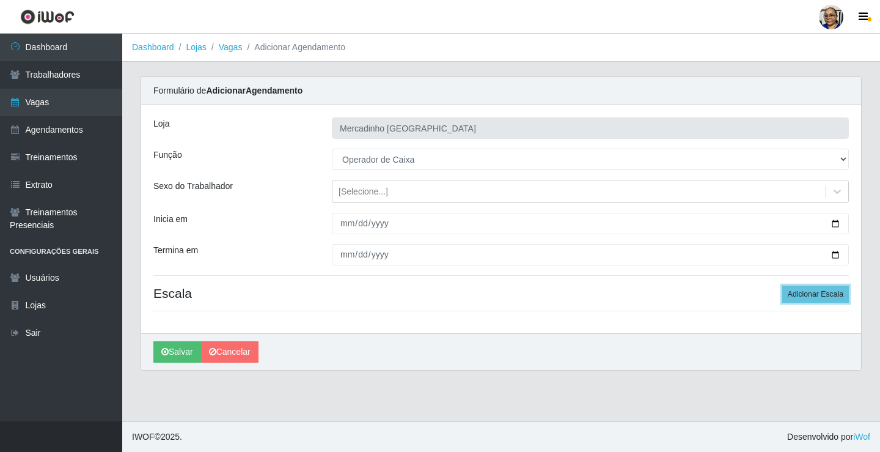
drag, startPoint x: 796, startPoint y: 291, endPoint x: 774, endPoint y: 292, distance: 22.0
click at [796, 290] on button "Adicionar Escala" at bounding box center [815, 293] width 67 height 17
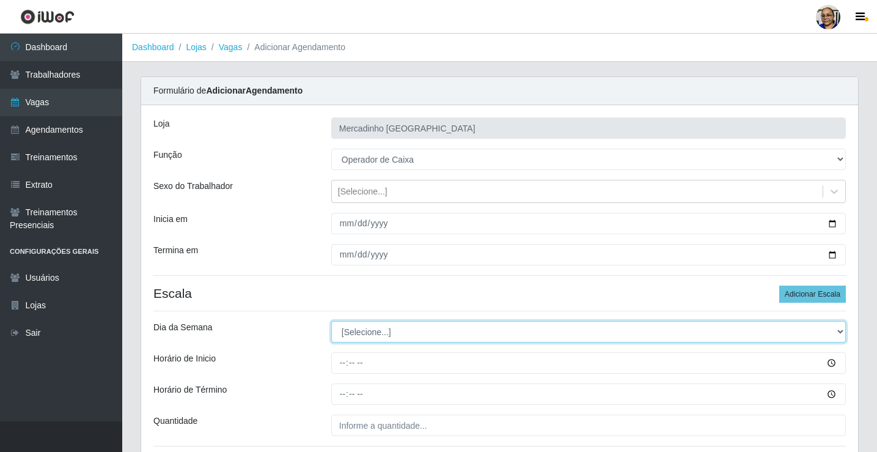
click at [368, 330] on select "[Selecione...] Segunda Terça Quarta Quinta Sexta Sábado Domingo" at bounding box center [588, 331] width 514 height 21
select select "1"
click at [331, 321] on select "[Selecione...] Segunda Terça Quarta Quinta Sexta Sábado Domingo" at bounding box center [588, 331] width 514 height 21
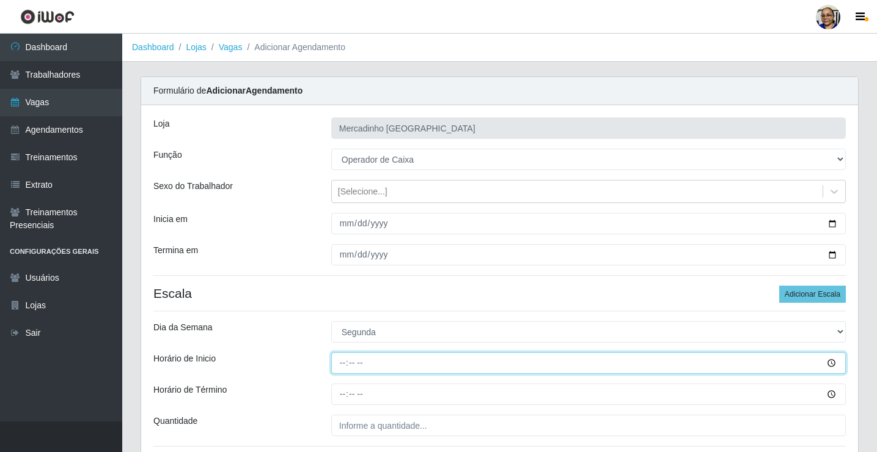
click at [343, 362] on input "Horário de Inicio" at bounding box center [588, 362] width 514 height 21
type input "08:30"
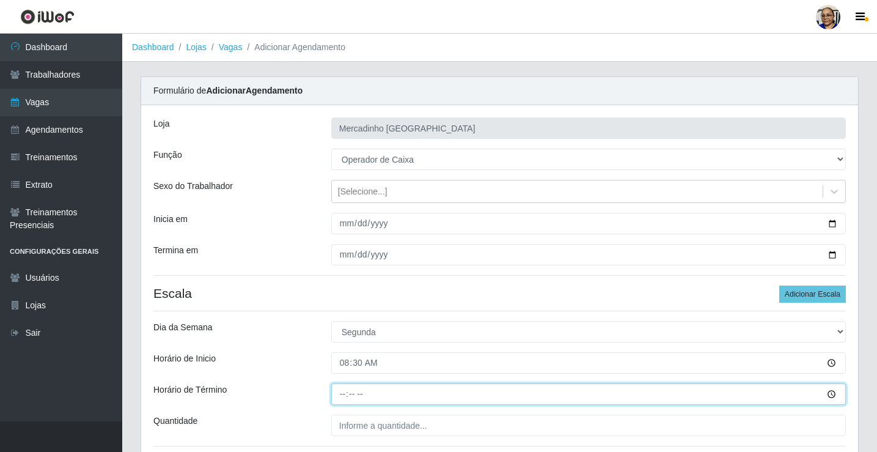
click at [343, 395] on input "Horário de Término" at bounding box center [588, 393] width 514 height 21
type input "13:30"
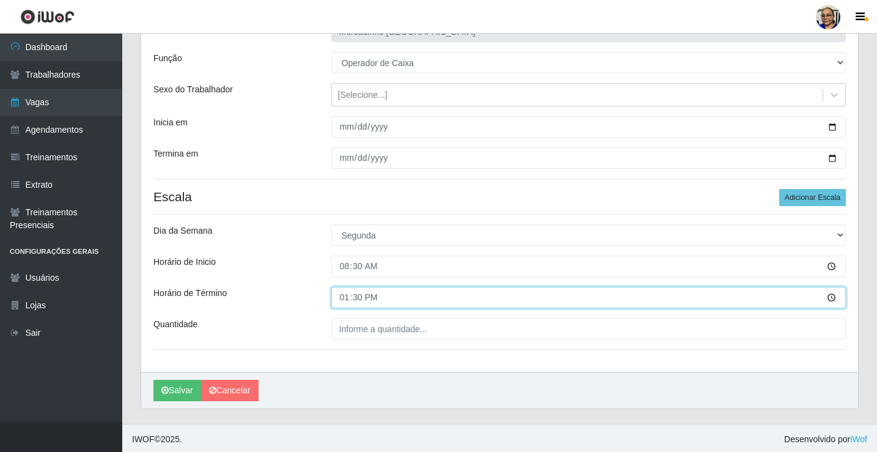
scroll to position [99, 0]
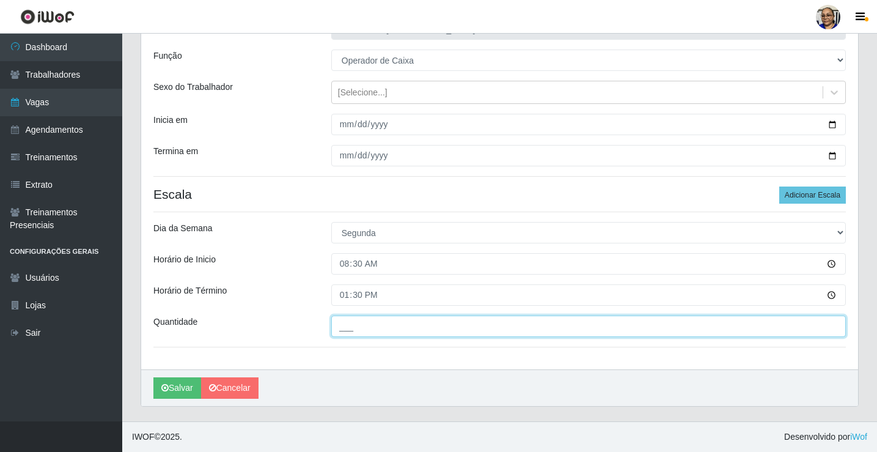
click at [436, 323] on input "___" at bounding box center [588, 325] width 514 height 21
type input "1__"
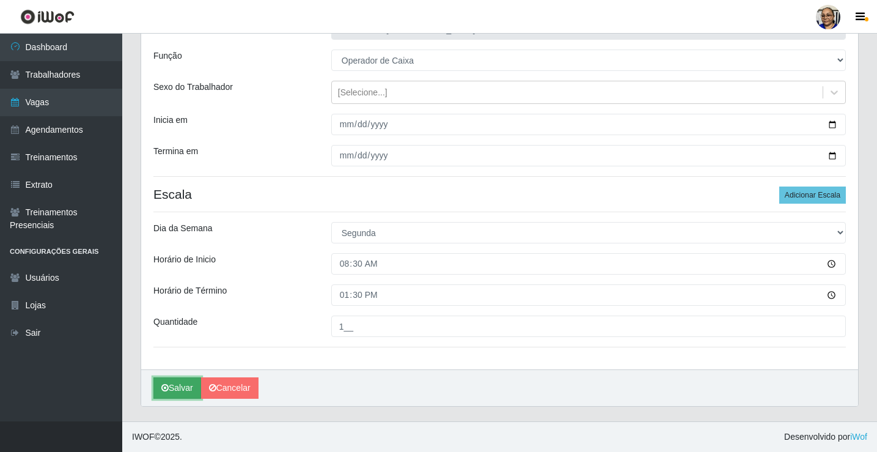
click at [187, 384] on button "Salvar" at bounding box center [177, 387] width 48 height 21
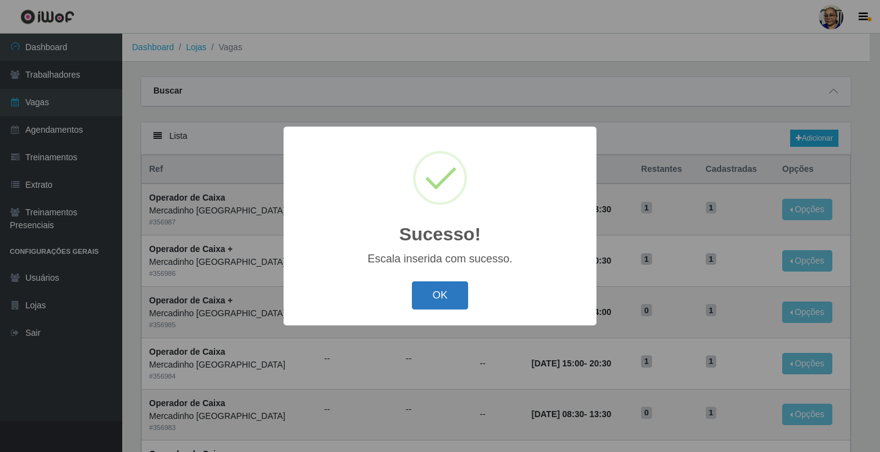
click at [428, 295] on button "OK" at bounding box center [440, 295] width 57 height 29
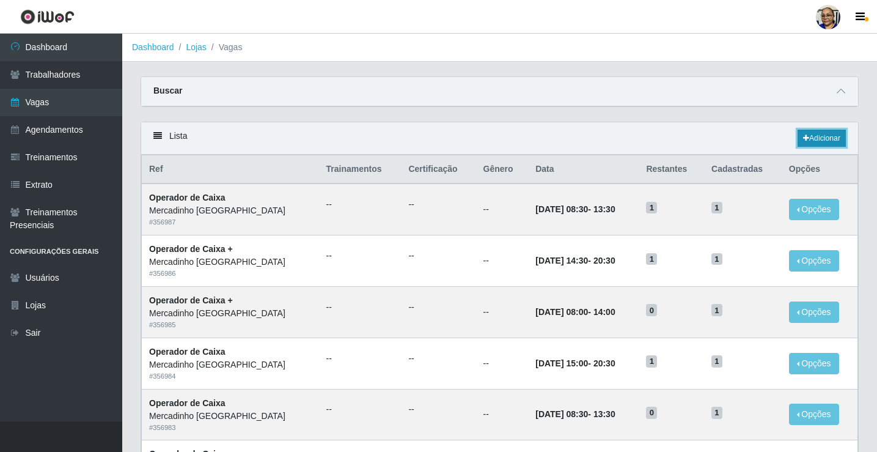
click at [820, 139] on link "Adicionar" at bounding box center [821, 138] width 48 height 17
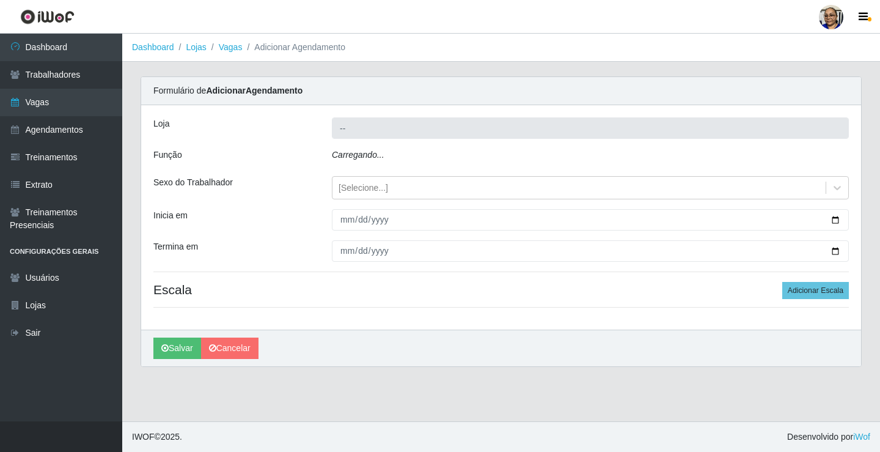
type input "Mercadinho [GEOGRAPHIC_DATA]"
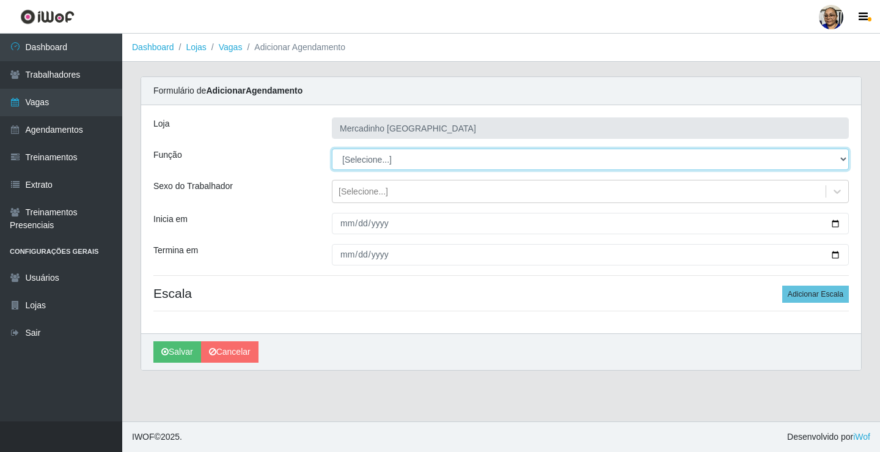
click at [353, 159] on select "[Selecione...] ASG ASG + ASG ++ Balconista de Açougue Balconista de Açougue + O…" at bounding box center [590, 158] width 517 height 21
select select "22"
click at [332, 148] on select "[Selecione...] ASG ASG + ASG ++ Balconista de Açougue Balconista de Açougue + O…" at bounding box center [590, 158] width 517 height 21
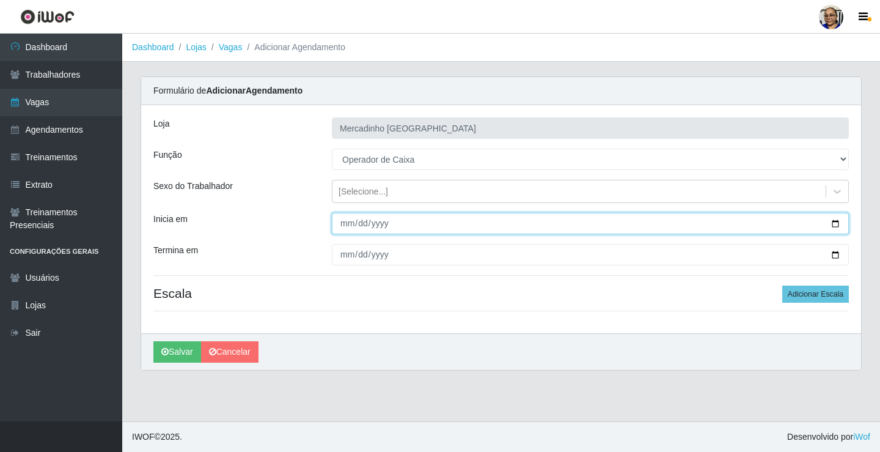
drag, startPoint x: 835, startPoint y: 221, endPoint x: 649, endPoint y: 274, distance: 193.2
click at [834, 221] on input "Inicia em" at bounding box center [590, 223] width 517 height 21
type input "2025-10-27"
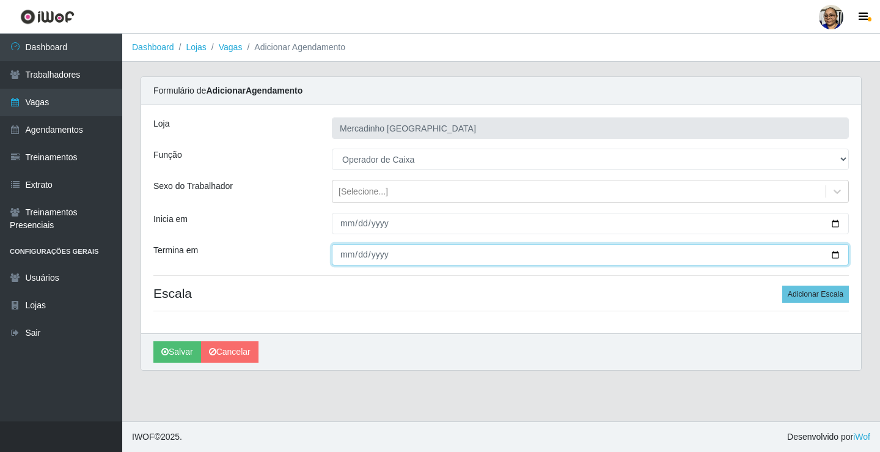
click at [833, 252] on input "Termina em" at bounding box center [590, 254] width 517 height 21
type input "2025-10-27"
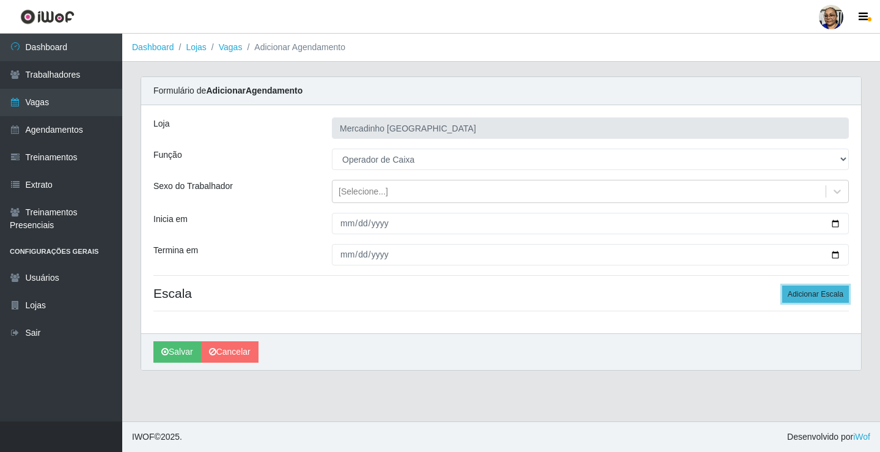
click at [829, 295] on button "Adicionar Escala" at bounding box center [815, 293] width 67 height 17
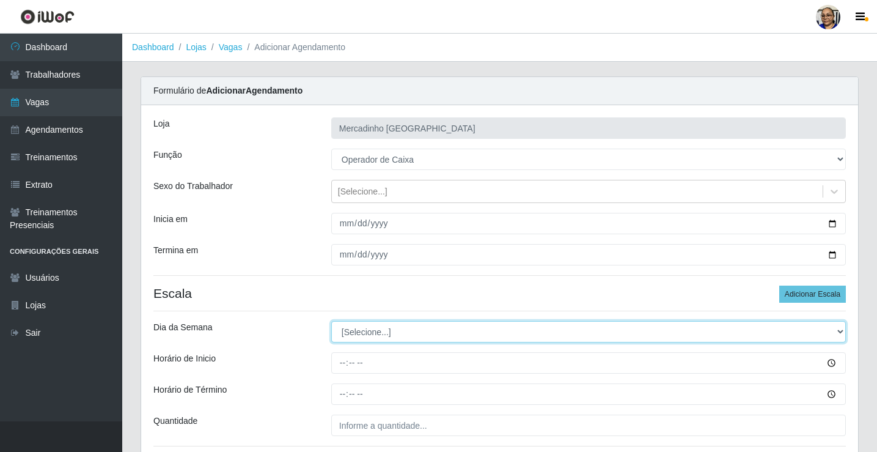
click at [368, 327] on select "[Selecione...] Segunda Terça Quarta Quinta Sexta Sábado Domingo" at bounding box center [588, 331] width 514 height 21
select select "1"
click at [331, 321] on select "[Selecione...] Segunda Terça Quarta Quinta Sexta Sábado Domingo" at bounding box center [588, 331] width 514 height 21
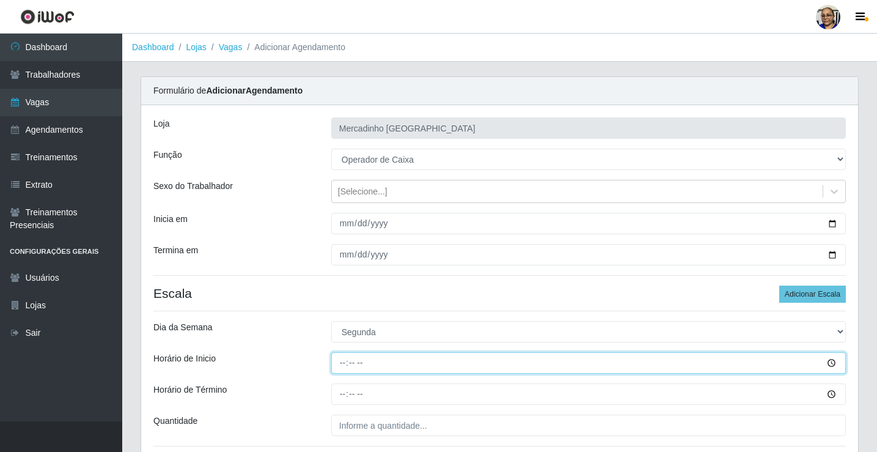
click at [340, 365] on input "Horário de Inicio" at bounding box center [588, 362] width 514 height 21
type input "15:00"
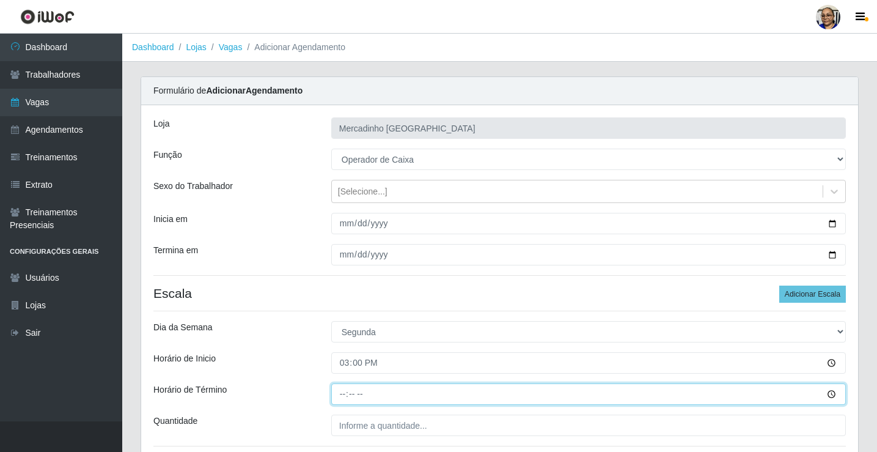
click at [345, 394] on input "Horário de Término" at bounding box center [588, 393] width 514 height 21
type input "20:30"
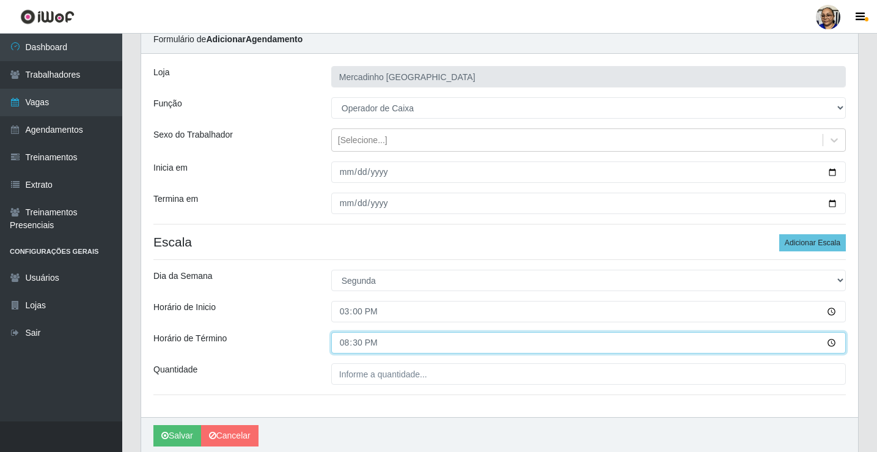
scroll to position [99, 0]
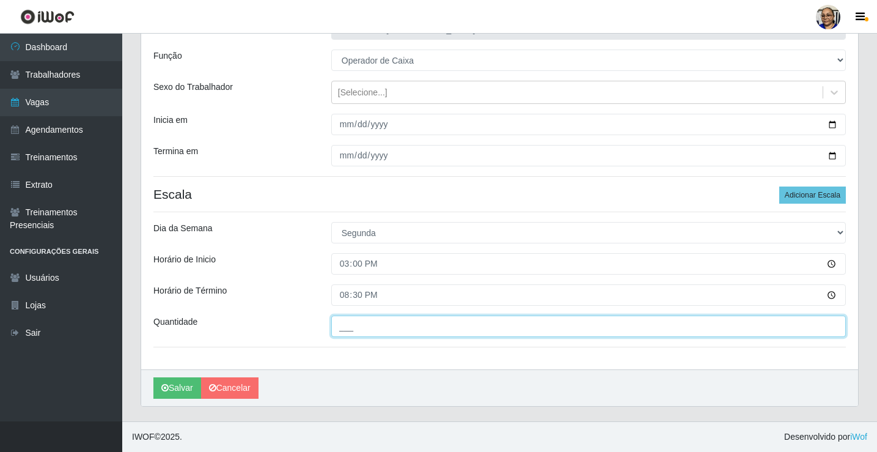
click at [433, 325] on input "___" at bounding box center [588, 325] width 514 height 21
type input "1__"
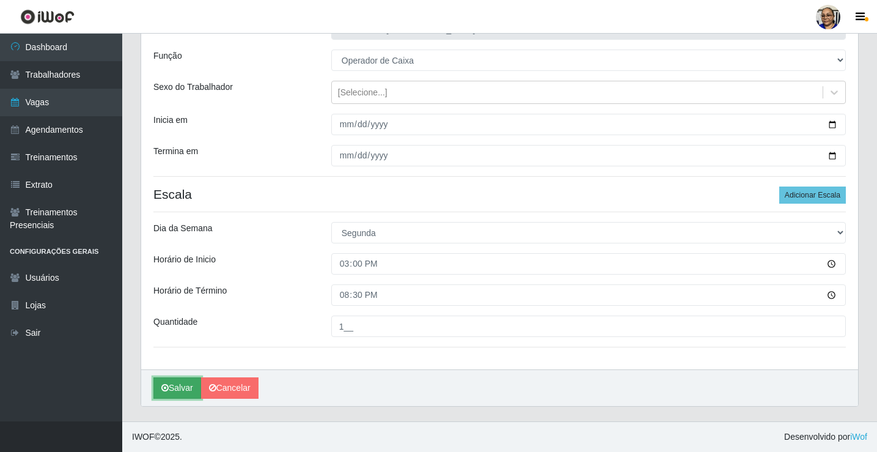
click at [191, 391] on button "Salvar" at bounding box center [177, 387] width 48 height 21
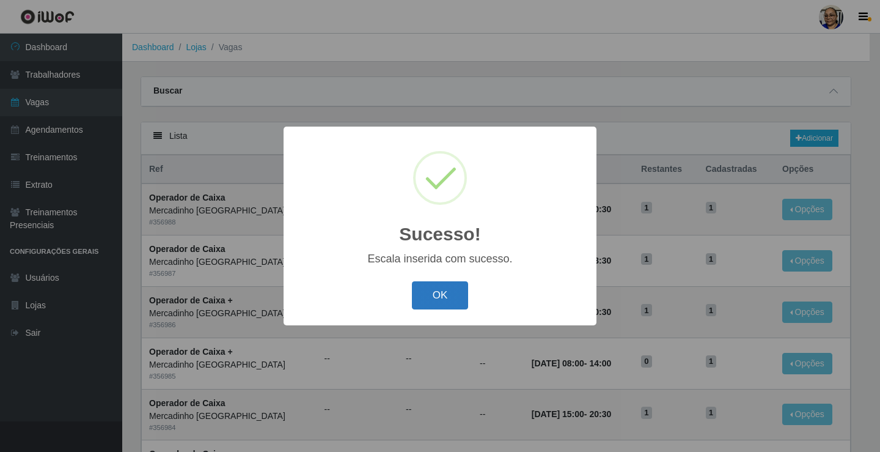
click at [445, 298] on button "OK" at bounding box center [440, 295] width 57 height 29
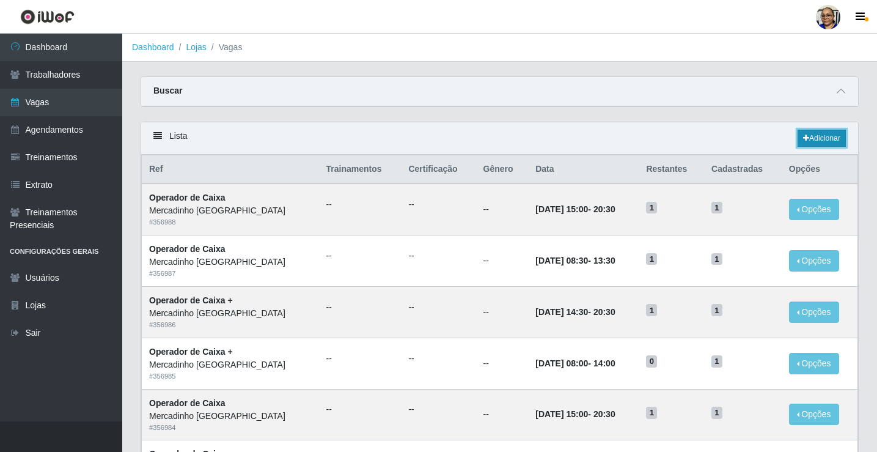
click at [825, 134] on link "Adicionar" at bounding box center [821, 138] width 48 height 17
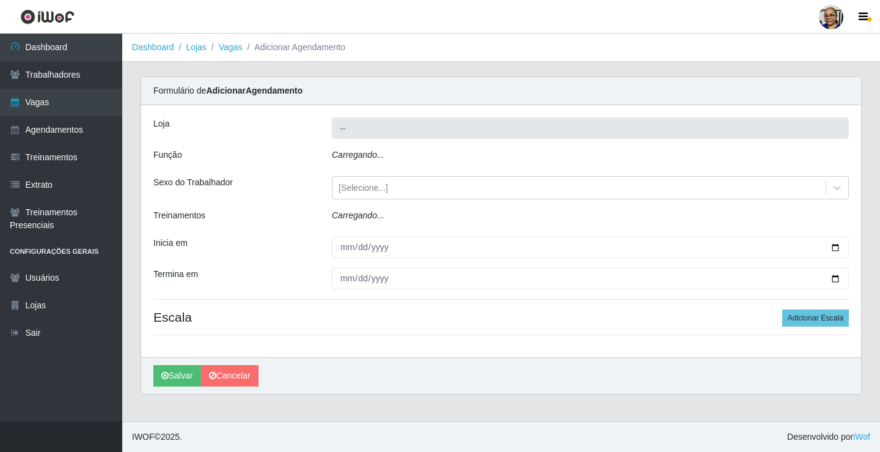
type input "Mercadinho [GEOGRAPHIC_DATA]"
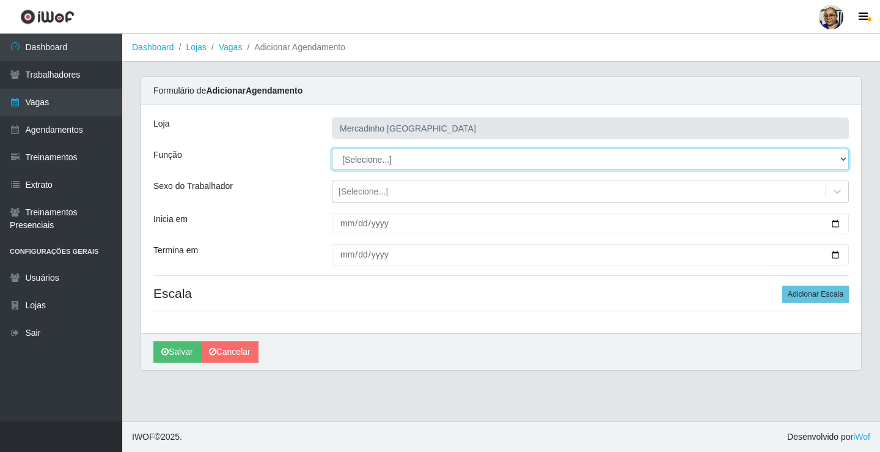
click at [381, 156] on select "[Selecione...] ASG ASG + ASG ++ Balconista de Açougue Balconista de Açougue + O…" at bounding box center [590, 158] width 517 height 21
click at [332, 148] on select "[Selecione...] ASG ASG + ASG ++ Balconista de Açougue Balconista de Açougue + O…" at bounding box center [590, 158] width 517 height 21
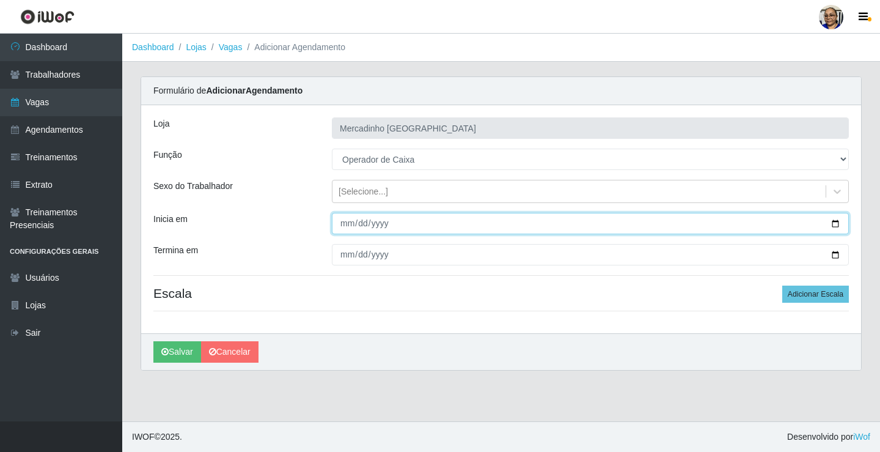
click at [830, 219] on input "Inicia em" at bounding box center [590, 223] width 517 height 21
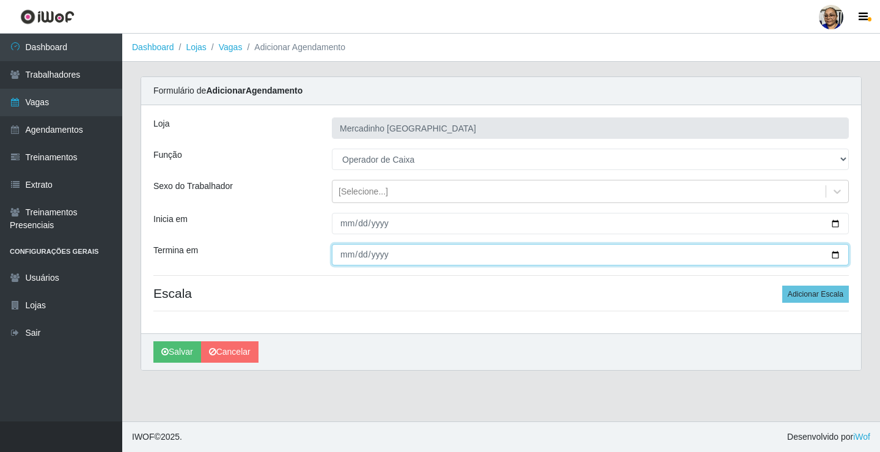
click at [833, 255] on input "Termina em" at bounding box center [590, 254] width 517 height 21
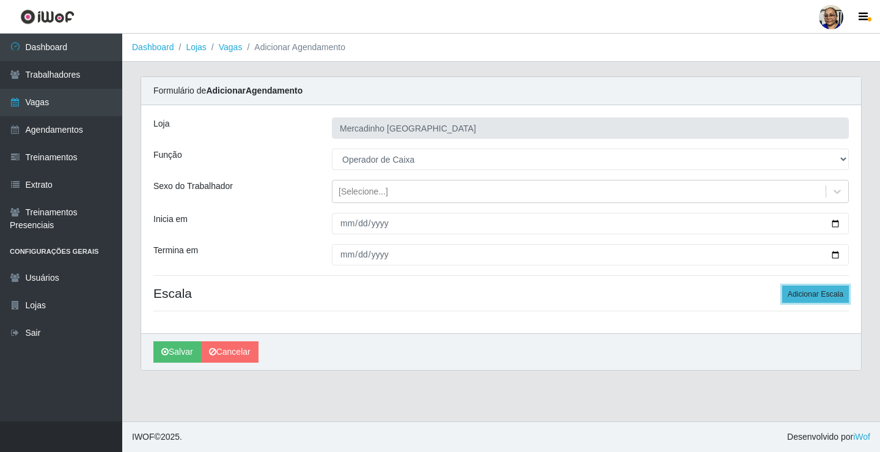
click at [833, 293] on button "Adicionar Escala" at bounding box center [815, 293] width 67 height 17
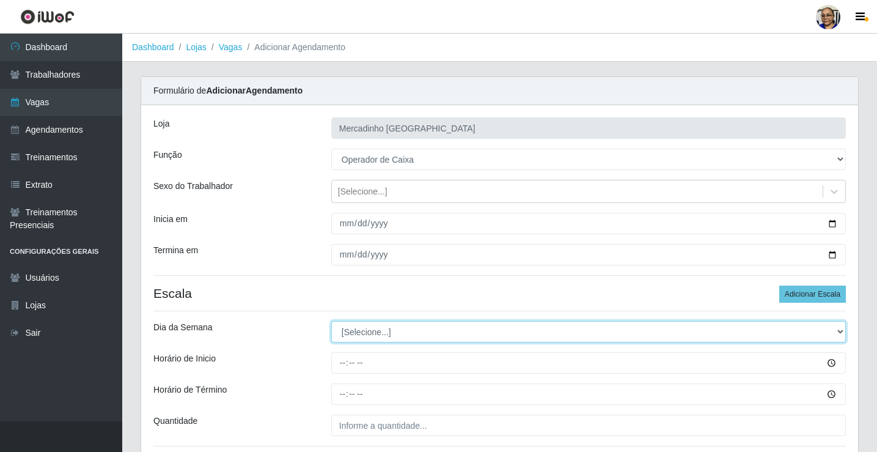
click at [368, 335] on select "[Selecione...] Segunda Terça Quarta Quinta Sexta Sábado Domingo" at bounding box center [588, 331] width 514 height 21
click at [331, 321] on select "[Selecione...] Segunda Terça Quarta Quinta Sexta Sábado Domingo" at bounding box center [588, 331] width 514 height 21
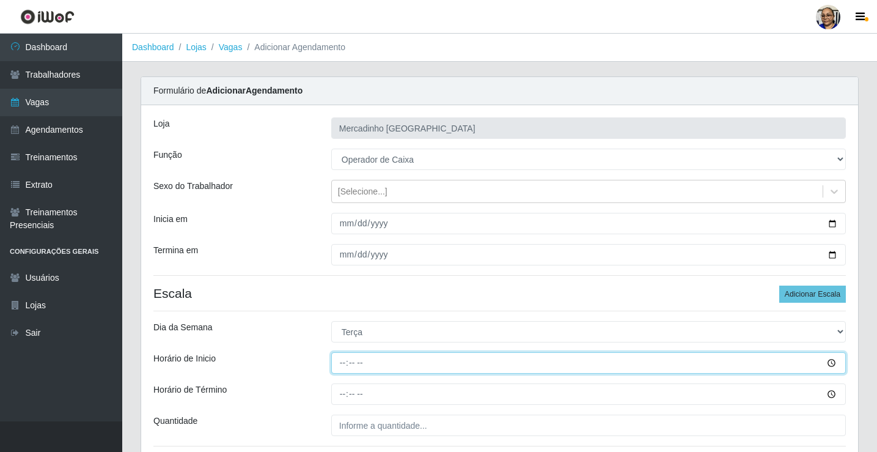
click at [345, 363] on input "Horário de Inicio" at bounding box center [588, 362] width 514 height 21
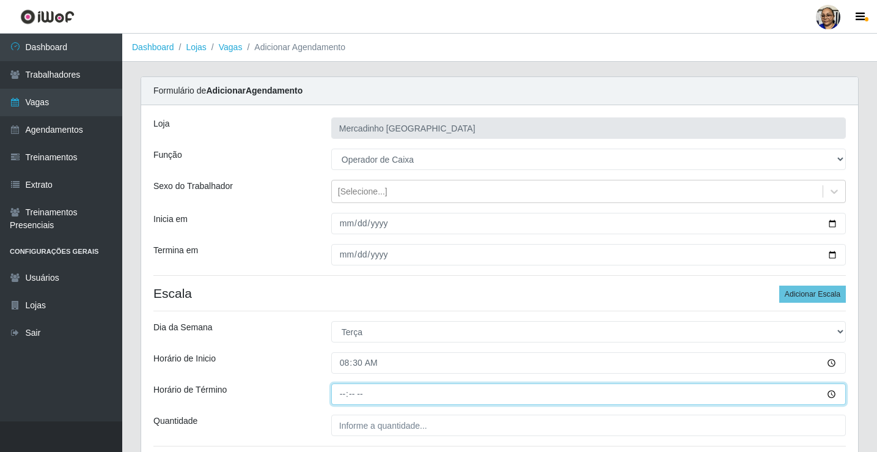
click at [343, 394] on input "Horário de Término" at bounding box center [588, 393] width 514 height 21
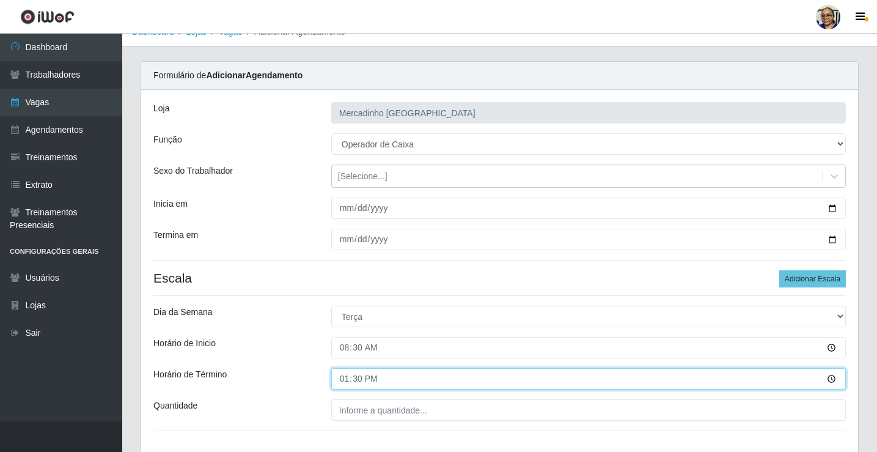
scroll to position [99, 0]
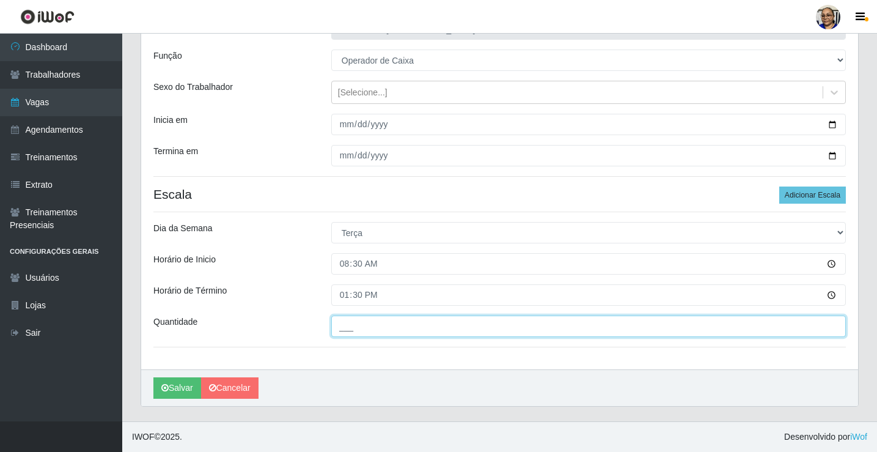
click at [452, 321] on input "___" at bounding box center [588, 325] width 514 height 21
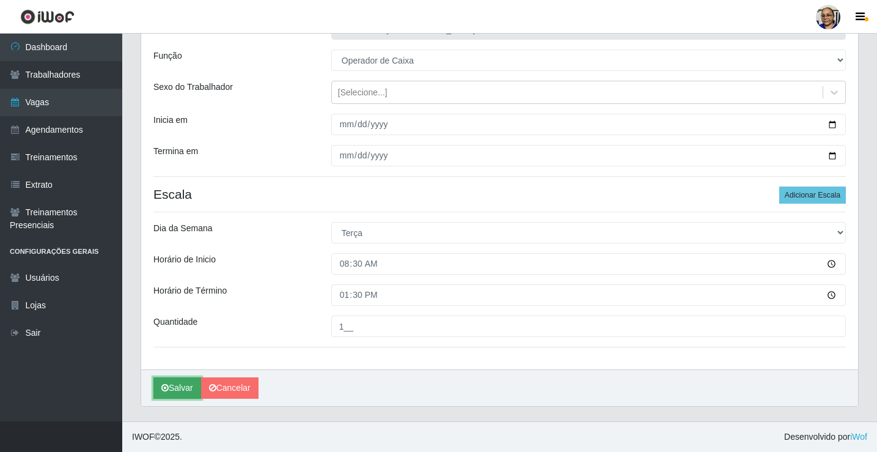
click at [180, 384] on button "Salvar" at bounding box center [177, 387] width 48 height 21
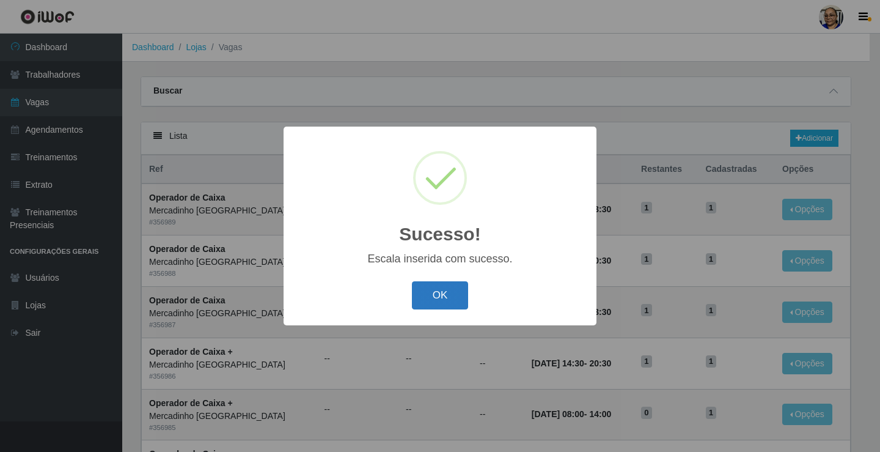
click at [453, 296] on button "OK" at bounding box center [440, 295] width 57 height 29
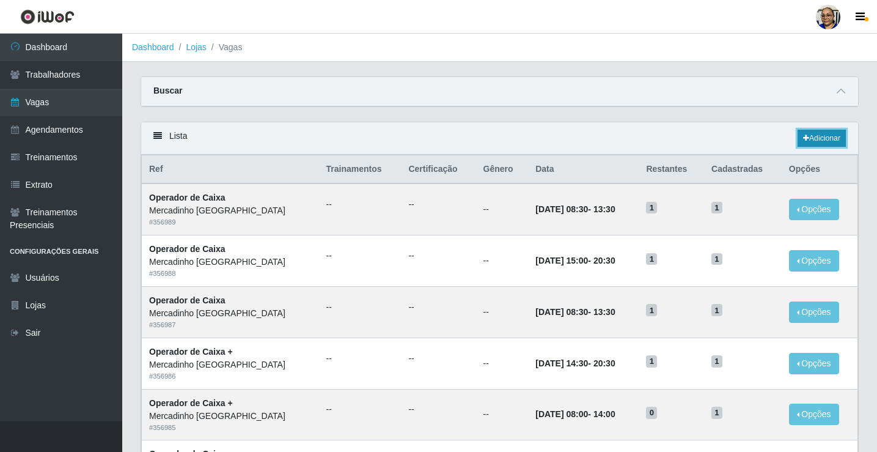
click at [821, 139] on link "Adicionar" at bounding box center [821, 138] width 48 height 17
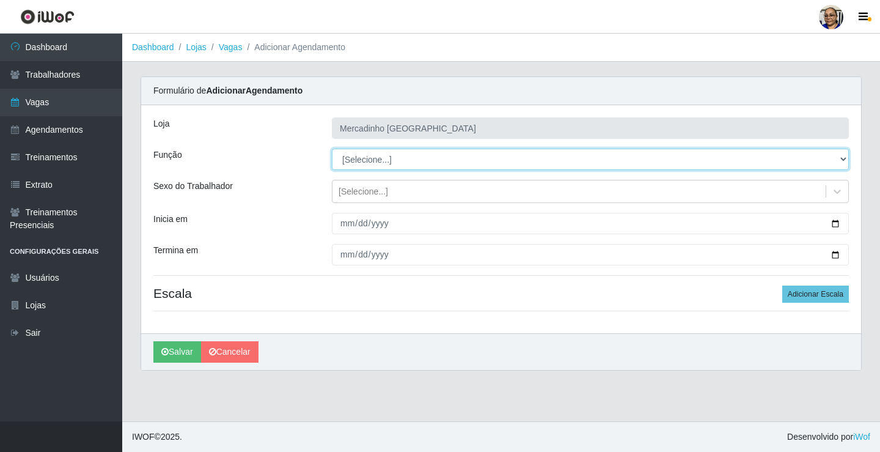
click at [357, 159] on select "[Selecione...] ASG ASG + ASG ++ Balconista de Açougue Balconista de Açougue + O…" at bounding box center [590, 158] width 517 height 21
click at [332, 148] on select "[Selecione...] ASG ASG + ASG ++ Balconista de Açougue Balconista de Açougue + O…" at bounding box center [590, 158] width 517 height 21
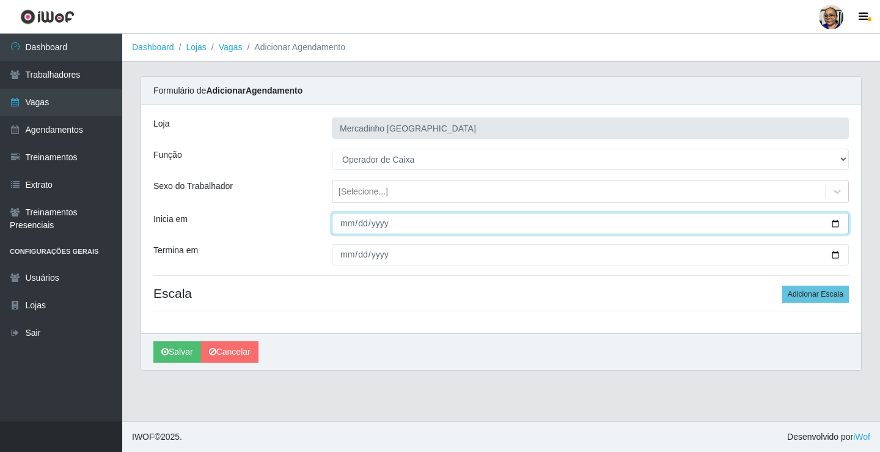
click at [833, 226] on input "Inicia em" at bounding box center [590, 223] width 517 height 21
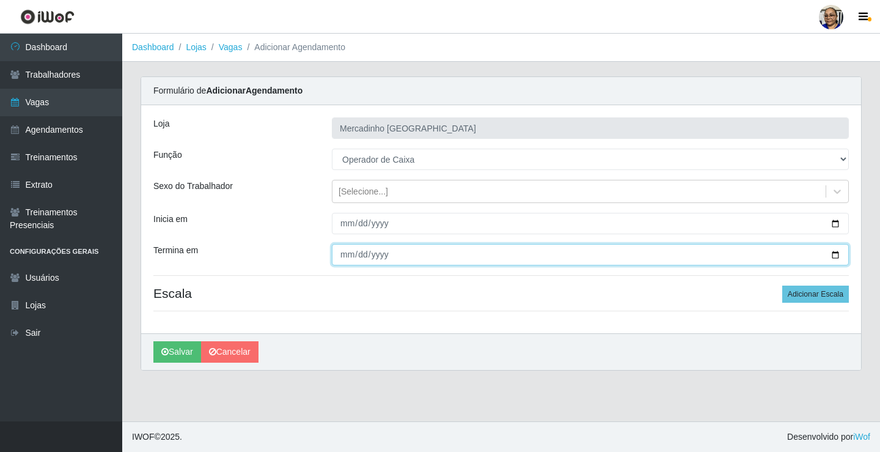
click at [833, 253] on input "Termina em" at bounding box center [590, 254] width 517 height 21
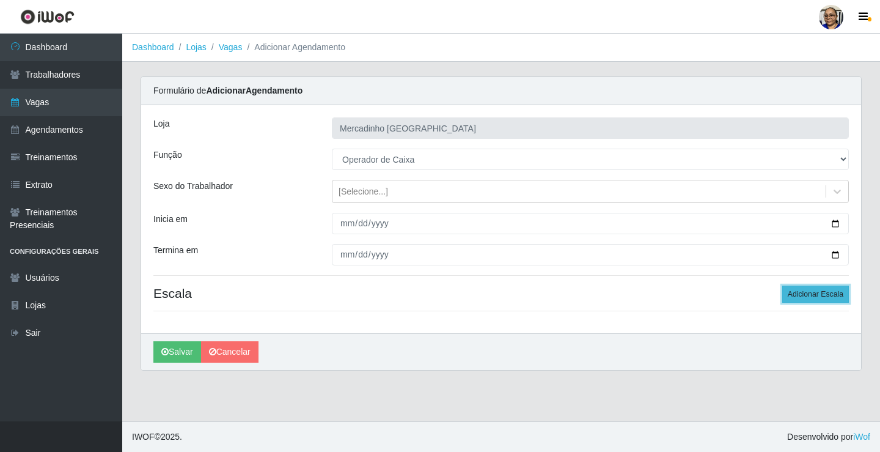
drag, startPoint x: 825, startPoint y: 291, endPoint x: 811, endPoint y: 292, distance: 14.1
click at [816, 291] on button "Adicionar Escala" at bounding box center [815, 293] width 67 height 17
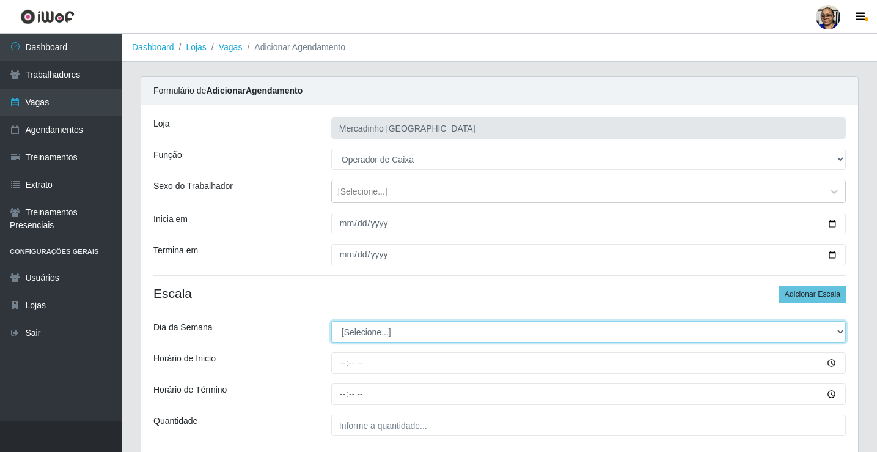
click at [359, 334] on select "[Selecione...] Segunda Terça Quarta Quinta Sexta Sábado Domingo" at bounding box center [588, 331] width 514 height 21
click at [331, 321] on select "[Selecione...] Segunda Terça Quarta Quinta Sexta Sábado Domingo" at bounding box center [588, 331] width 514 height 21
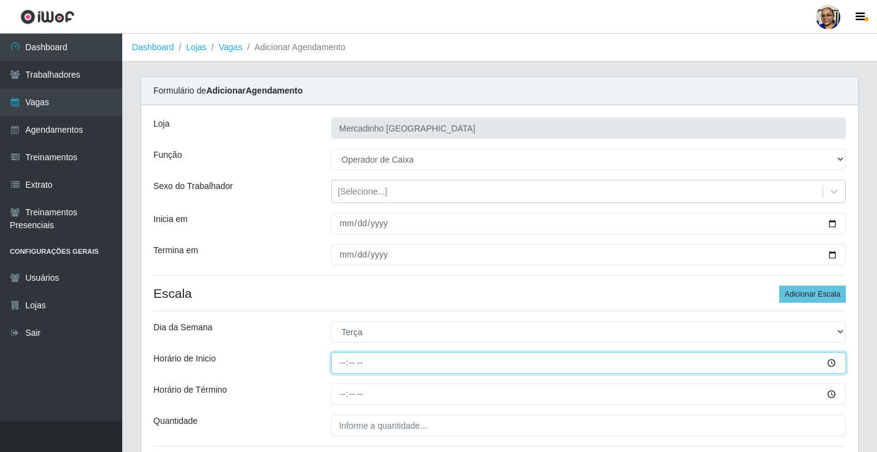
click at [342, 364] on input "Horário de Inicio" at bounding box center [588, 362] width 514 height 21
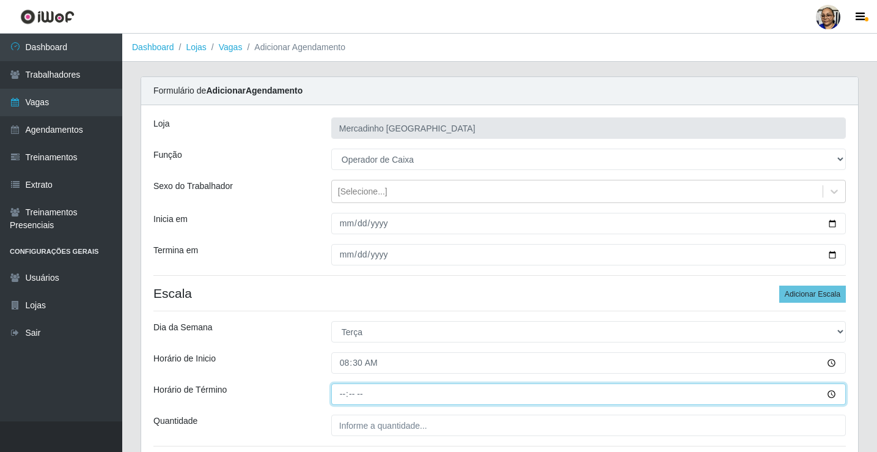
click at [345, 394] on input "Horário de Término" at bounding box center [588, 393] width 514 height 21
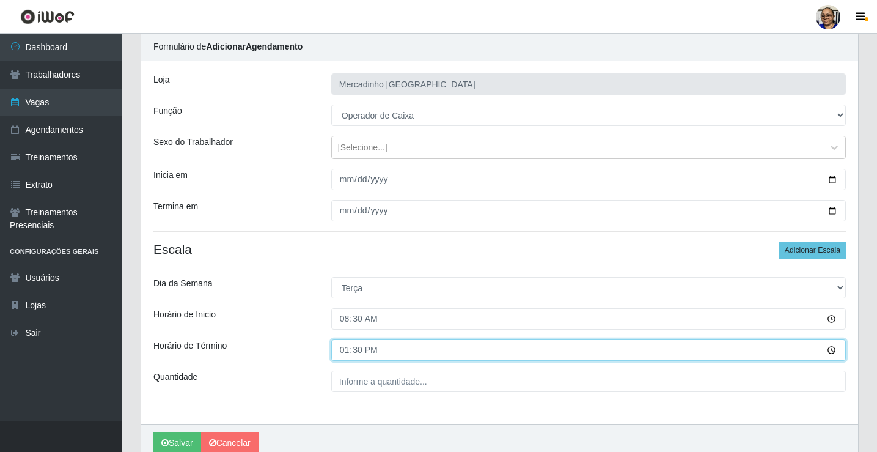
scroll to position [99, 0]
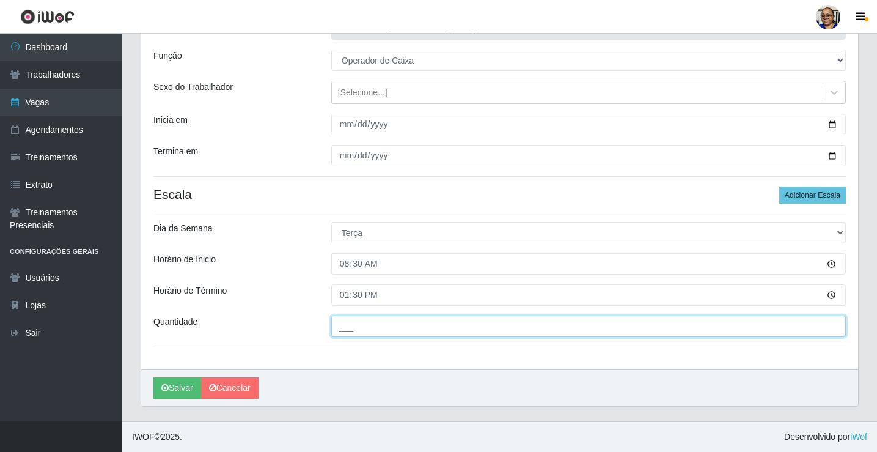
click at [442, 327] on input "___" at bounding box center [588, 325] width 514 height 21
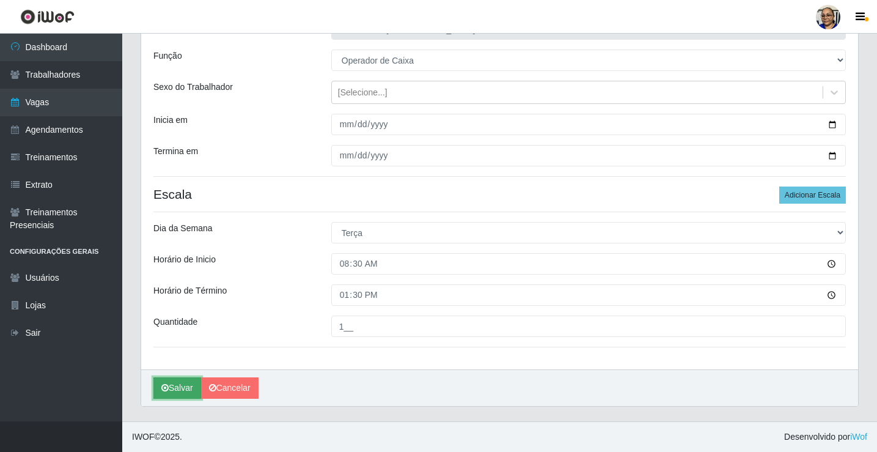
click at [188, 386] on button "Salvar" at bounding box center [177, 387] width 48 height 21
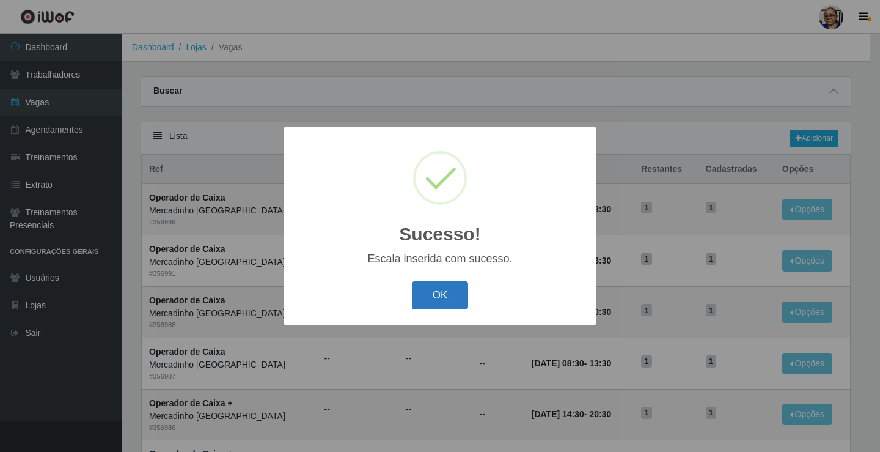
click at [437, 299] on button "OK" at bounding box center [440, 295] width 57 height 29
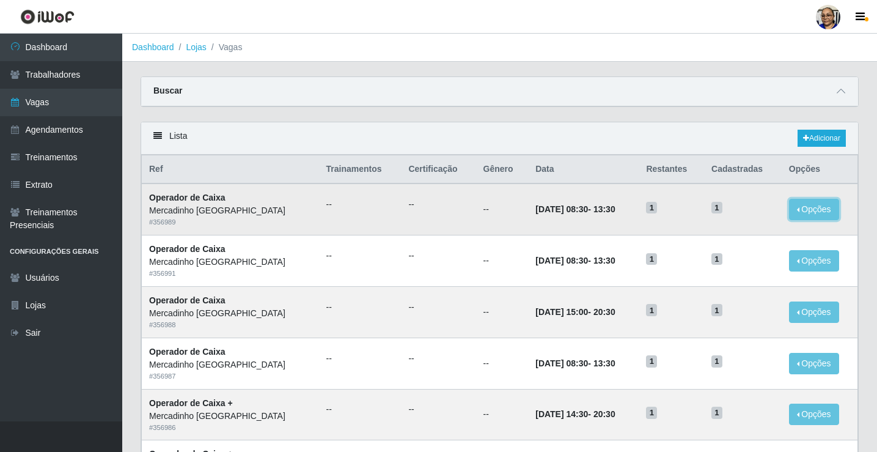
drag, startPoint x: 818, startPoint y: 211, endPoint x: 791, endPoint y: 222, distance: 29.0
click at [816, 212] on button "Opções" at bounding box center [814, 209] width 50 height 21
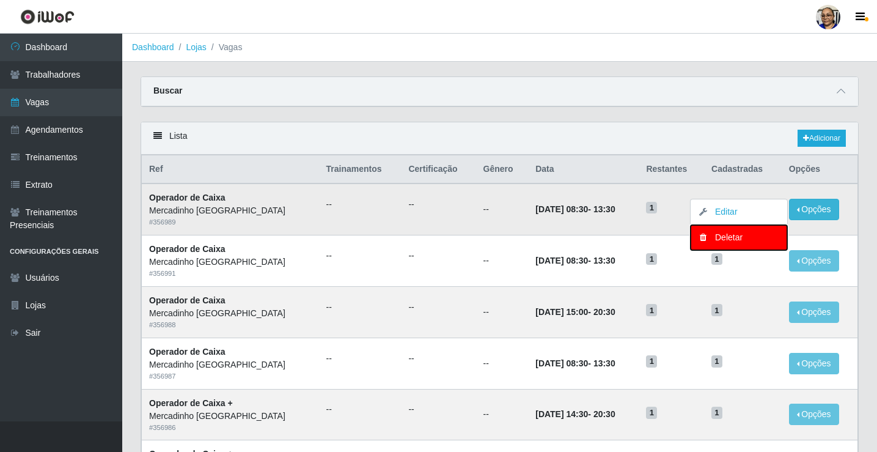
click at [750, 235] on div "Deletar" at bounding box center [739, 237] width 72 height 13
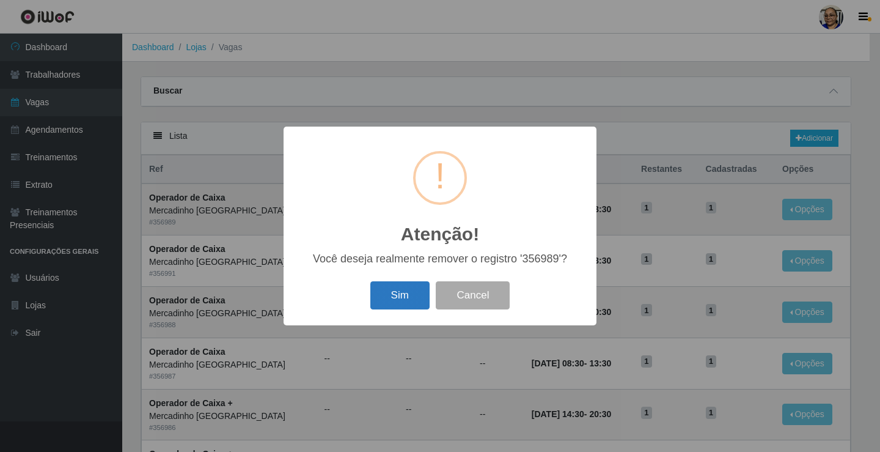
click at [400, 298] on button "Sim" at bounding box center [399, 295] width 59 height 29
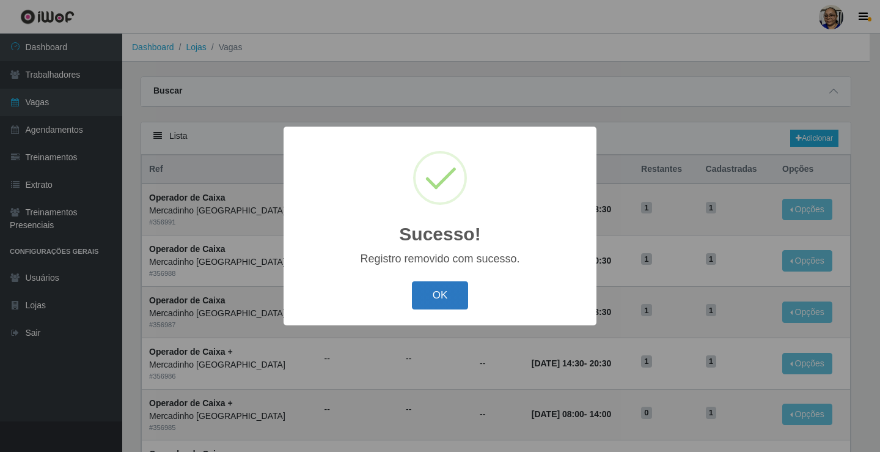
click at [434, 296] on button "OK" at bounding box center [440, 295] width 57 height 29
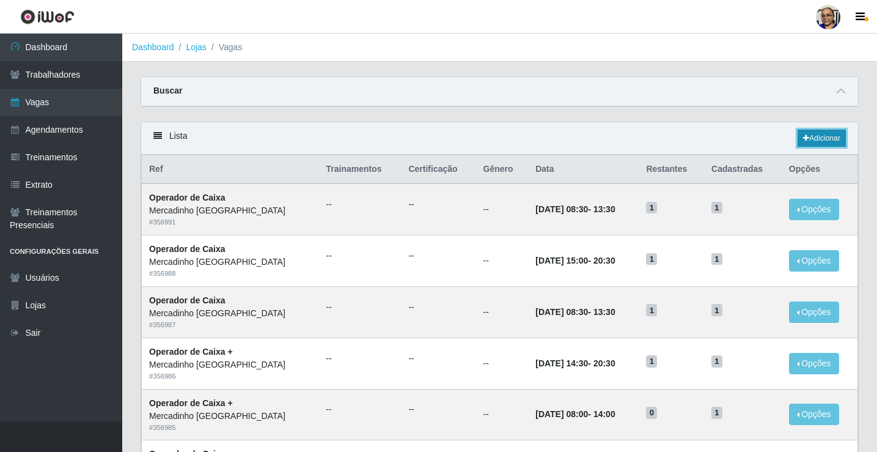
click at [822, 134] on link "Adicionar" at bounding box center [821, 138] width 48 height 17
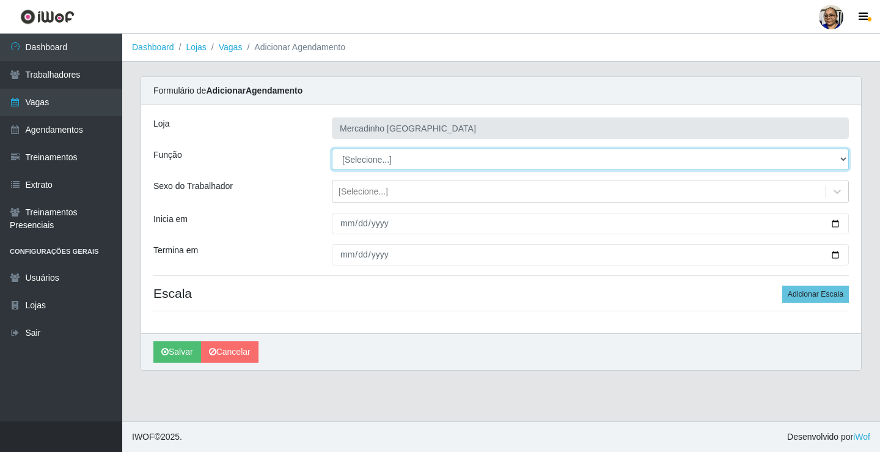
click at [368, 163] on select "[Selecione...] ASG ASG + ASG ++ Balconista de Açougue Balconista de Açougue + O…" at bounding box center [590, 158] width 517 height 21
click at [332, 148] on select "[Selecione...] ASG ASG + ASG ++ Balconista de Açougue Balconista de Açougue + O…" at bounding box center [590, 158] width 517 height 21
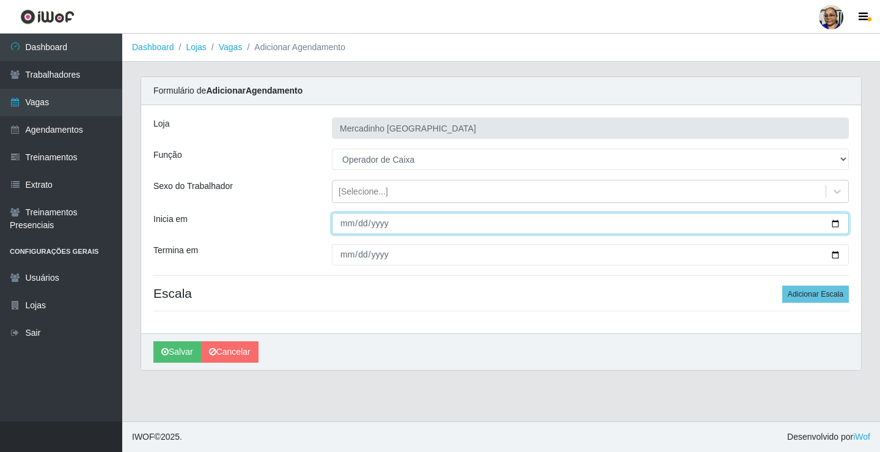
drag, startPoint x: 835, startPoint y: 222, endPoint x: 638, endPoint y: 238, distance: 197.4
click at [825, 227] on input "Inicia em" at bounding box center [590, 223] width 517 height 21
click at [834, 222] on input "Inicia em" at bounding box center [590, 223] width 517 height 21
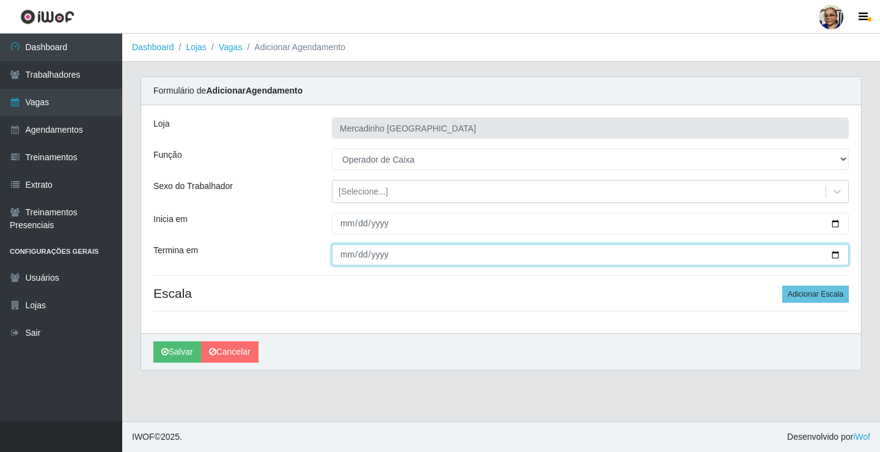
click at [833, 252] on input "Termina em" at bounding box center [590, 254] width 517 height 21
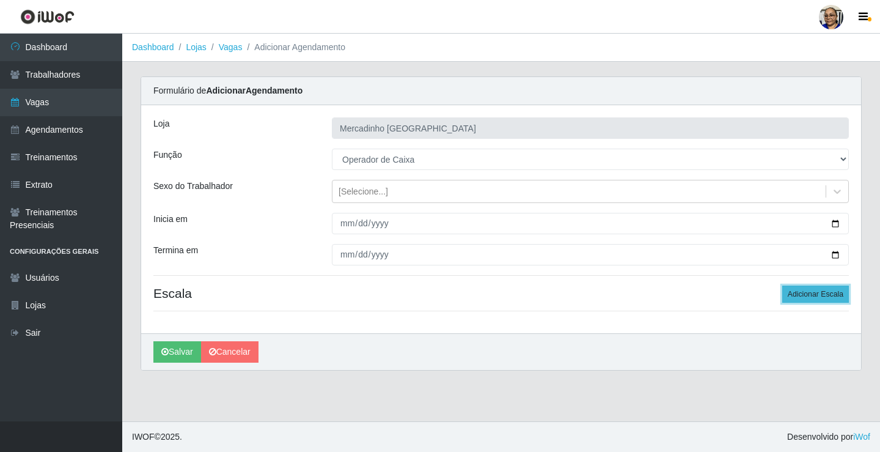
click at [819, 290] on button "Adicionar Escala" at bounding box center [815, 293] width 67 height 17
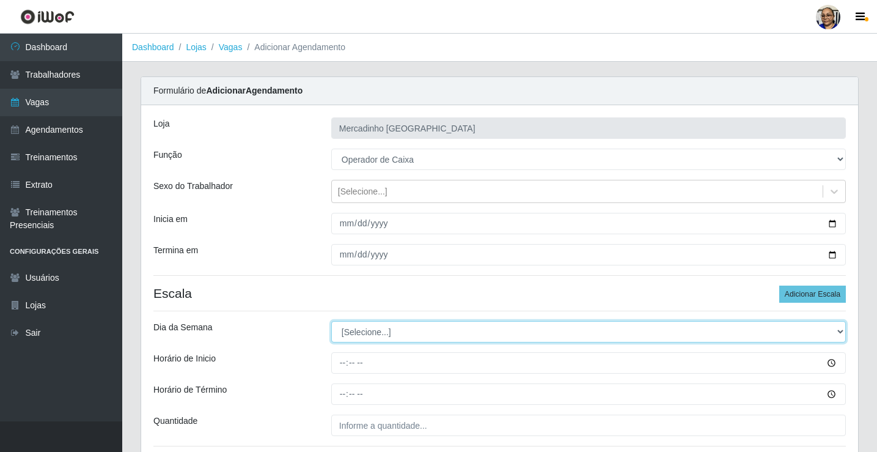
click at [348, 332] on select "[Selecione...] Segunda Terça Quarta Quinta Sexta Sábado Domingo" at bounding box center [588, 331] width 514 height 21
click at [331, 321] on select "[Selecione...] Segunda Terça Quarta Quinta Sexta Sábado Domingo" at bounding box center [588, 331] width 514 height 21
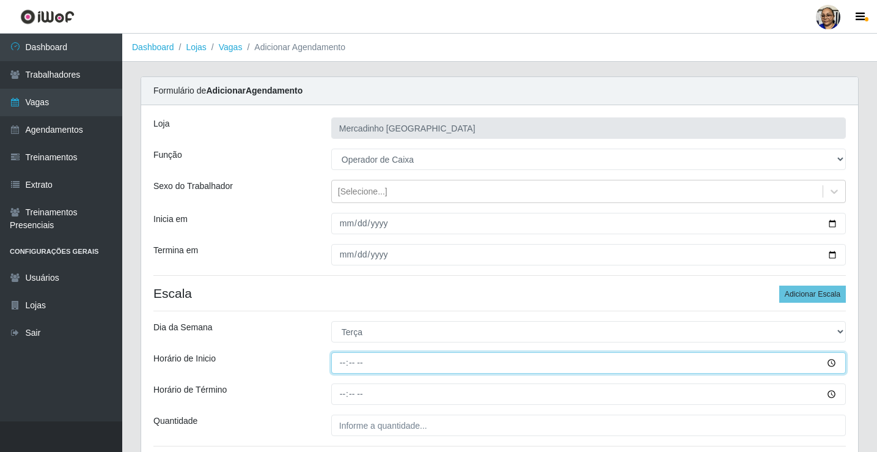
click at [343, 360] on input "Horário de Inicio" at bounding box center [588, 362] width 514 height 21
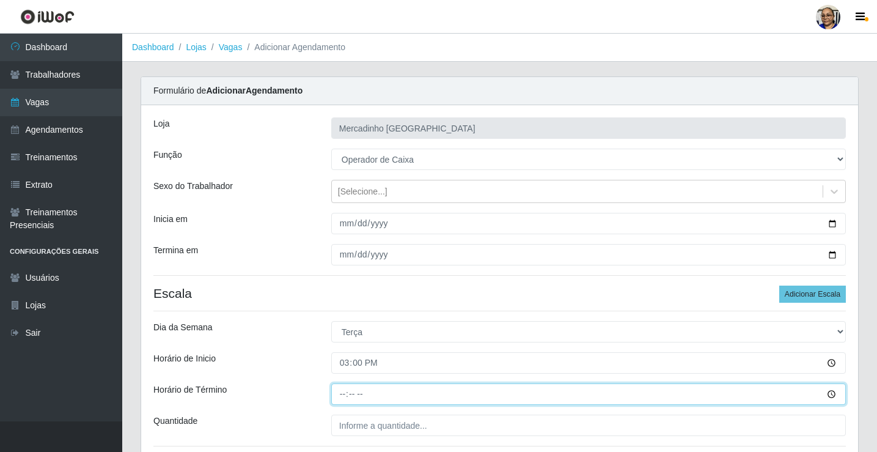
click at [343, 395] on input "Horário de Término" at bounding box center [588, 393] width 514 height 21
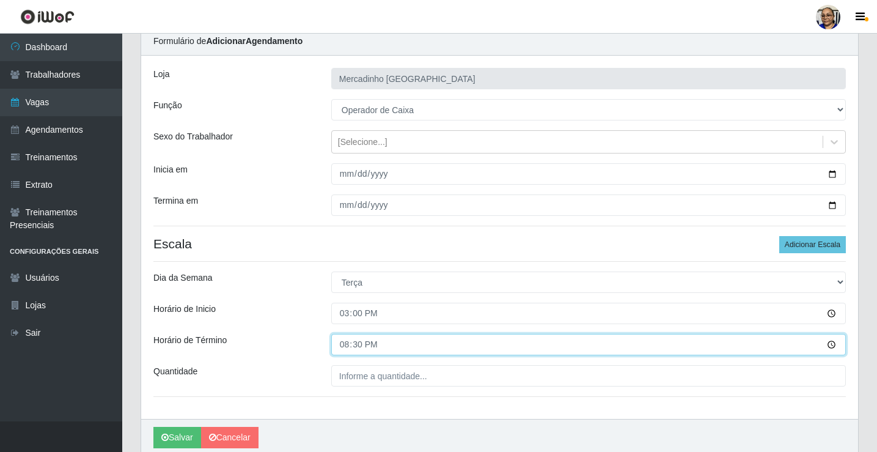
scroll to position [99, 0]
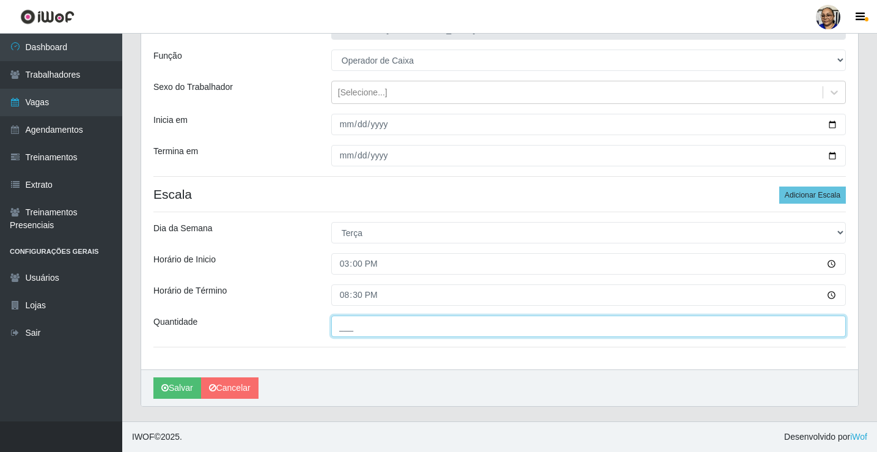
click at [454, 327] on input "___" at bounding box center [588, 325] width 514 height 21
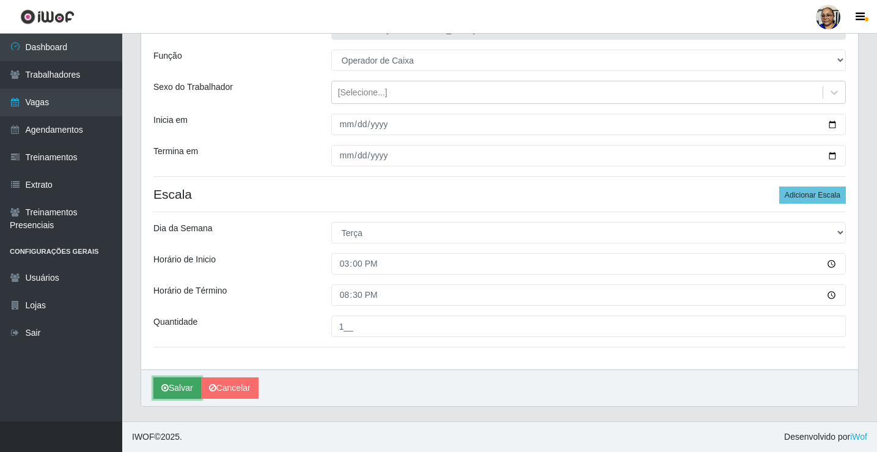
click at [186, 389] on button "Salvar" at bounding box center [177, 387] width 48 height 21
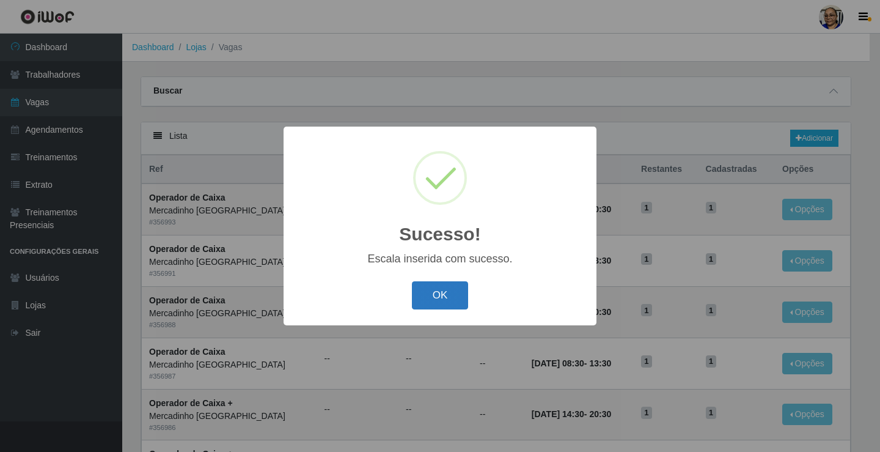
click at [452, 290] on button "OK" at bounding box center [440, 295] width 57 height 29
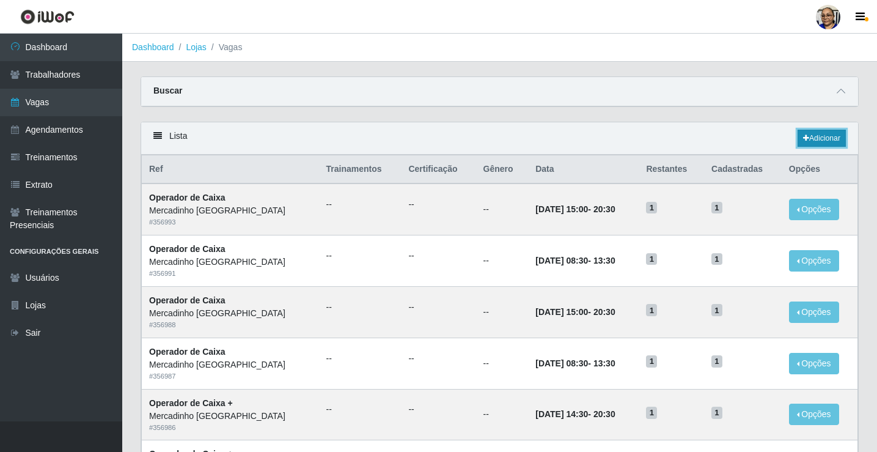
click at [840, 142] on link "Adicionar" at bounding box center [821, 138] width 48 height 17
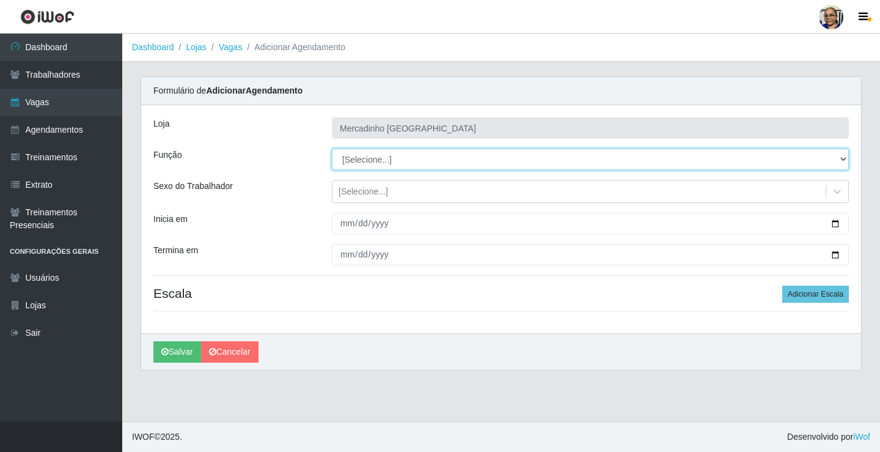
click at [355, 158] on select "[Selecione...] ASG ASG + ASG ++ Balconista de Açougue Balconista de Açougue + O…" at bounding box center [590, 158] width 517 height 21
click at [332, 148] on select "[Selecione...] ASG ASG + ASG ++ Balconista de Açougue Balconista de Açougue + O…" at bounding box center [590, 158] width 517 height 21
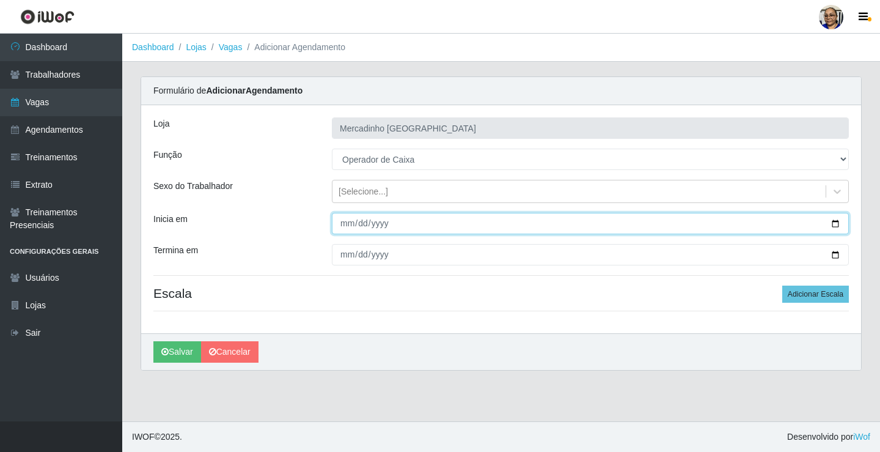
click at [836, 225] on input "Inicia em" at bounding box center [590, 223] width 517 height 21
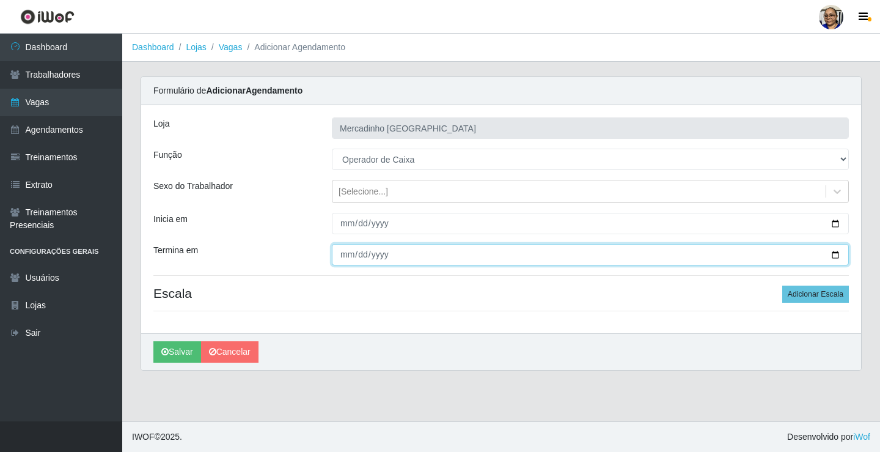
drag, startPoint x: 835, startPoint y: 253, endPoint x: 829, endPoint y: 256, distance: 6.8
click at [834, 254] on input "Termina em" at bounding box center [590, 254] width 517 height 21
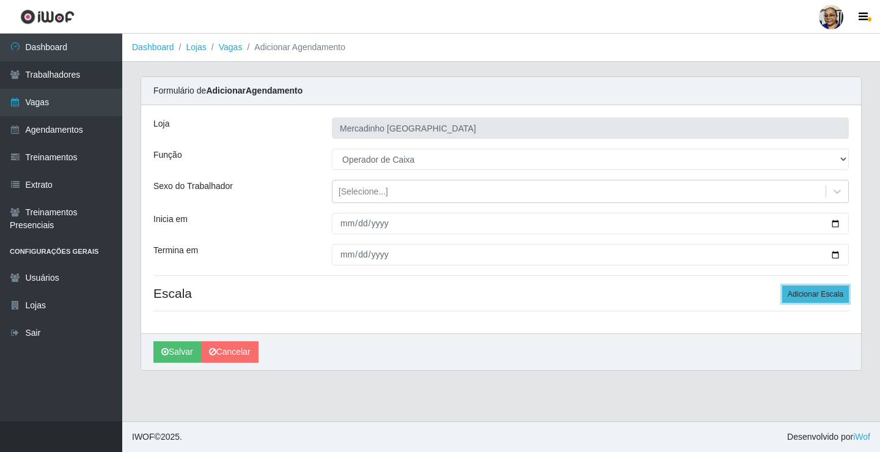
drag, startPoint x: 824, startPoint y: 293, endPoint x: 816, endPoint y: 293, distance: 8.6
click at [816, 293] on button "Adicionar Escala" at bounding box center [815, 293] width 67 height 17
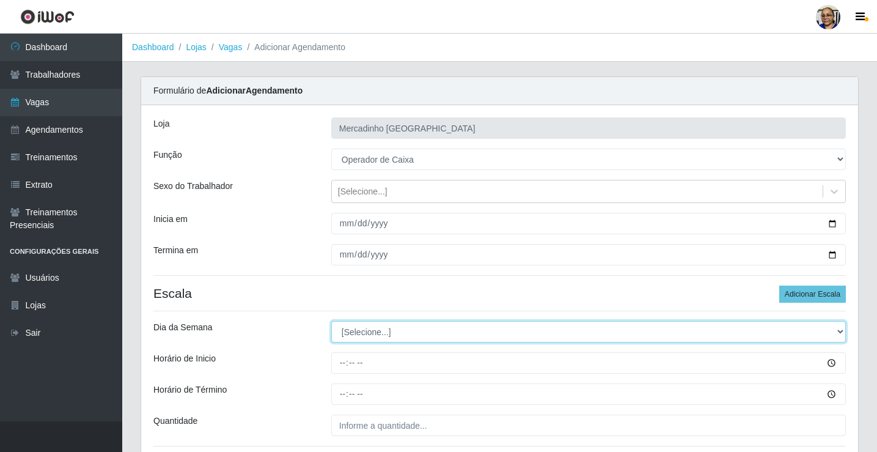
click at [362, 329] on select "[Selecione...] Segunda Terça Quarta Quinta Sexta Sábado Domingo" at bounding box center [588, 331] width 514 height 21
click at [331, 321] on select "[Selecione...] Segunda Terça Quarta Quinta Sexta Sábado Domingo" at bounding box center [588, 331] width 514 height 21
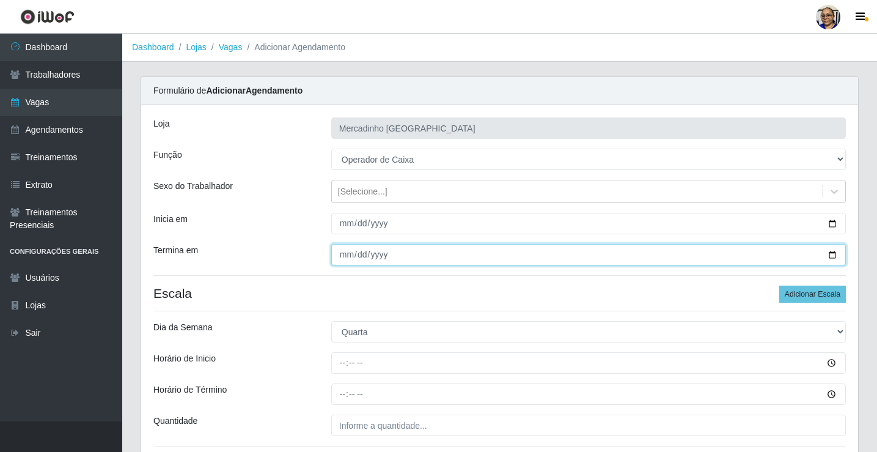
click at [358, 247] on input "2025-10-29" at bounding box center [588, 254] width 514 height 21
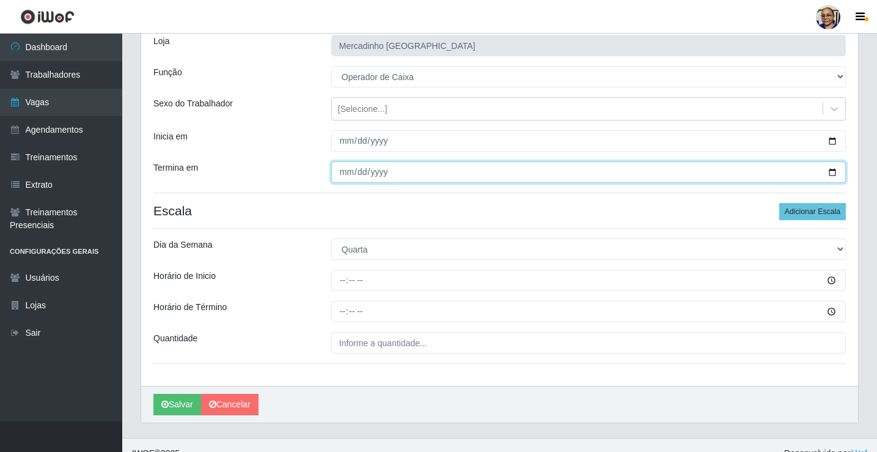
scroll to position [99, 0]
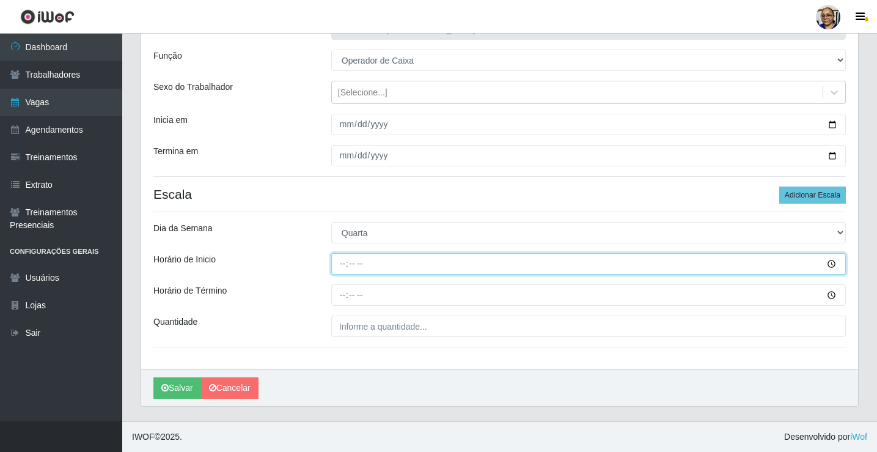
click at [336, 265] on input "Horário de Inicio" at bounding box center [588, 263] width 514 height 21
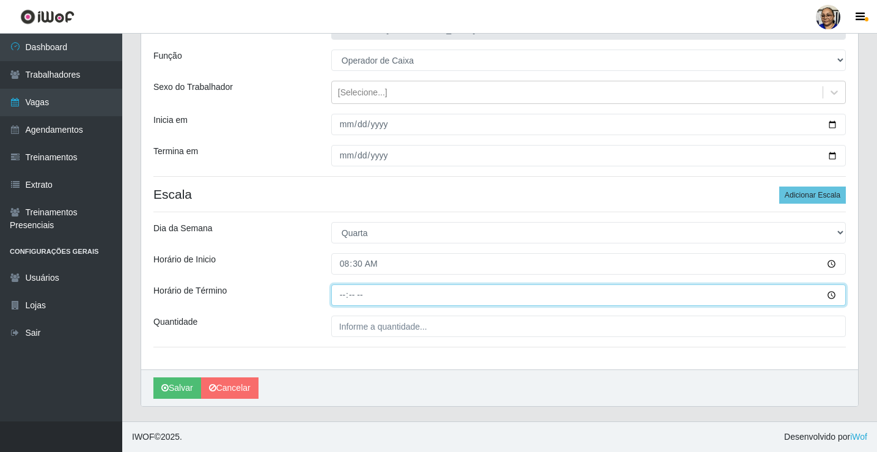
click at [343, 295] on input "Horário de Término" at bounding box center [588, 294] width 514 height 21
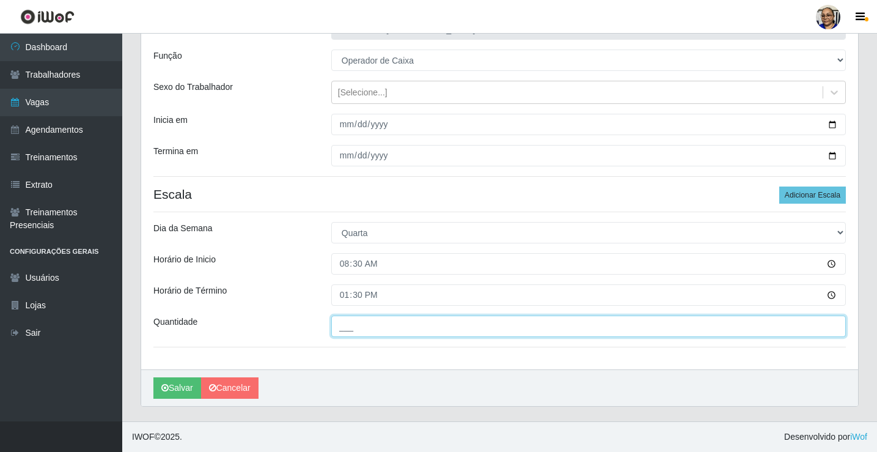
click at [450, 326] on input "___" at bounding box center [588, 325] width 514 height 21
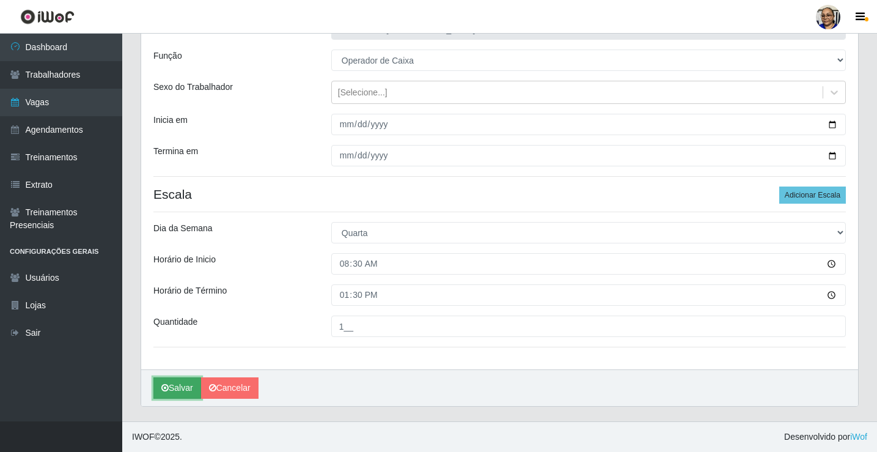
click at [180, 385] on button "Salvar" at bounding box center [177, 387] width 48 height 21
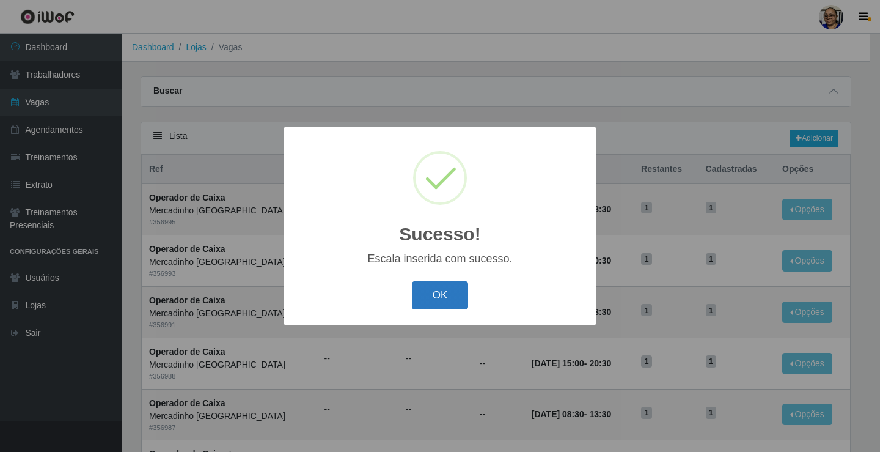
click at [431, 295] on button "OK" at bounding box center [440, 295] width 57 height 29
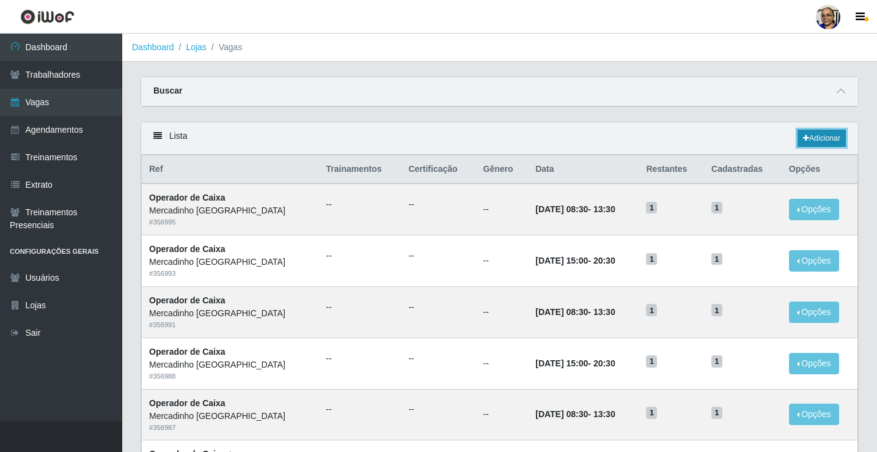
click at [821, 137] on link "Adicionar" at bounding box center [821, 138] width 48 height 17
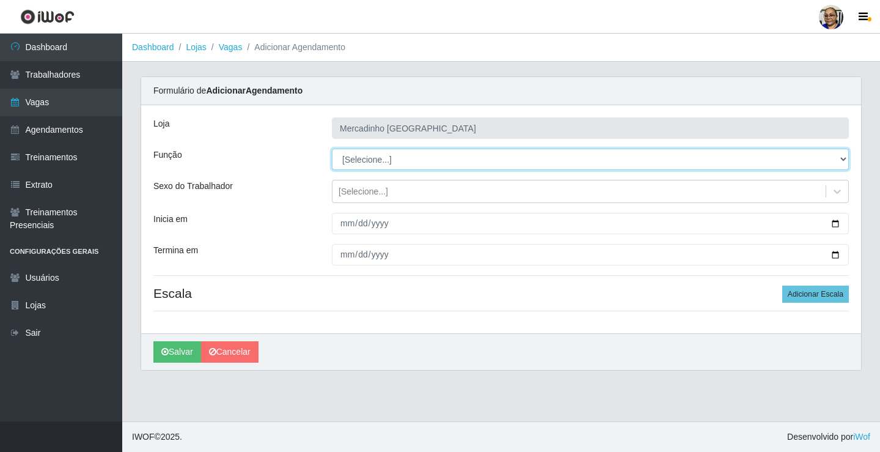
click at [359, 160] on select "[Selecione...] ASG ASG + ASG ++ Balconista de Açougue Balconista de Açougue + O…" at bounding box center [590, 158] width 517 height 21
click at [332, 148] on select "[Selecione...] ASG ASG + ASG ++ Balconista de Açougue Balconista de Açougue + O…" at bounding box center [590, 158] width 517 height 21
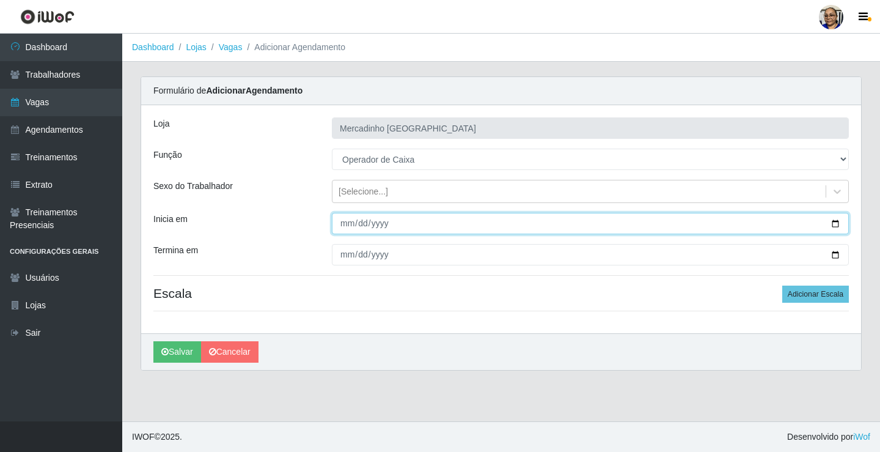
drag, startPoint x: 833, startPoint y: 220, endPoint x: 822, endPoint y: 230, distance: 15.1
click at [835, 222] on input "Inicia em" at bounding box center [590, 223] width 517 height 21
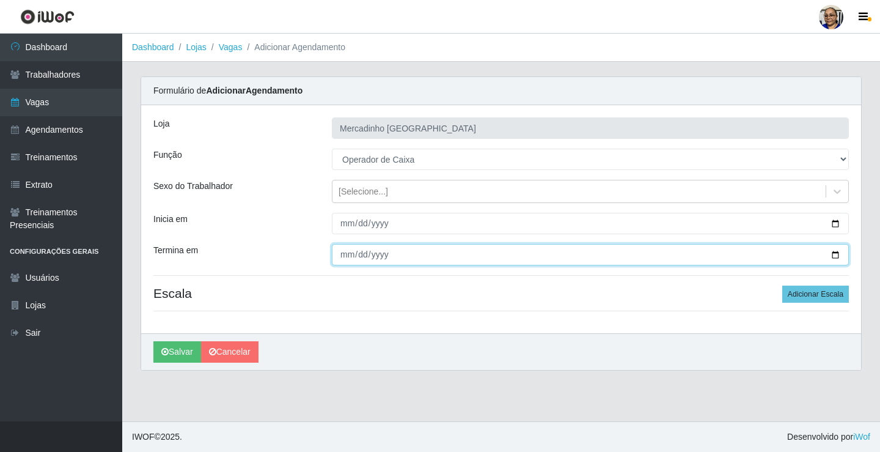
drag, startPoint x: 833, startPoint y: 254, endPoint x: 827, endPoint y: 258, distance: 7.5
click at [829, 257] on input "Termina em" at bounding box center [590, 254] width 517 height 21
drag, startPoint x: 836, startPoint y: 252, endPoint x: 824, endPoint y: 260, distance: 14.1
click at [835, 254] on input "Termina em" at bounding box center [590, 254] width 517 height 21
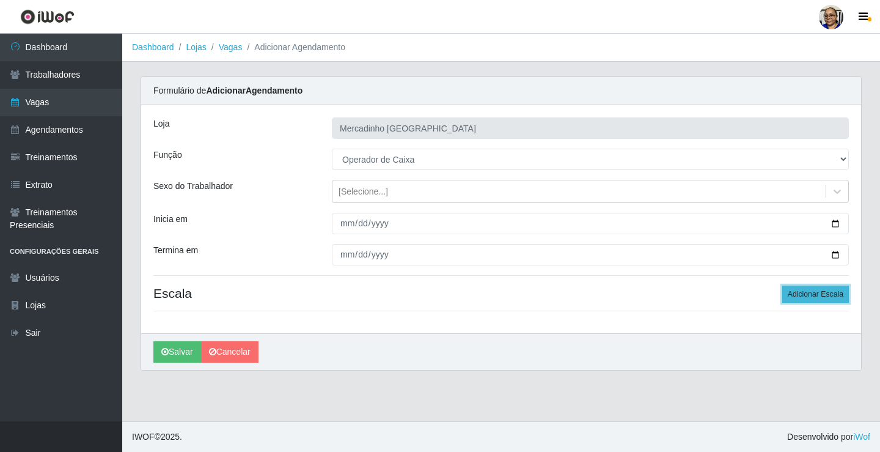
click at [819, 293] on button "Adicionar Escala" at bounding box center [815, 293] width 67 height 17
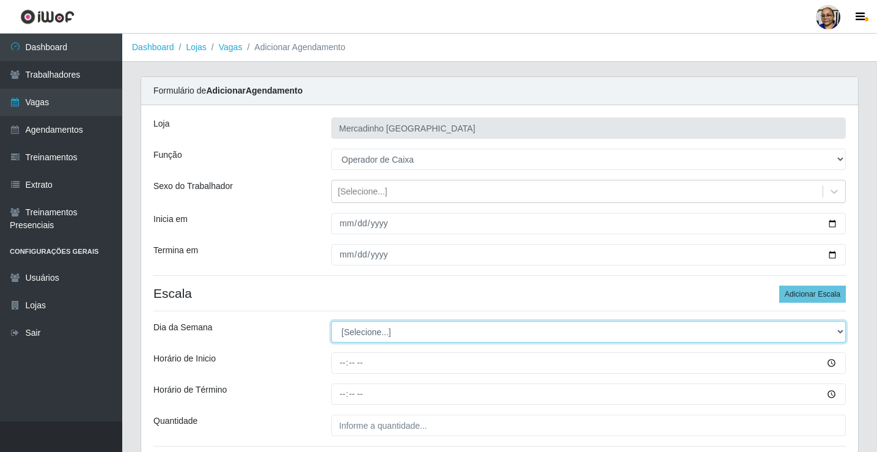
click at [350, 331] on select "[Selecione...] Segunda Terça Quarta Quinta Sexta Sábado Domingo" at bounding box center [588, 331] width 514 height 21
click at [331, 321] on select "[Selecione...] Segunda Terça Quarta Quinta Sexta Sábado Domingo" at bounding box center [588, 331] width 514 height 21
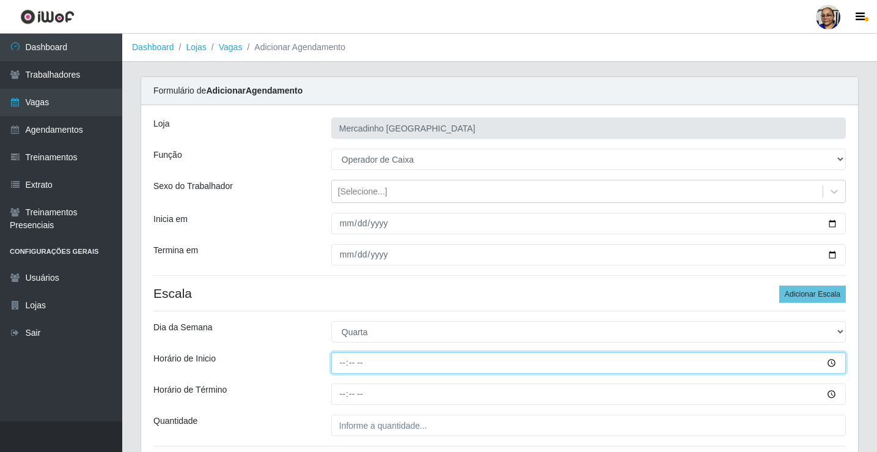
click at [340, 363] on input "Horário de Inicio" at bounding box center [588, 362] width 514 height 21
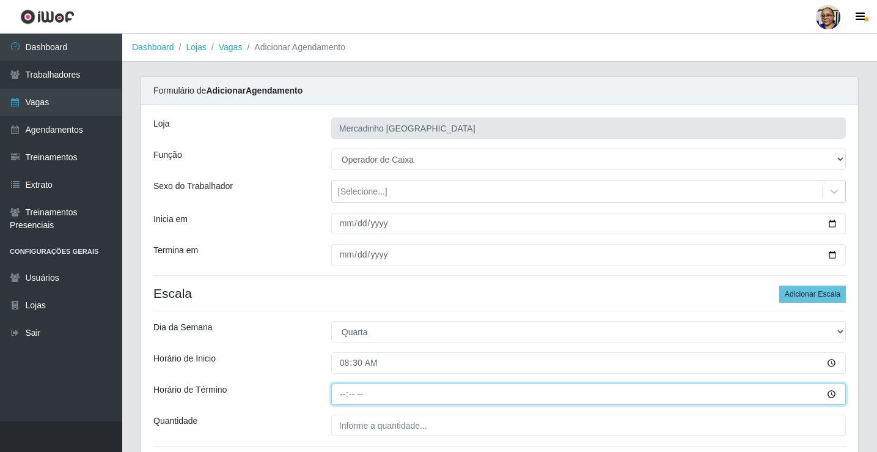
click at [346, 395] on input "Horário de Término" at bounding box center [588, 393] width 514 height 21
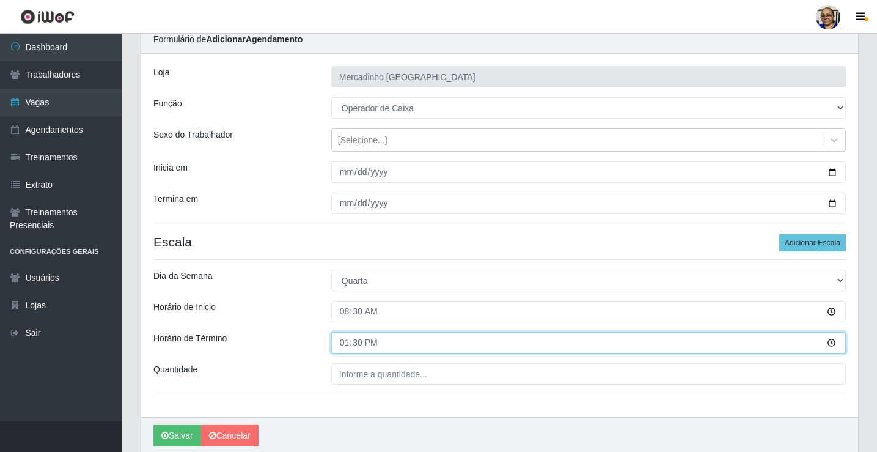
scroll to position [99, 0]
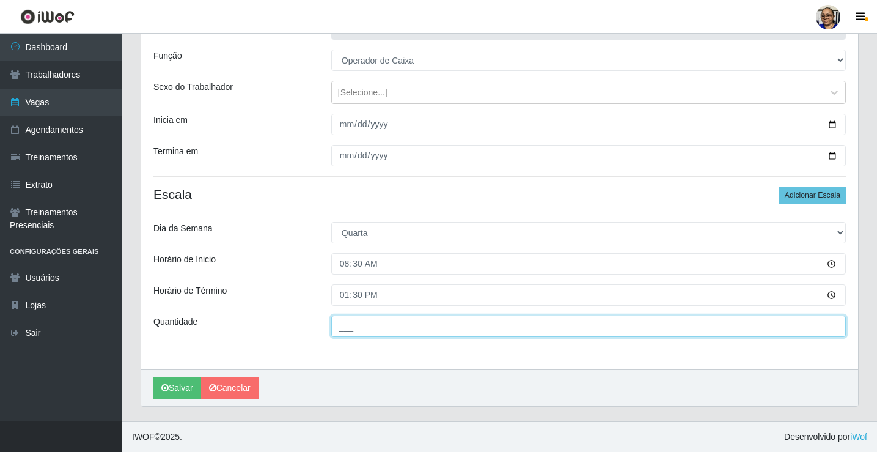
click at [444, 332] on input "___" at bounding box center [588, 325] width 514 height 21
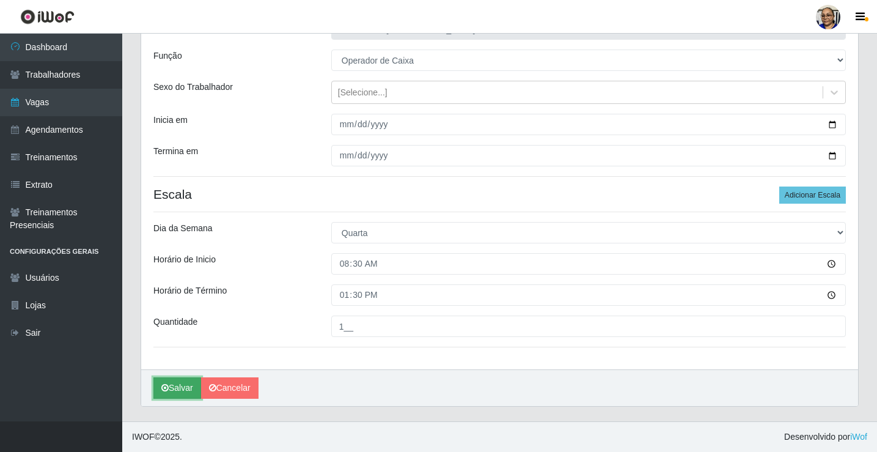
click at [179, 393] on button "Salvar" at bounding box center [177, 387] width 48 height 21
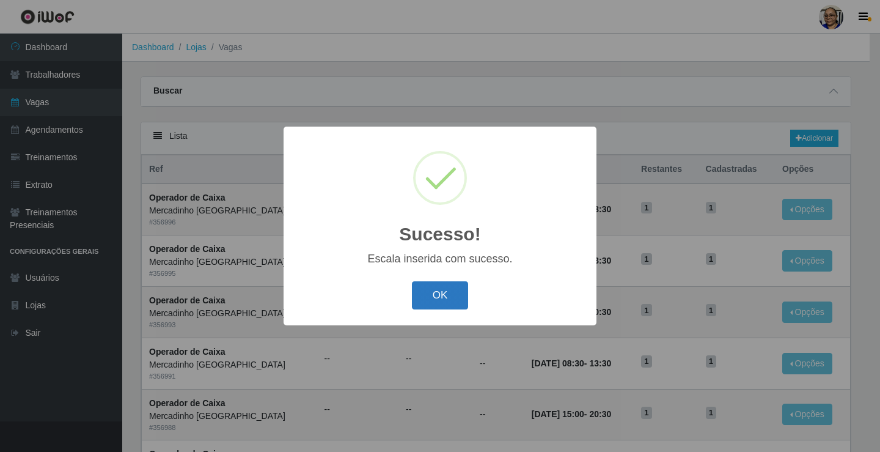
click at [429, 302] on button "OK" at bounding box center [440, 295] width 57 height 29
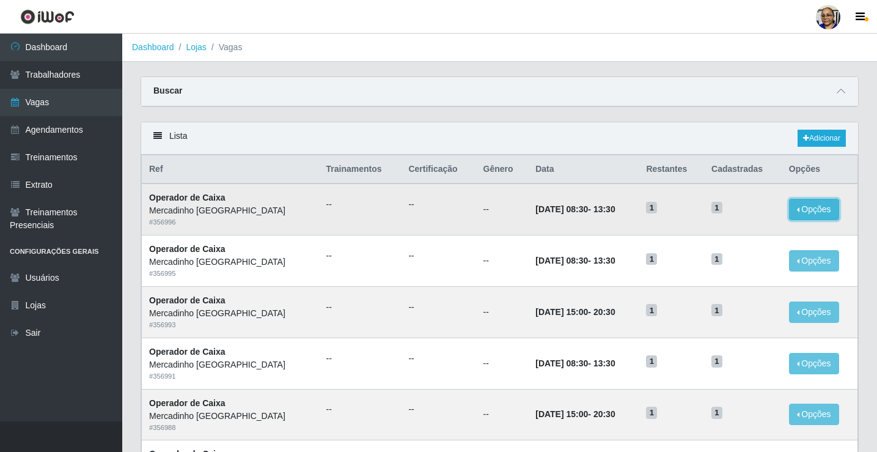
drag, startPoint x: 819, startPoint y: 210, endPoint x: 811, endPoint y: 218, distance: 11.2
click at [821, 210] on button "Opções" at bounding box center [814, 209] width 50 height 21
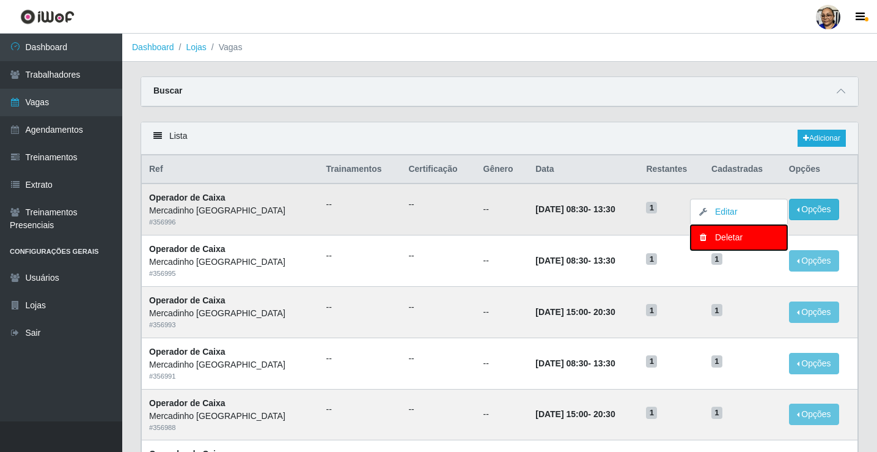
click at [719, 232] on button "Deletar" at bounding box center [738, 237] width 97 height 25
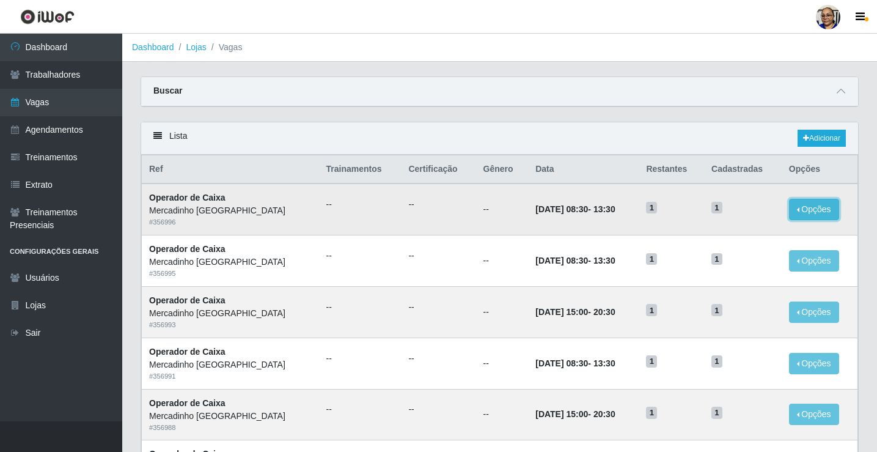
click at [825, 210] on button "Opções" at bounding box center [814, 209] width 50 height 21
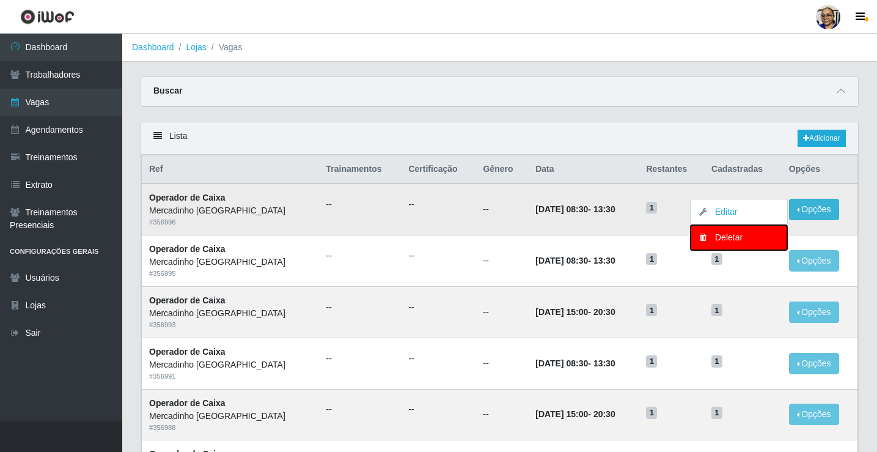
click at [757, 236] on div "Deletar" at bounding box center [739, 237] width 72 height 13
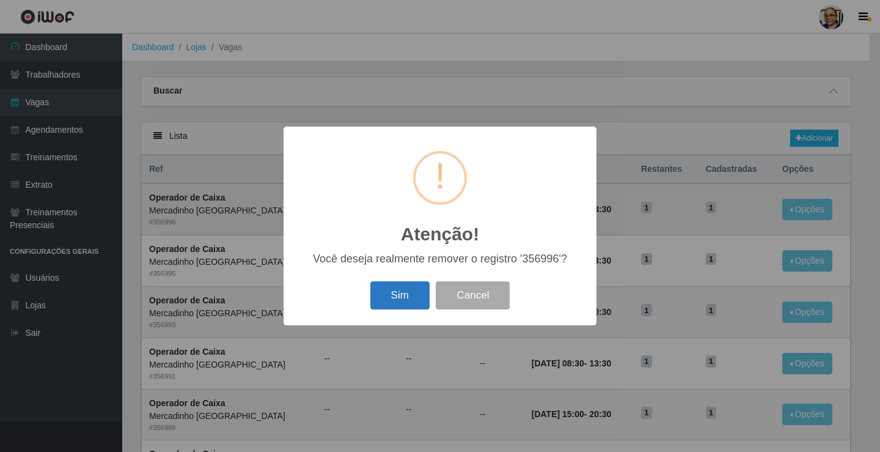
click at [409, 291] on button "Sim" at bounding box center [399, 295] width 59 height 29
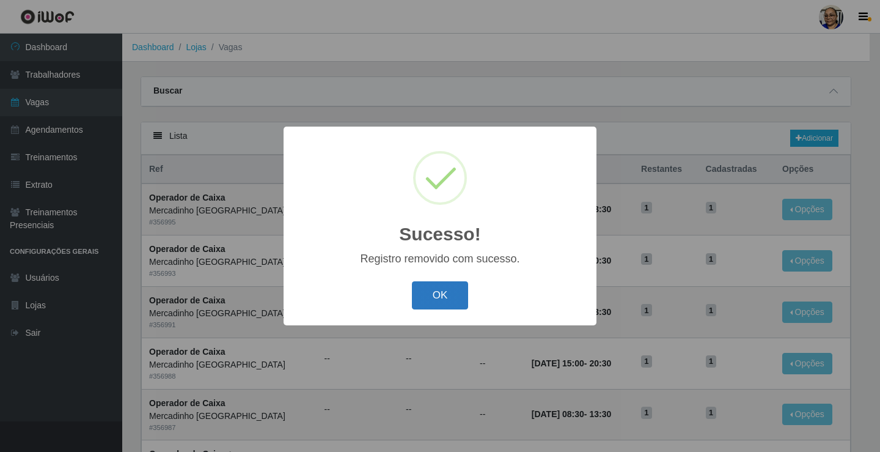
click at [421, 293] on button "OK" at bounding box center [440, 295] width 57 height 29
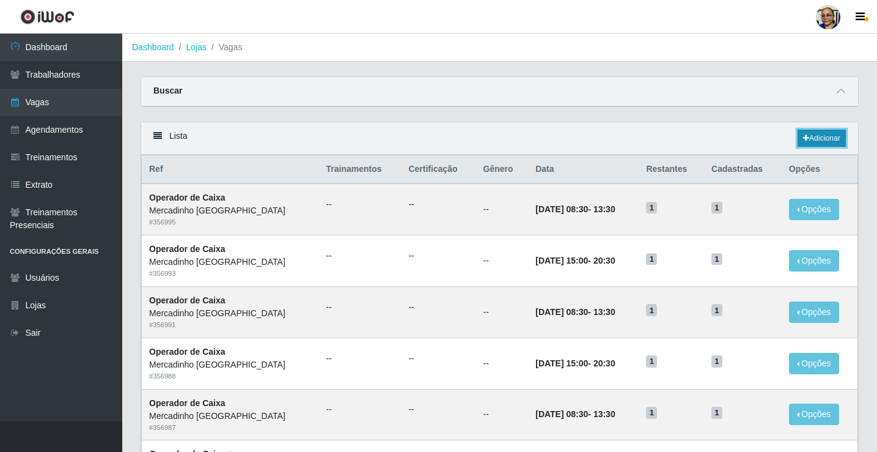
click at [811, 139] on link "Adicionar" at bounding box center [821, 138] width 48 height 17
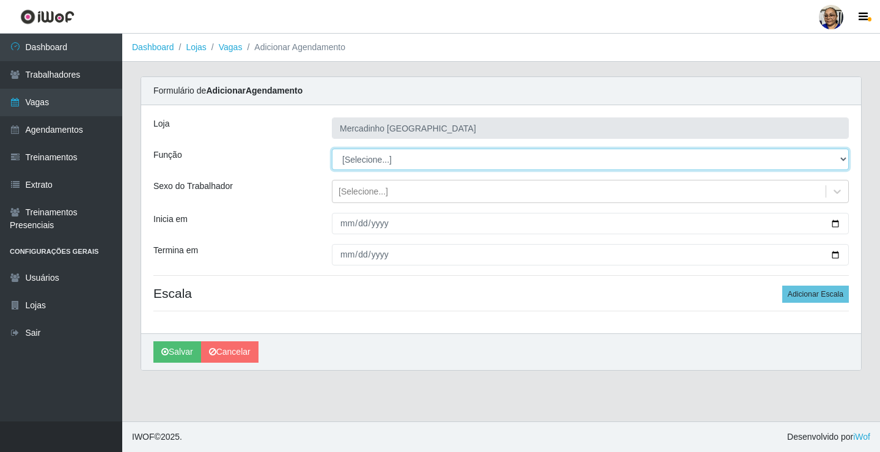
click at [368, 161] on select "[Selecione...] ASG ASG + ASG ++ Balconista de Açougue Balconista de Açougue + O…" at bounding box center [590, 158] width 517 height 21
click at [332, 148] on select "[Selecione...] ASG ASG + ASG ++ Balconista de Açougue Balconista de Açougue + O…" at bounding box center [590, 158] width 517 height 21
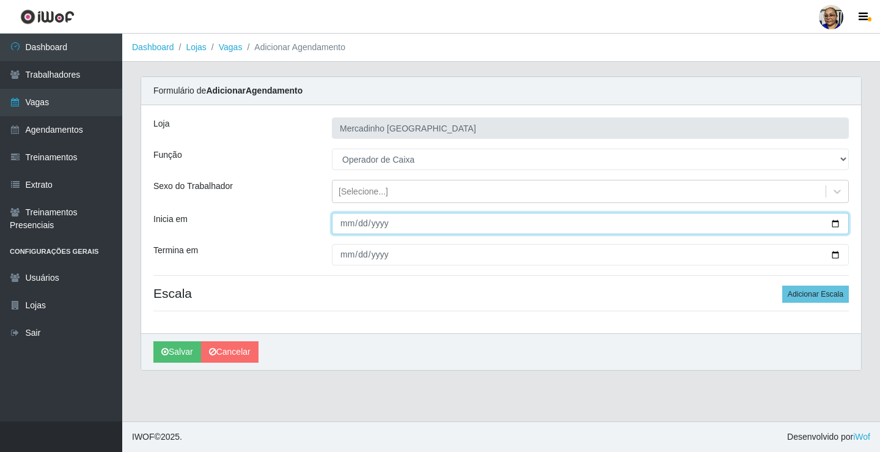
click at [832, 220] on input "Inicia em" at bounding box center [590, 223] width 517 height 21
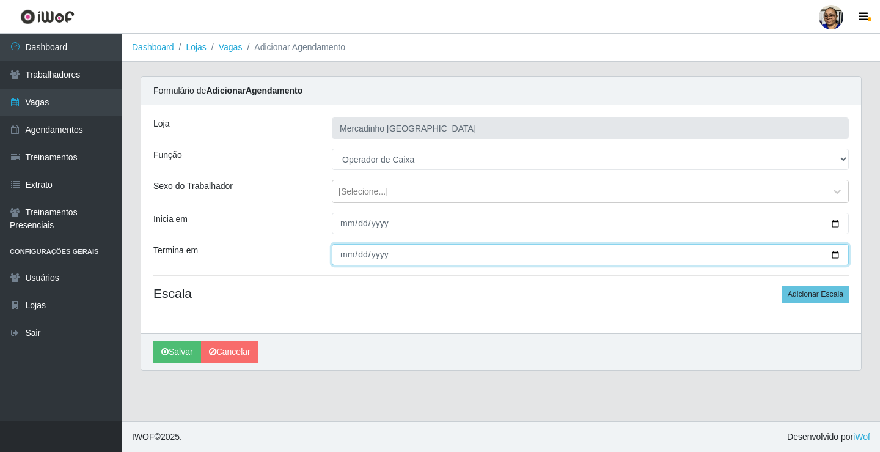
click at [833, 252] on input "Termina em" at bounding box center [590, 254] width 517 height 21
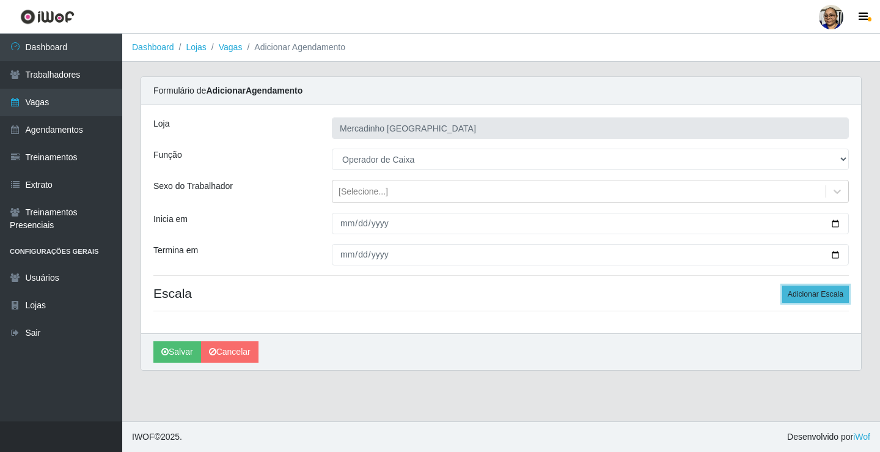
click at [794, 294] on button "Adicionar Escala" at bounding box center [815, 293] width 67 height 17
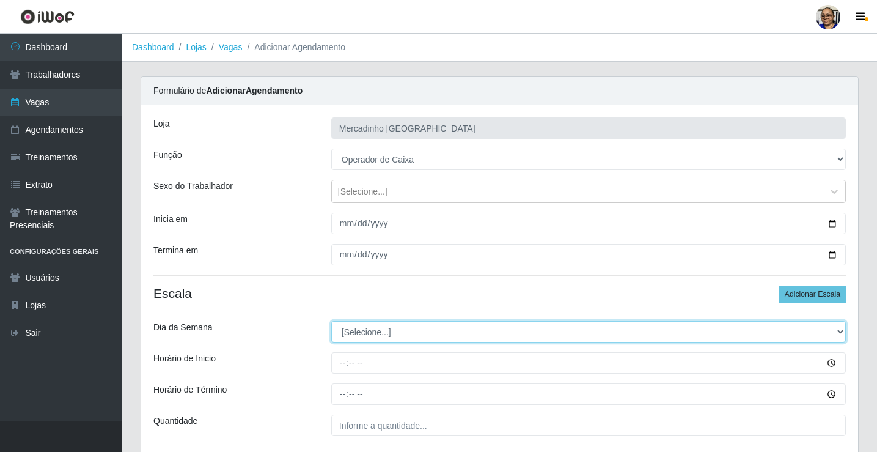
click at [378, 334] on select "[Selecione...] Segunda Terça Quarta Quinta Sexta Sábado Domingo" at bounding box center [588, 331] width 514 height 21
click at [331, 321] on select "[Selecione...] Segunda Terça Quarta Quinta Sexta Sábado Domingo" at bounding box center [588, 331] width 514 height 21
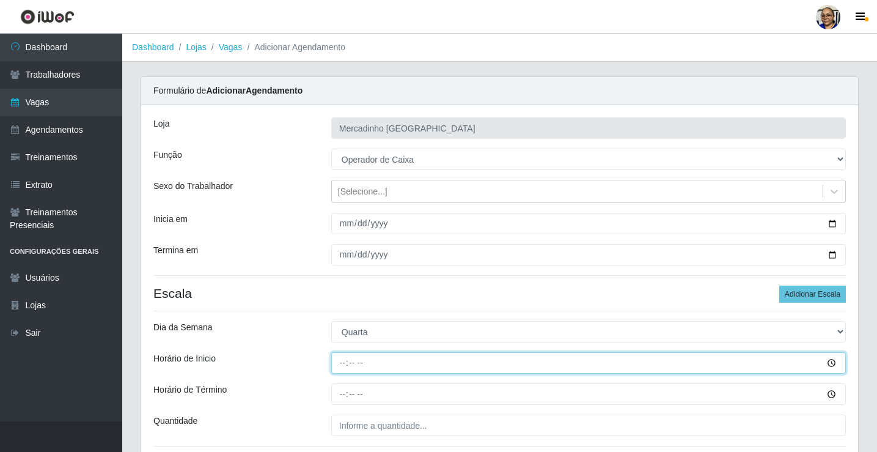
drag, startPoint x: 339, startPoint y: 360, endPoint x: 341, endPoint y: 354, distance: 7.0
click at [343, 363] on input "Horário de Inicio" at bounding box center [588, 362] width 514 height 21
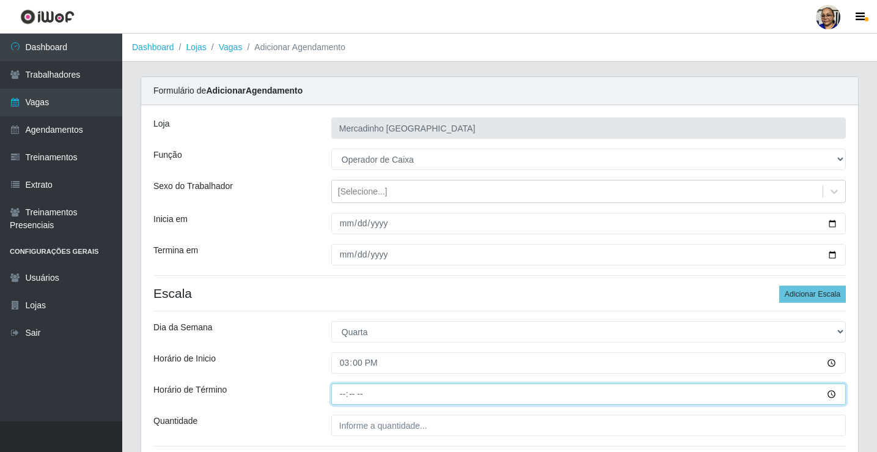
click at [343, 397] on input "Horário de Término" at bounding box center [588, 393] width 514 height 21
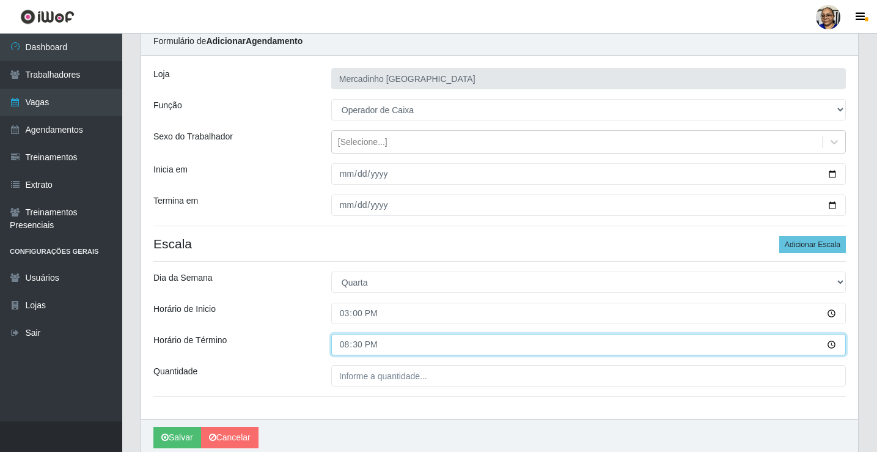
scroll to position [99, 0]
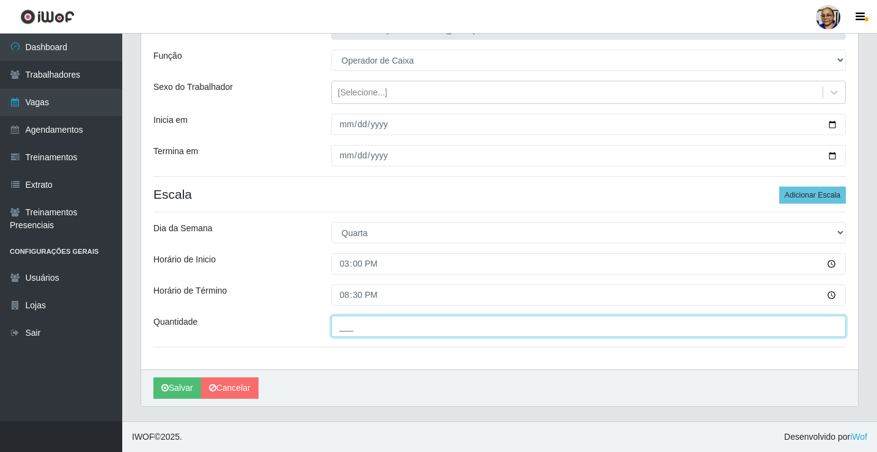
click at [448, 328] on input "___" at bounding box center [588, 325] width 514 height 21
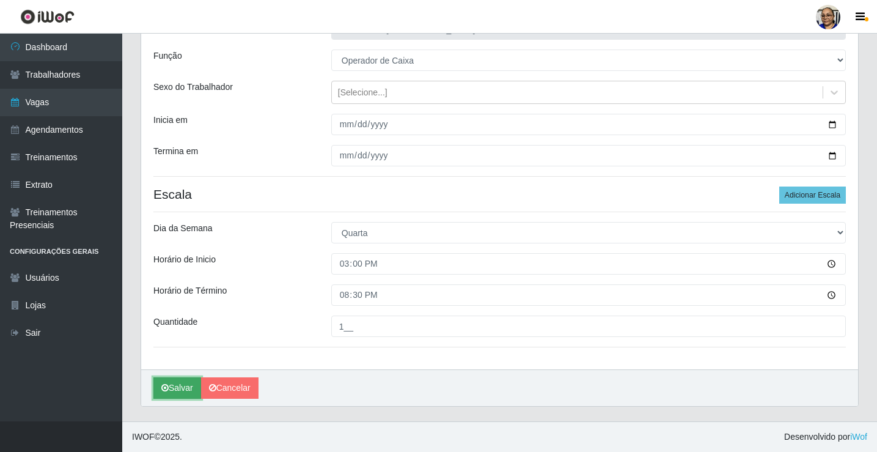
click at [178, 387] on button "Salvar" at bounding box center [177, 387] width 48 height 21
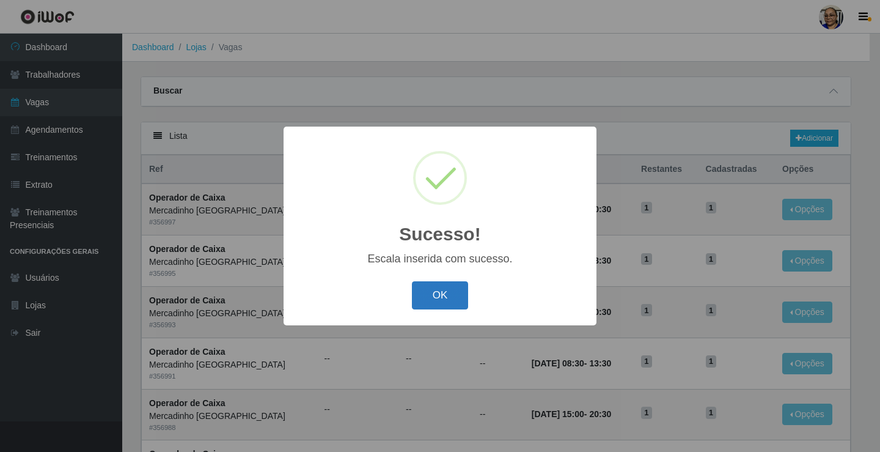
click at [463, 287] on button "OK" at bounding box center [440, 295] width 57 height 29
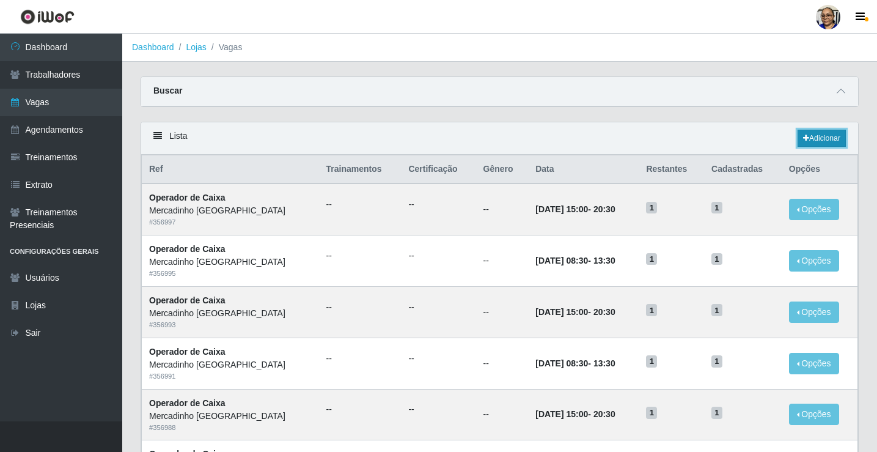
click at [835, 139] on link "Adicionar" at bounding box center [821, 138] width 48 height 17
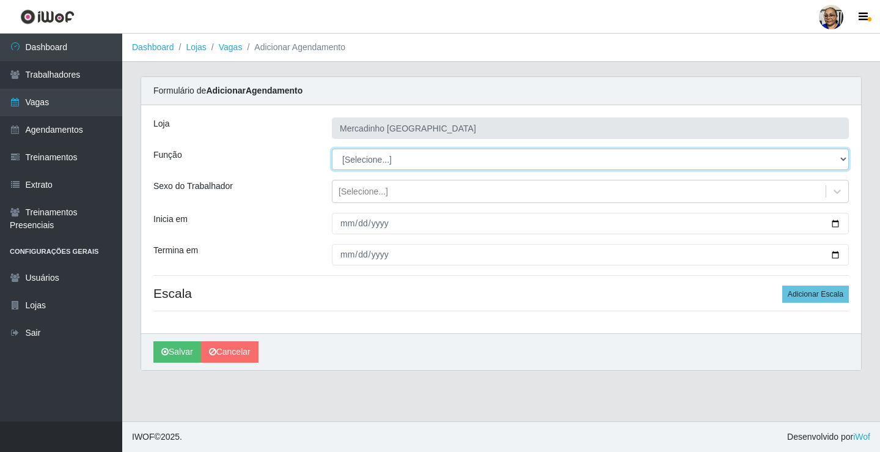
click at [369, 160] on select "[Selecione...] ASG ASG + ASG ++ Balconista de Açougue Balconista de Açougue + O…" at bounding box center [590, 158] width 517 height 21
click at [332, 148] on select "[Selecione...] ASG ASG + ASG ++ Balconista de Açougue Balconista de Açougue + O…" at bounding box center [590, 158] width 517 height 21
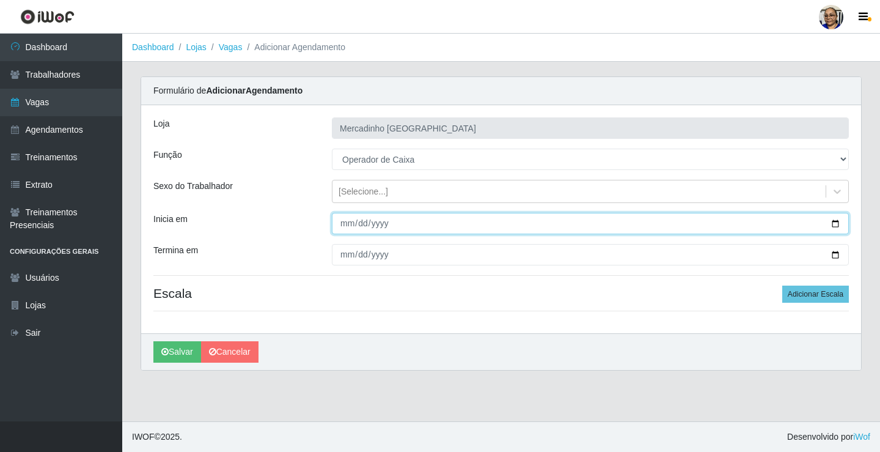
click at [836, 222] on input "Inicia em" at bounding box center [590, 223] width 517 height 21
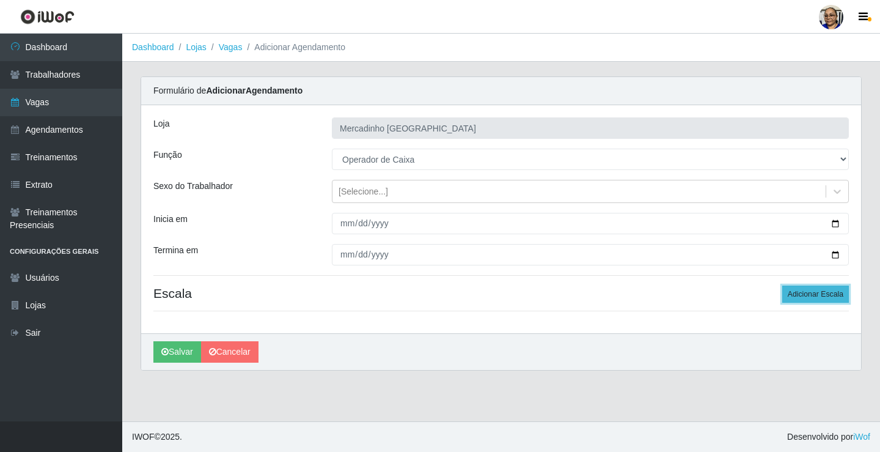
click at [821, 293] on button "Adicionar Escala" at bounding box center [815, 293] width 67 height 17
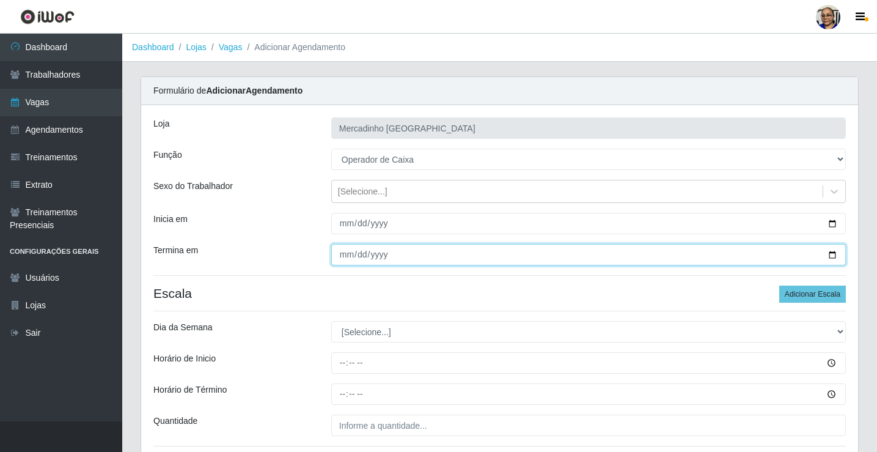
click at [832, 256] on input "Termina em" at bounding box center [588, 254] width 514 height 21
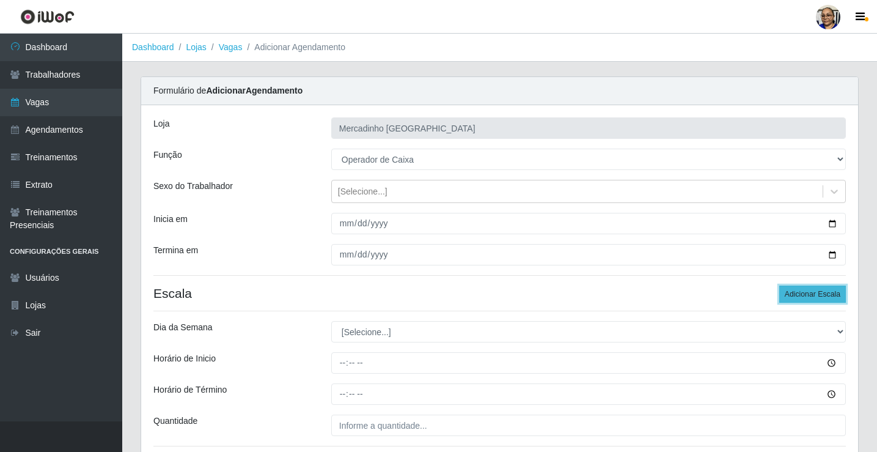
click at [791, 290] on button "Adicionar Escala" at bounding box center [812, 293] width 67 height 17
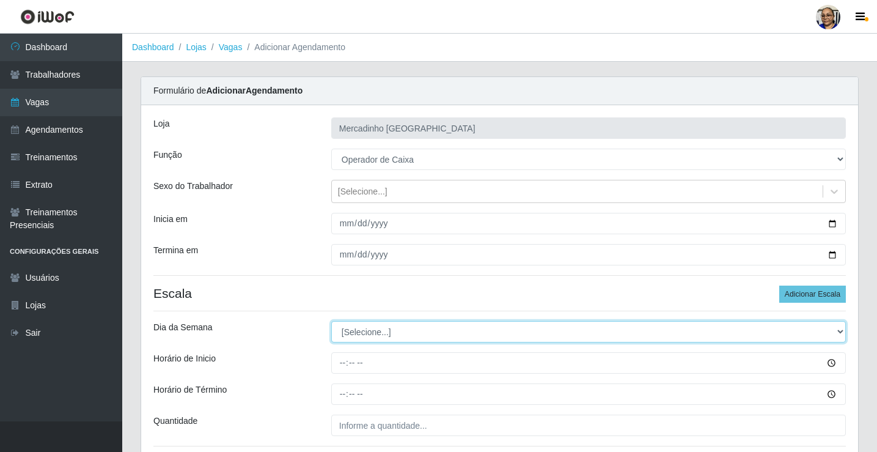
click at [377, 335] on select "[Selecione...] Segunda Terça Quarta Quinta Sexta Sábado Domingo" at bounding box center [588, 331] width 514 height 21
click at [331, 321] on select "[Selecione...] Segunda Terça Quarta Quinta Sexta Sábado Domingo" at bounding box center [588, 331] width 514 height 21
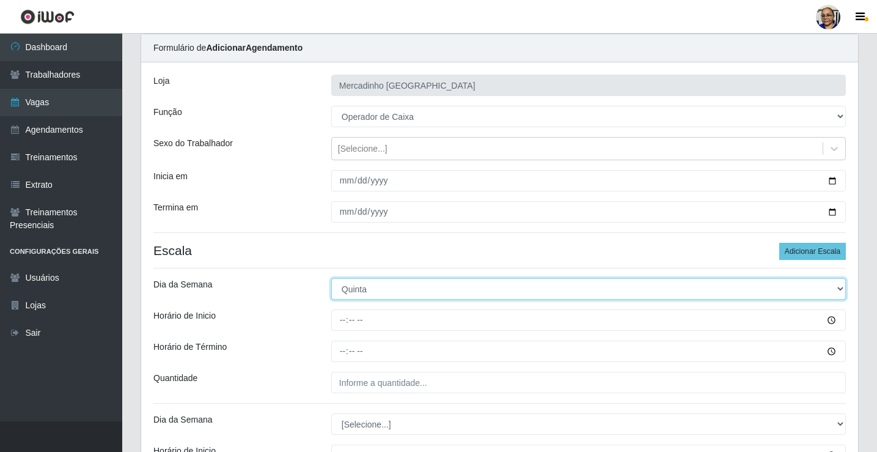
scroll to position [234, 0]
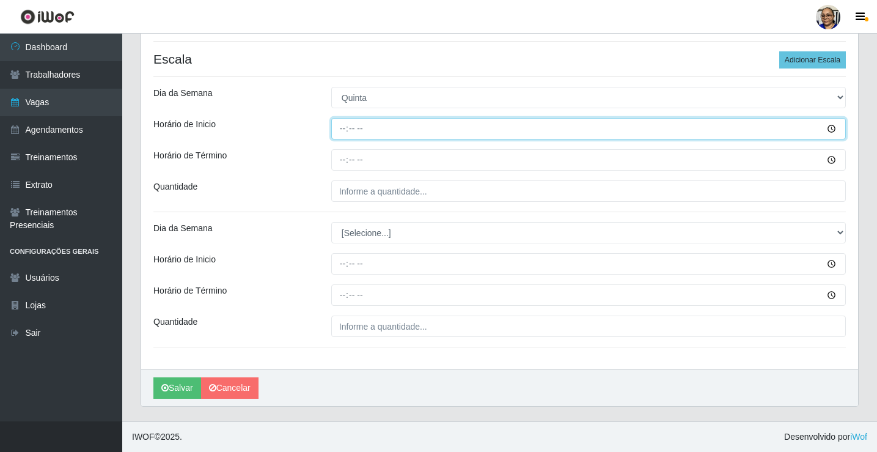
click at [345, 132] on input "Horário de Inicio" at bounding box center [588, 128] width 514 height 21
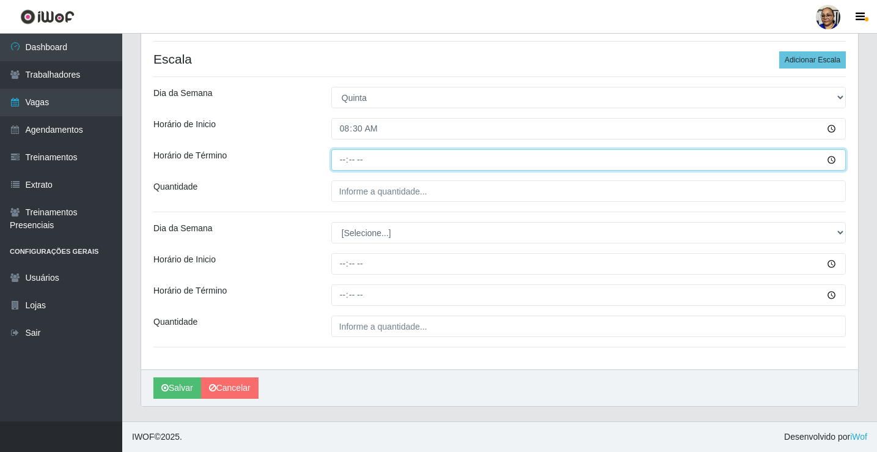
click at [339, 161] on input "Horário de Término" at bounding box center [588, 159] width 514 height 21
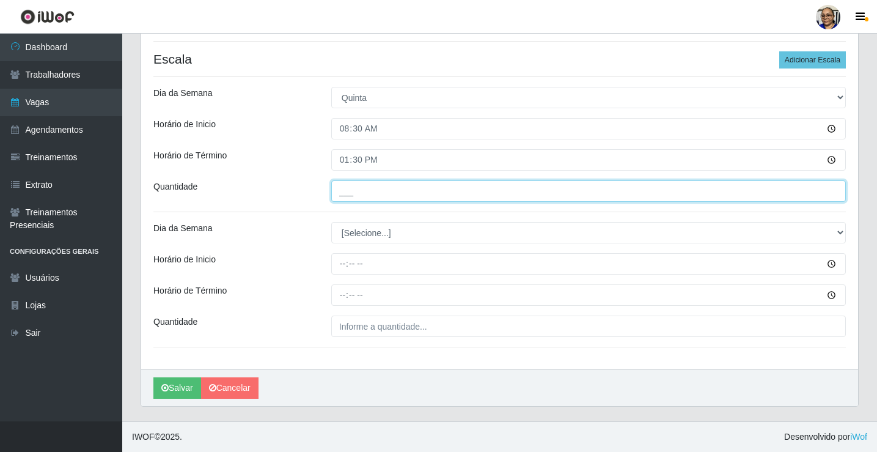
click at [439, 191] on input "___" at bounding box center [588, 190] width 514 height 21
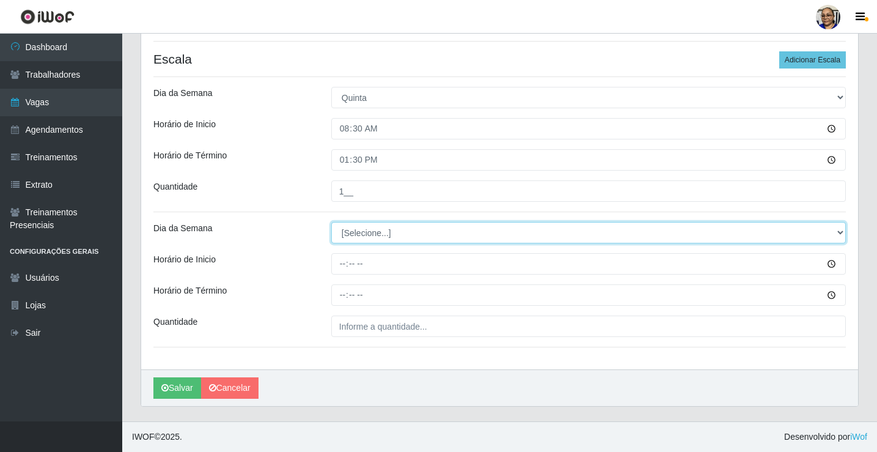
click at [365, 235] on select "[Selecione...] Segunda Terça Quarta Quinta Sexta Sábado Domingo" at bounding box center [588, 232] width 514 height 21
click at [331, 222] on select "[Selecione...] Segunda Terça Quarta Quinta Sexta Sábado Domingo" at bounding box center [588, 232] width 514 height 21
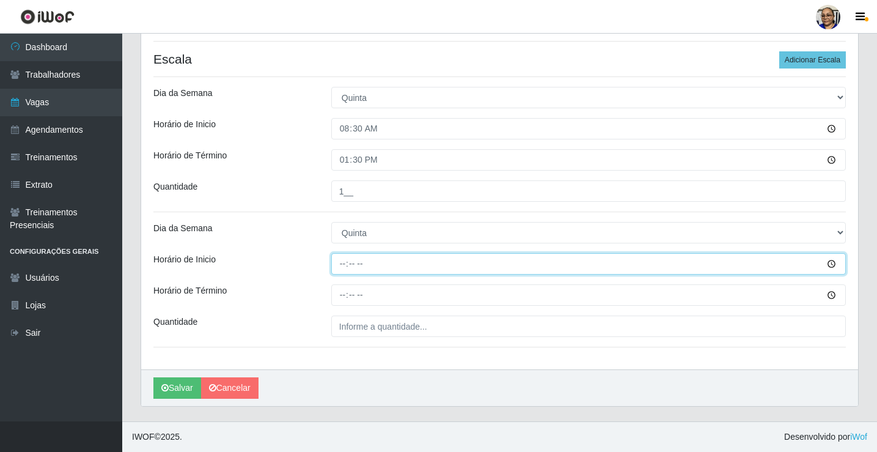
click at [345, 266] on input "Horário de Inicio" at bounding box center [588, 263] width 514 height 21
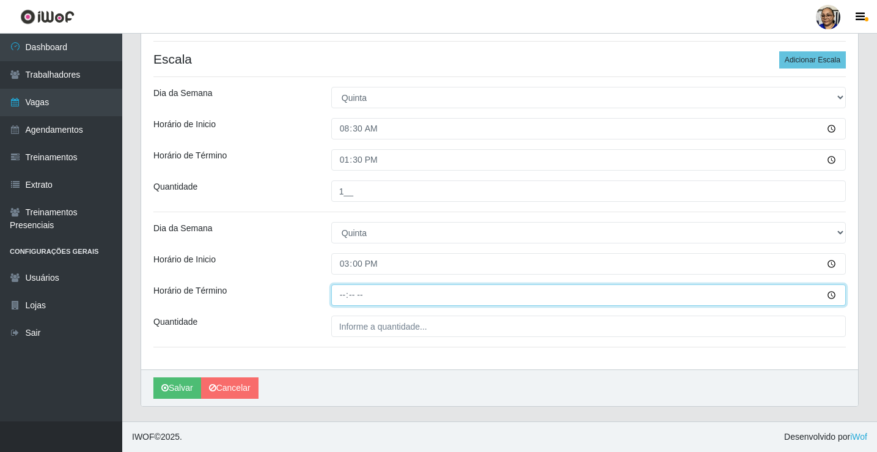
click at [342, 296] on input "Horário de Término" at bounding box center [588, 294] width 514 height 21
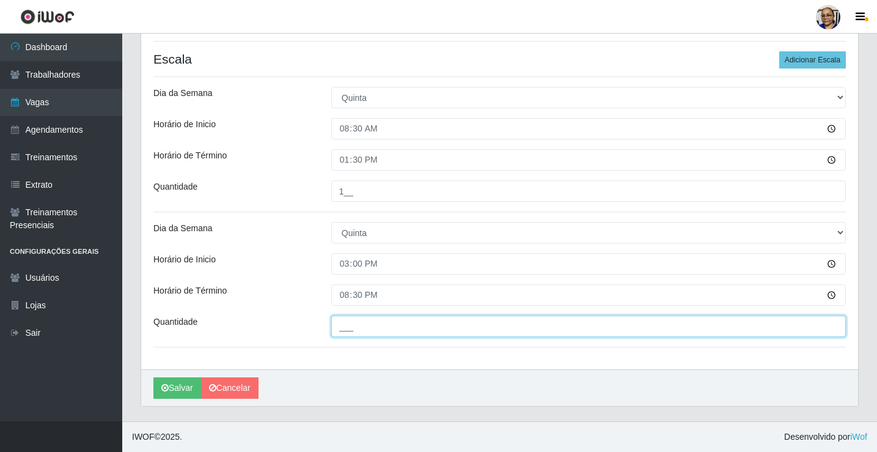
click at [433, 325] on input "___" at bounding box center [588, 325] width 514 height 21
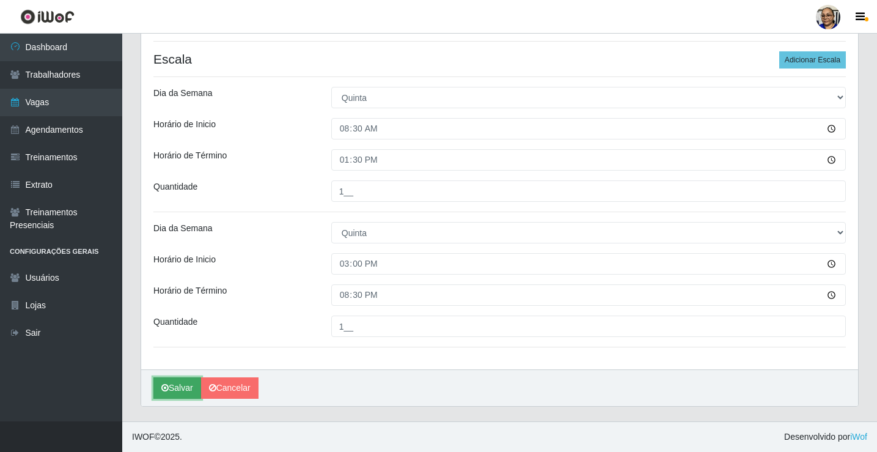
click at [175, 387] on button "Salvar" at bounding box center [177, 387] width 48 height 21
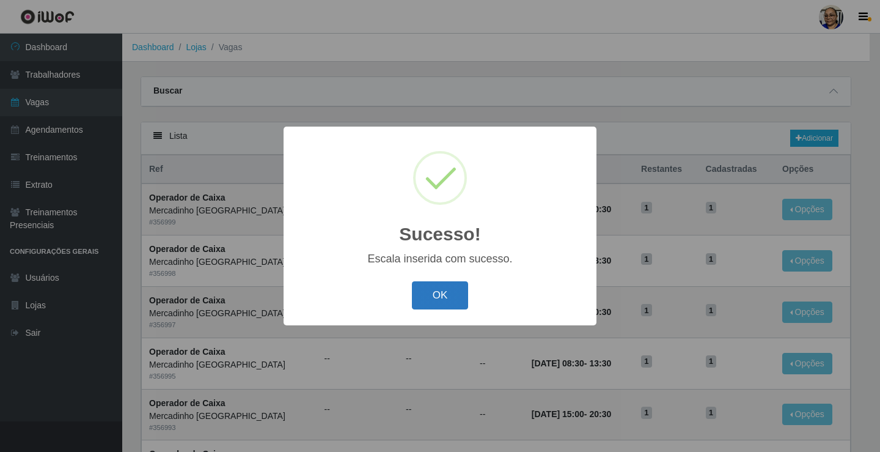
click at [447, 301] on button "OK" at bounding box center [440, 295] width 57 height 29
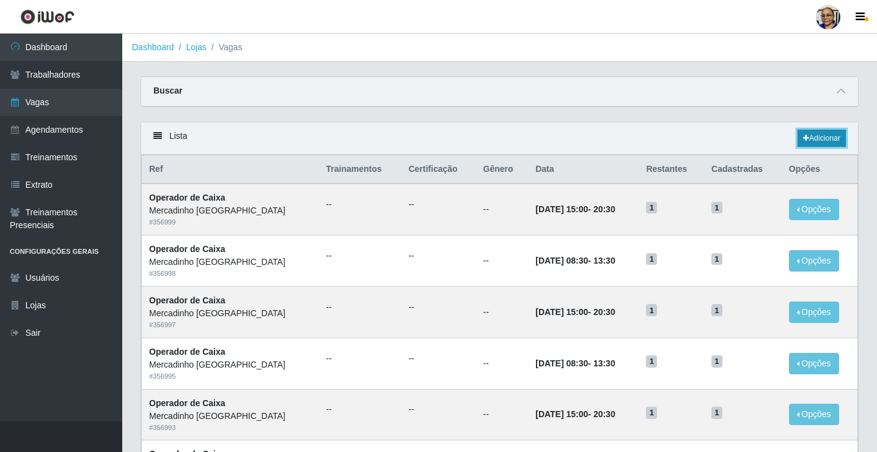
click at [821, 139] on link "Adicionar" at bounding box center [821, 138] width 48 height 17
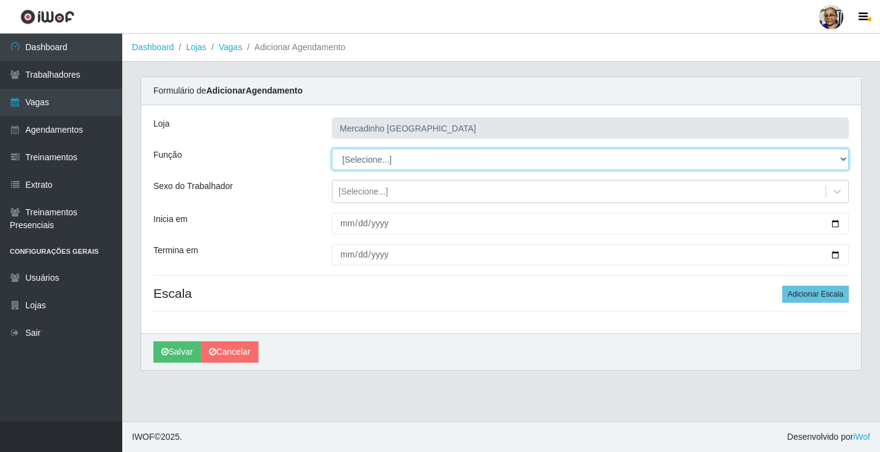
click at [381, 160] on select "[Selecione...] ASG ASG + ASG ++ Balconista de Açougue Balconista de Açougue + O…" at bounding box center [590, 158] width 517 height 21
click at [332, 148] on select "[Selecione...] ASG ASG + ASG ++ Balconista de Açougue Balconista de Açougue + O…" at bounding box center [590, 158] width 517 height 21
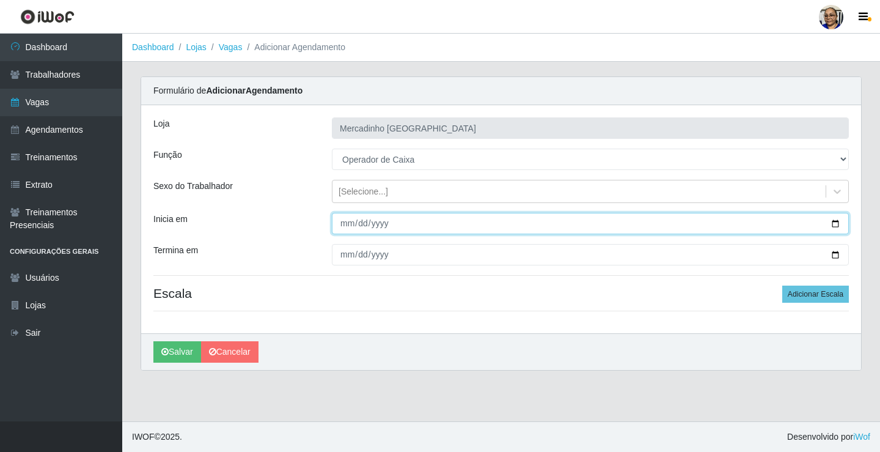
click at [835, 224] on input "Inicia em" at bounding box center [590, 223] width 517 height 21
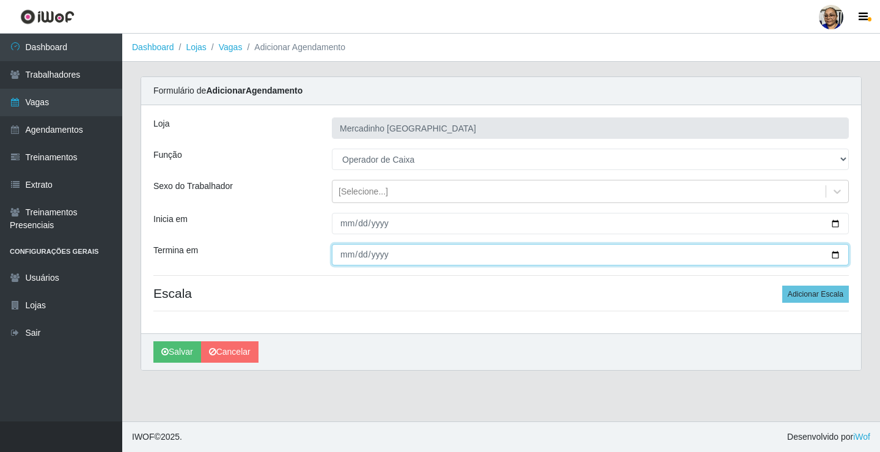
click at [834, 256] on input "Termina em" at bounding box center [590, 254] width 517 height 21
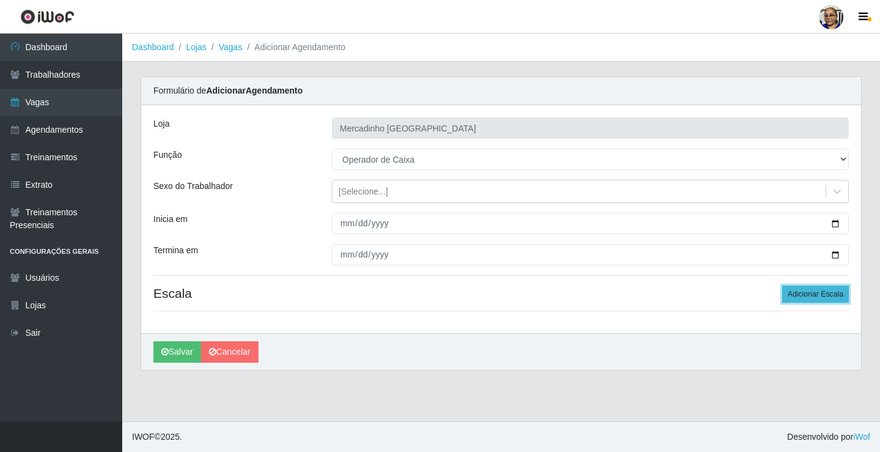
click at [796, 291] on button "Adicionar Escala" at bounding box center [815, 293] width 67 height 17
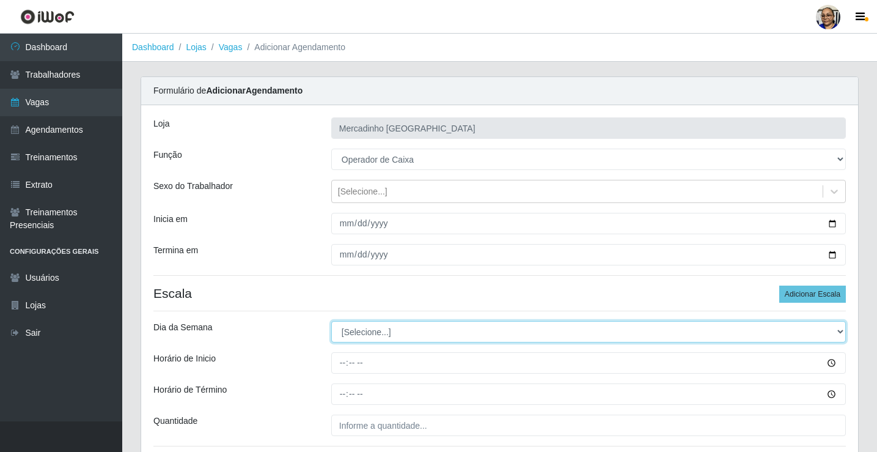
click at [375, 332] on select "[Selecione...] Segunda Terça Quarta Quinta Sexta Sábado Domingo" at bounding box center [588, 331] width 514 height 21
click at [331, 321] on select "[Selecione...] Segunda Terça Quarta Quinta Sexta Sábado Domingo" at bounding box center [588, 331] width 514 height 21
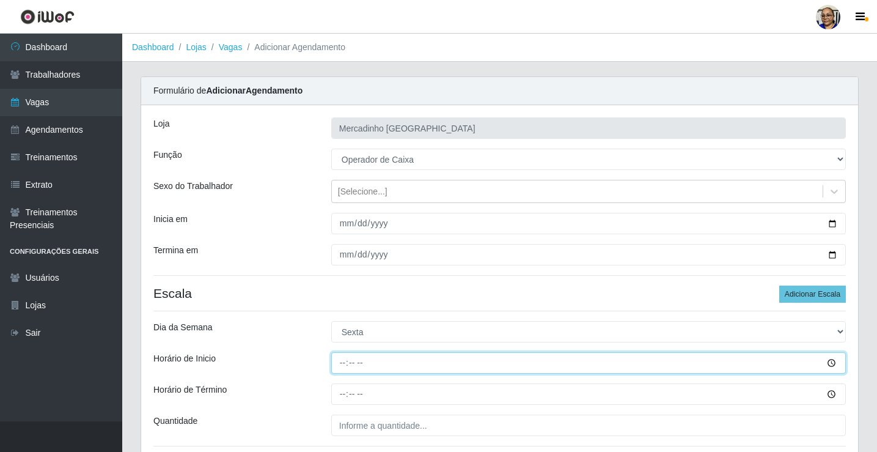
click at [344, 362] on input "Horário de Inicio" at bounding box center [588, 362] width 514 height 21
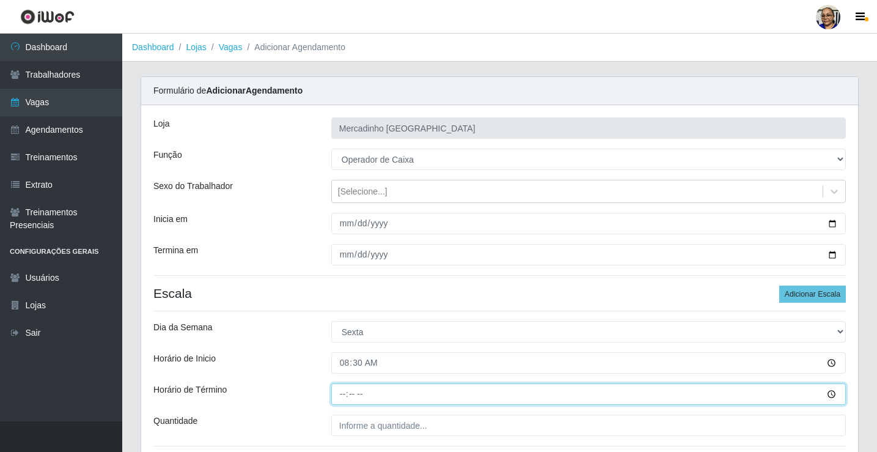
click at [345, 393] on input "Horário de Término" at bounding box center [588, 393] width 514 height 21
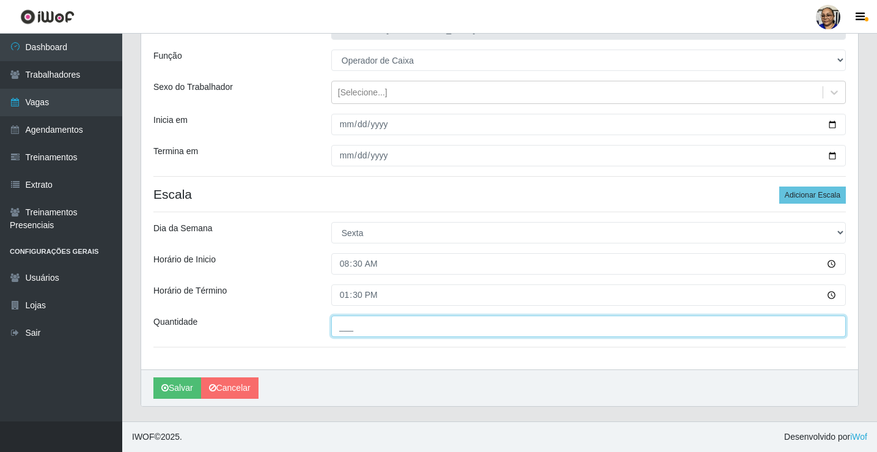
click at [437, 324] on input "___" at bounding box center [588, 325] width 514 height 21
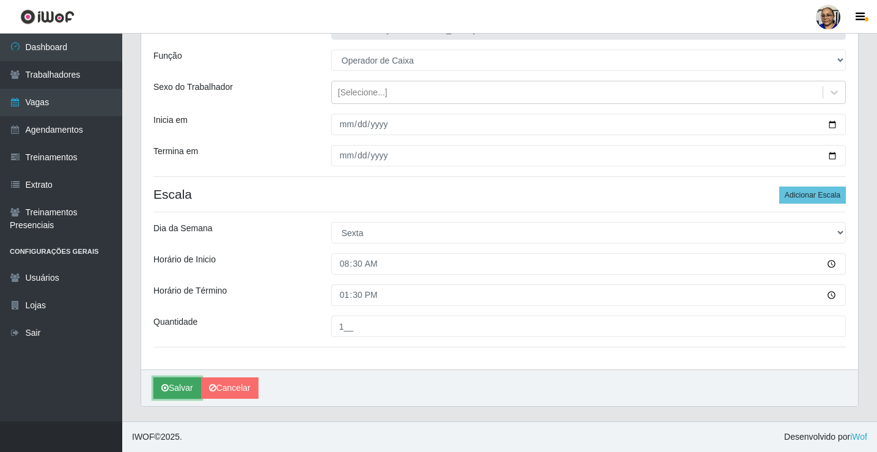
click at [188, 390] on button "Salvar" at bounding box center [177, 387] width 48 height 21
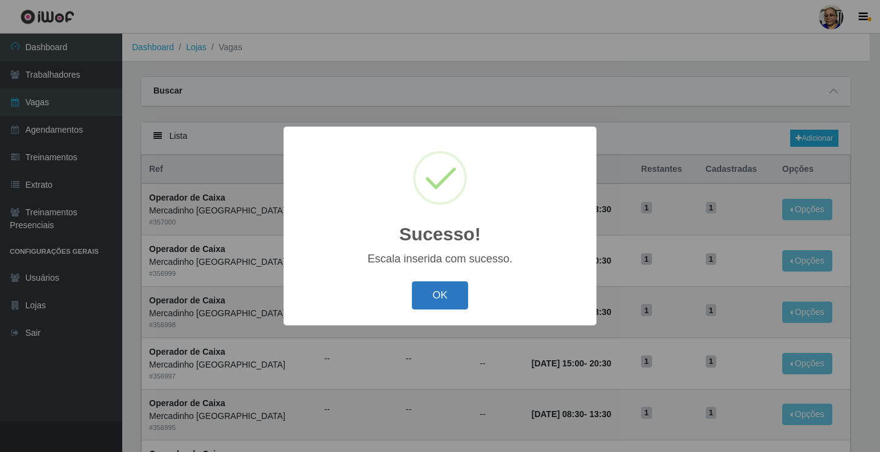
click at [453, 292] on button "OK" at bounding box center [440, 295] width 57 height 29
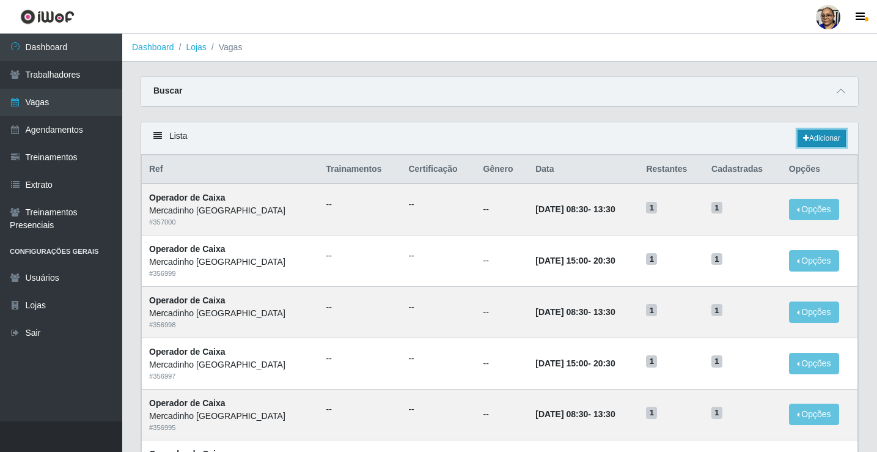
click at [830, 136] on link "Adicionar" at bounding box center [821, 138] width 48 height 17
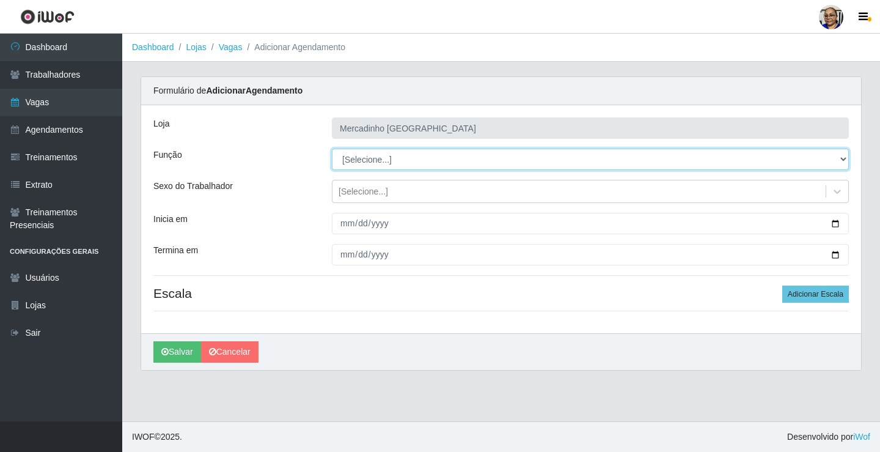
click at [378, 156] on select "[Selecione...] ASG ASG + ASG ++ Balconista de Açougue Balconista de Açougue + O…" at bounding box center [590, 158] width 517 height 21
click at [332, 148] on select "[Selecione...] ASG ASG + ASG ++ Balconista de Açougue Balconista de Açougue + O…" at bounding box center [590, 158] width 517 height 21
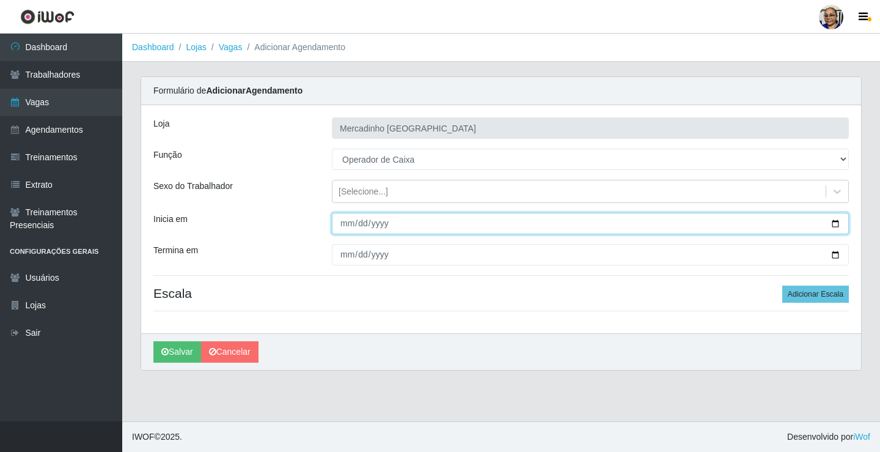
click at [834, 222] on input "Inicia em" at bounding box center [590, 223] width 517 height 21
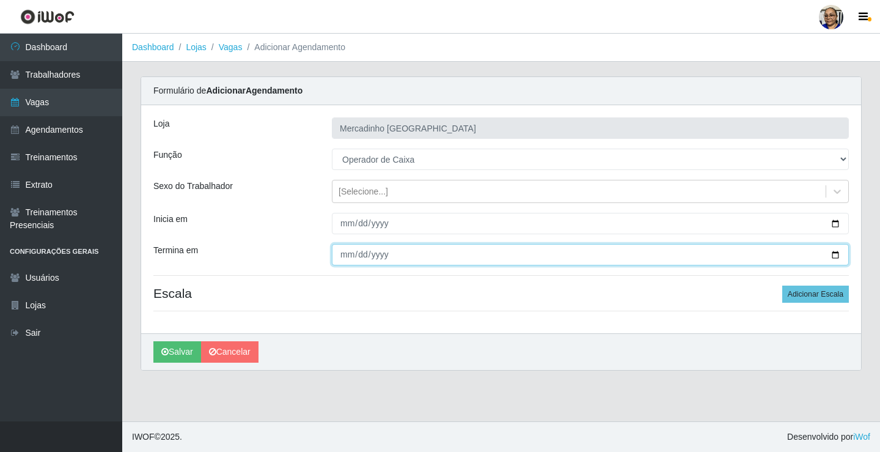
click at [835, 256] on input "Termina em" at bounding box center [590, 254] width 517 height 21
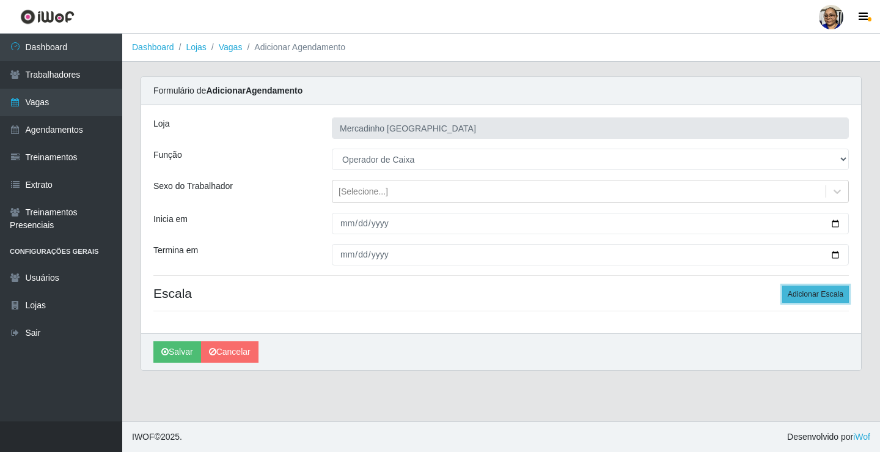
click at [814, 292] on button "Adicionar Escala" at bounding box center [815, 293] width 67 height 17
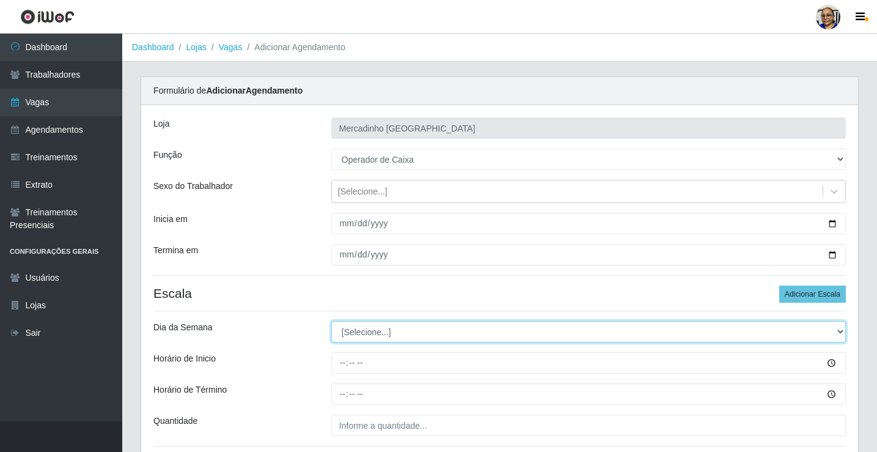
click at [362, 332] on select "[Selecione...] Segunda Terça Quarta Quinta Sexta Sábado Domingo" at bounding box center [588, 331] width 514 height 21
click at [331, 321] on select "[Selecione...] Segunda Terça Quarta Quinta Sexta Sábado Domingo" at bounding box center [588, 331] width 514 height 21
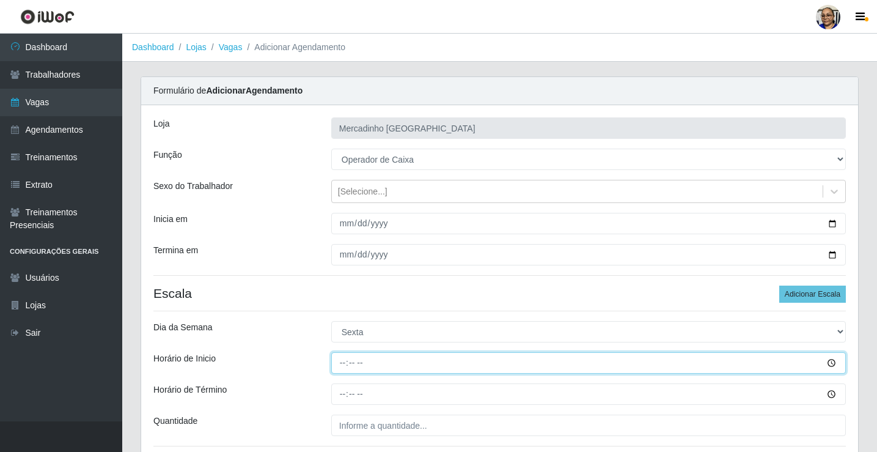
click at [344, 364] on input "Horário de Inicio" at bounding box center [588, 362] width 514 height 21
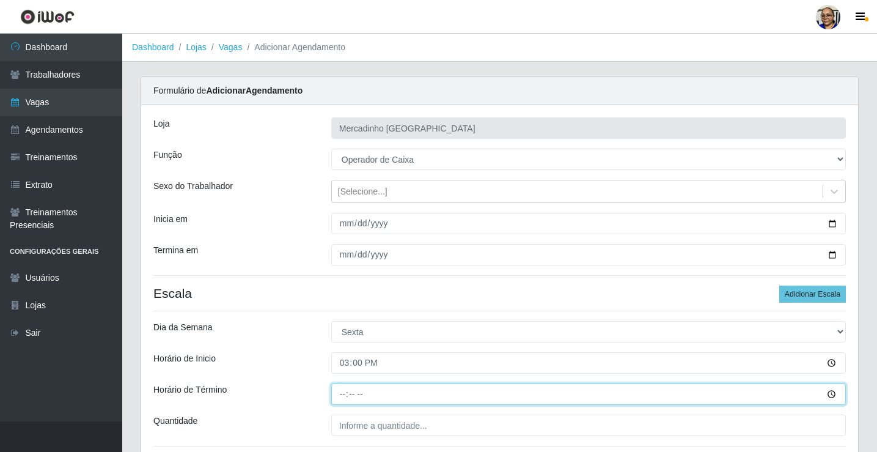
click at [341, 393] on input "Horário de Término" at bounding box center [588, 393] width 514 height 21
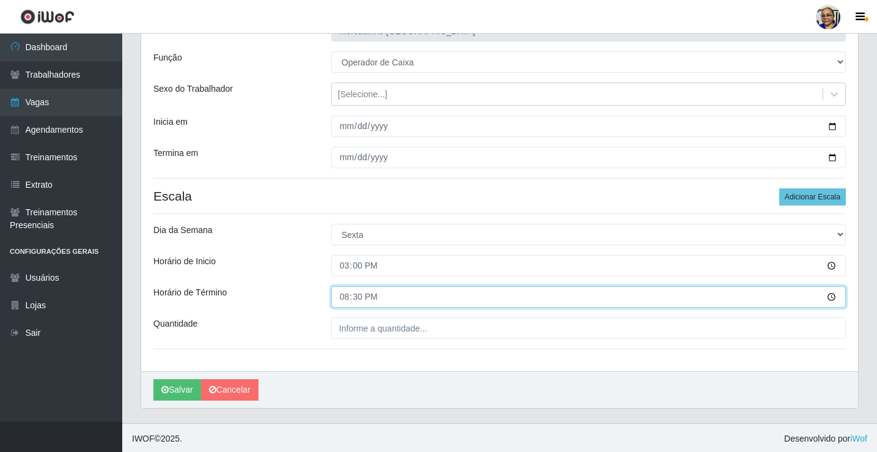
scroll to position [99, 0]
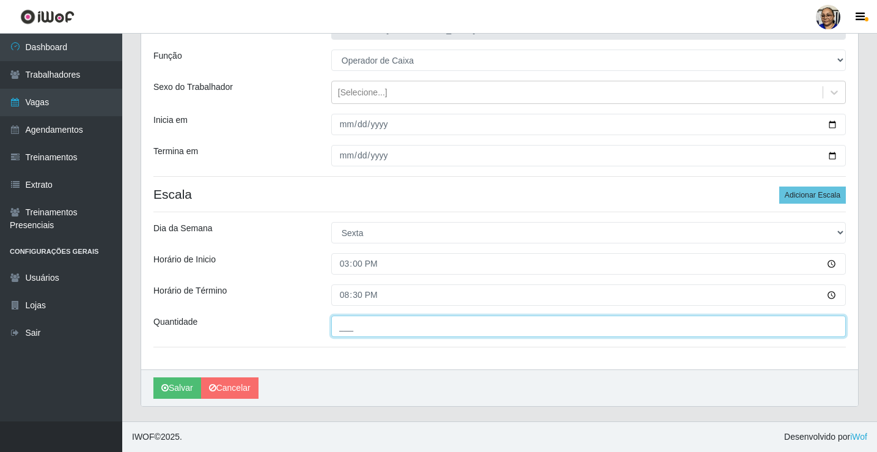
click at [430, 326] on input "___" at bounding box center [588, 325] width 514 height 21
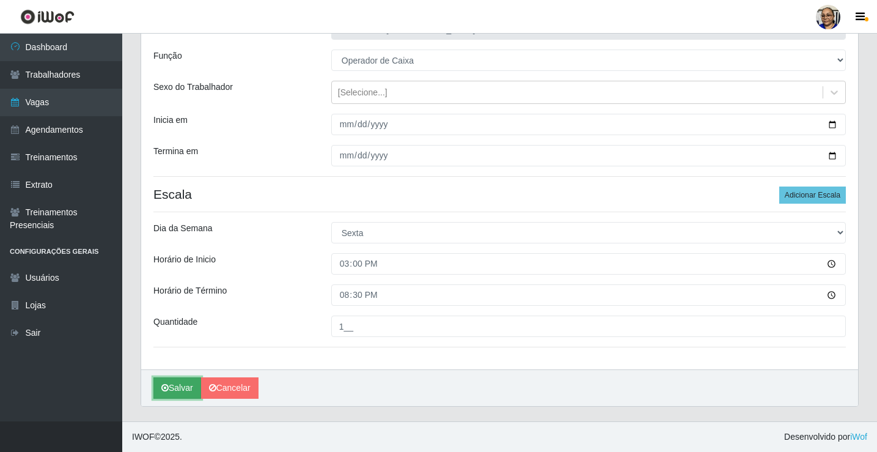
click at [177, 390] on button "Salvar" at bounding box center [177, 387] width 48 height 21
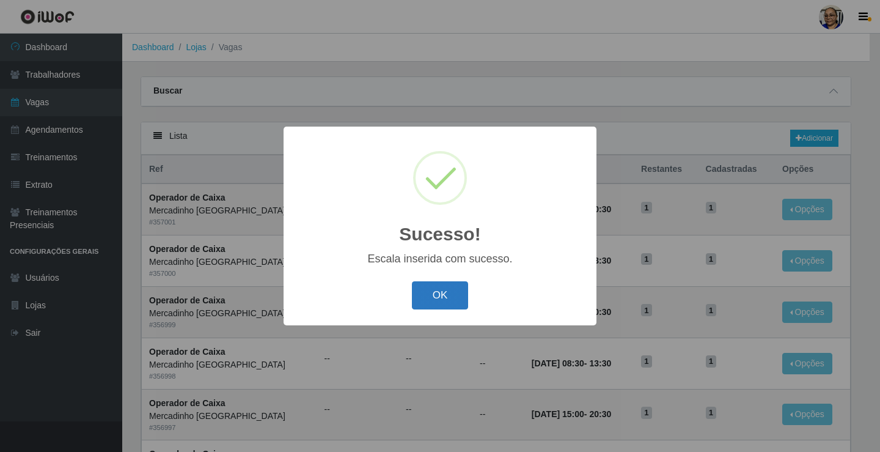
click at [431, 298] on button "OK" at bounding box center [440, 295] width 57 height 29
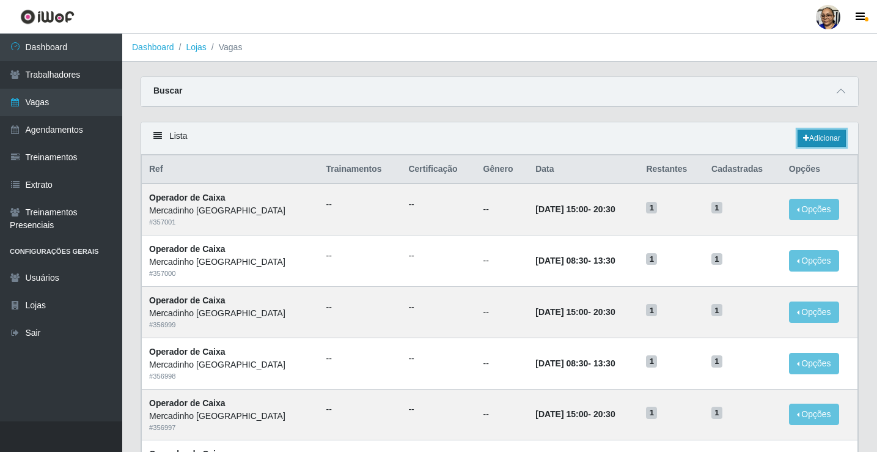
click at [829, 139] on link "Adicionar" at bounding box center [821, 138] width 48 height 17
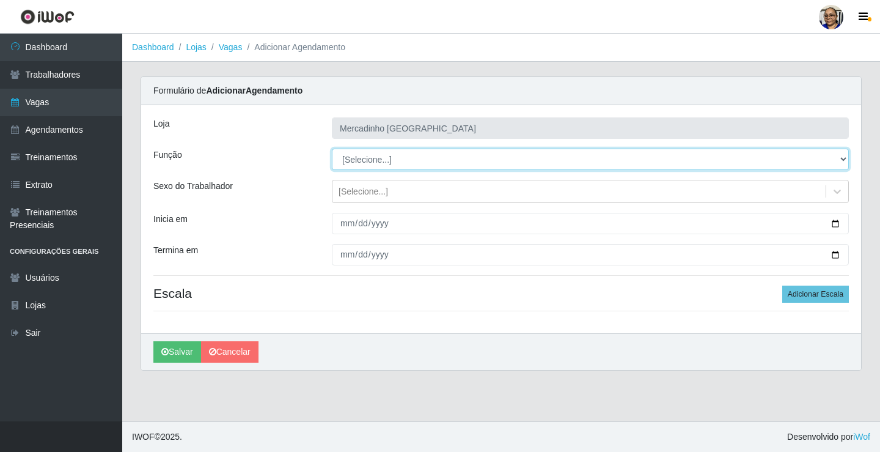
click at [356, 158] on select "[Selecione...] ASG ASG + ASG ++ Balconista de Açougue Balconista de Açougue + O…" at bounding box center [590, 158] width 517 height 21
click at [332, 148] on select "[Selecione...] ASG ASG + ASG ++ Balconista de Açougue Balconista de Açougue + O…" at bounding box center [590, 158] width 517 height 21
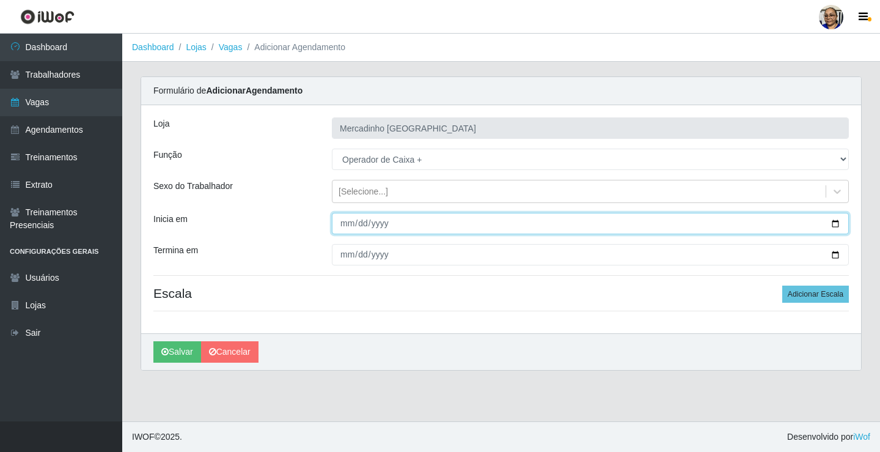
click at [836, 224] on input "Inicia em" at bounding box center [590, 223] width 517 height 21
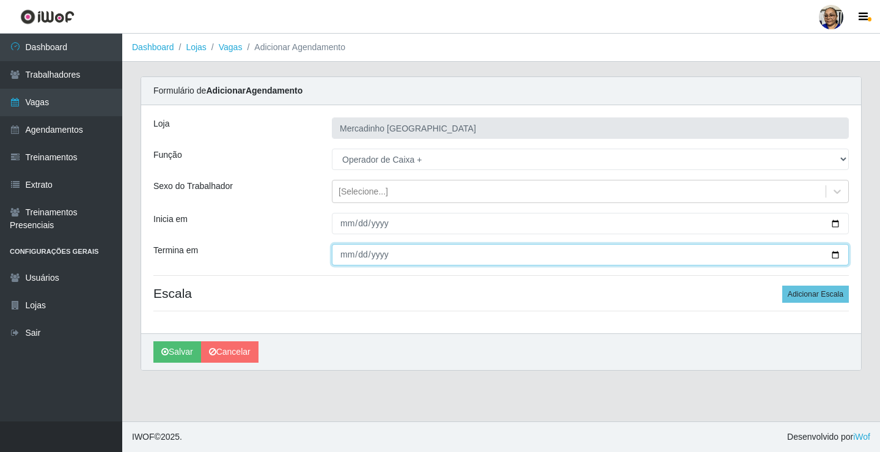
click at [837, 254] on input "Termina em" at bounding box center [590, 254] width 517 height 21
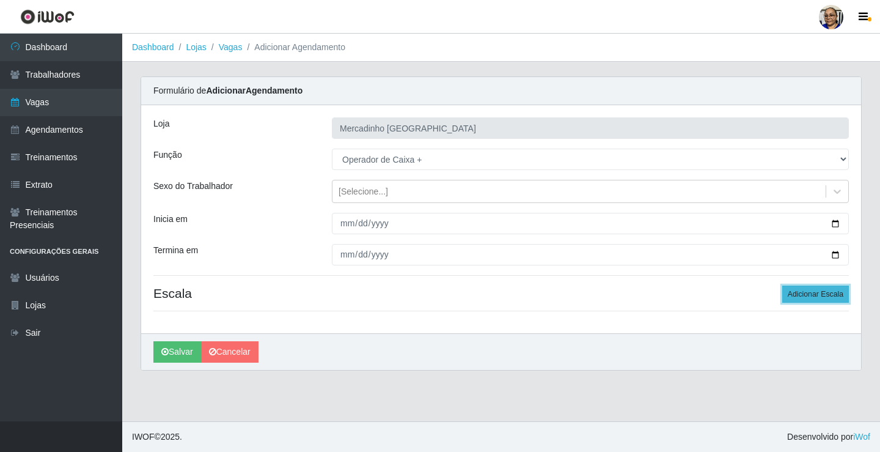
click at [812, 293] on button "Adicionar Escala" at bounding box center [815, 293] width 67 height 17
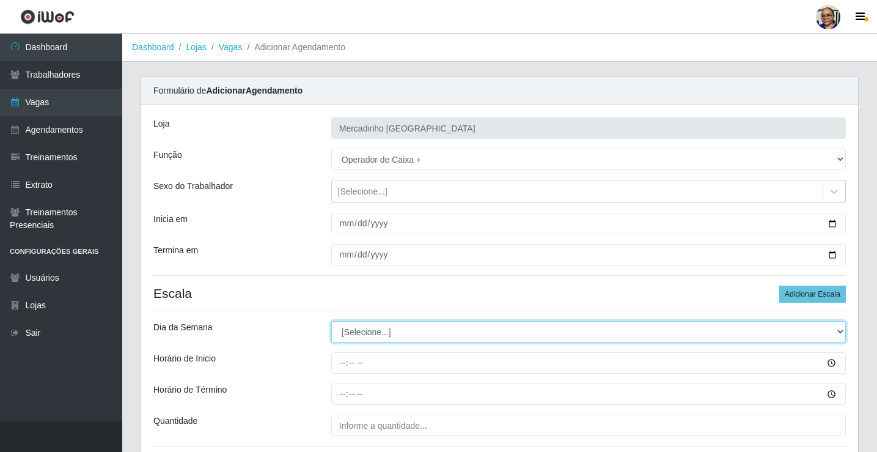
click at [350, 332] on select "[Selecione...] Segunda Terça Quarta Quinta Sexta Sábado Domingo" at bounding box center [588, 331] width 514 height 21
click at [331, 321] on select "[Selecione...] Segunda Terça Quarta Quinta Sexta Sábado Domingo" at bounding box center [588, 331] width 514 height 21
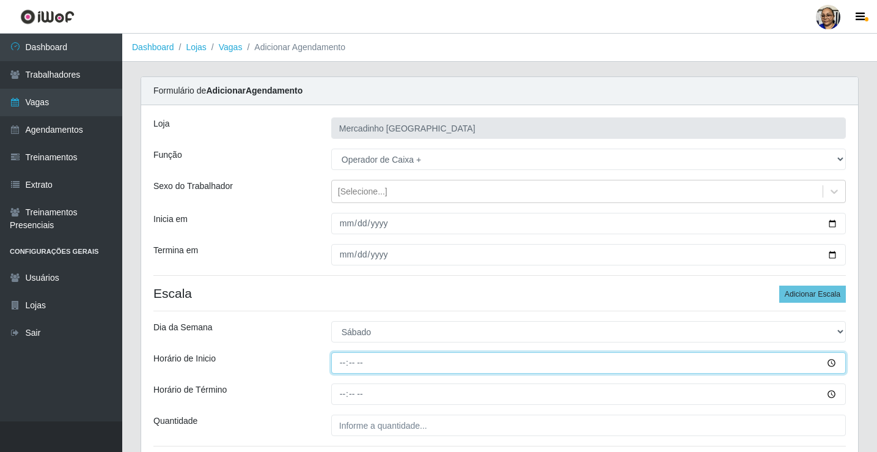
click at [342, 366] on input "Horário de Inicio" at bounding box center [588, 362] width 514 height 21
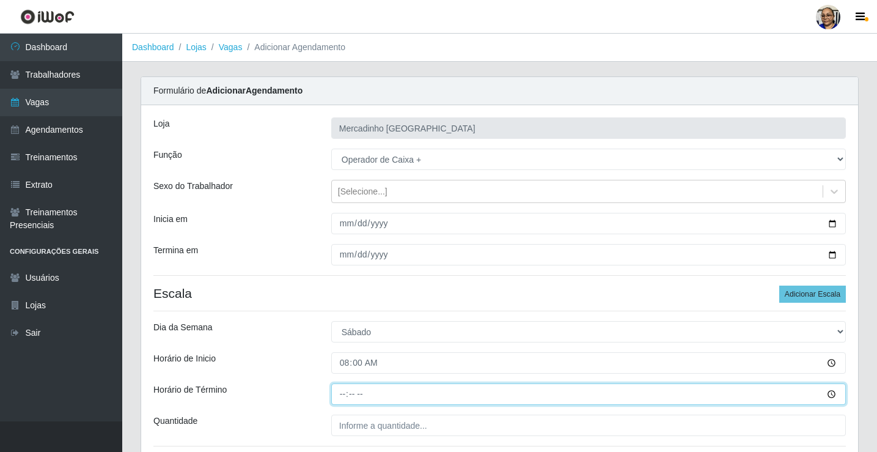
drag, startPoint x: 340, startPoint y: 394, endPoint x: 346, endPoint y: 395, distance: 6.2
click at [342, 395] on input "Horário de Término" at bounding box center [588, 393] width 514 height 21
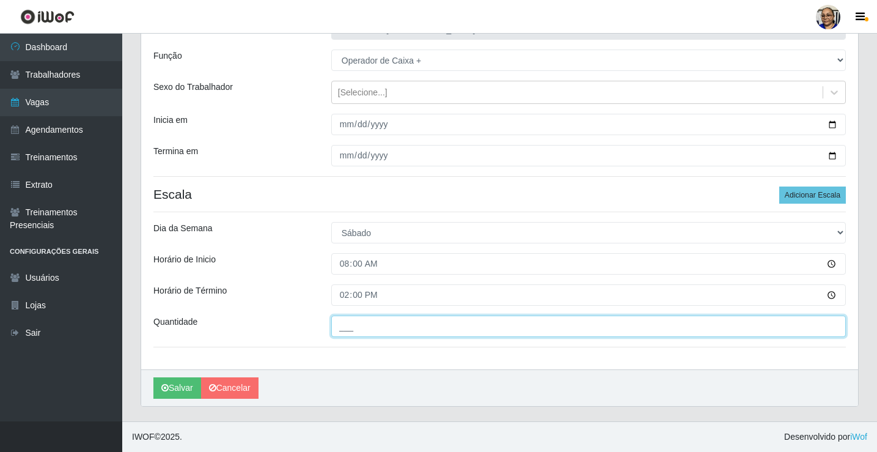
click at [439, 326] on input "___" at bounding box center [588, 325] width 514 height 21
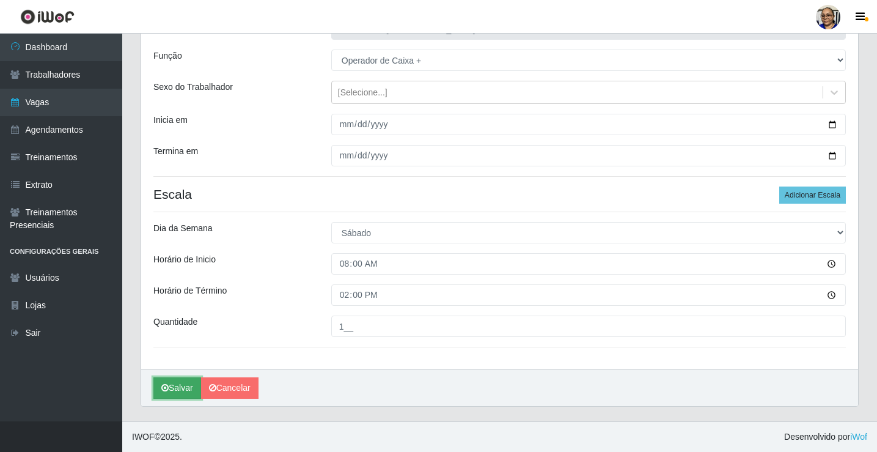
click at [178, 386] on button "Salvar" at bounding box center [177, 387] width 48 height 21
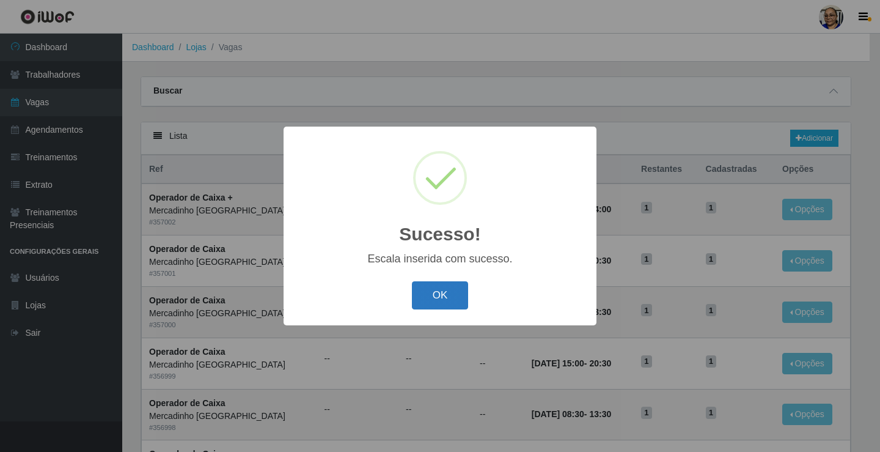
click at [452, 293] on button "OK" at bounding box center [440, 295] width 57 height 29
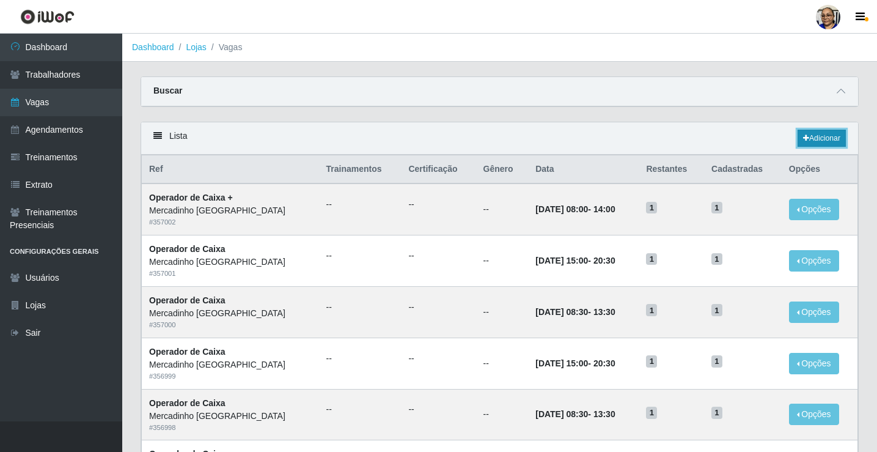
click at [831, 137] on link "Adicionar" at bounding box center [821, 138] width 48 height 17
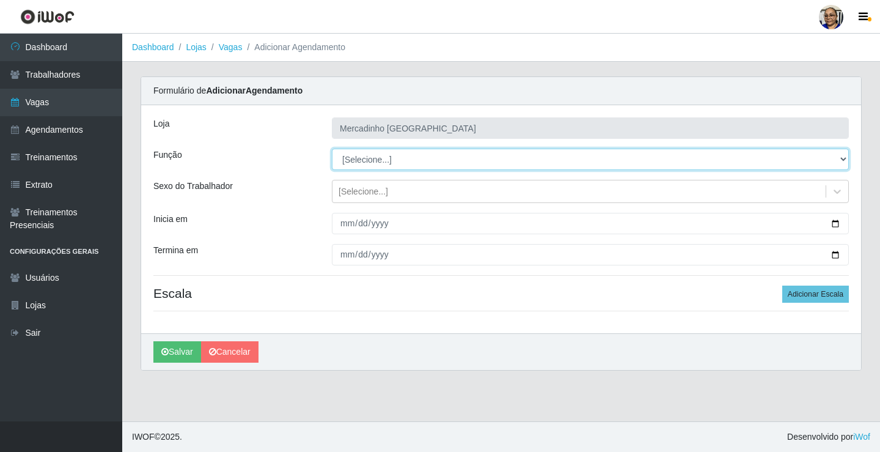
click at [368, 156] on select "[Selecione...] ASG ASG + ASG ++ Balconista de Açougue Balconista de Açougue + O…" at bounding box center [590, 158] width 517 height 21
click at [332, 148] on select "[Selecione...] ASG ASG + ASG ++ Balconista de Açougue Balconista de Açougue + O…" at bounding box center [590, 158] width 517 height 21
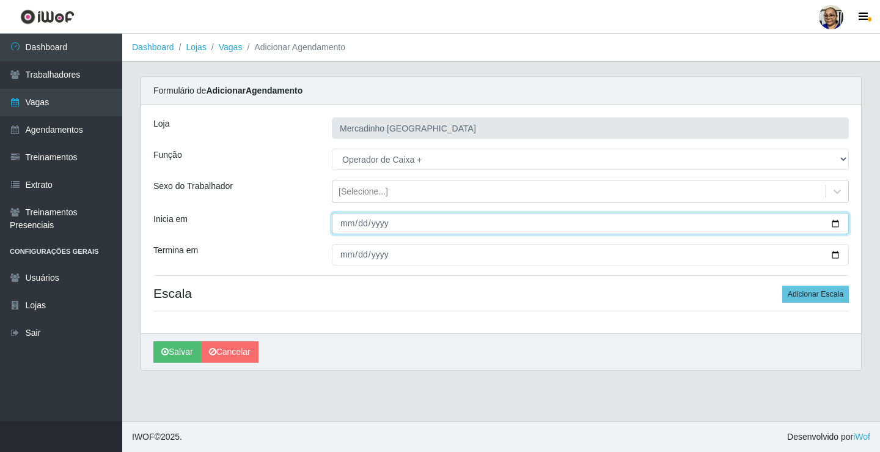
click at [836, 225] on input "Inicia em" at bounding box center [590, 223] width 517 height 21
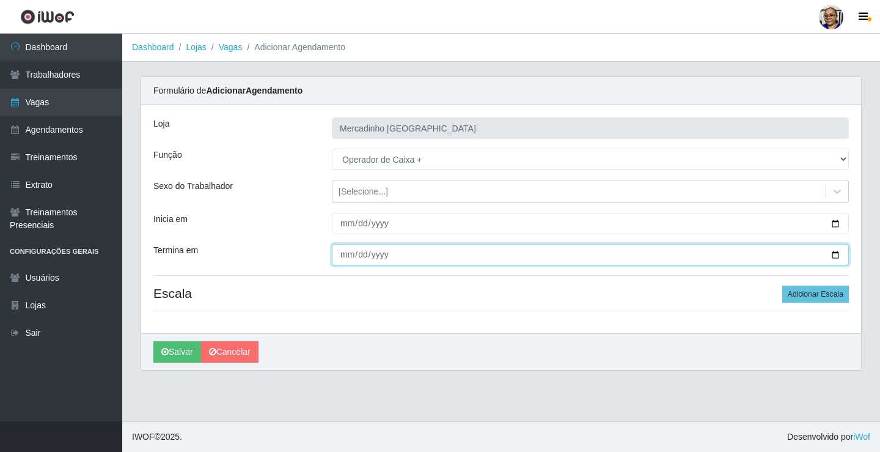
click at [836, 255] on input "Termina em" at bounding box center [590, 254] width 517 height 21
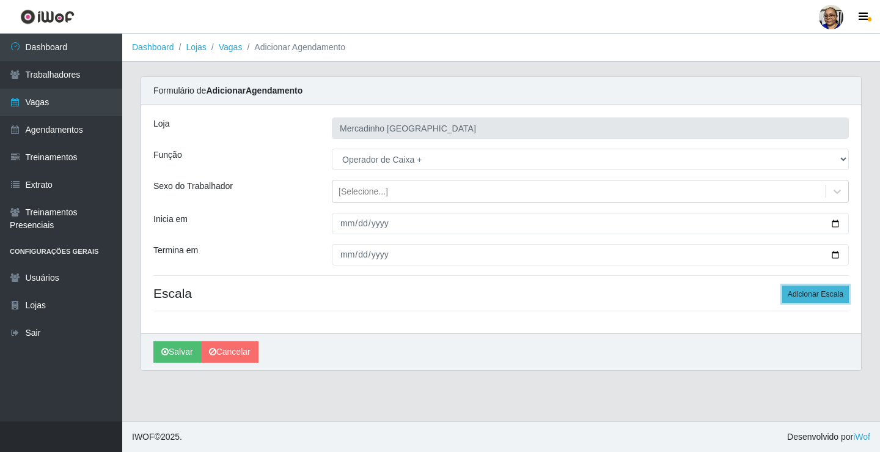
click at [791, 289] on button "Adicionar Escala" at bounding box center [815, 293] width 67 height 17
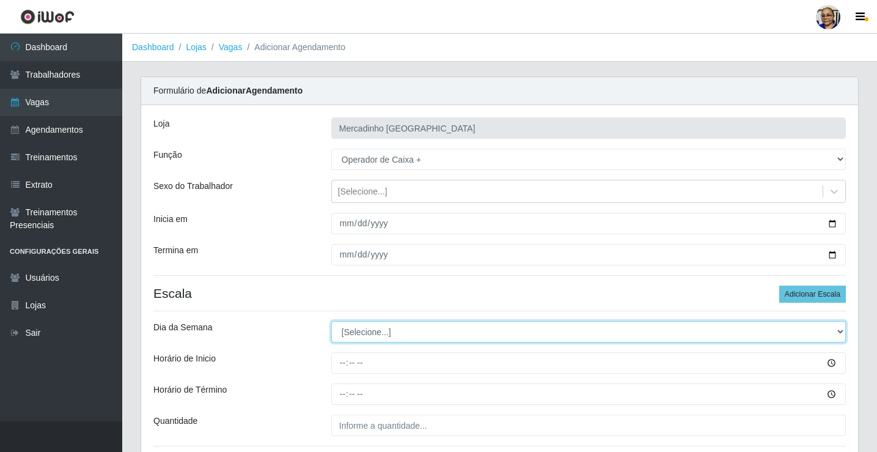
click at [382, 327] on select "[Selecione...] Segunda Terça Quarta Quinta Sexta Sábado Domingo" at bounding box center [588, 331] width 514 height 21
click at [331, 321] on select "[Selecione...] Segunda Terça Quarta Quinta Sexta Sábado Domingo" at bounding box center [588, 331] width 514 height 21
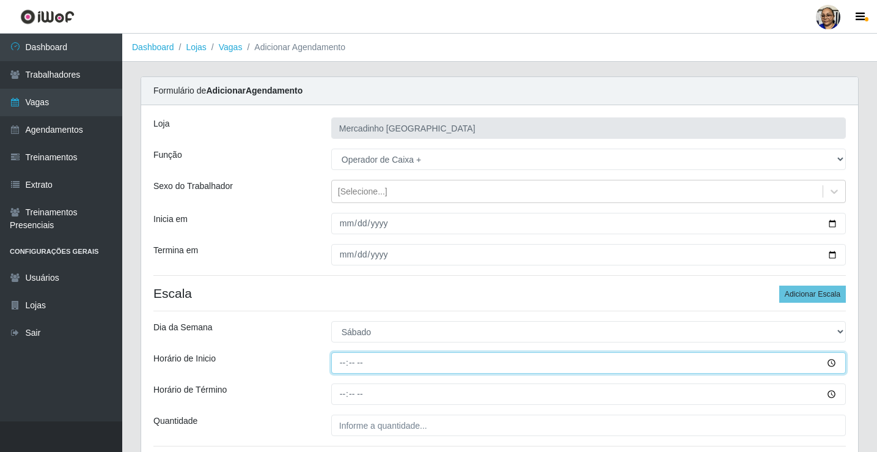
click at [343, 364] on input "Horário de Inicio" at bounding box center [588, 362] width 514 height 21
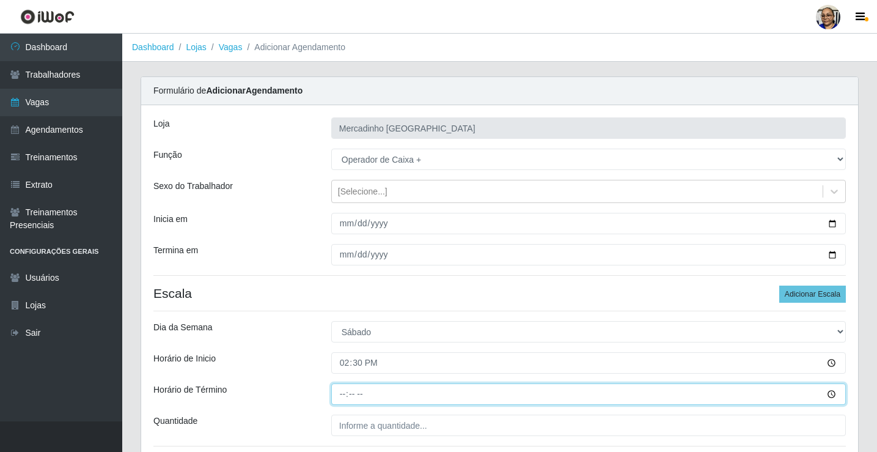
click at [338, 392] on input "Horário de Término" at bounding box center [588, 393] width 514 height 21
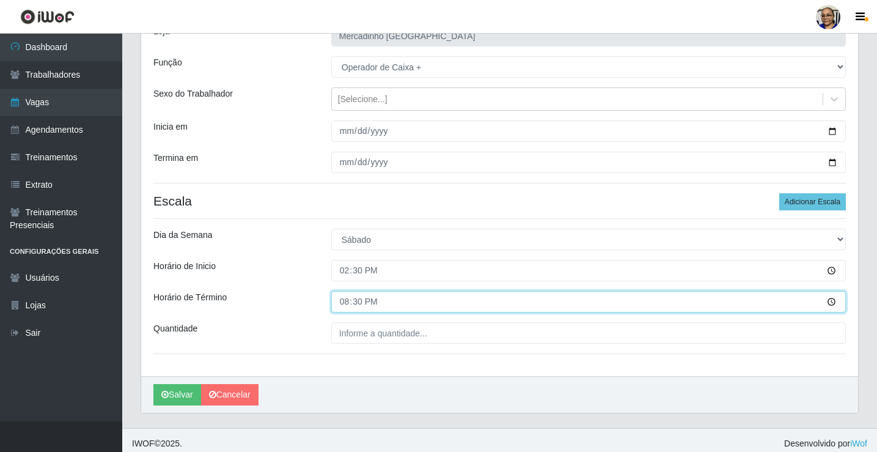
scroll to position [99, 0]
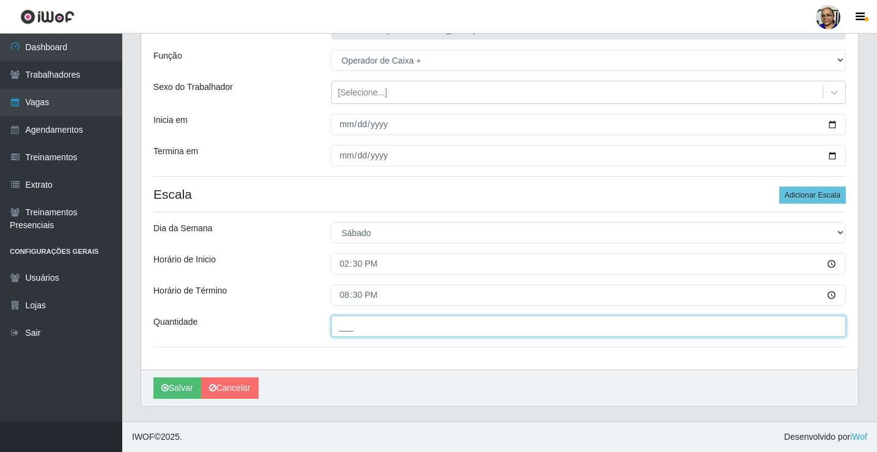
click at [434, 324] on input "___" at bounding box center [588, 325] width 514 height 21
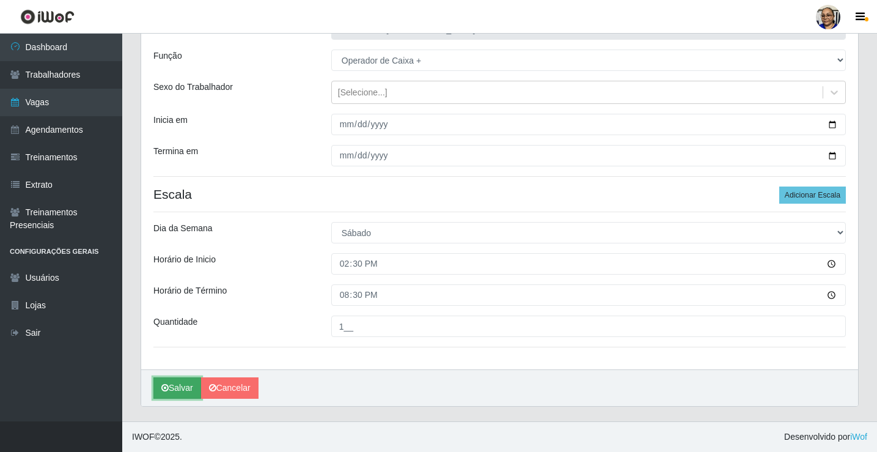
click at [190, 384] on button "Salvar" at bounding box center [177, 387] width 48 height 21
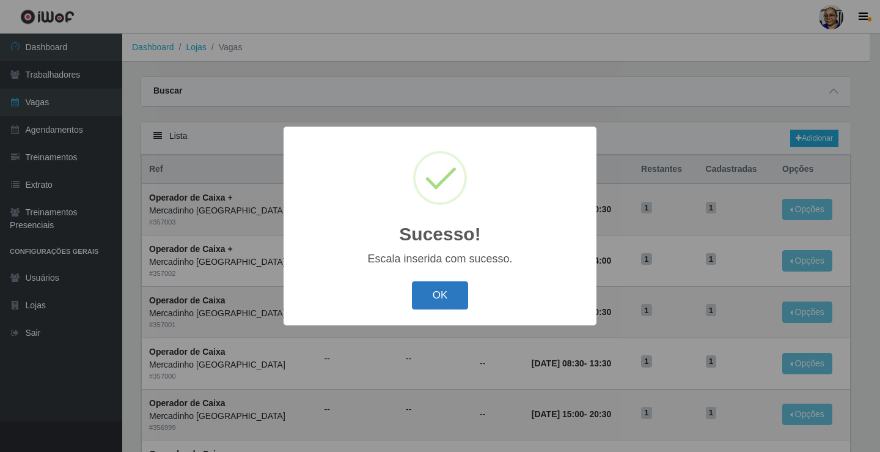
click at [439, 298] on button "OK" at bounding box center [440, 295] width 57 height 29
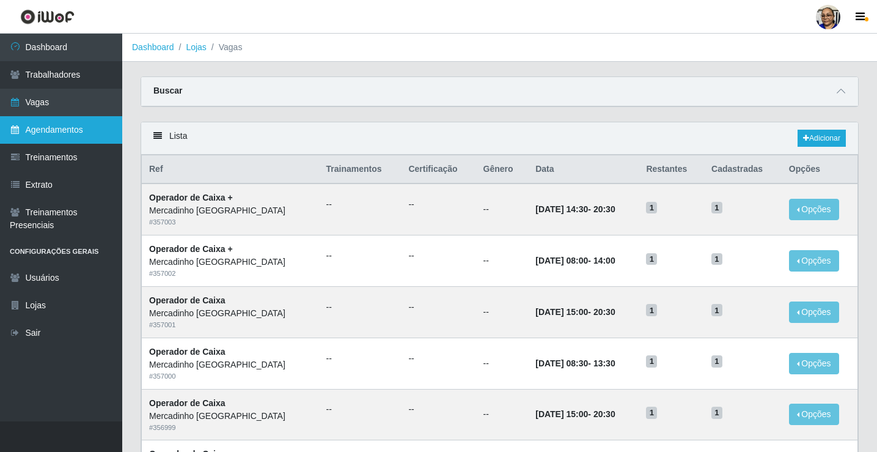
click at [35, 131] on link "Agendamentos" at bounding box center [61, 129] width 122 height 27
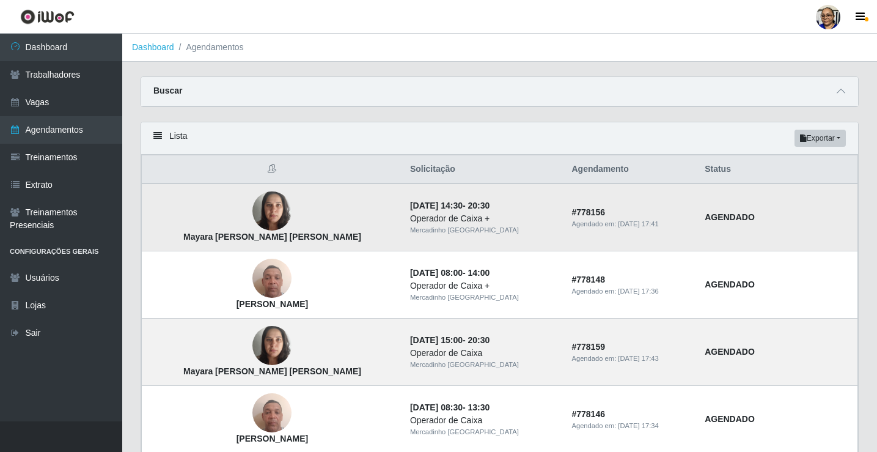
click at [252, 207] on img at bounding box center [271, 211] width 39 height 52
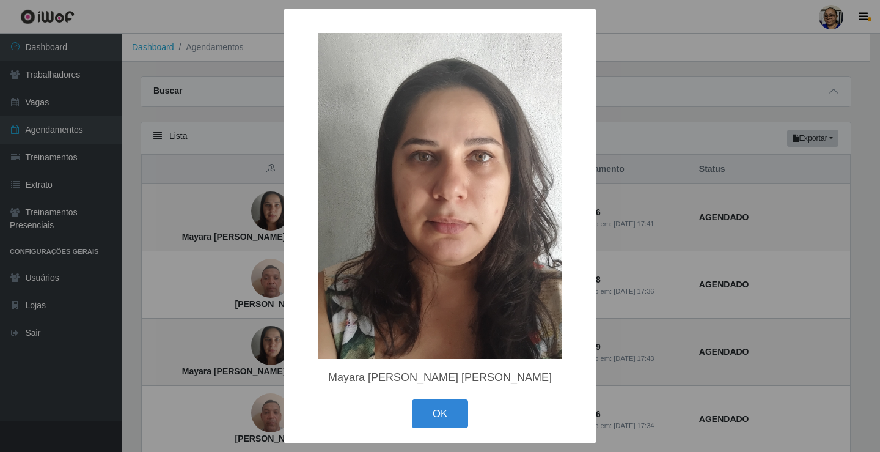
click at [239, 211] on div "× Mayara Ellen Lima Ferreira OK Cancel" at bounding box center [440, 226] width 880 height 452
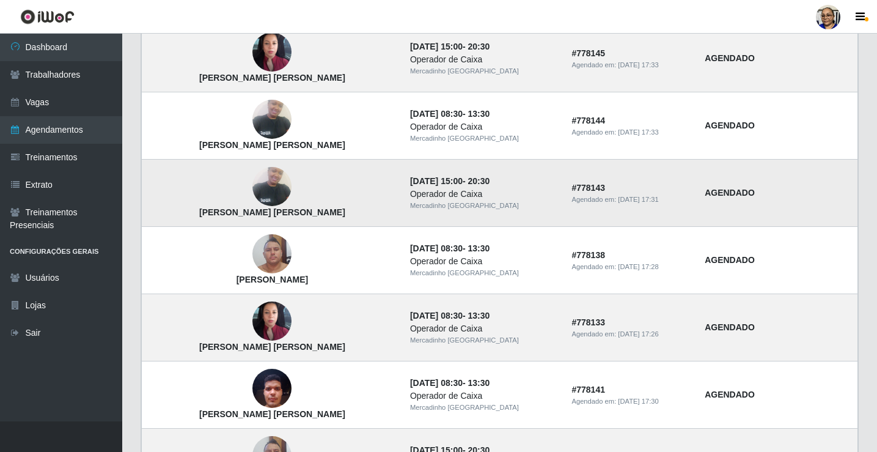
scroll to position [824, 0]
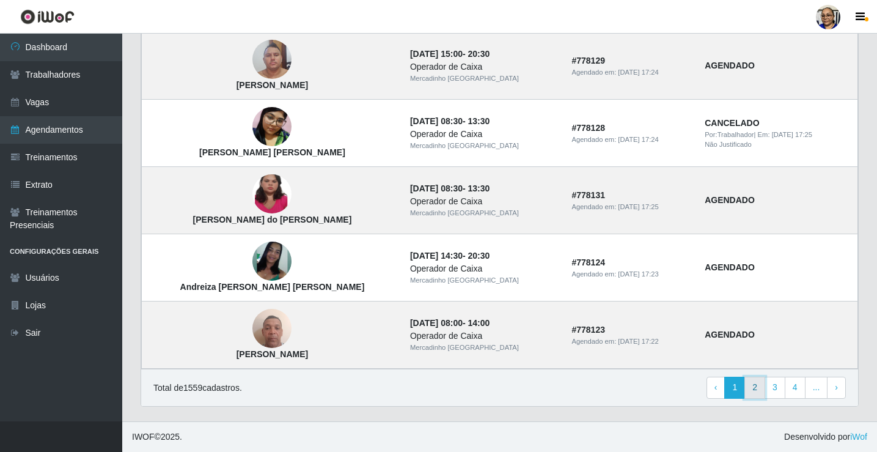
click at [759, 387] on link "2" at bounding box center [754, 387] width 21 height 22
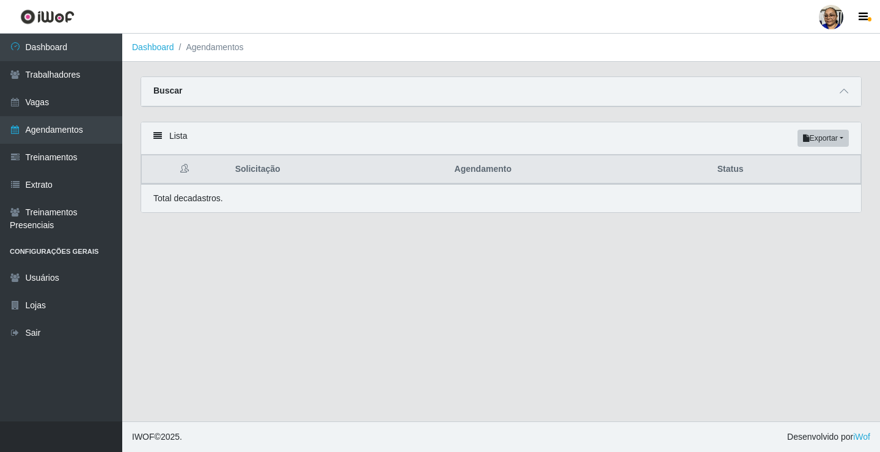
click at [429, 330] on main "Dashboard Agendamentos Carregando... Buscar Início em [GEOGRAPHIC_DATA] em Stat…" at bounding box center [501, 227] width 758 height 387
click at [70, 132] on link "Agendamentos" at bounding box center [61, 129] width 122 height 27
drag, startPoint x: 295, startPoint y: 309, endPoint x: 302, endPoint y: 326, distance: 18.1
click at [302, 326] on main "Dashboard Agendamentos Carregando... Buscar Início em [GEOGRAPHIC_DATA] em Stat…" at bounding box center [501, 227] width 758 height 387
click at [56, 125] on link "Agendamentos" at bounding box center [61, 129] width 122 height 27
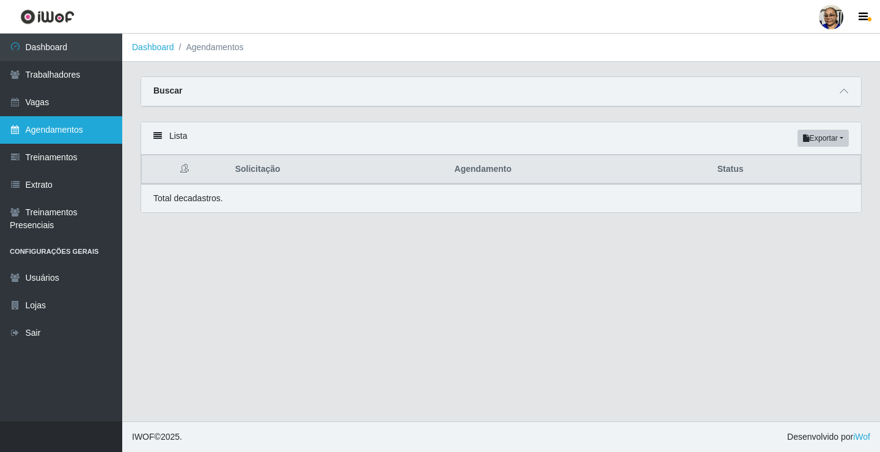
click at [59, 128] on link "Agendamentos" at bounding box center [61, 129] width 122 height 27
click at [59, 127] on link "Agendamentos" at bounding box center [61, 129] width 122 height 27
drag, startPoint x: 850, startPoint y: 265, endPoint x: 821, endPoint y: 182, distance: 87.3
click at [849, 263] on main "Dashboard Agendamentos Carregando... Buscar Início em [GEOGRAPHIC_DATA] em Stat…" at bounding box center [501, 227] width 758 height 387
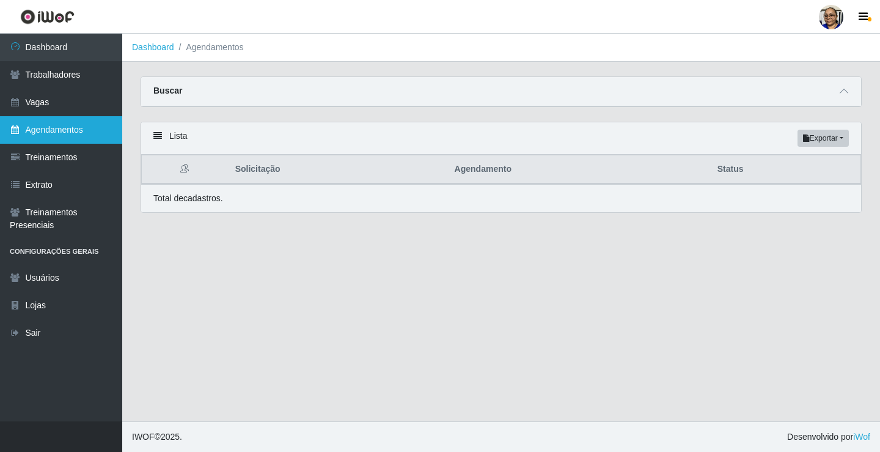
click at [71, 124] on link "Agendamentos" at bounding box center [61, 129] width 122 height 27
click at [464, 273] on main "Dashboard Agendamentos Carregando... Buscar Início em [GEOGRAPHIC_DATA] em Stat…" at bounding box center [501, 227] width 758 height 387
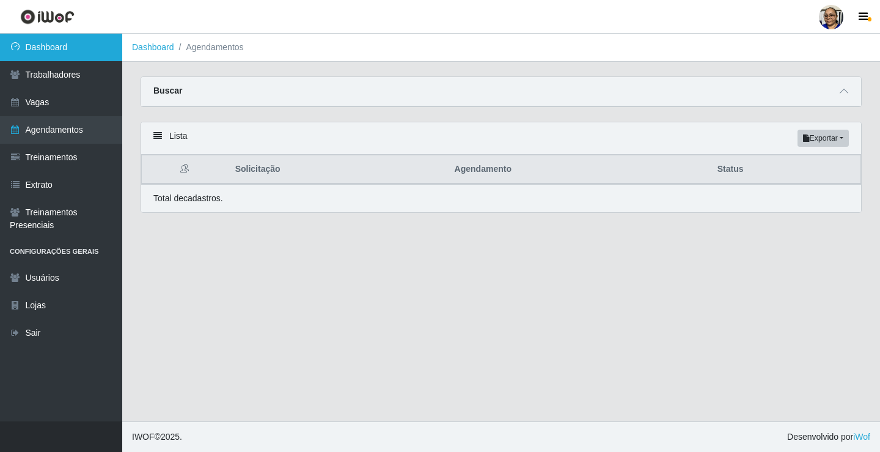
click at [90, 47] on link "Dashboard" at bounding box center [61, 47] width 122 height 27
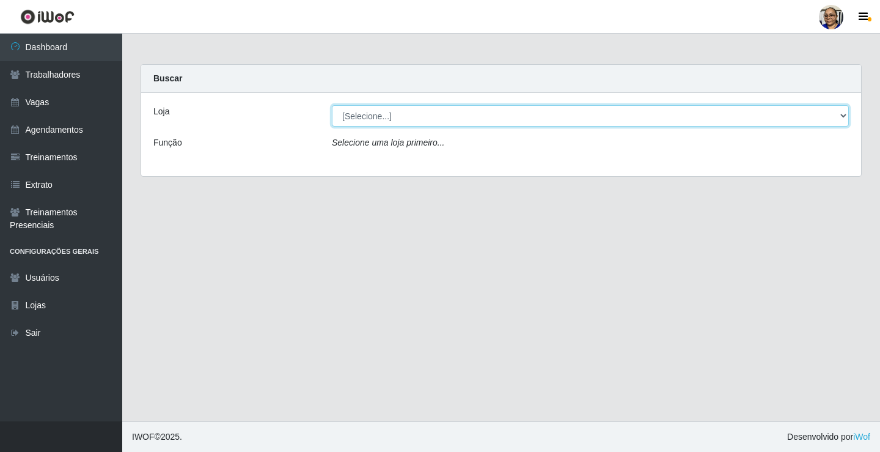
click at [842, 116] on select "[Selecione...] Mercadinho [GEOGRAPHIC_DATA]" at bounding box center [590, 115] width 517 height 21
select select "345"
click at [332, 105] on select "[Selecione...] Mercadinho [GEOGRAPHIC_DATA]" at bounding box center [590, 115] width 517 height 21
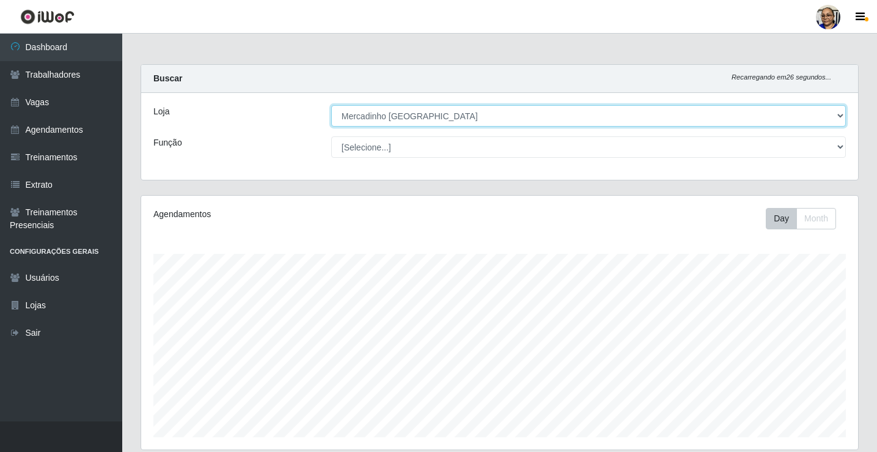
scroll to position [197, 0]
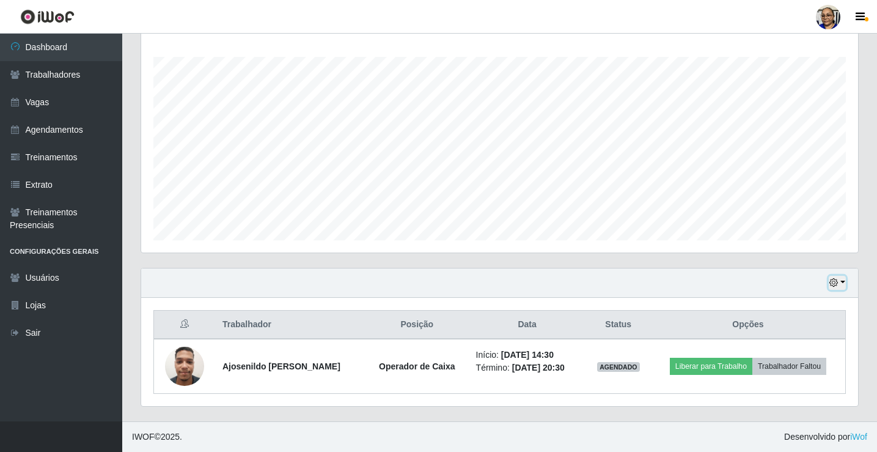
click at [841, 282] on button "button" at bounding box center [837, 283] width 17 height 14
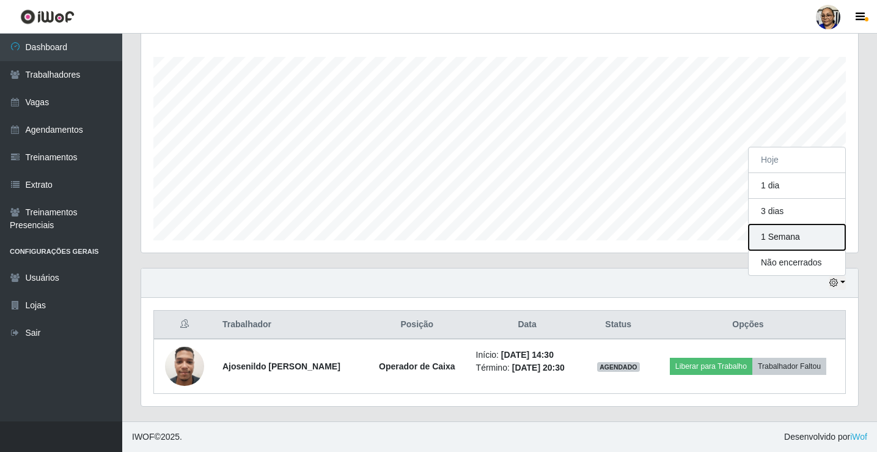
click at [824, 241] on button "1 Semana" at bounding box center [796, 237] width 97 height 26
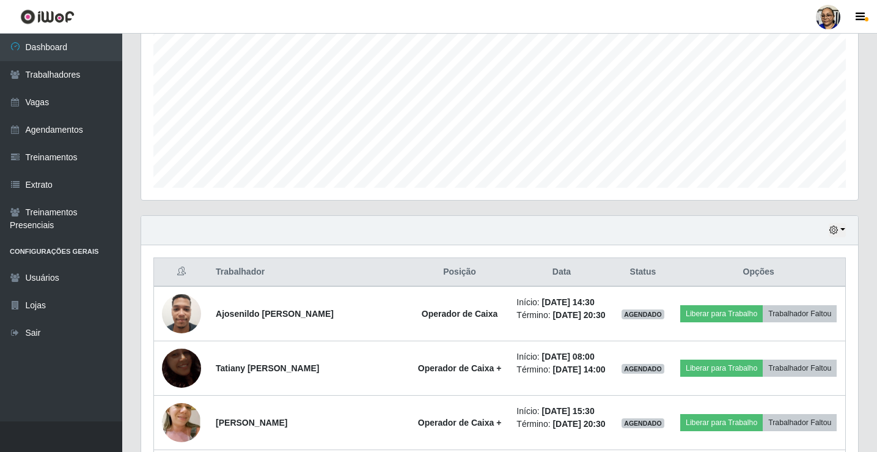
scroll to position [245, 0]
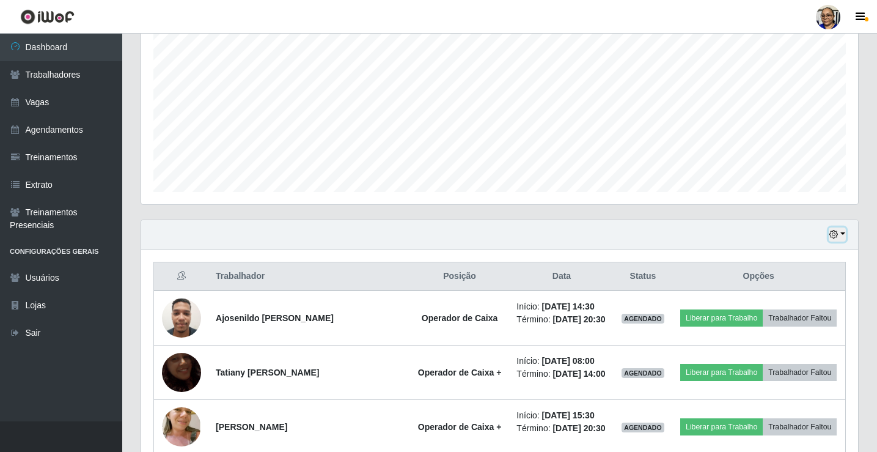
click at [843, 235] on button "button" at bounding box center [837, 234] width 17 height 14
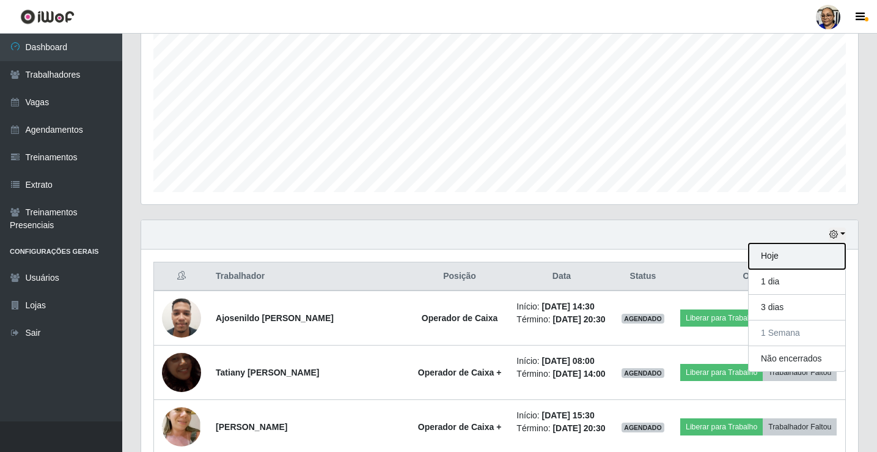
click at [805, 257] on button "Hoje" at bounding box center [796, 256] width 97 height 26
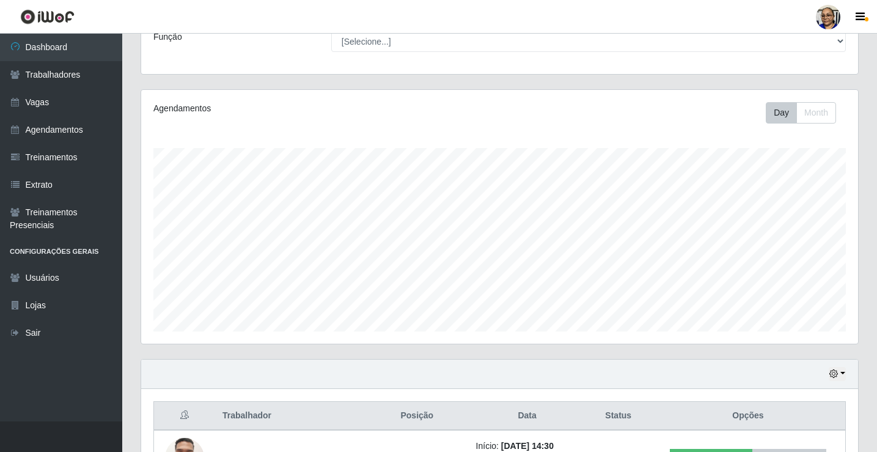
scroll to position [197, 0]
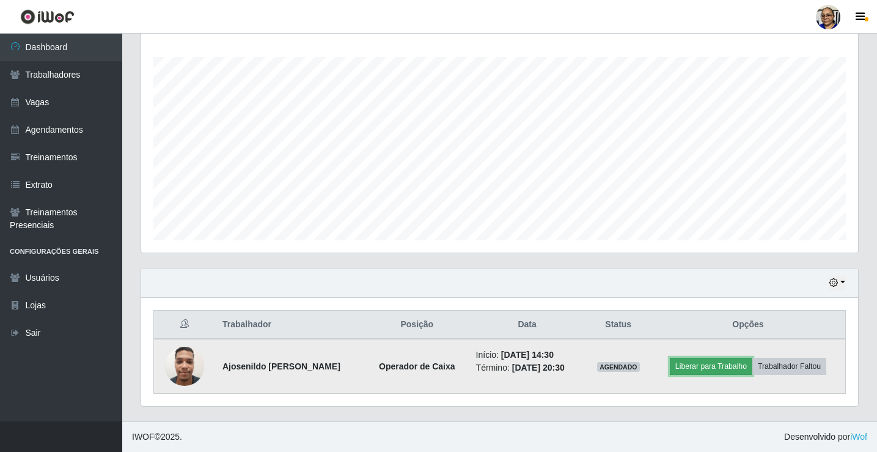
click at [708, 368] on button "Liberar para Trabalho" at bounding box center [711, 365] width 82 height 17
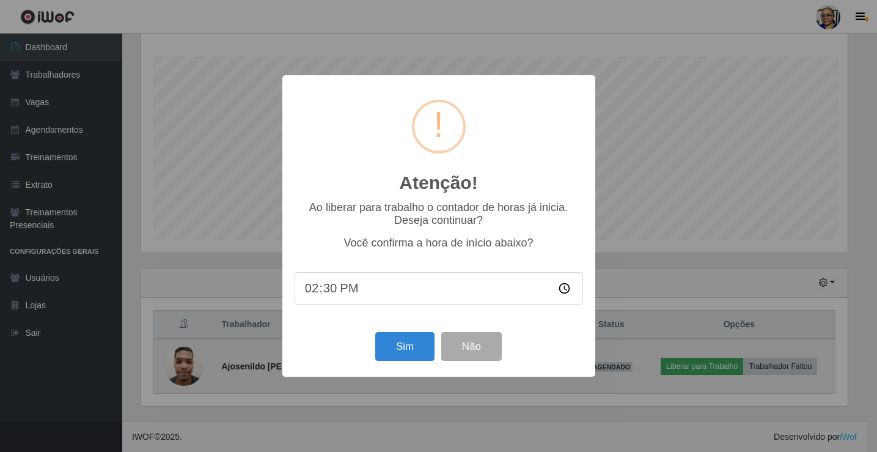
scroll to position [254, 709]
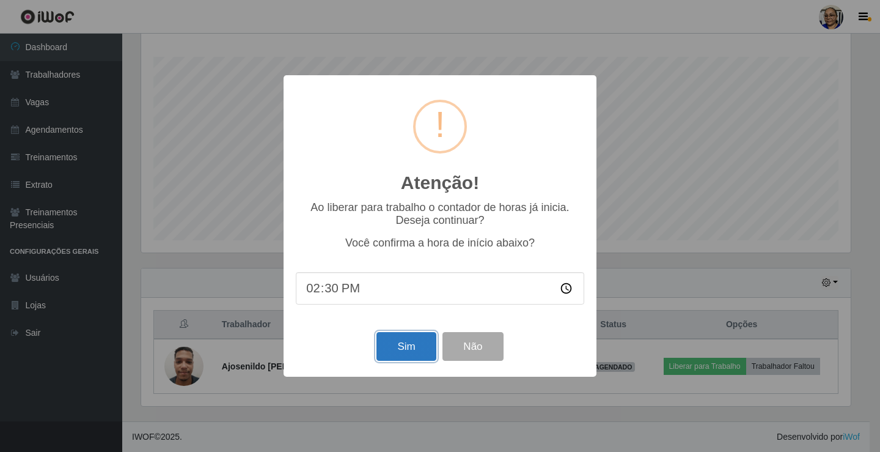
click at [404, 347] on button "Sim" at bounding box center [405, 346] width 59 height 29
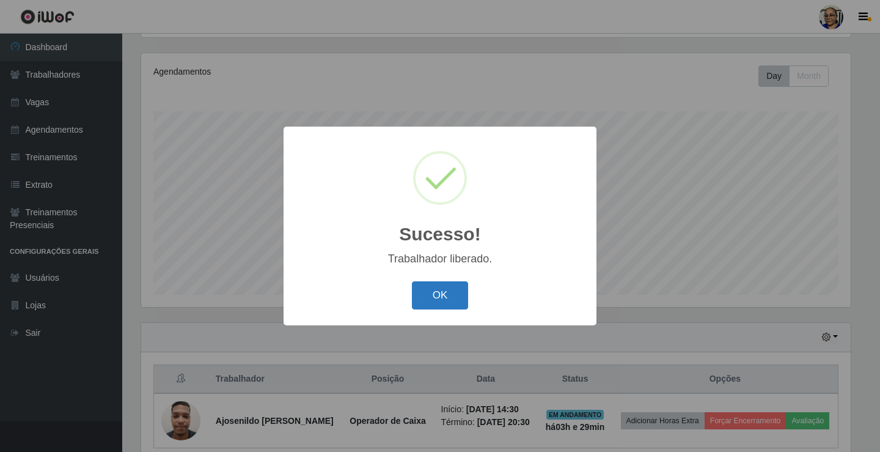
click at [436, 298] on button "OK" at bounding box center [440, 295] width 57 height 29
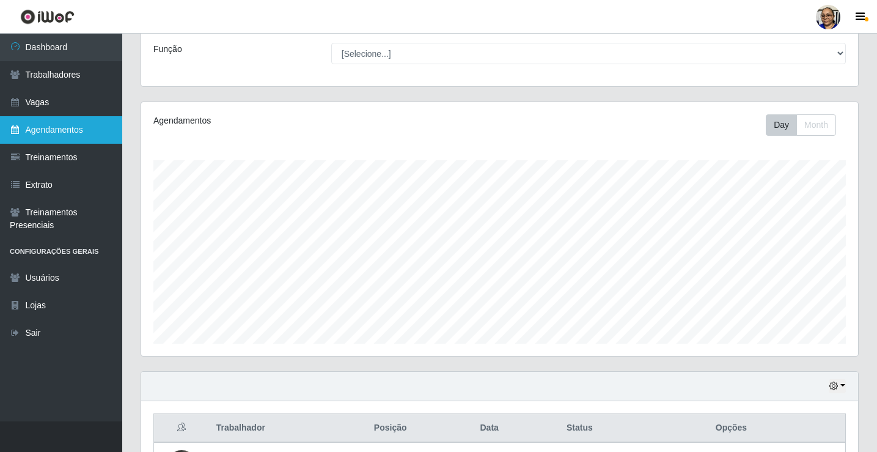
scroll to position [81, 0]
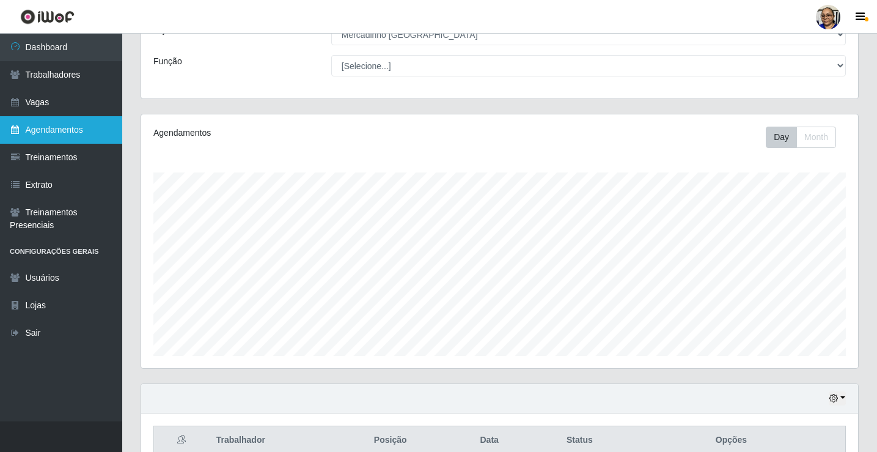
click at [88, 132] on link "Agendamentos" at bounding box center [61, 129] width 122 height 27
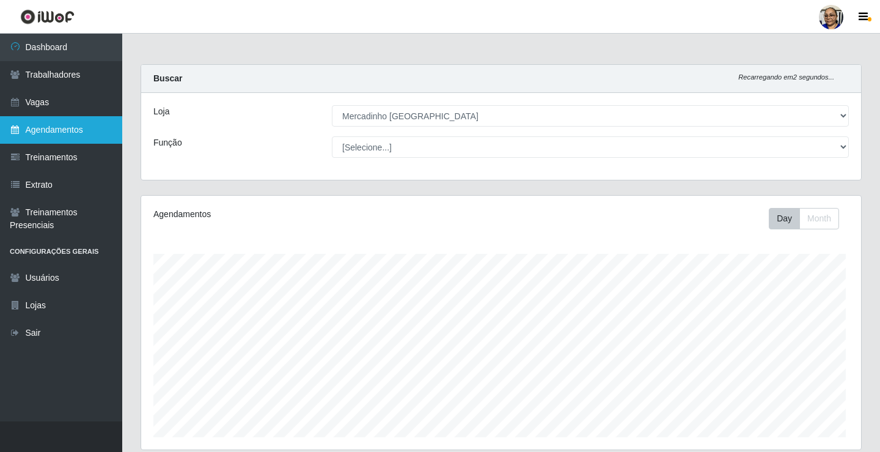
click at [88, 132] on link "Agendamentos" at bounding box center [61, 129] width 122 height 27
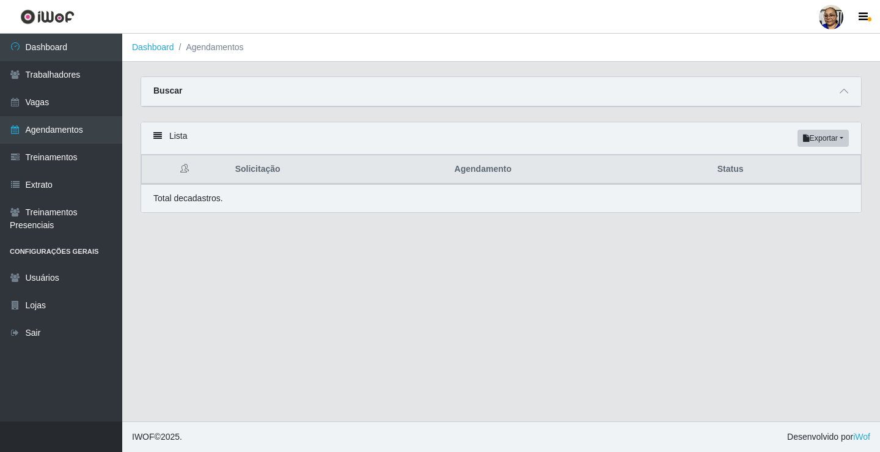
click at [378, 282] on main "Dashboard Agendamentos Carregando... Buscar Início em [GEOGRAPHIC_DATA] em Stat…" at bounding box center [501, 227] width 758 height 387
click at [364, 236] on main "Dashboard Agendamentos Carregando... Buscar Início em [GEOGRAPHIC_DATA] em Stat…" at bounding box center [501, 227] width 758 height 387
click at [51, 103] on link "Vagas" at bounding box center [61, 102] width 122 height 27
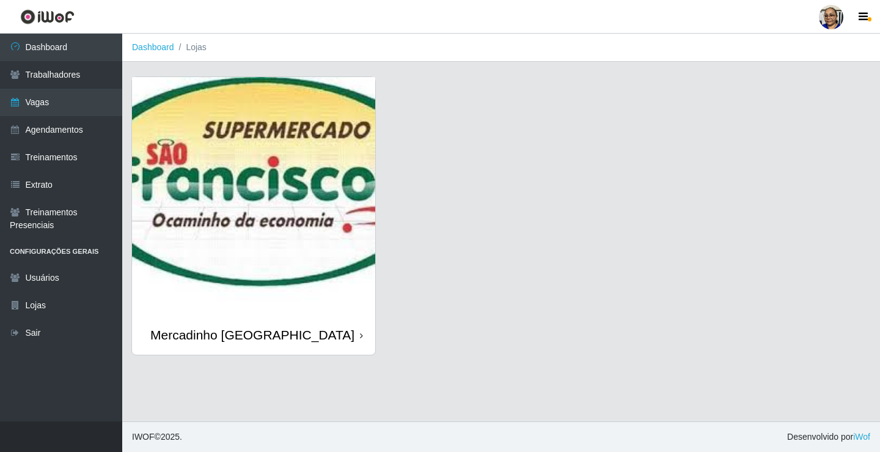
click at [322, 122] on img at bounding box center [253, 196] width 243 height 238
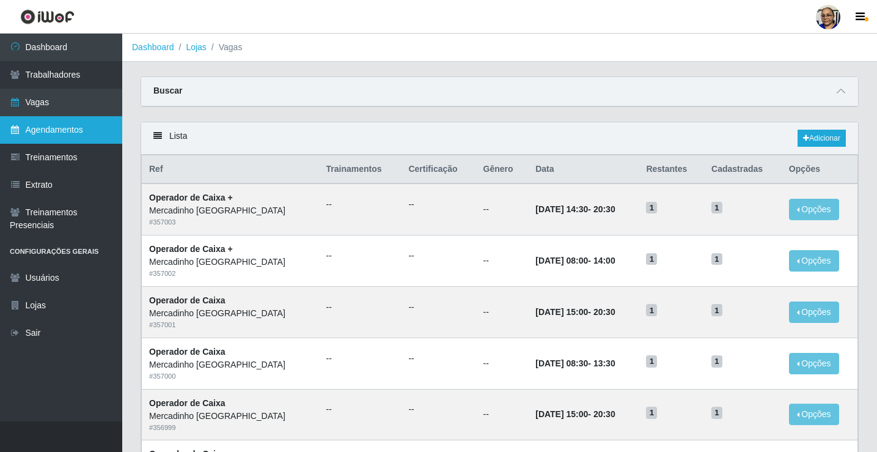
click at [48, 128] on link "Agendamentos" at bounding box center [61, 129] width 122 height 27
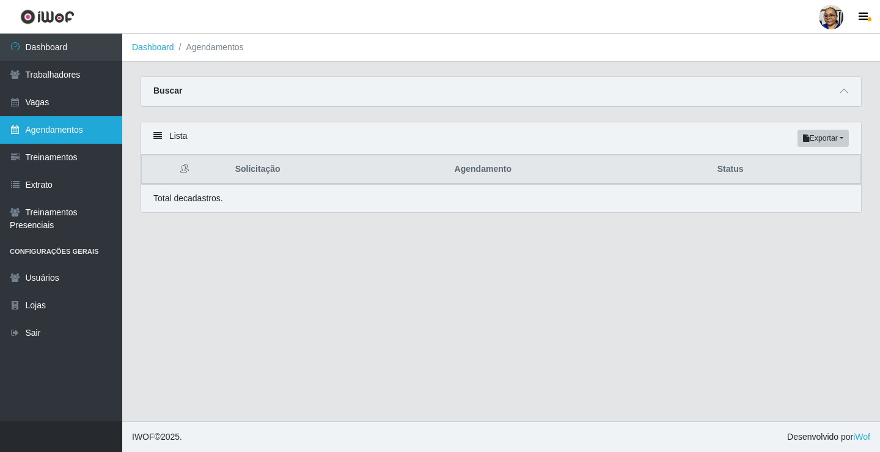
click at [45, 128] on link "Agendamentos" at bounding box center [61, 129] width 122 height 27
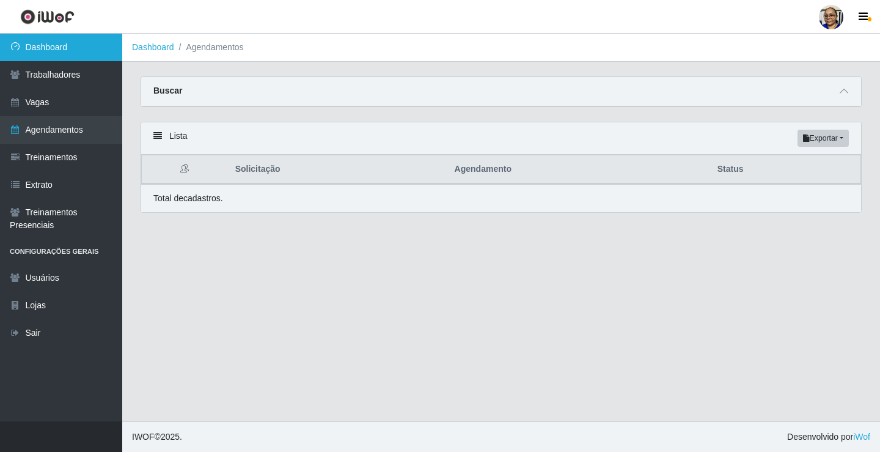
click at [45, 51] on link "Dashboard" at bounding box center [61, 47] width 122 height 27
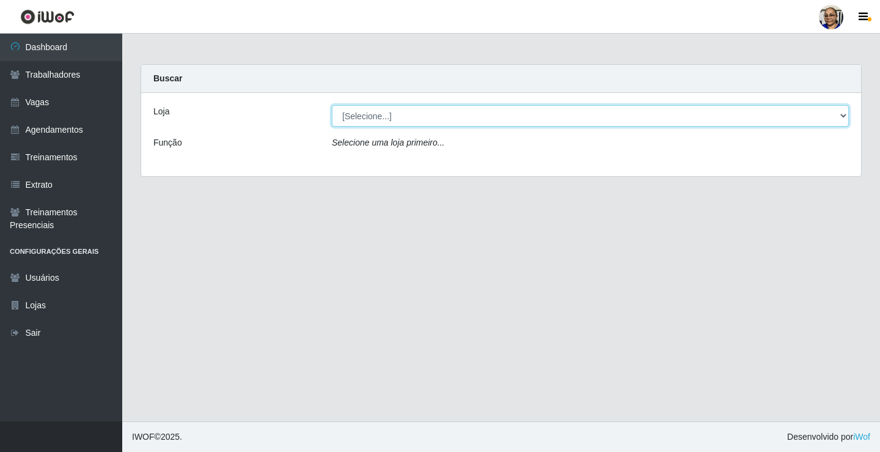
click at [356, 118] on select "[Selecione...] Mercadinho [GEOGRAPHIC_DATA]" at bounding box center [590, 115] width 517 height 21
select select "345"
click at [332, 105] on select "[Selecione...] Mercadinho [GEOGRAPHIC_DATA]" at bounding box center [590, 115] width 517 height 21
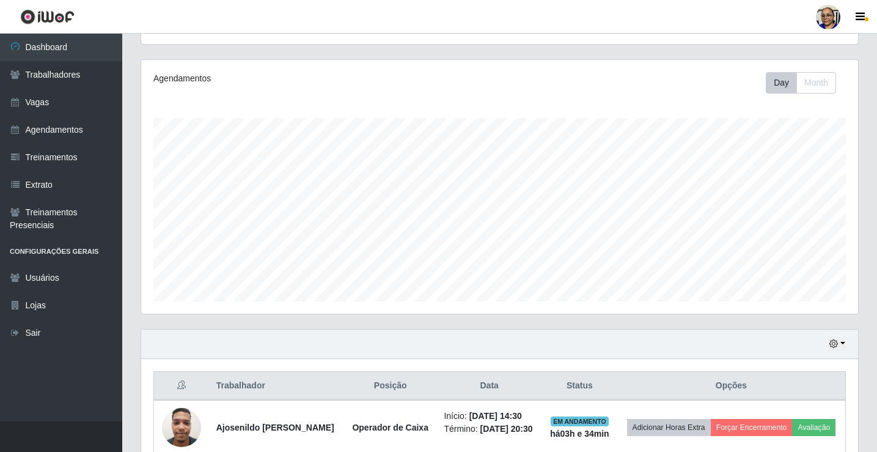
scroll to position [197, 0]
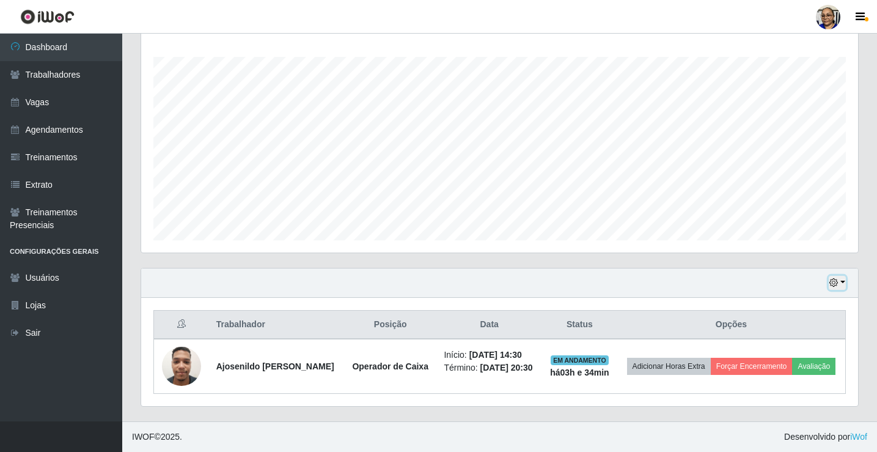
click at [835, 282] on icon "button" at bounding box center [833, 282] width 9 height 9
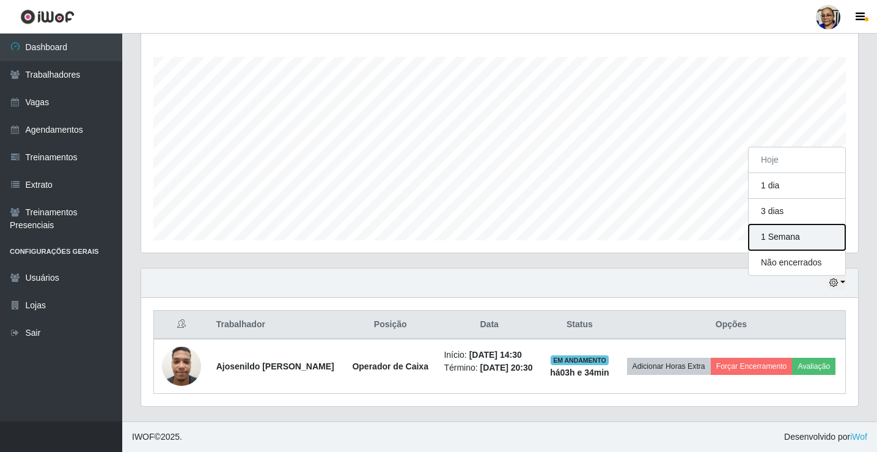
click at [769, 241] on button "1 Semana" at bounding box center [796, 237] width 97 height 26
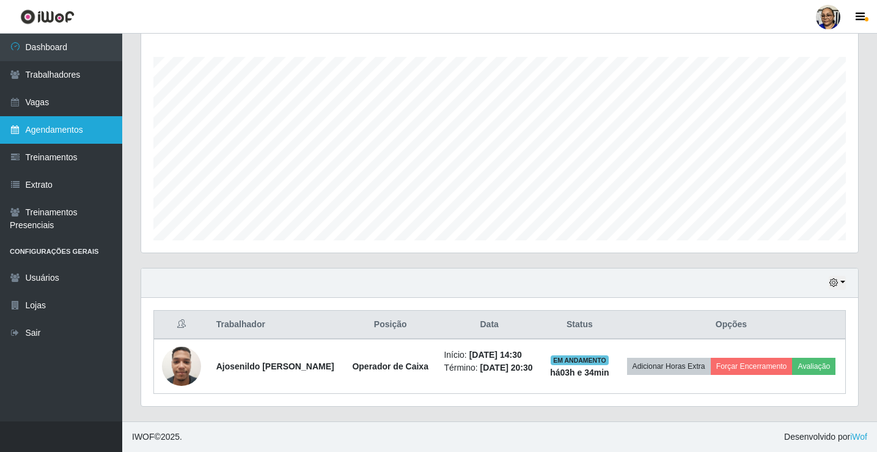
click at [42, 131] on link "Agendamentos" at bounding box center [61, 129] width 122 height 27
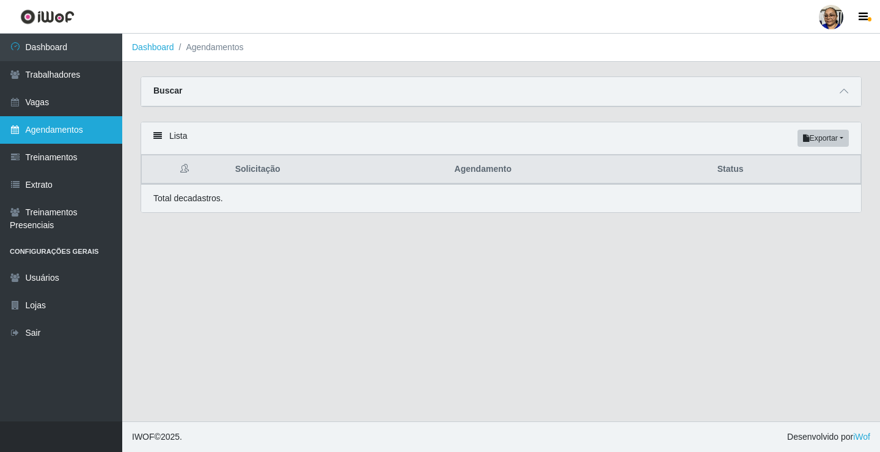
click at [42, 131] on link "Agendamentos" at bounding box center [61, 129] width 122 height 27
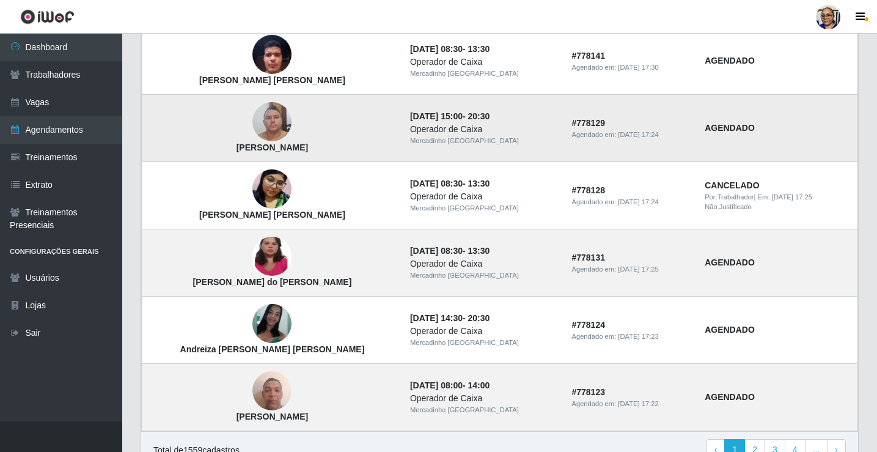
scroll to position [824, 0]
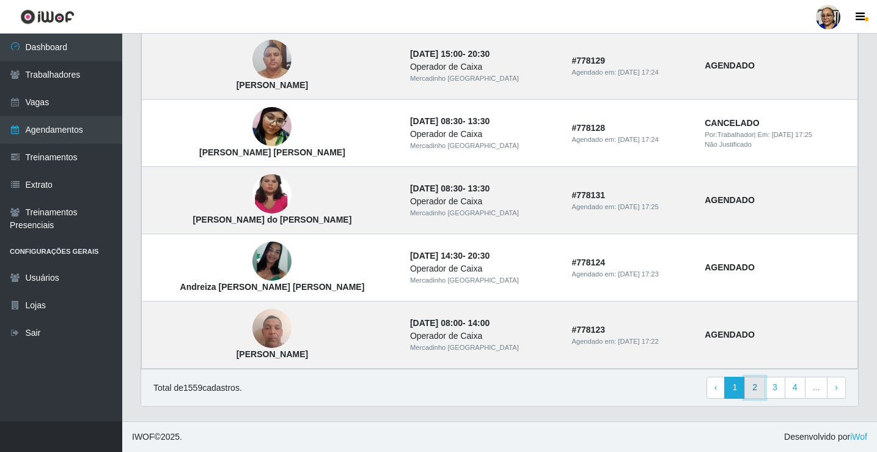
click at [753, 386] on link "2" at bounding box center [754, 387] width 21 height 22
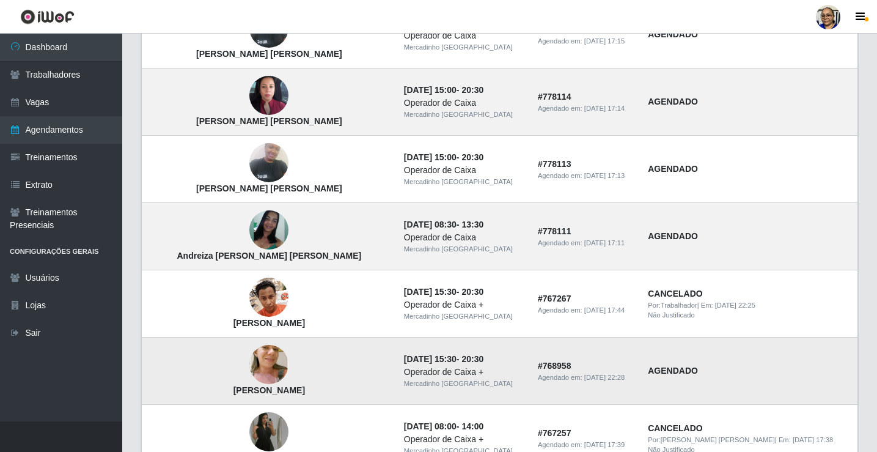
scroll to position [824, 0]
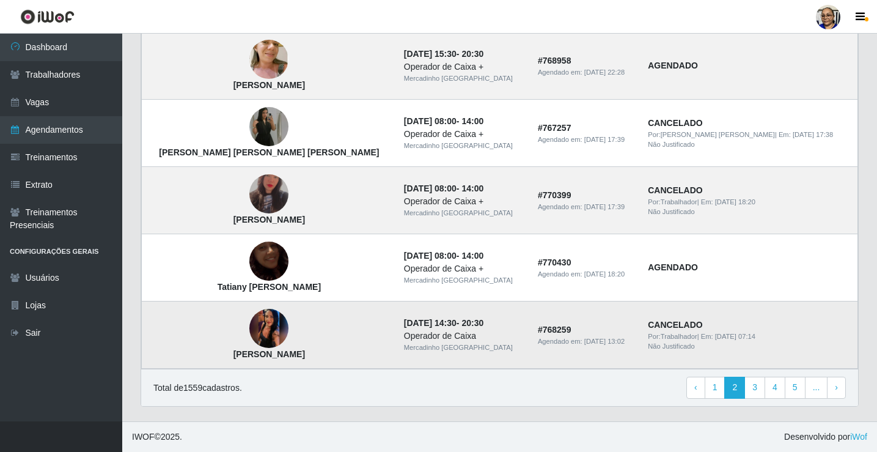
click at [249, 321] on img at bounding box center [268, 328] width 39 height 87
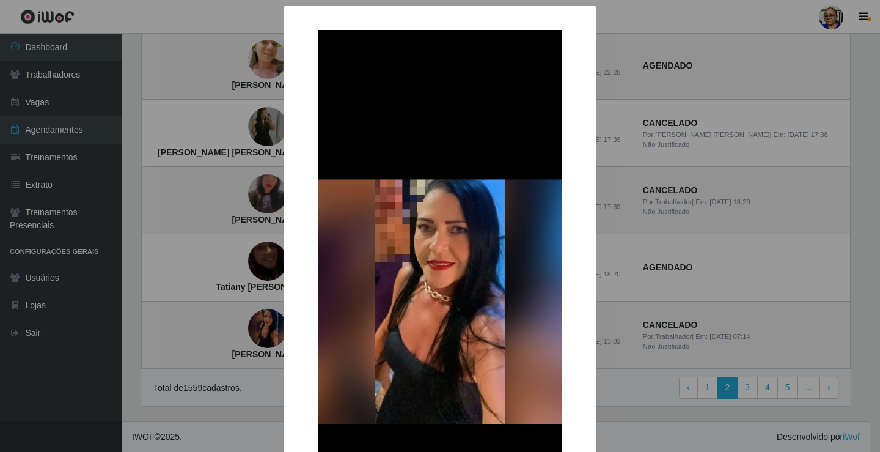
click at [205, 330] on div "× ELIANE VARELA DA COSTA OK Cancel" at bounding box center [440, 226] width 880 height 452
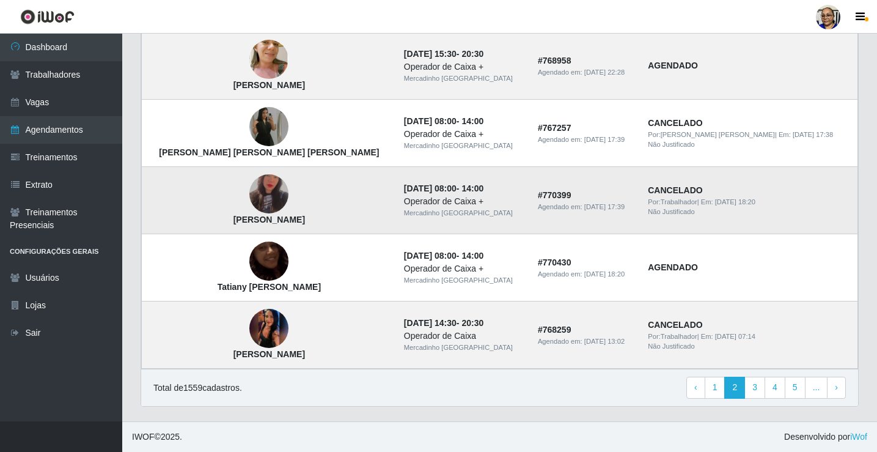
click at [249, 197] on img at bounding box center [268, 193] width 39 height 68
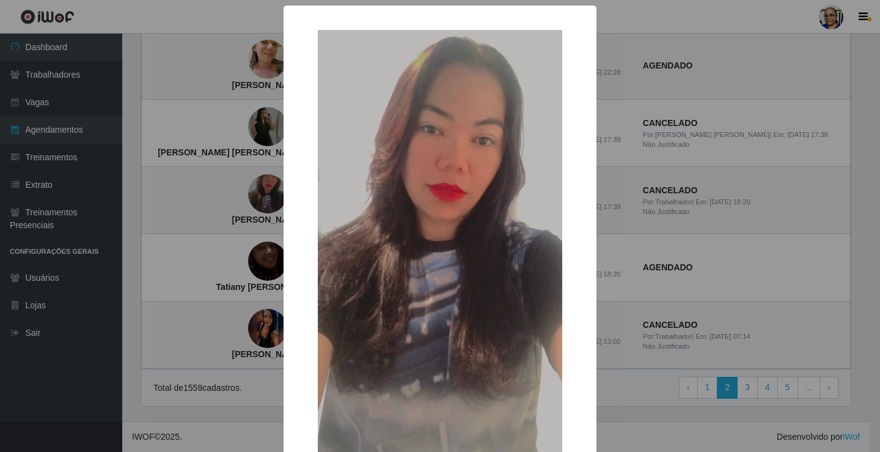
click at [134, 198] on div "× Alice Tavares da Silva OK Cancel" at bounding box center [440, 226] width 880 height 452
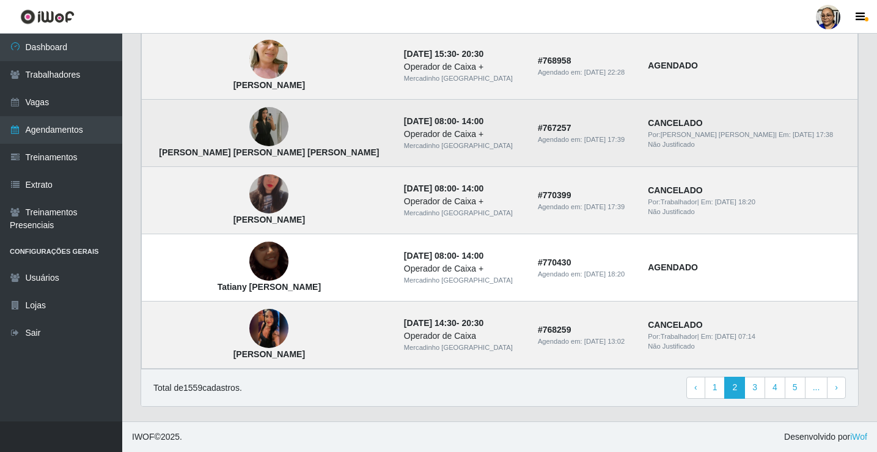
click at [249, 126] on img at bounding box center [268, 127] width 39 height 70
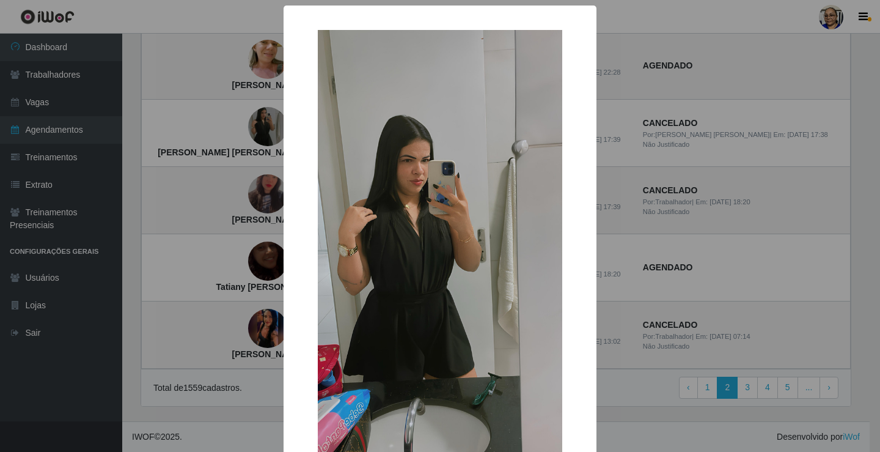
drag, startPoint x: 142, startPoint y: 166, endPoint x: 152, endPoint y: 136, distance: 31.7
click at [142, 162] on div "× Suzane Kamila de Freitas Alves OK Cancel" at bounding box center [440, 226] width 880 height 452
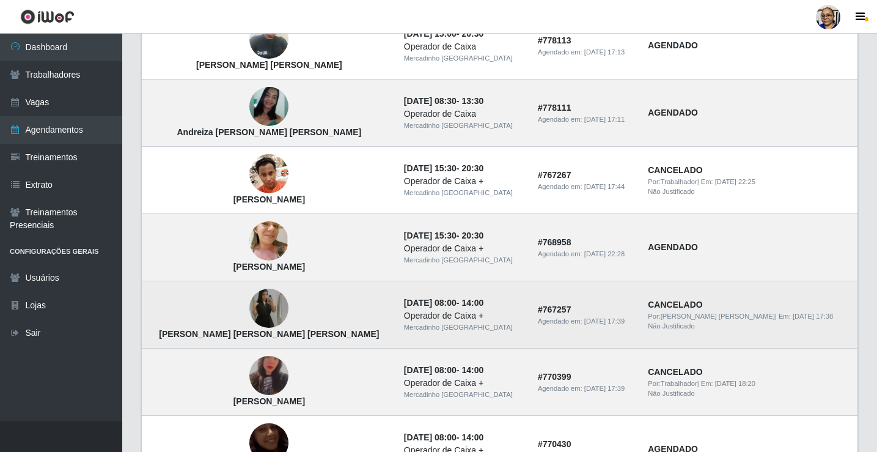
scroll to position [641, 0]
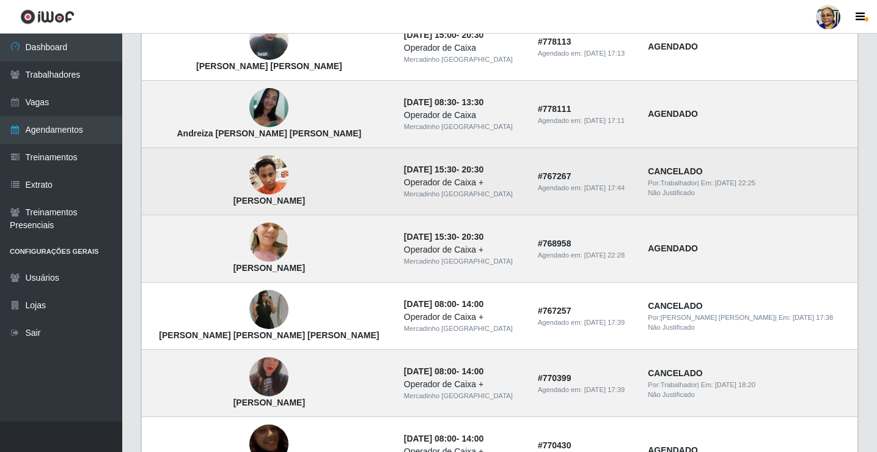
click at [249, 175] on img at bounding box center [268, 175] width 39 height 52
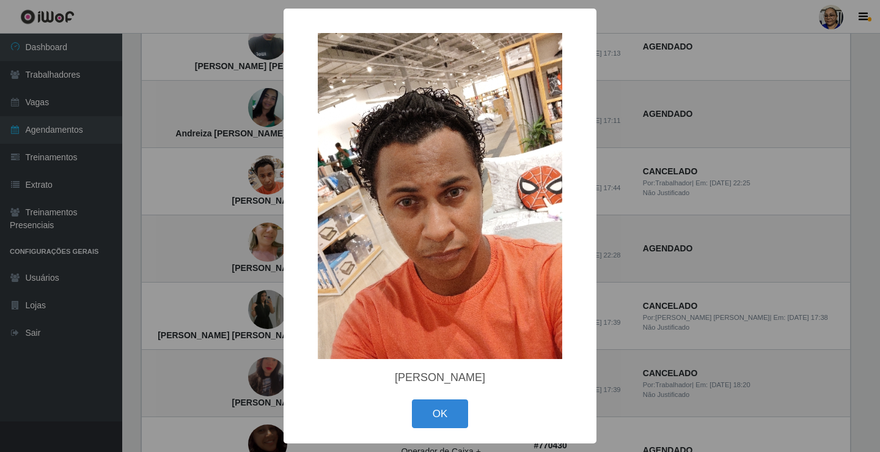
click at [193, 154] on div "× Alessandro Paulo da Silva OK Cancel" at bounding box center [440, 226] width 880 height 452
click at [184, 178] on div "× Alessandro Paulo da Silva OK Cancel" at bounding box center [440, 226] width 880 height 452
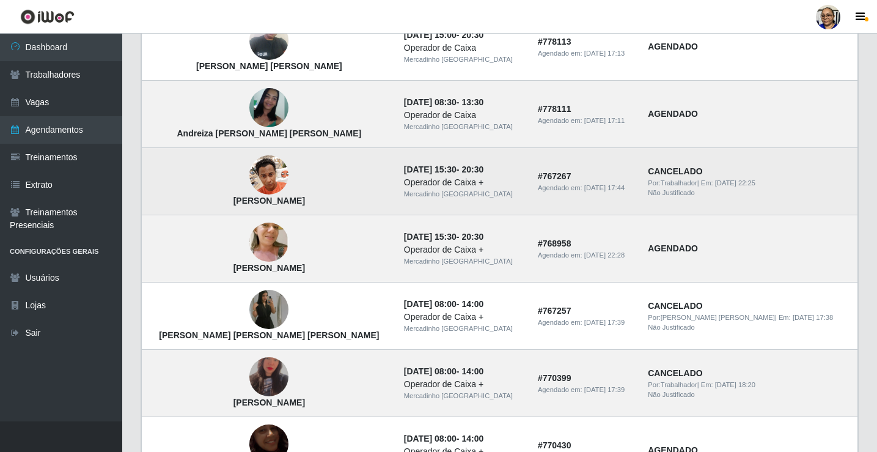
click at [249, 175] on img at bounding box center [268, 175] width 39 height 52
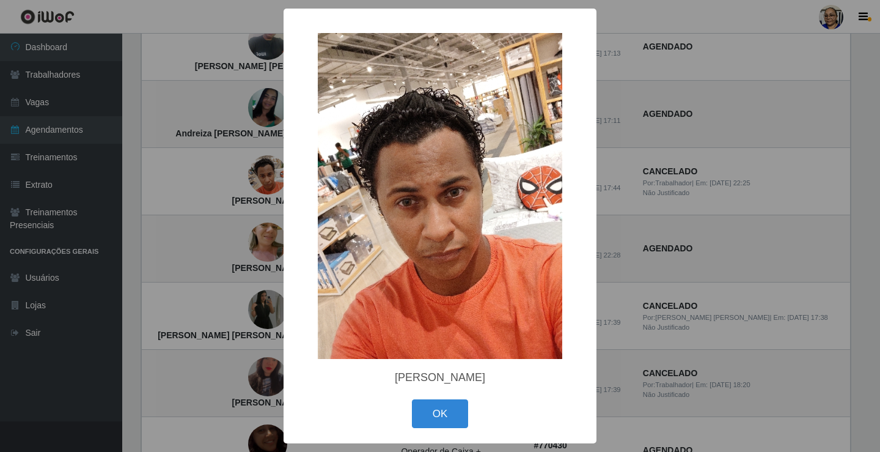
click at [228, 179] on div "× Alessandro Paulo da Silva OK Cancel" at bounding box center [440, 226] width 880 height 452
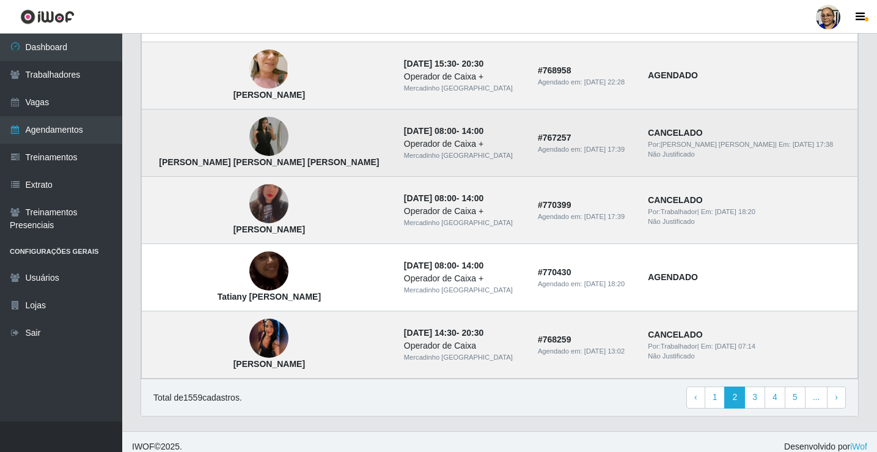
scroll to position [824, 0]
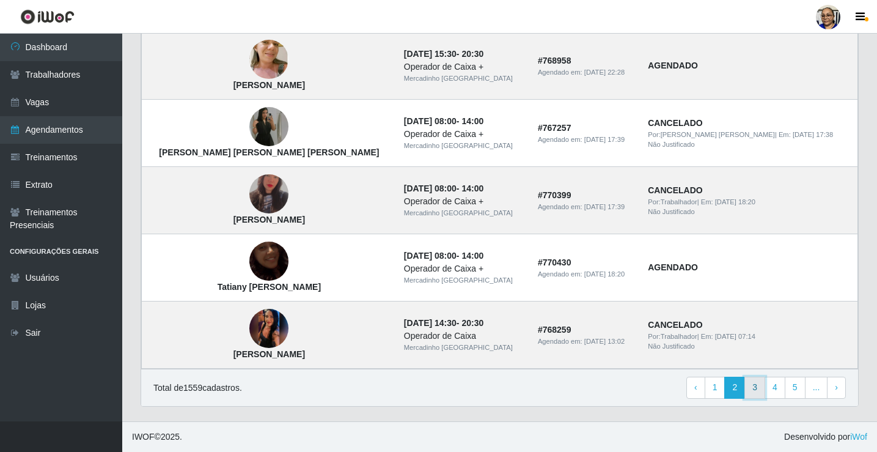
click at [756, 390] on link "3" at bounding box center [754, 387] width 21 height 22
